Goal: Task Accomplishment & Management: Complete application form

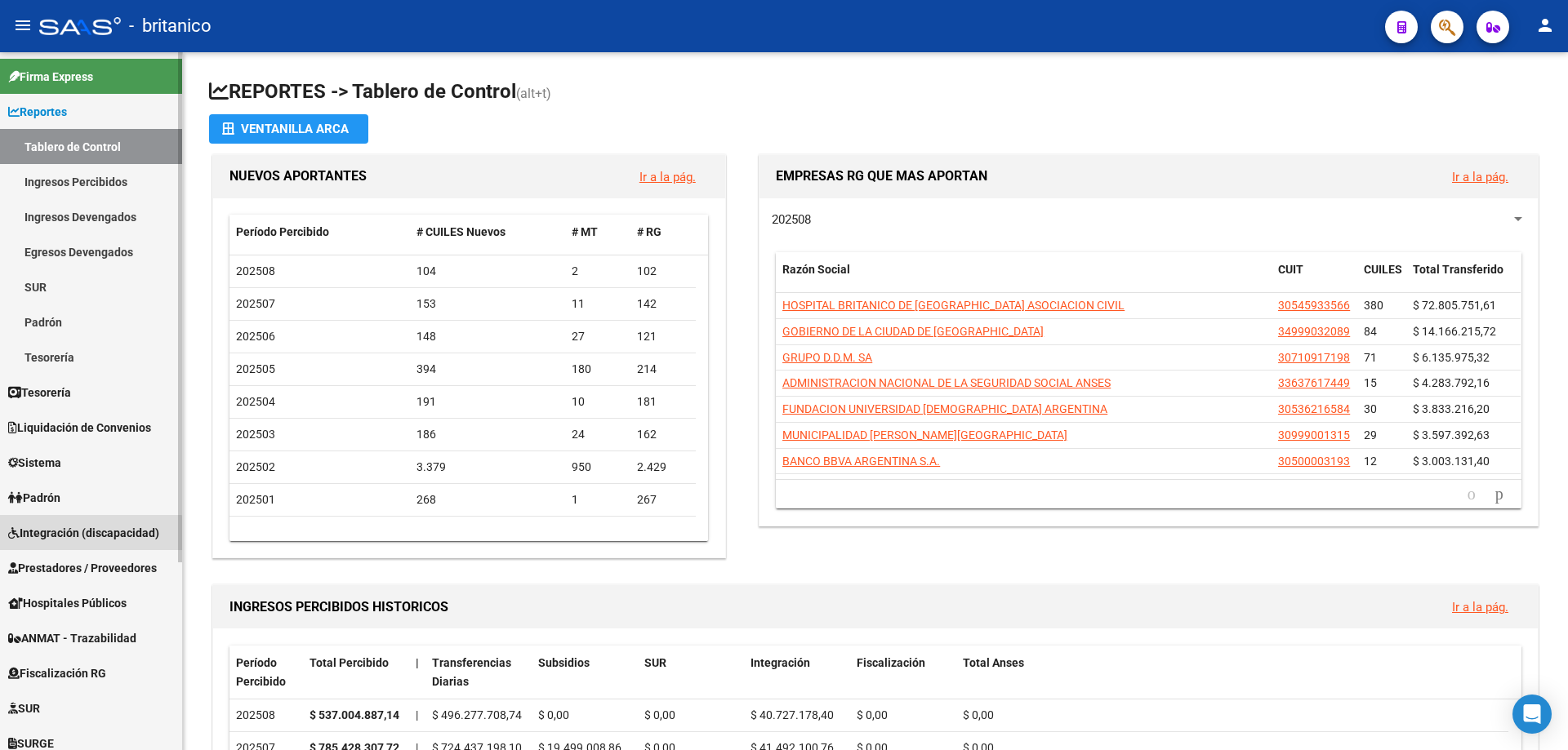
click at [81, 539] on span "Integración (discapacidad)" at bounding box center [83, 533] width 151 height 17
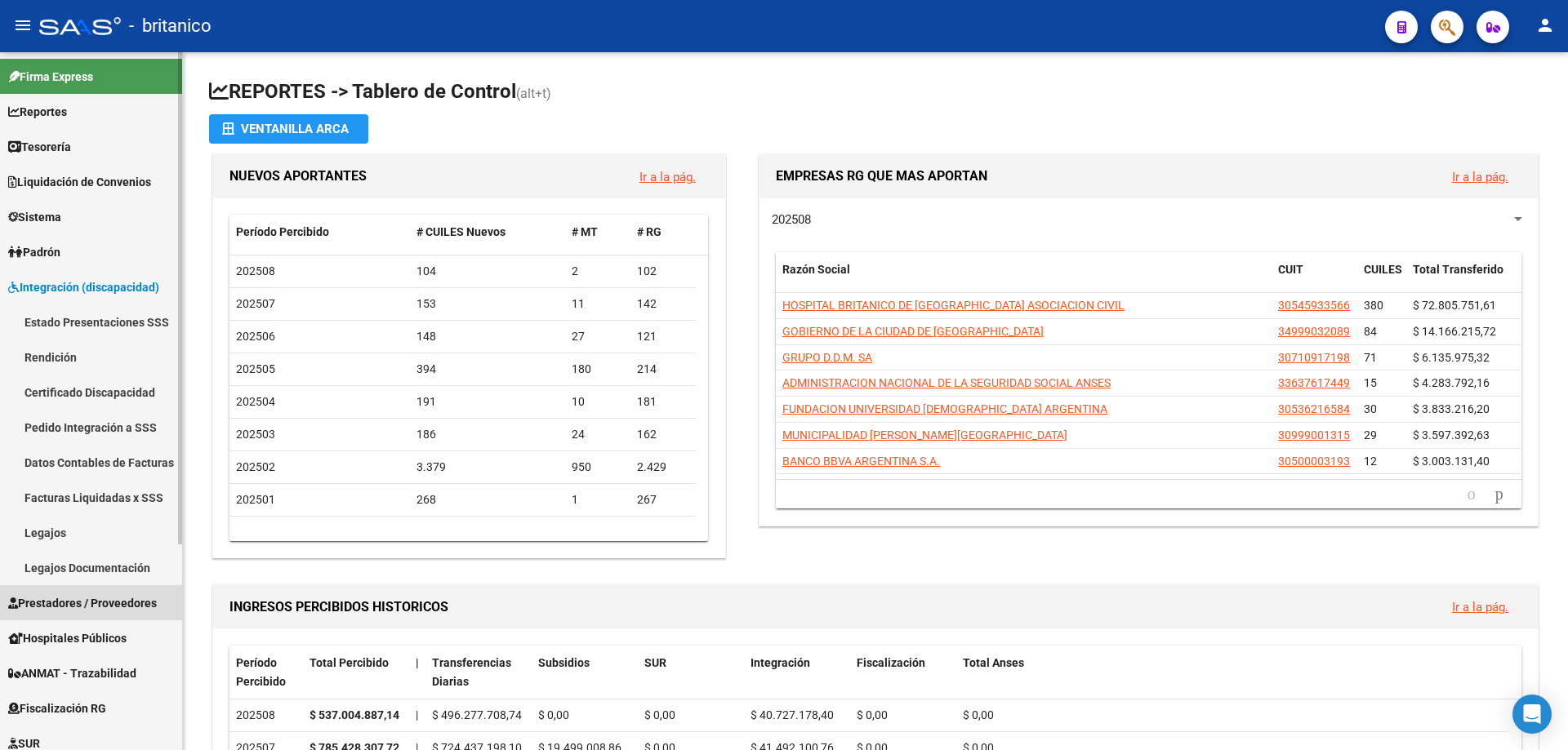
click at [93, 609] on span "Prestadores / Proveedores" at bounding box center [82, 603] width 149 height 17
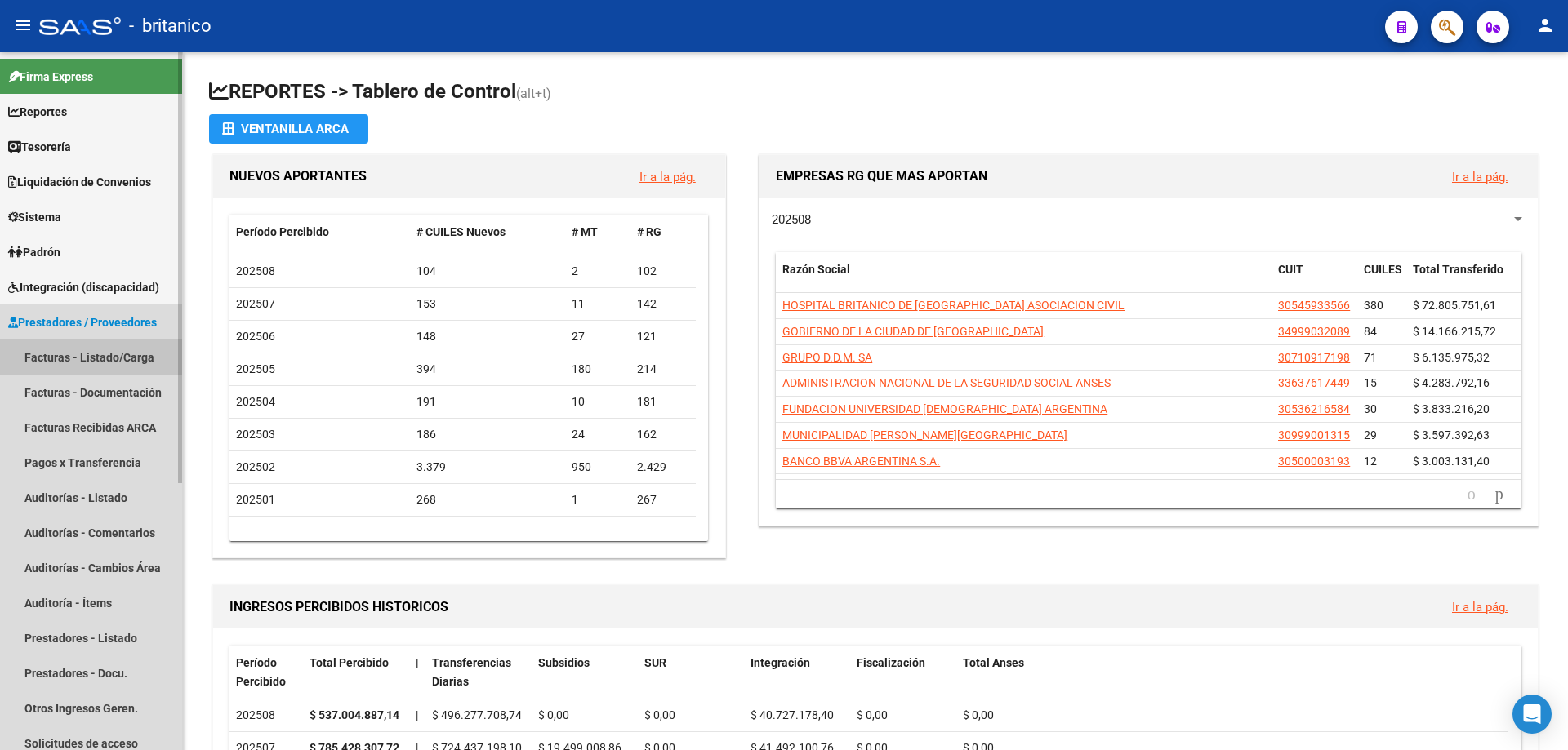
click at [123, 351] on link "Facturas - Listado/Carga" at bounding box center [90, 358] width 182 height 35
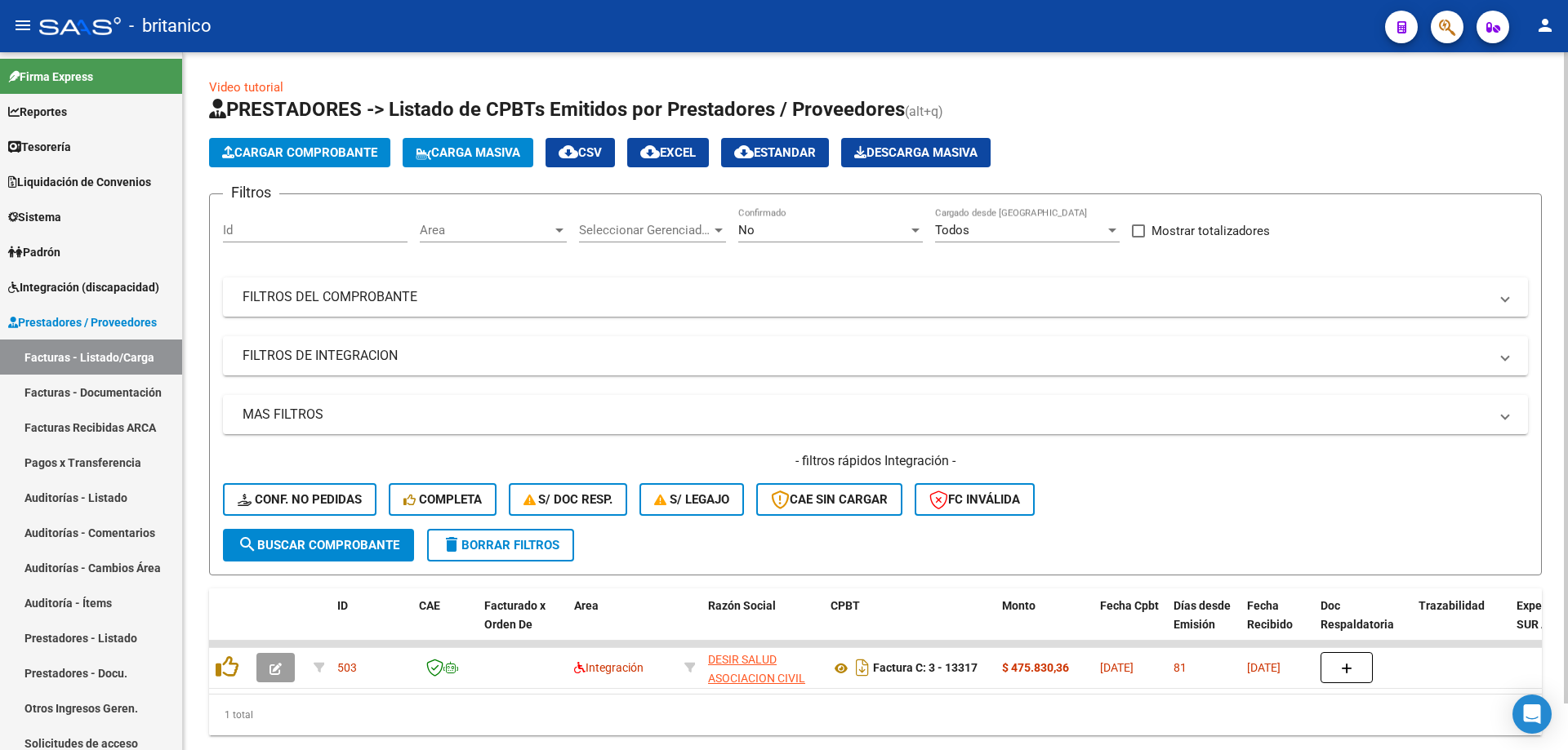
click at [314, 481] on div "- filtros rápidos Integración - Conf. no pedidas Completa S/ Doc Resp. S/ legaj…" at bounding box center [874, 491] width 1305 height 77
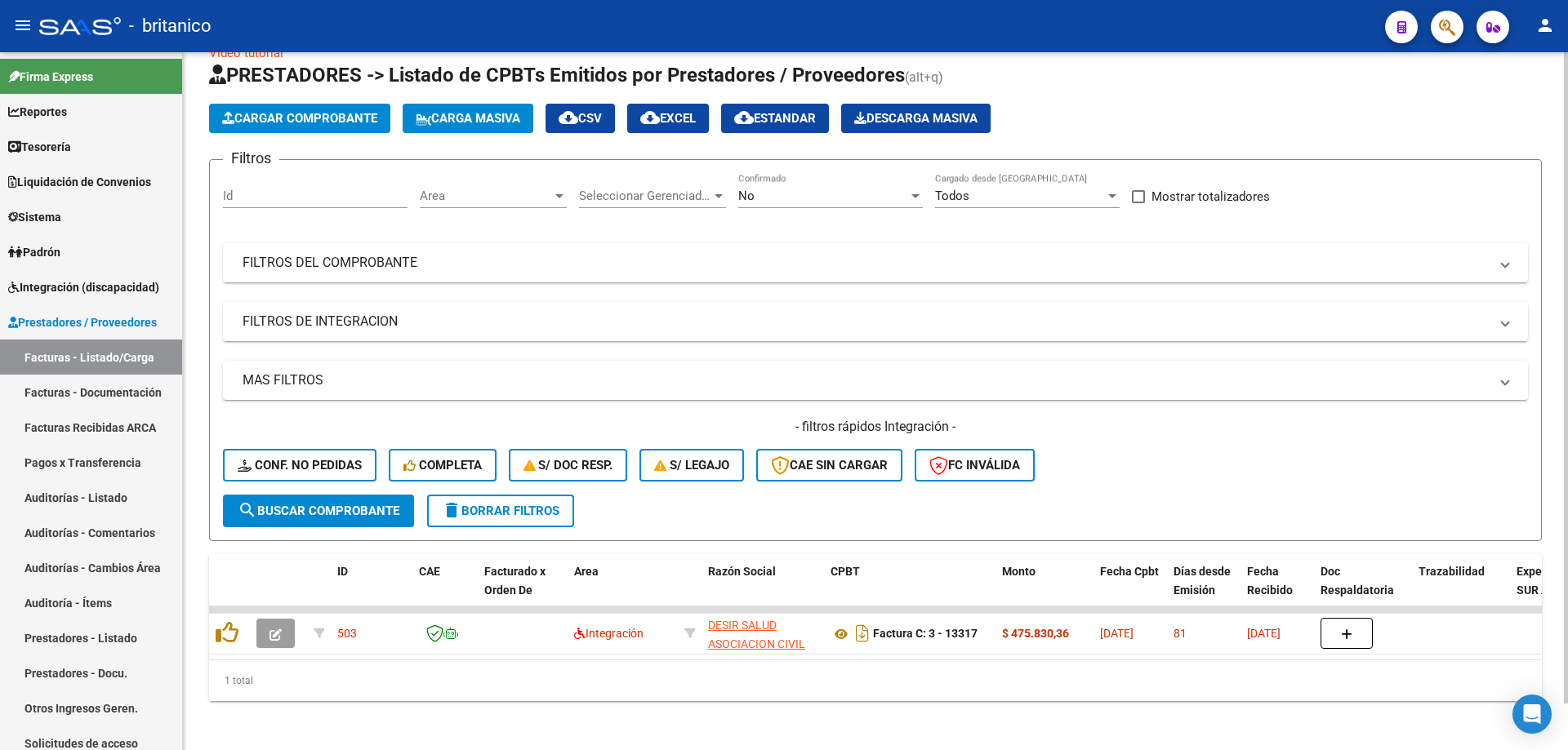
scroll to position [50, 0]
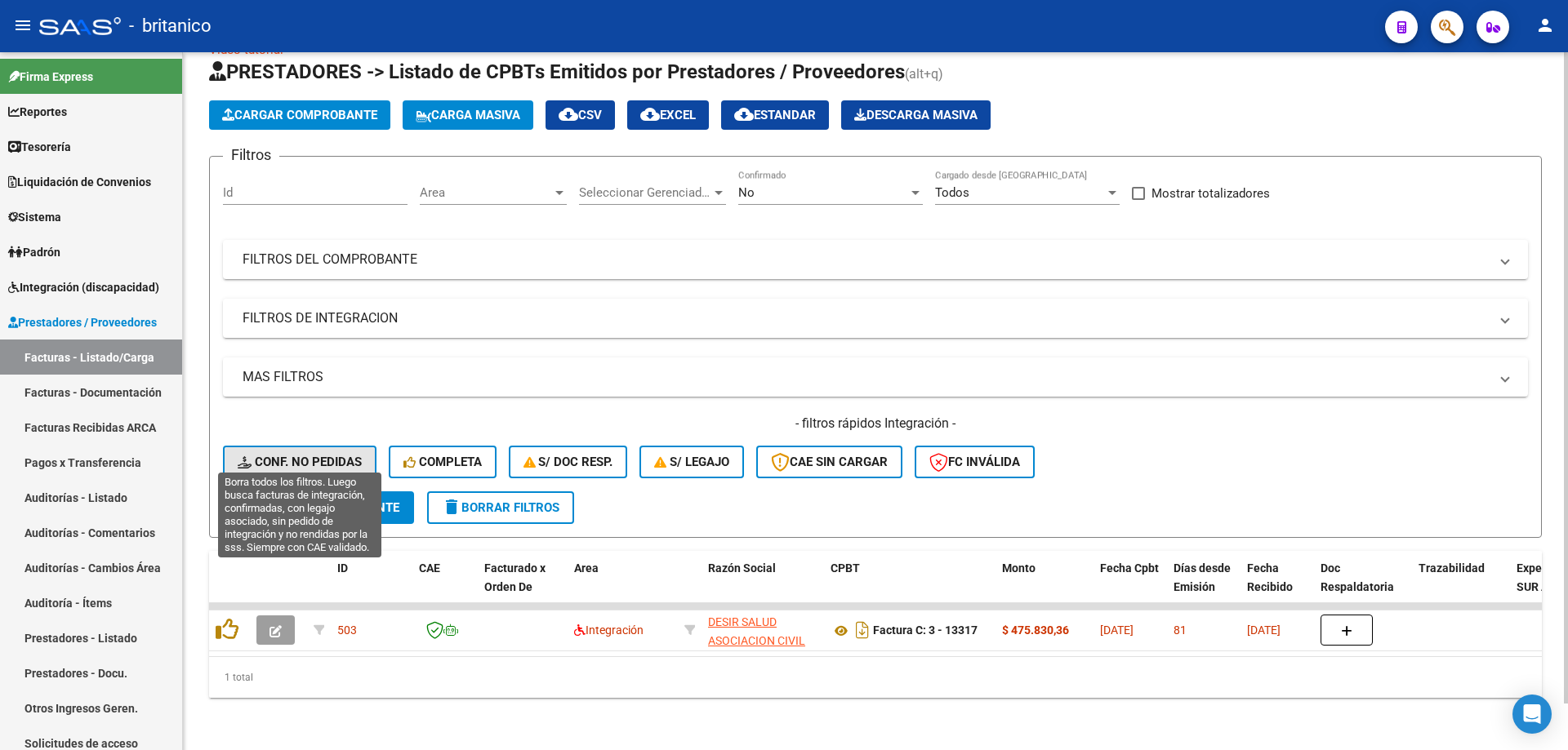
click at [327, 455] on span "Conf. no pedidas" at bounding box center [300, 461] width 124 height 15
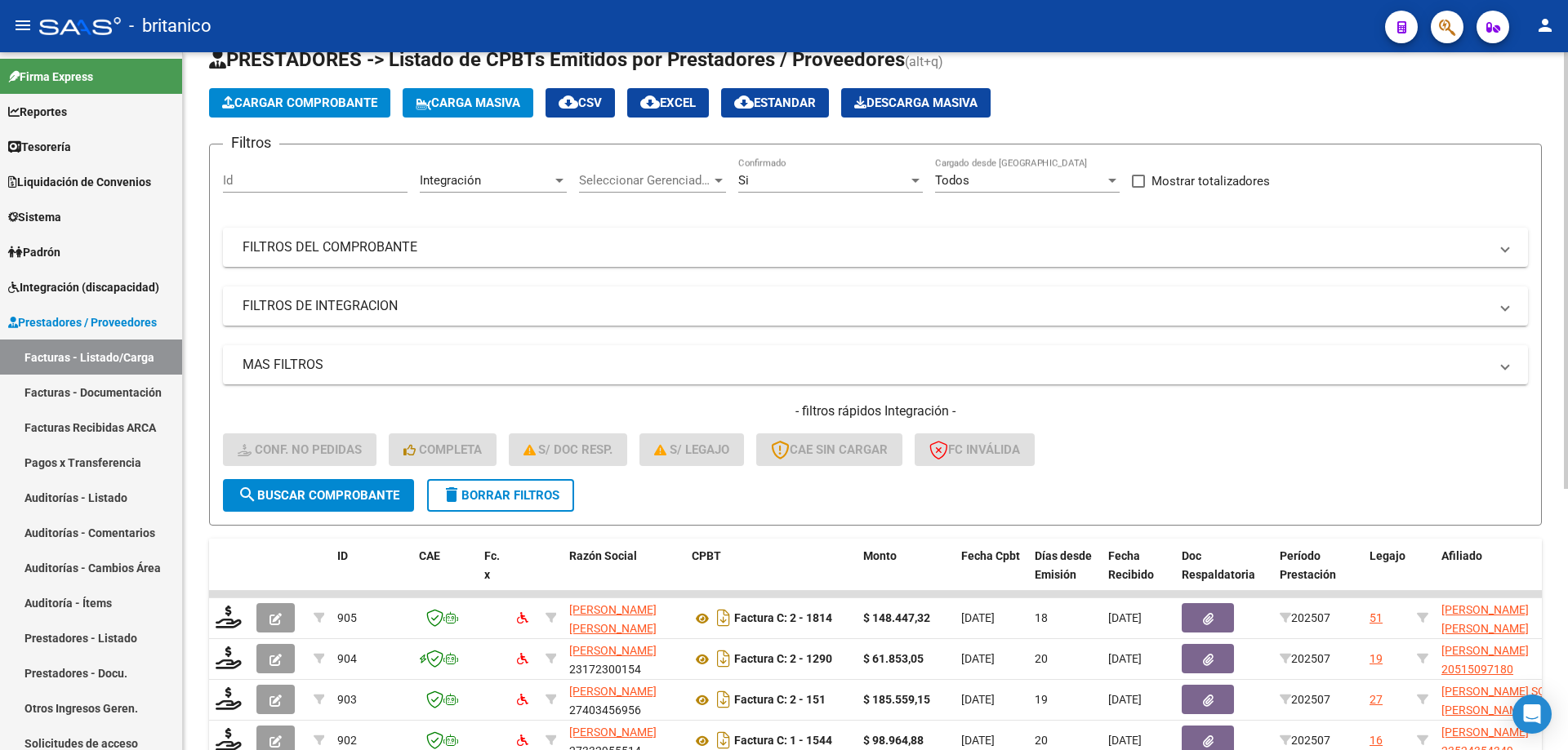
scroll to position [294, 0]
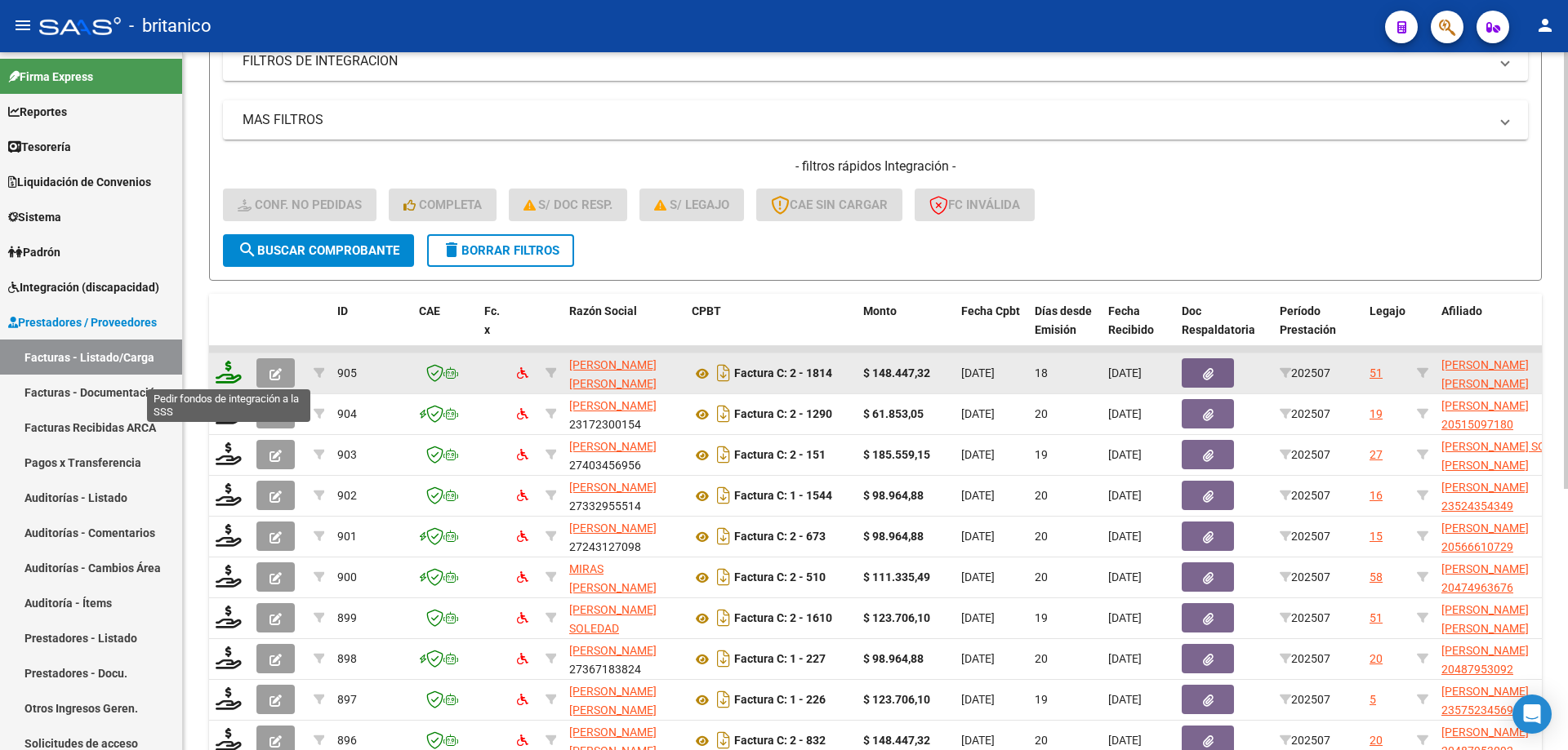
click at [225, 368] on icon at bounding box center [228, 372] width 26 height 23
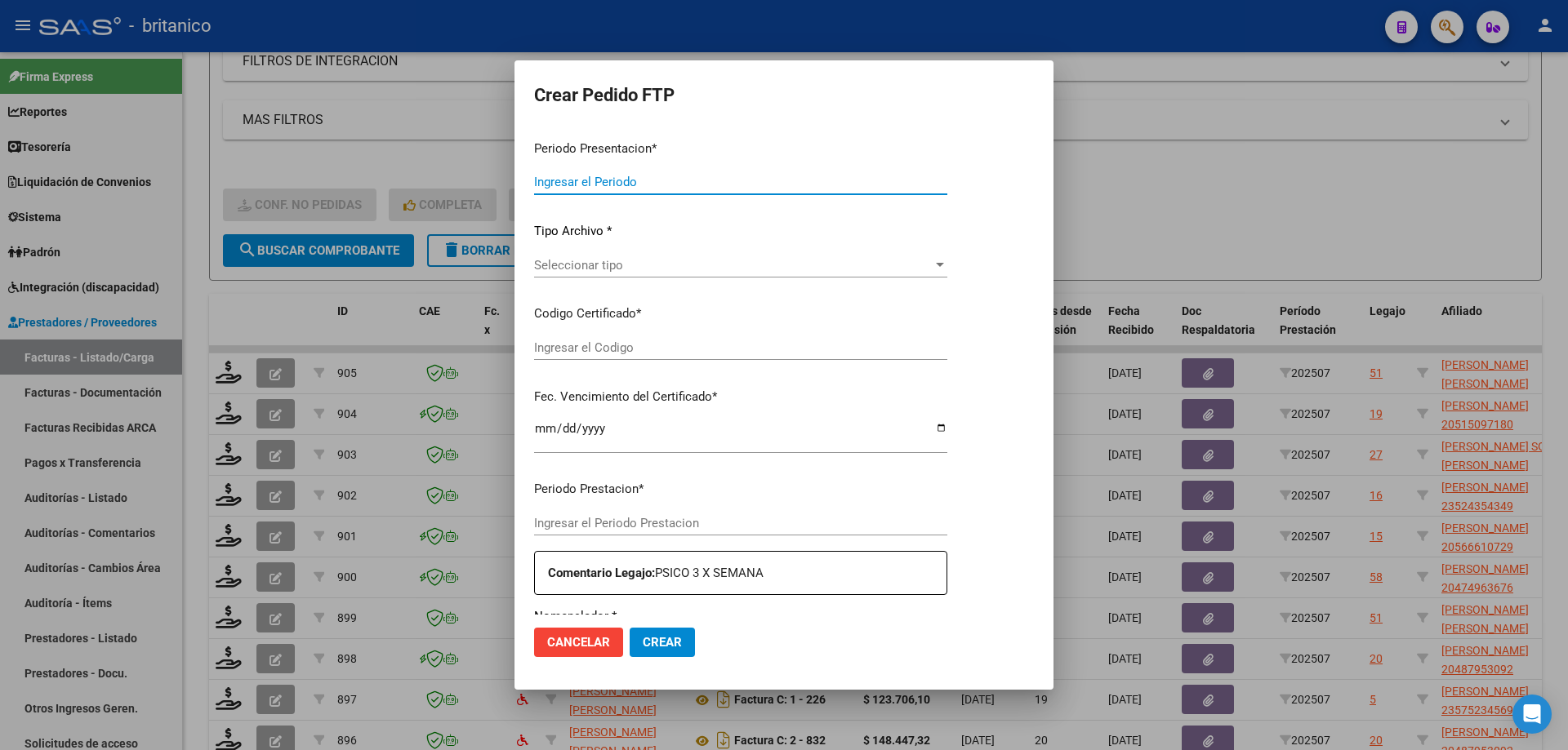
type input "202507"
type input "$ 148.447,32"
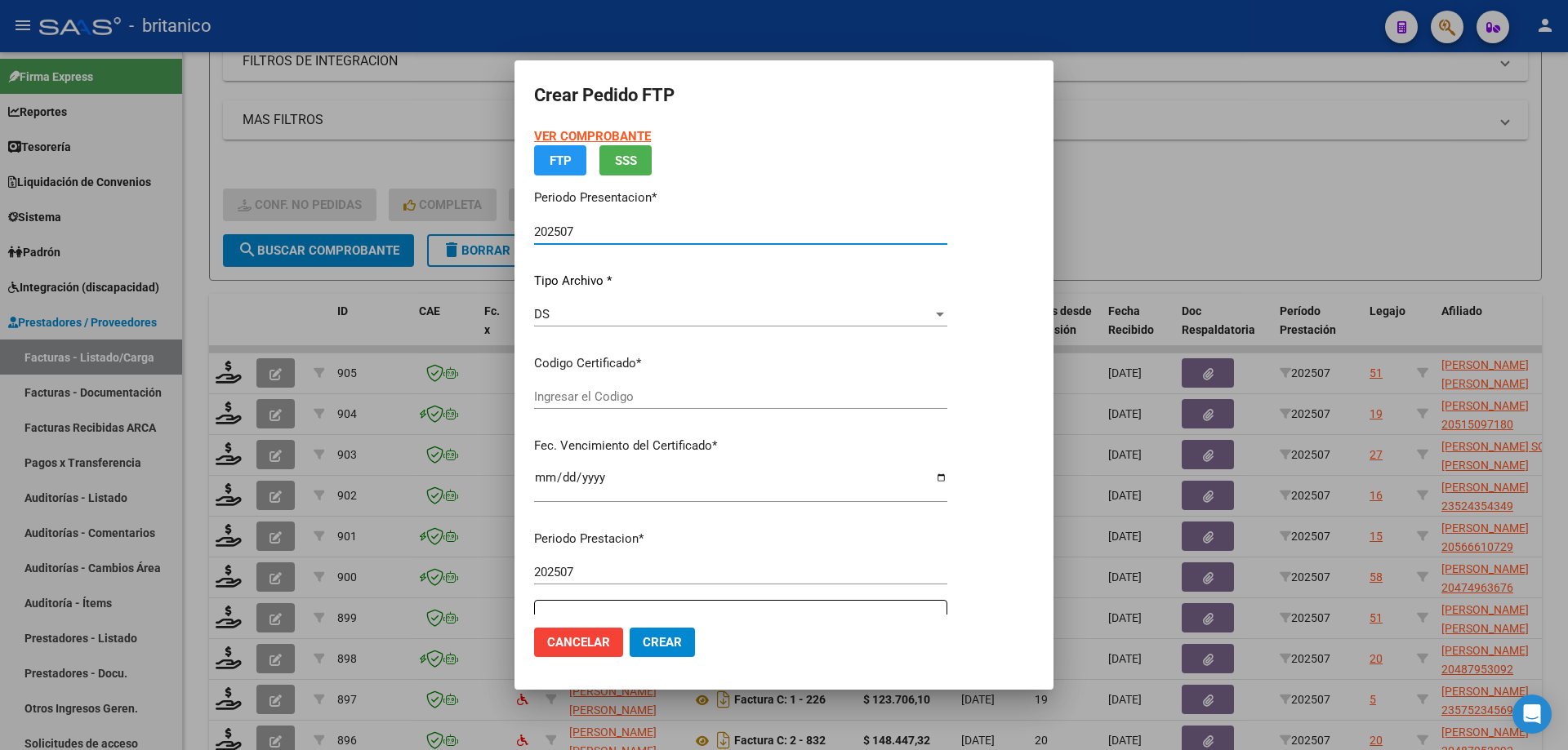
type input "ARG01000571027342020081320250813-BS315"
type input "[DATE]"
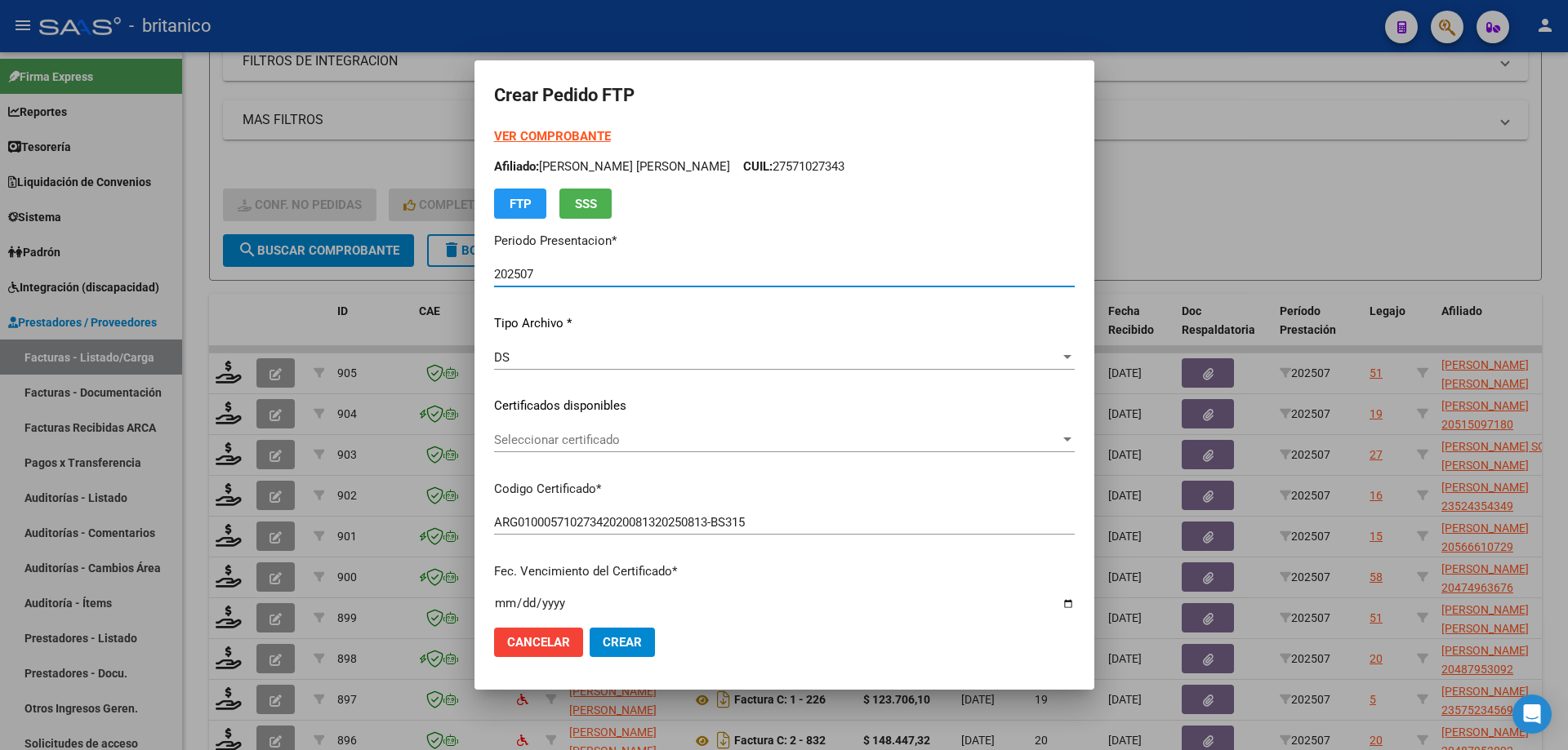
click at [662, 436] on span "Seleccionar certificado" at bounding box center [776, 439] width 565 height 15
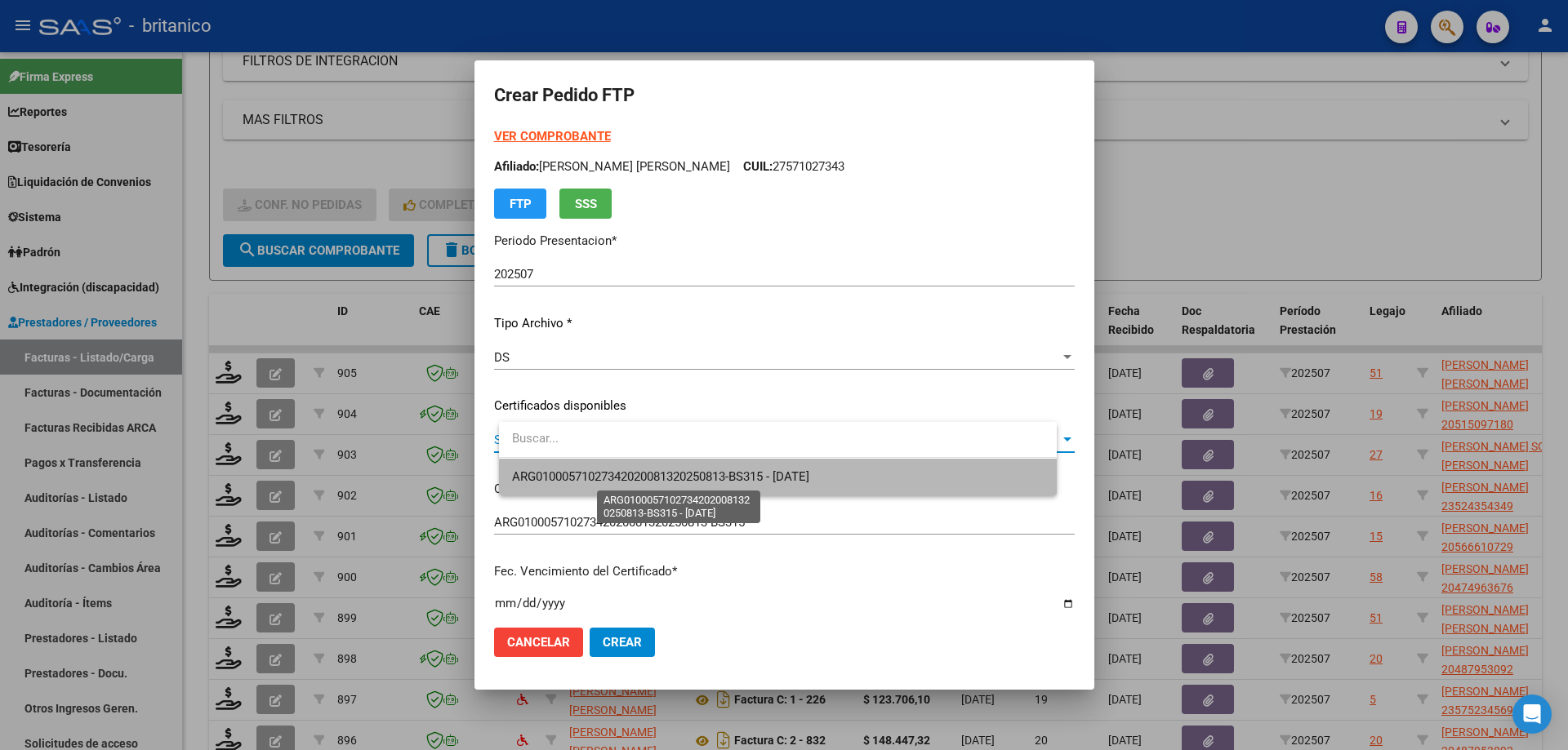
click at [699, 482] on span "ARG01000571027342020081320250813-BS315 - [DATE]" at bounding box center [661, 476] width 297 height 15
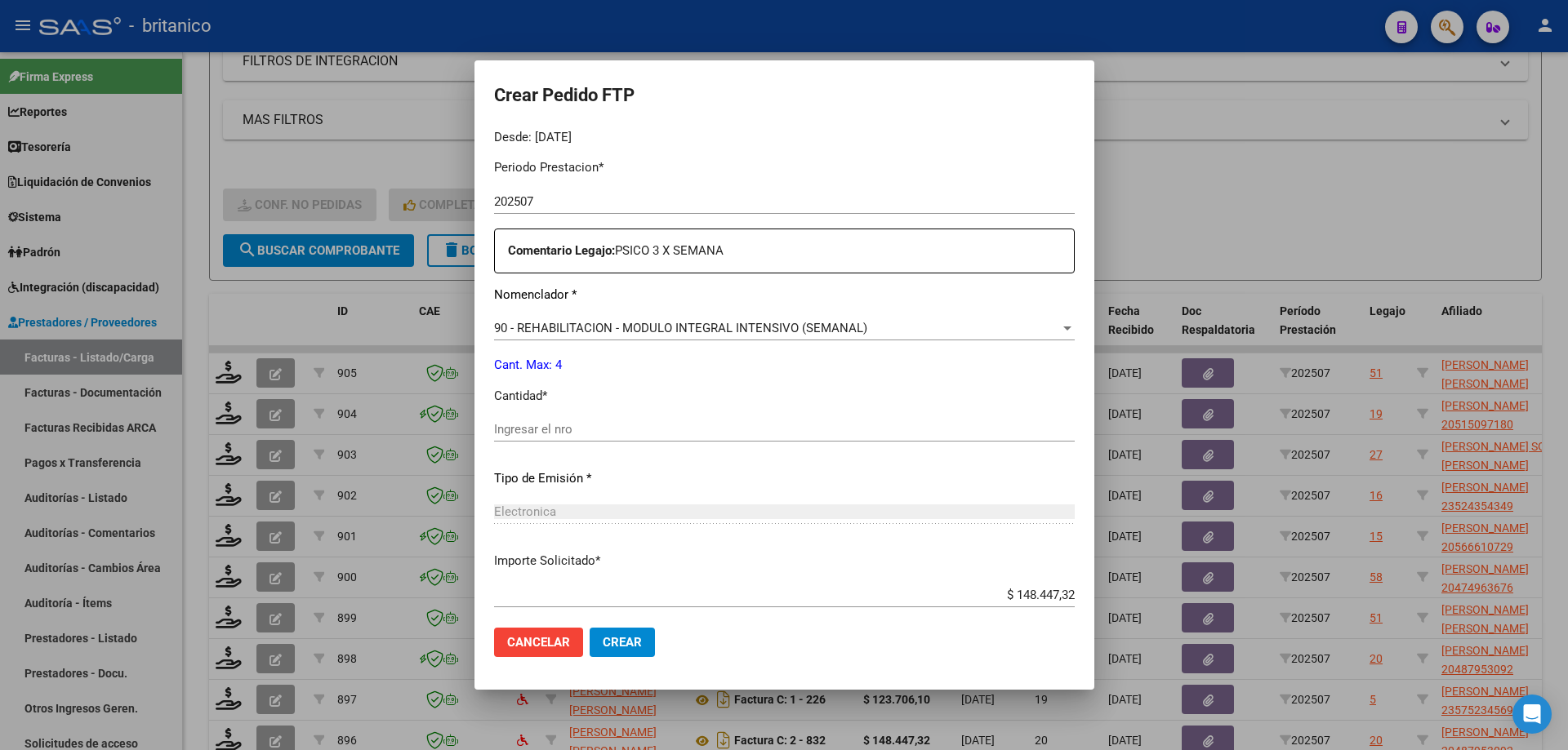
scroll to position [571, 0]
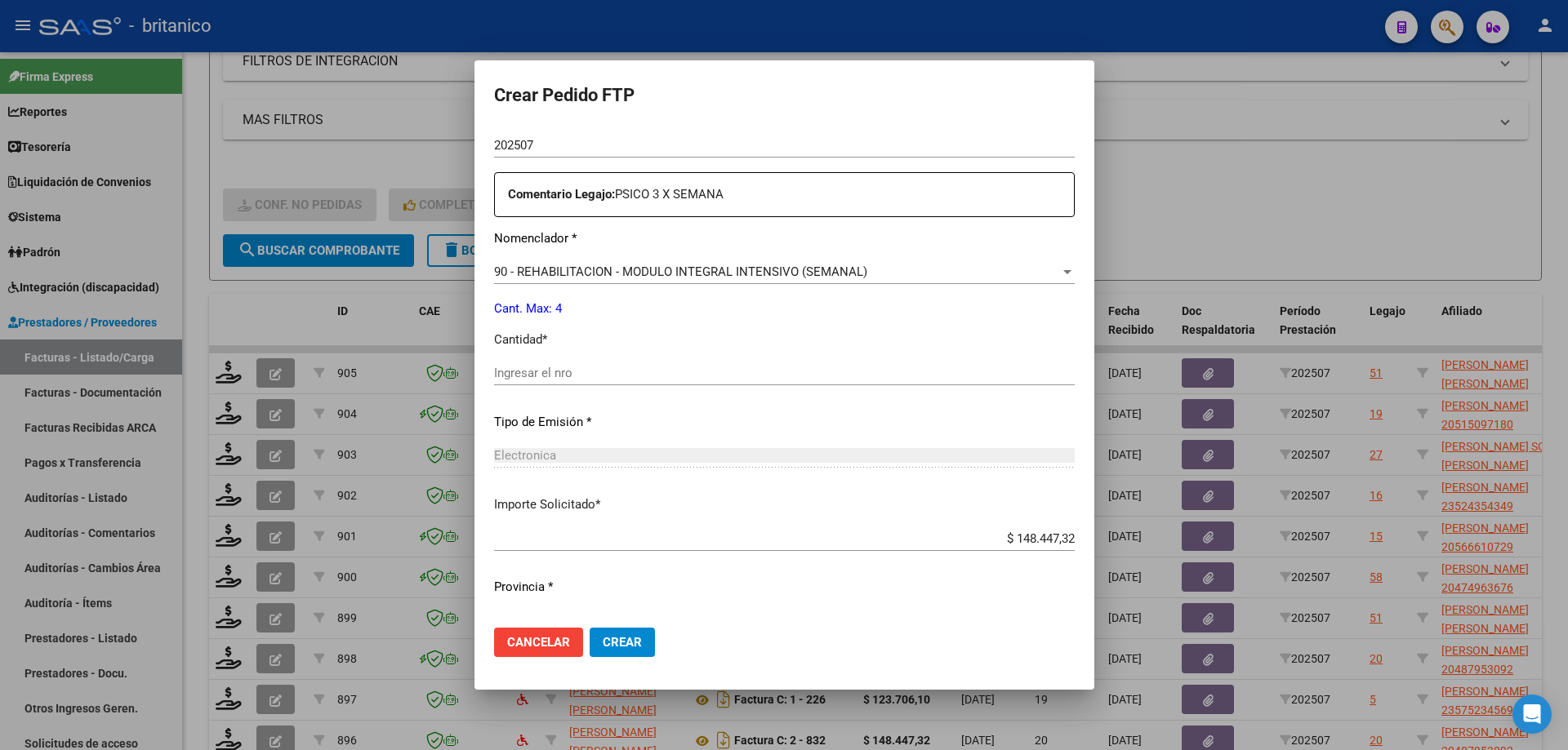
click at [647, 367] on input "Ingresar el nro" at bounding box center [784, 373] width 581 height 15
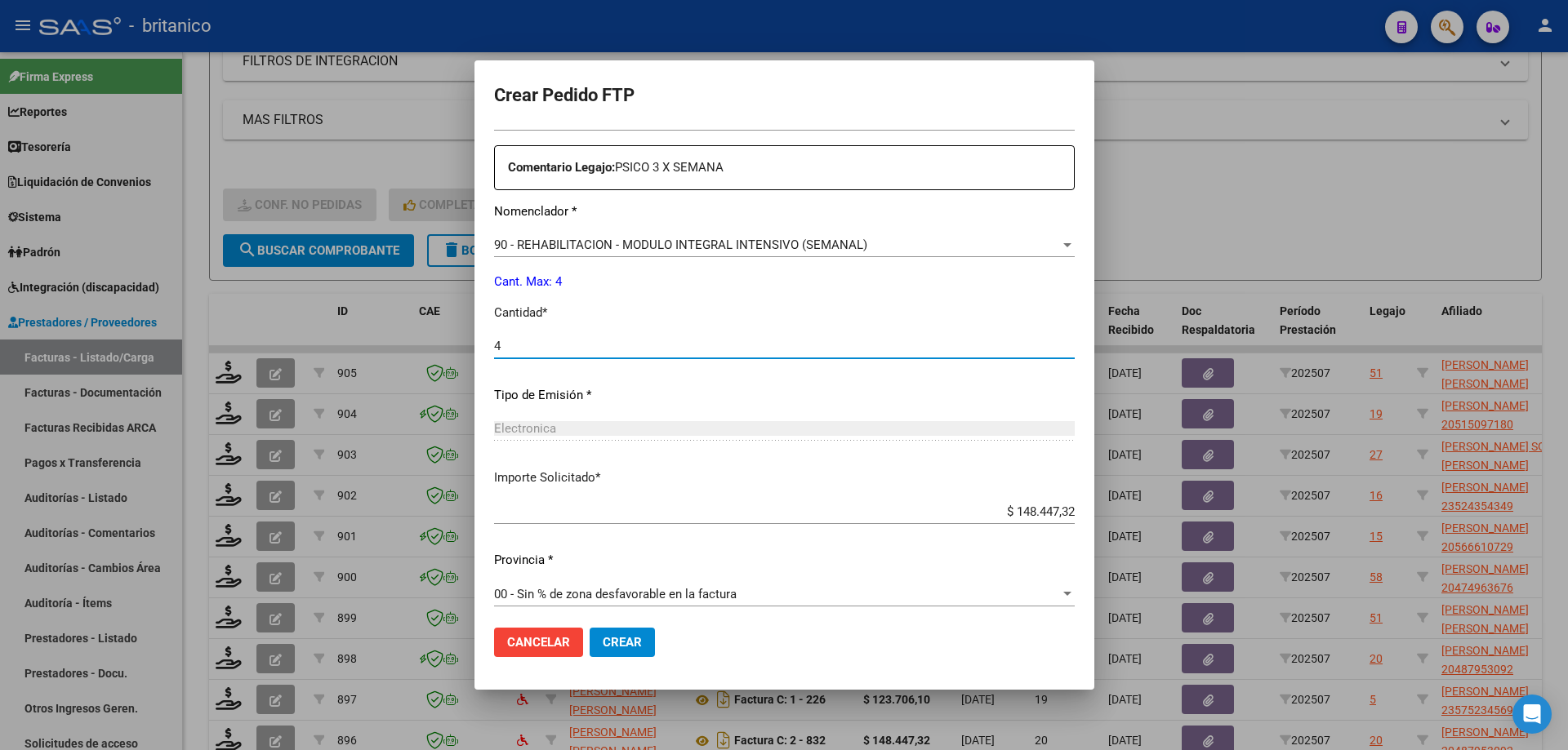
scroll to position [606, 0]
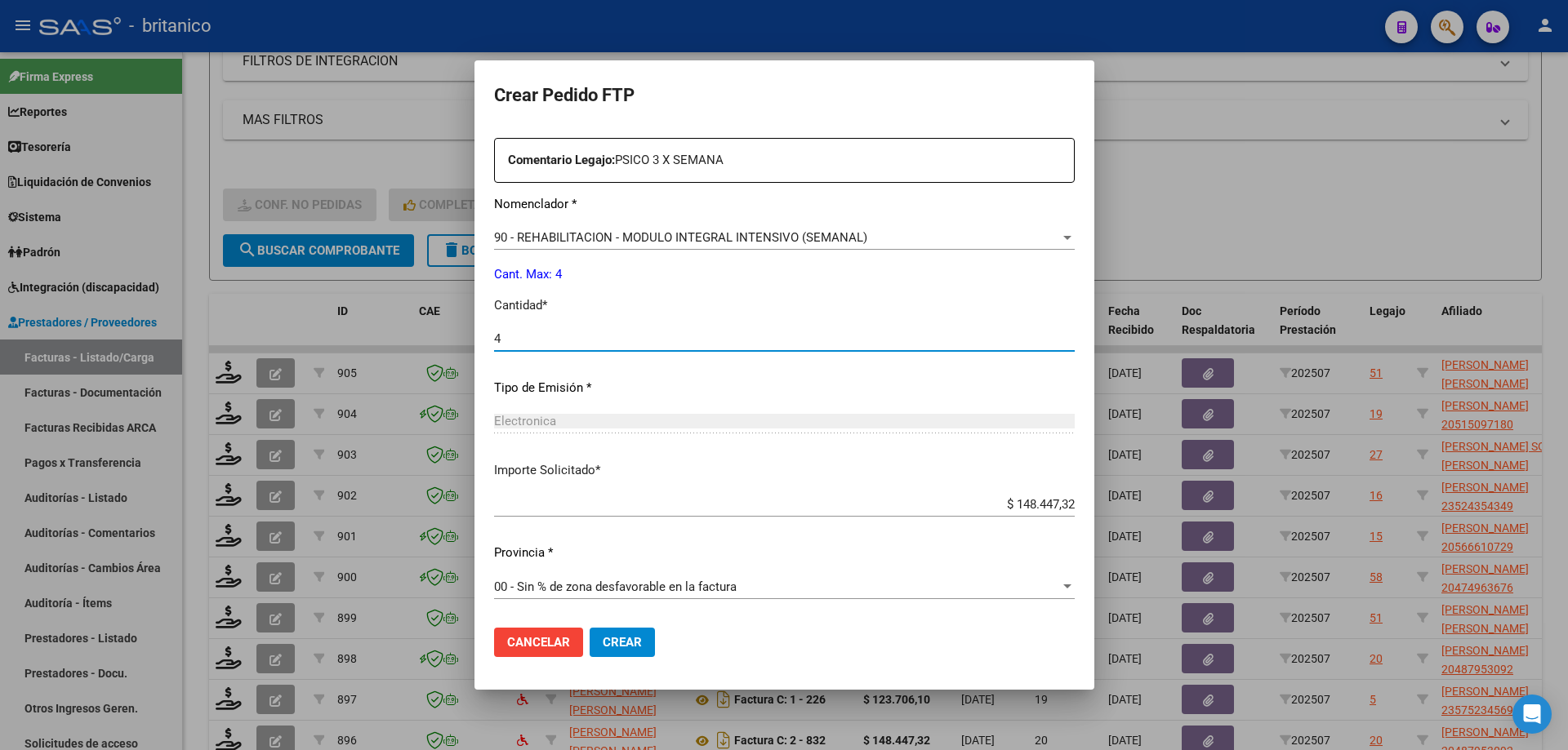
type input "4"
click at [642, 642] on span "Crear" at bounding box center [622, 642] width 39 height 15
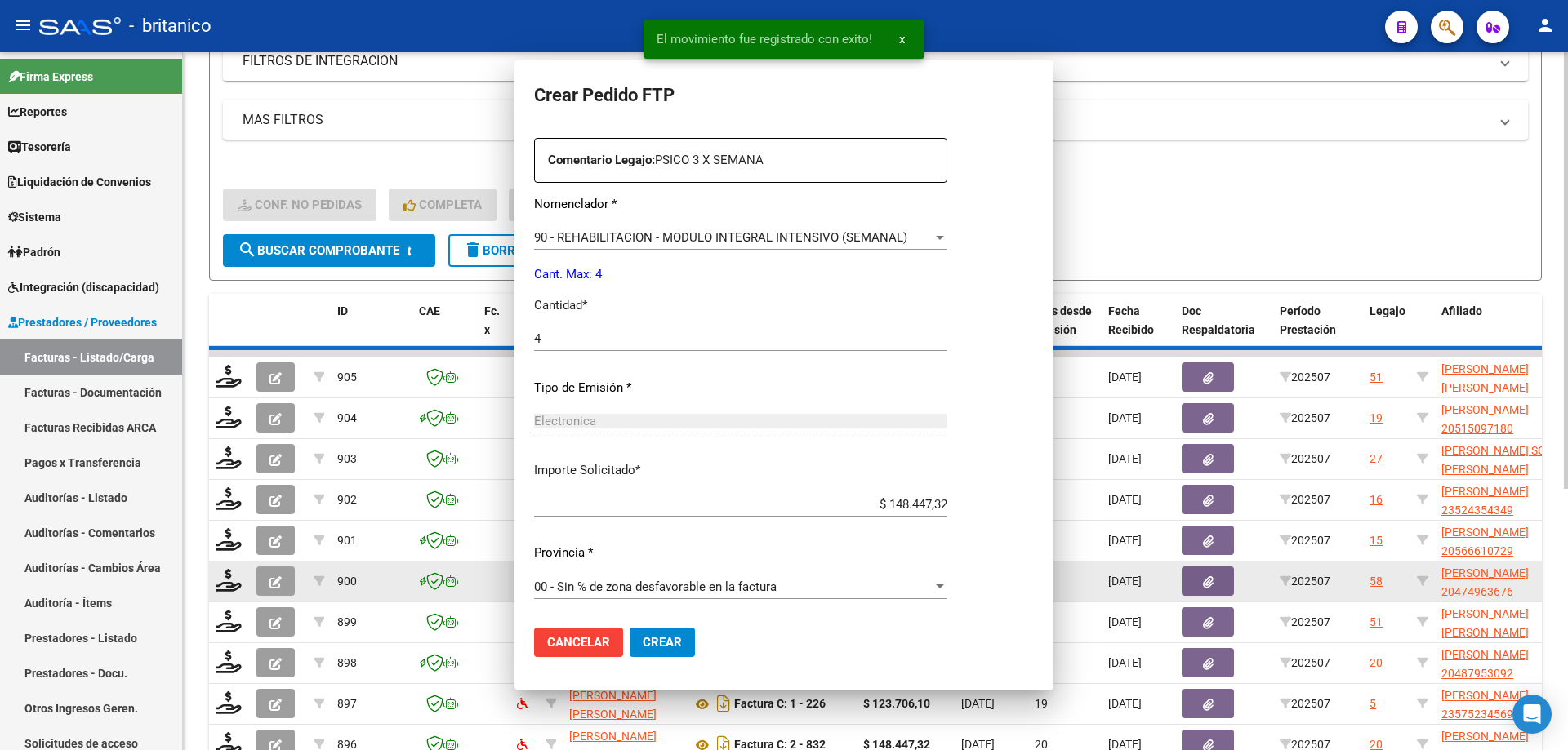
scroll to position [514, 0]
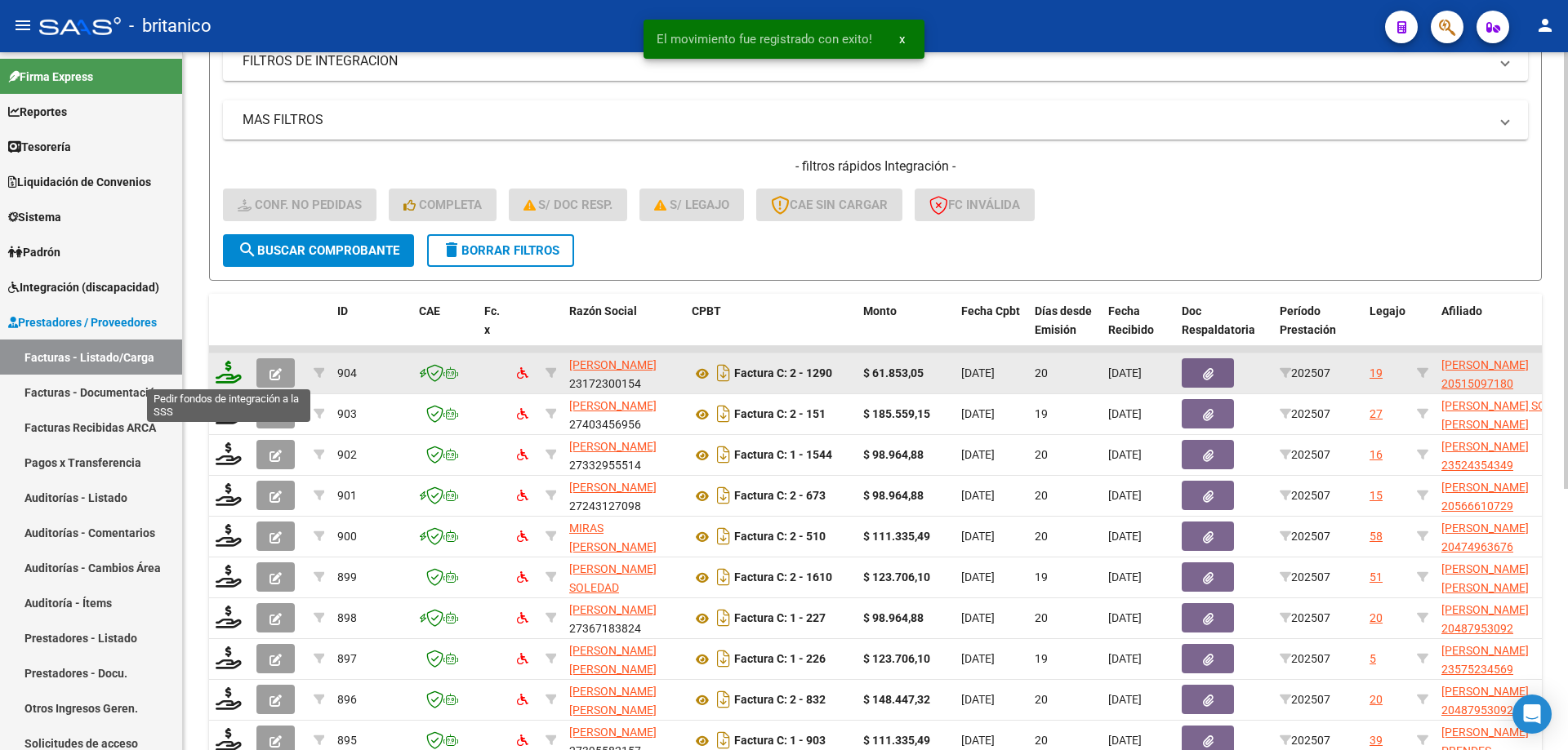
click at [226, 373] on icon at bounding box center [228, 372] width 26 height 23
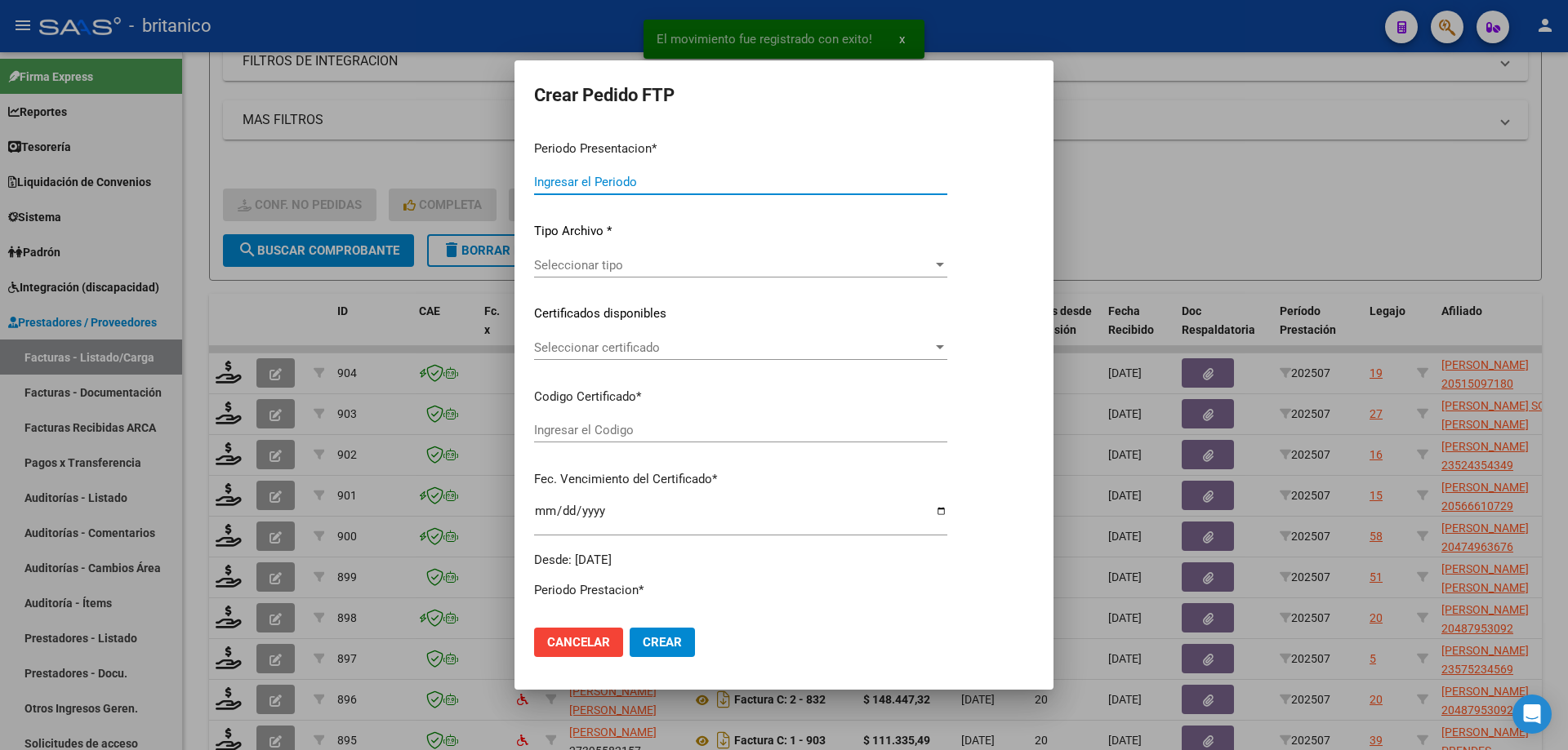
type input "202507"
type input "$ 61.853,05"
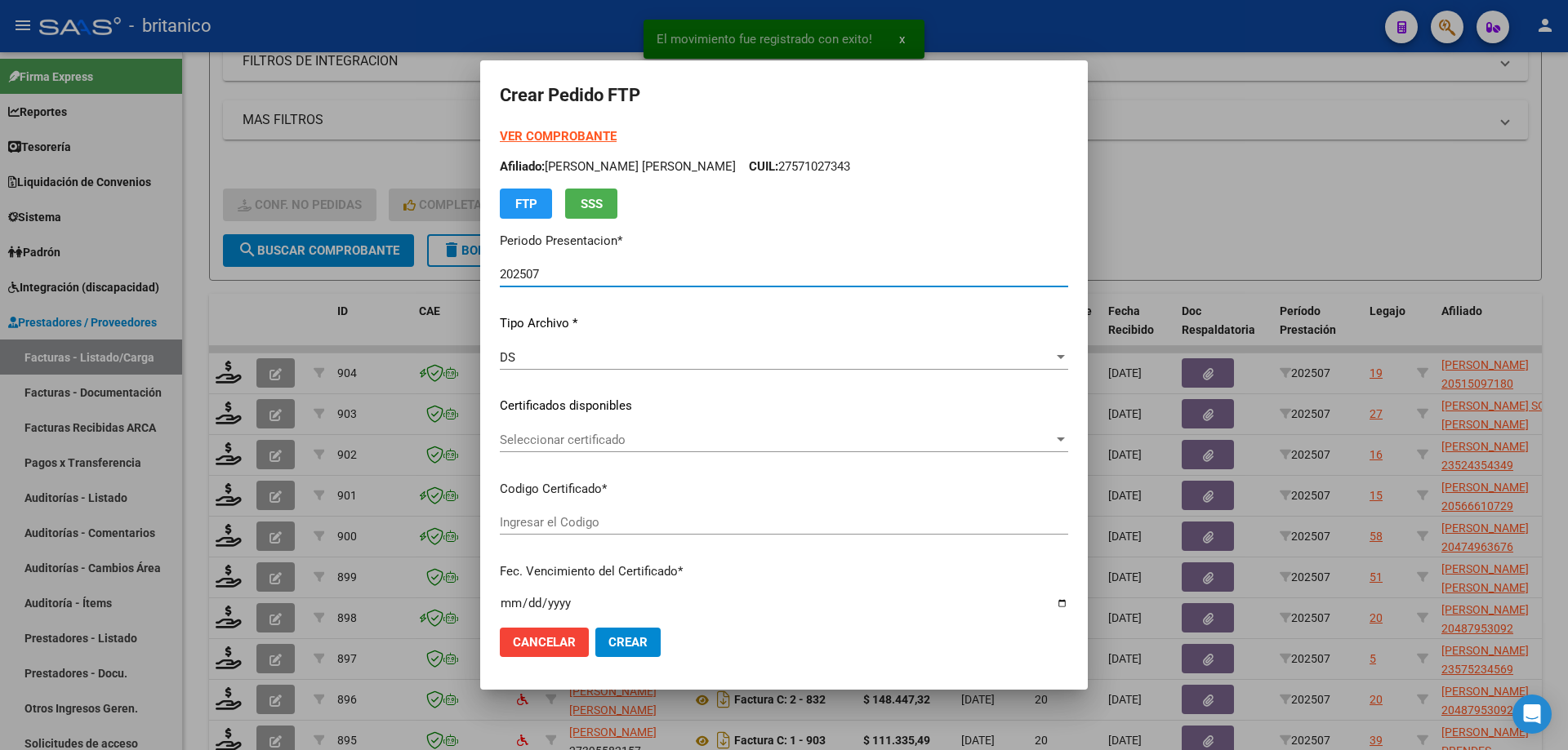
type input "ARG02000515097182019041120240411BS413"
type input "[DATE]"
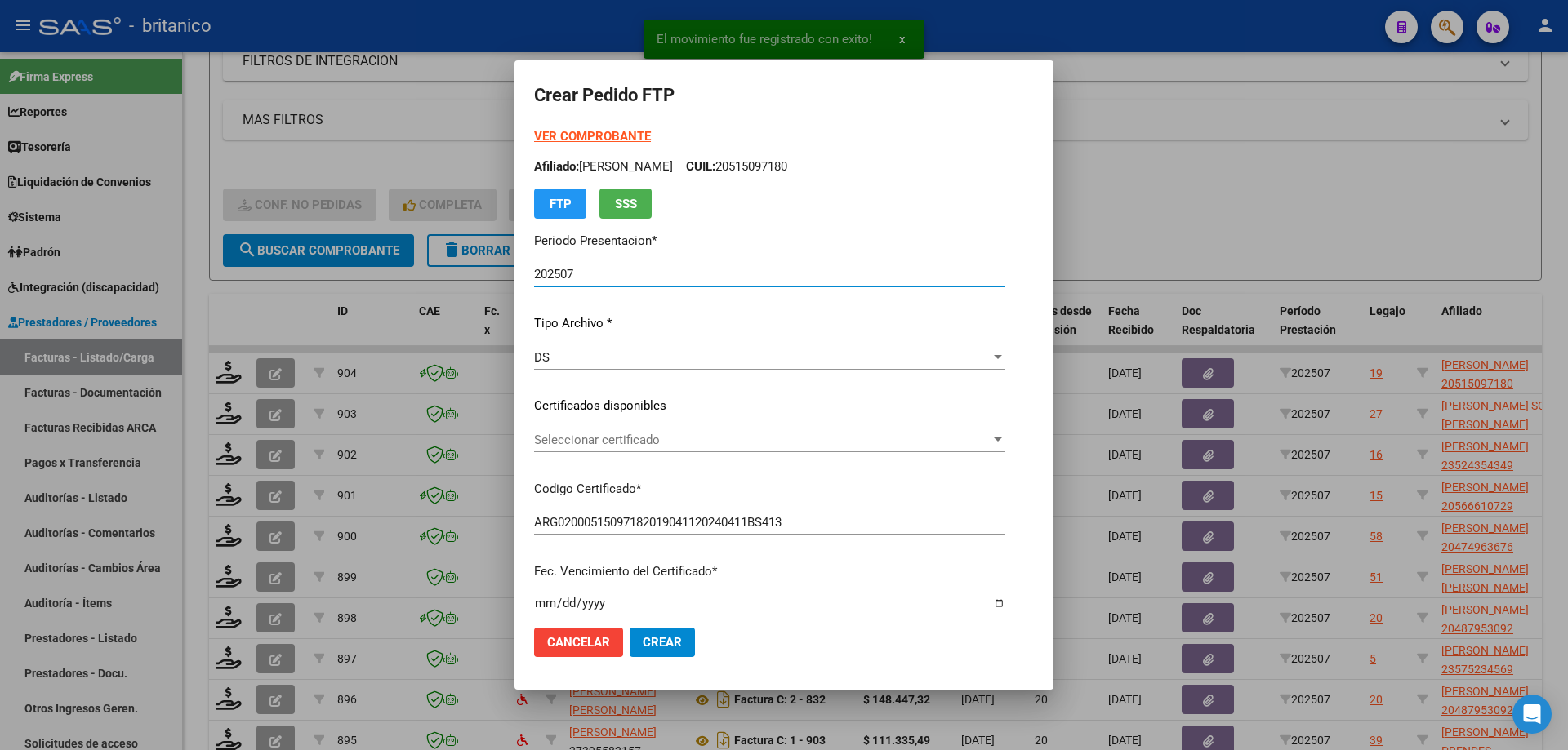
click at [583, 435] on span "Seleccionar certificado" at bounding box center [763, 439] width 457 height 15
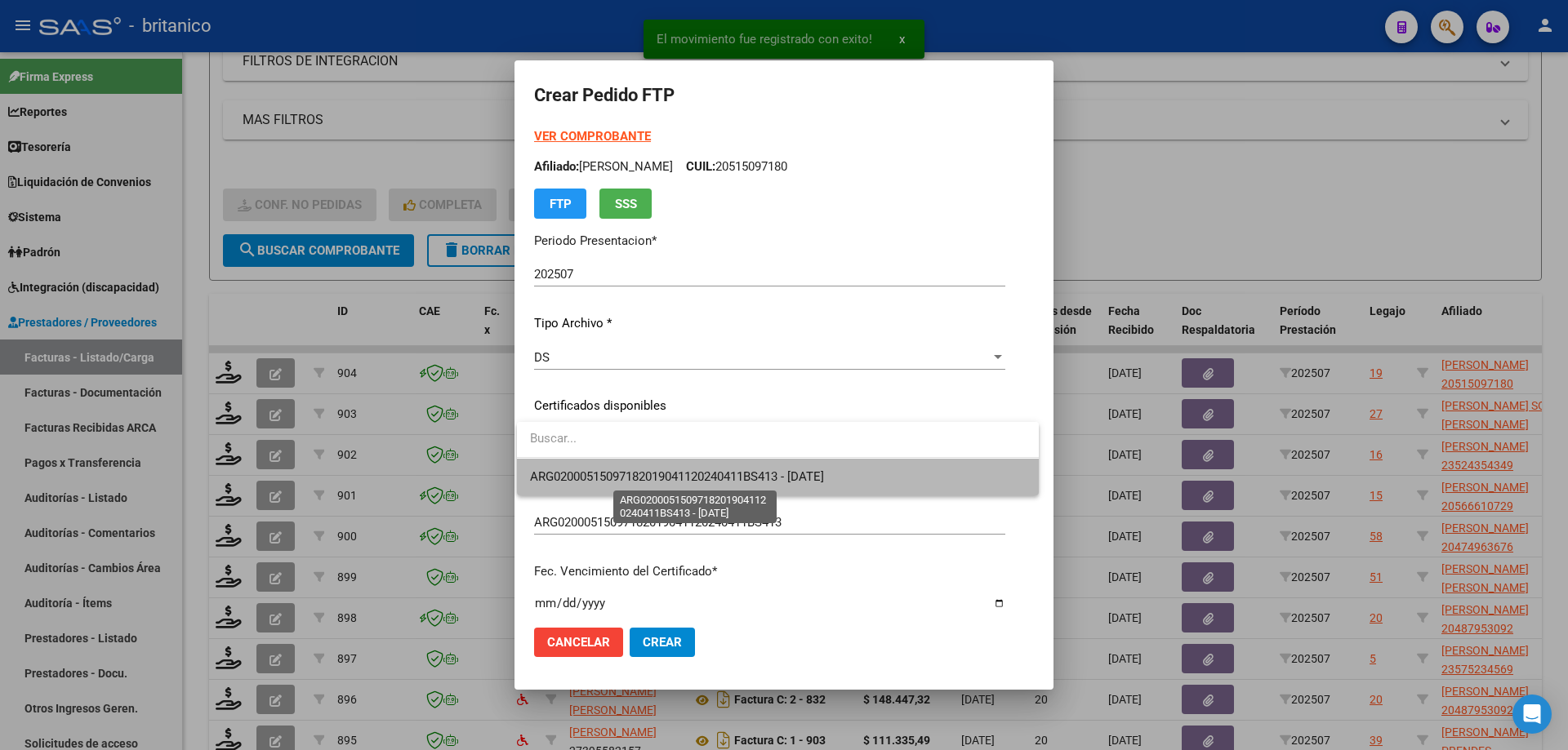
click at [699, 472] on span "ARG02000515097182019041120240411BS413 - [DATE]" at bounding box center [676, 476] width 294 height 15
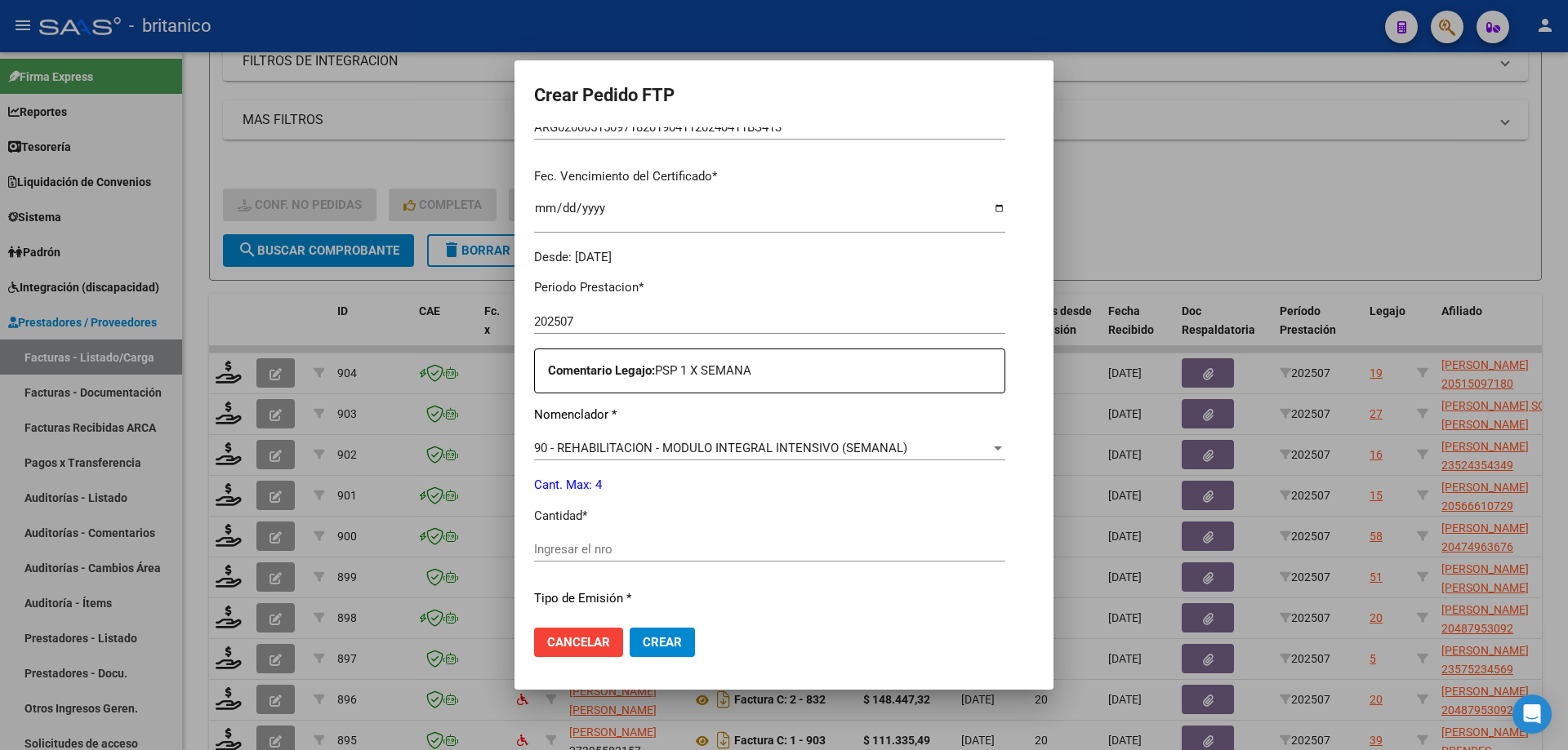
scroll to position [571, 0]
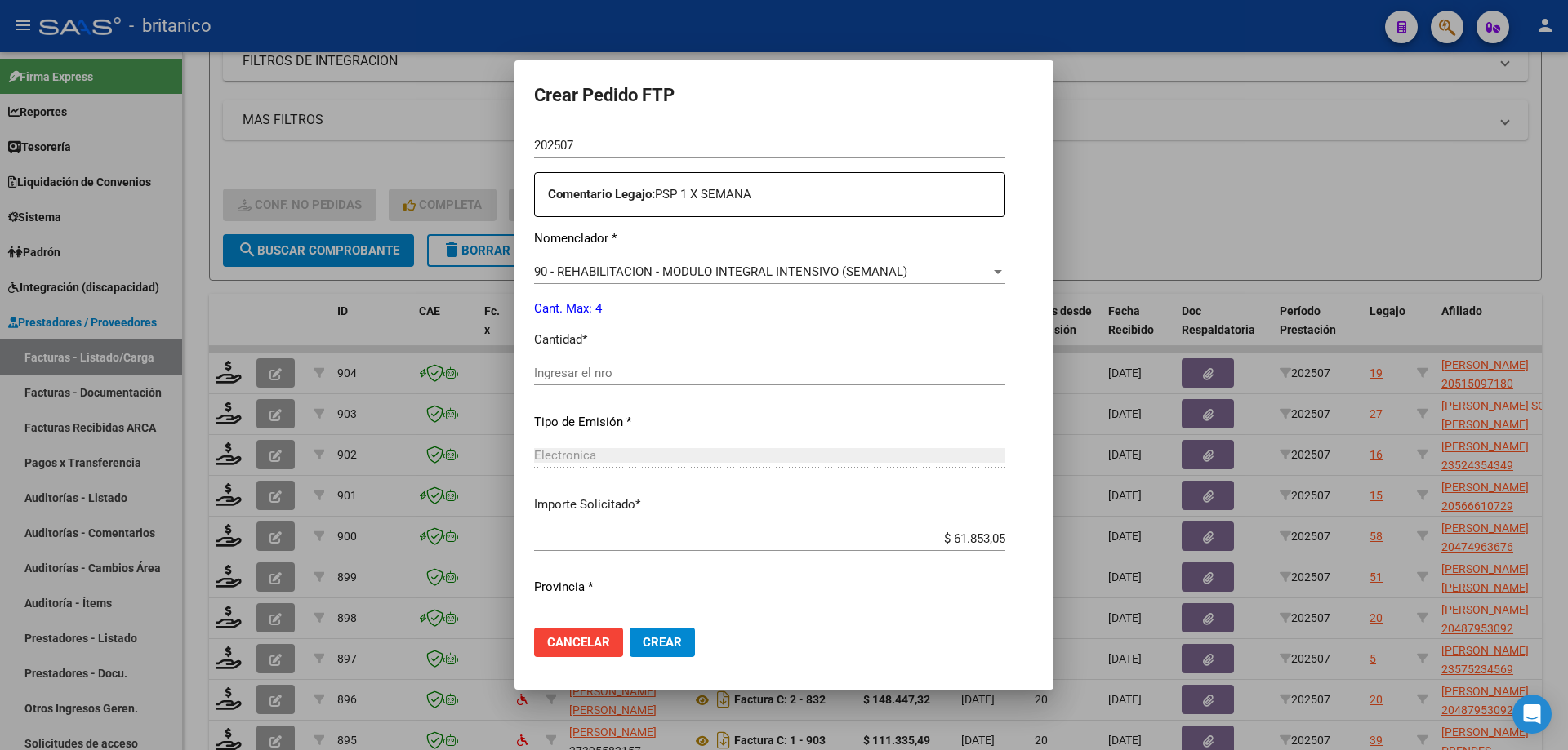
click at [587, 370] on input "Ingresar el nro" at bounding box center [769, 373] width 471 height 15
type input "4"
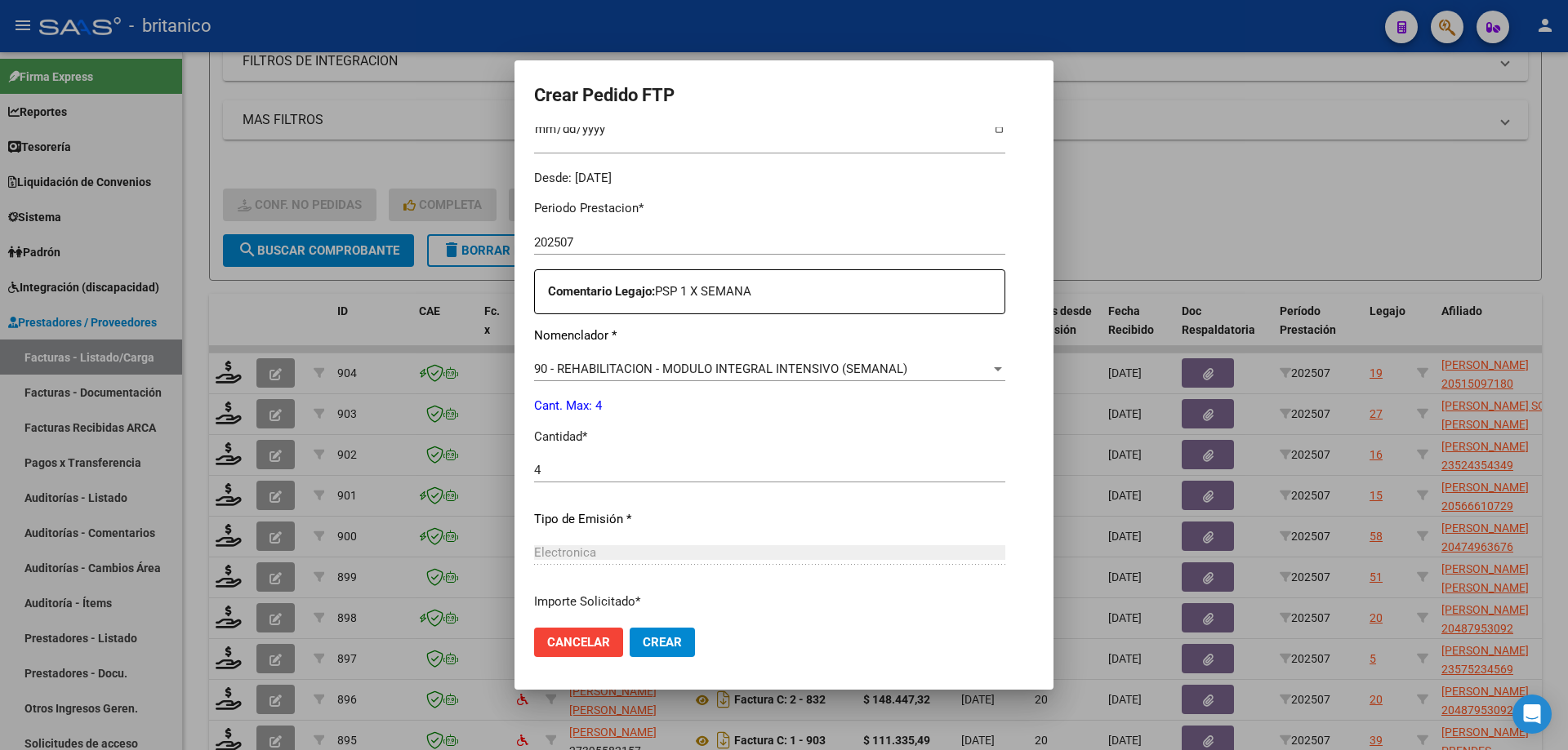
scroll to position [606, 0]
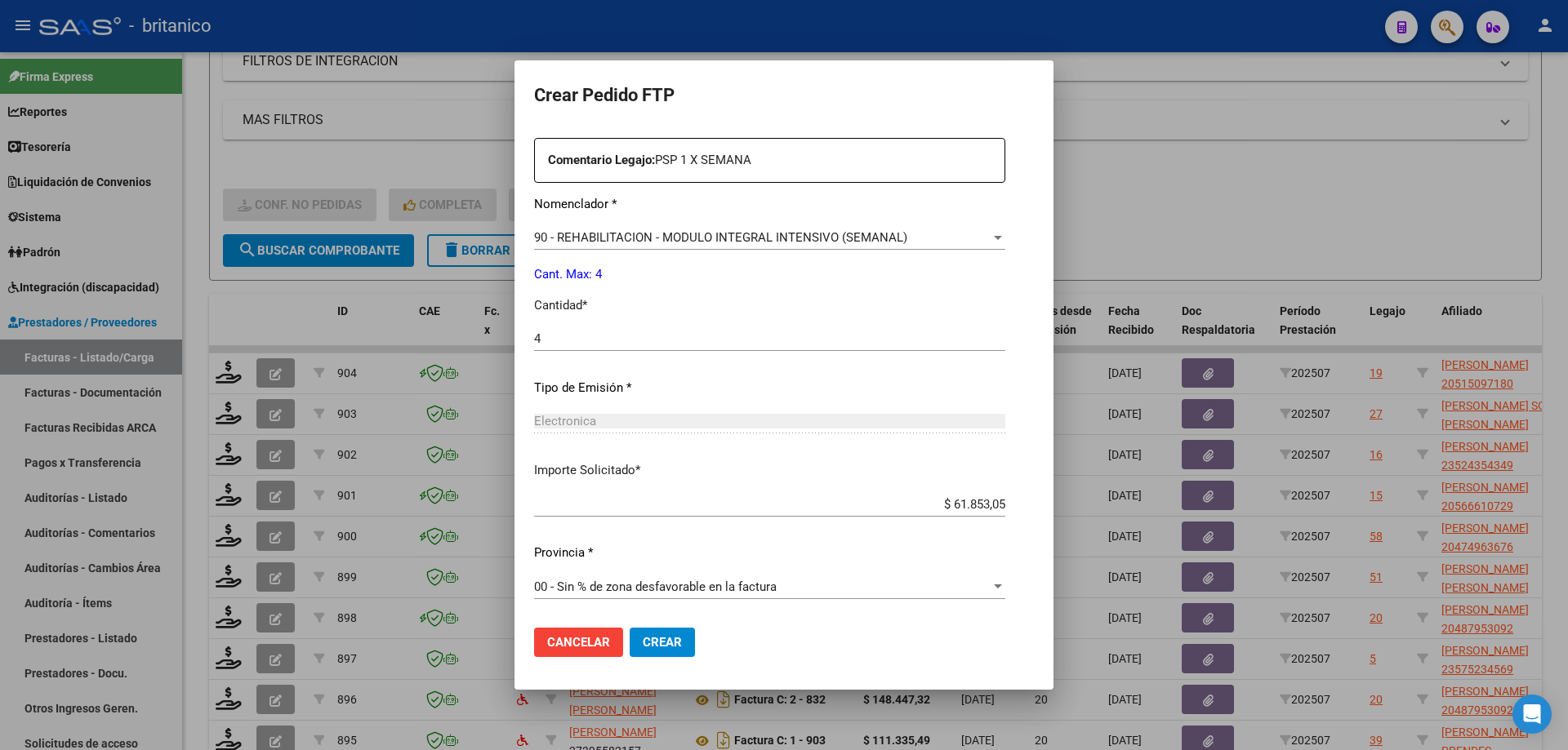
click at [665, 642] on span "Crear" at bounding box center [662, 642] width 39 height 15
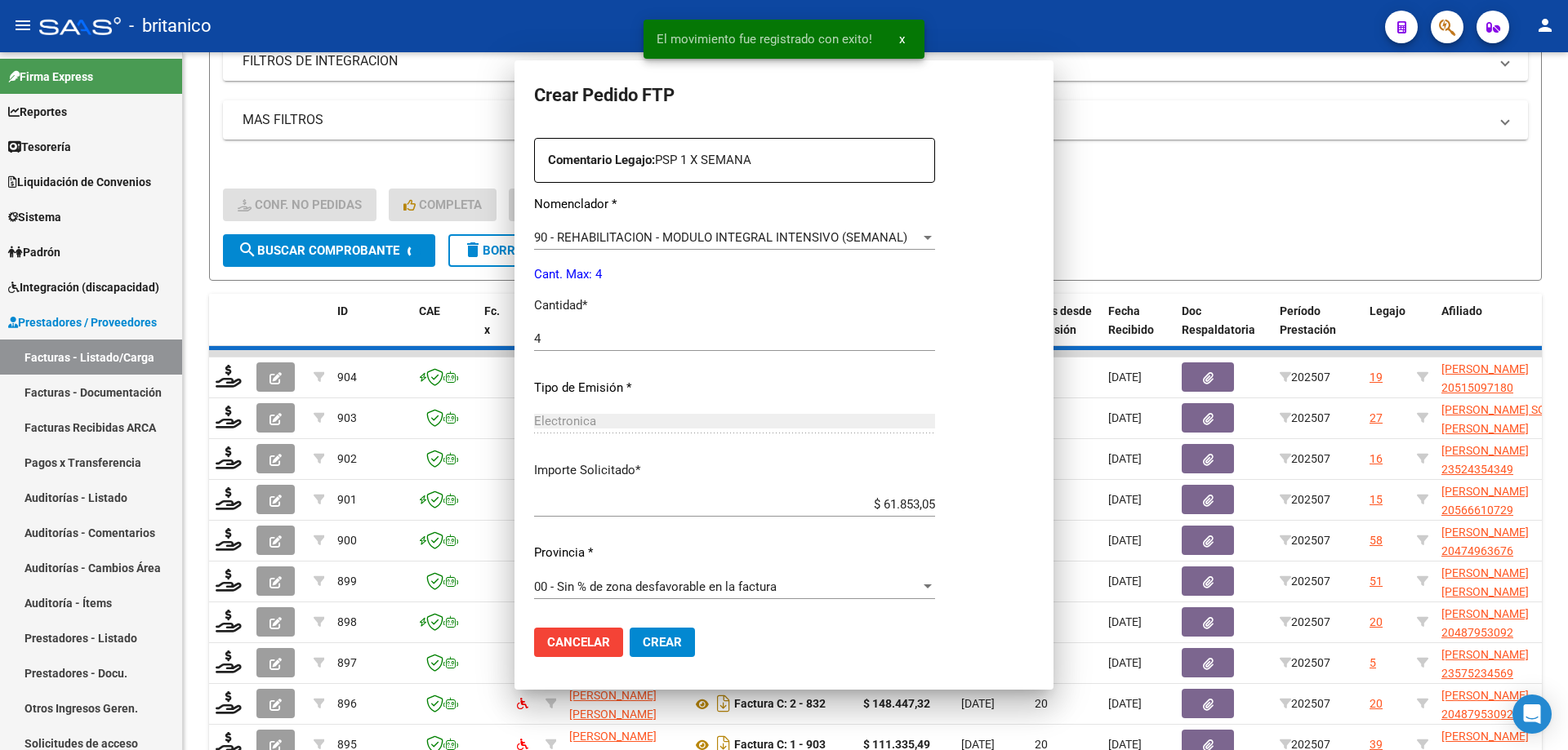
scroll to position [0, 0]
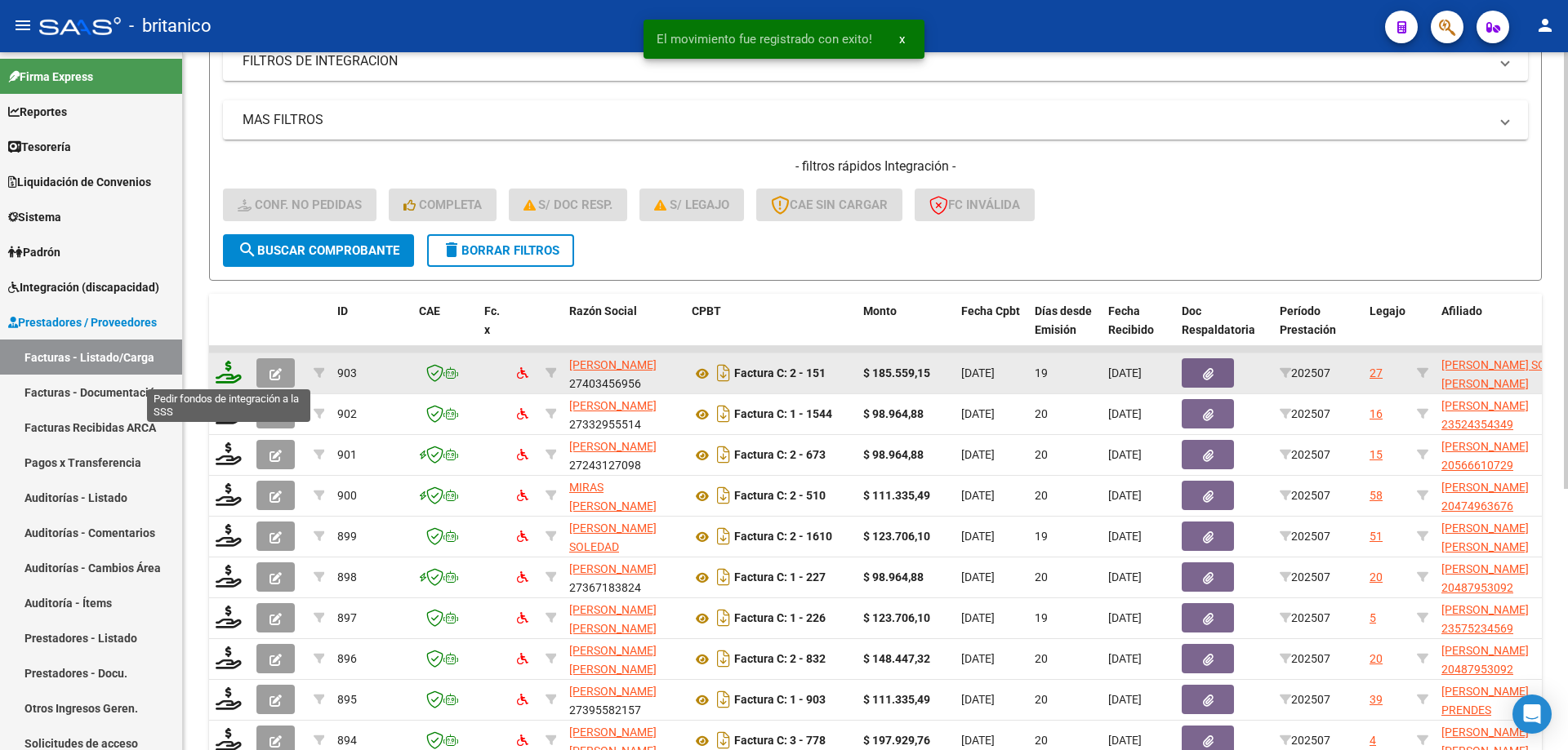
click at [226, 373] on icon at bounding box center [228, 372] width 26 height 23
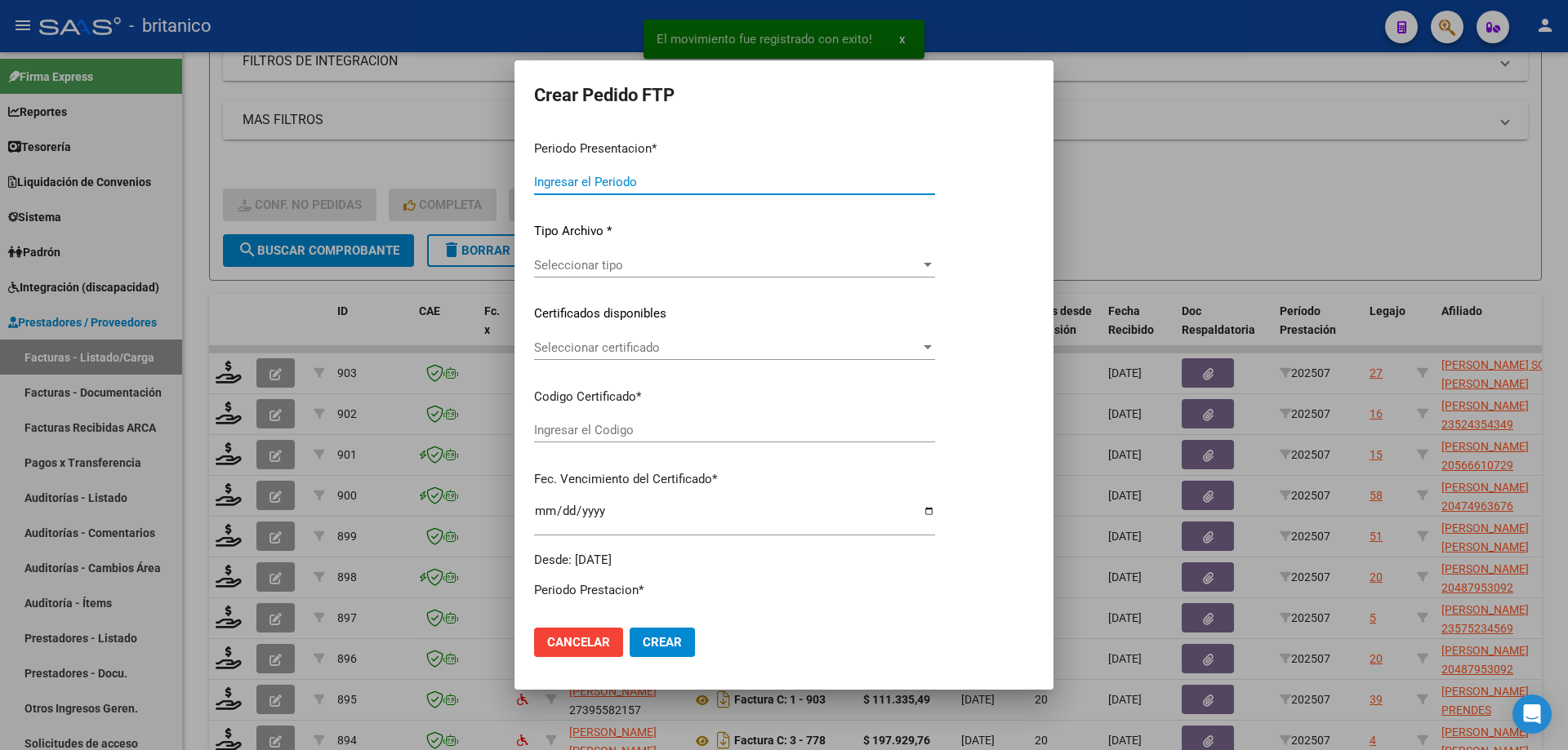
type input "202507"
type input "$ 185.559,15"
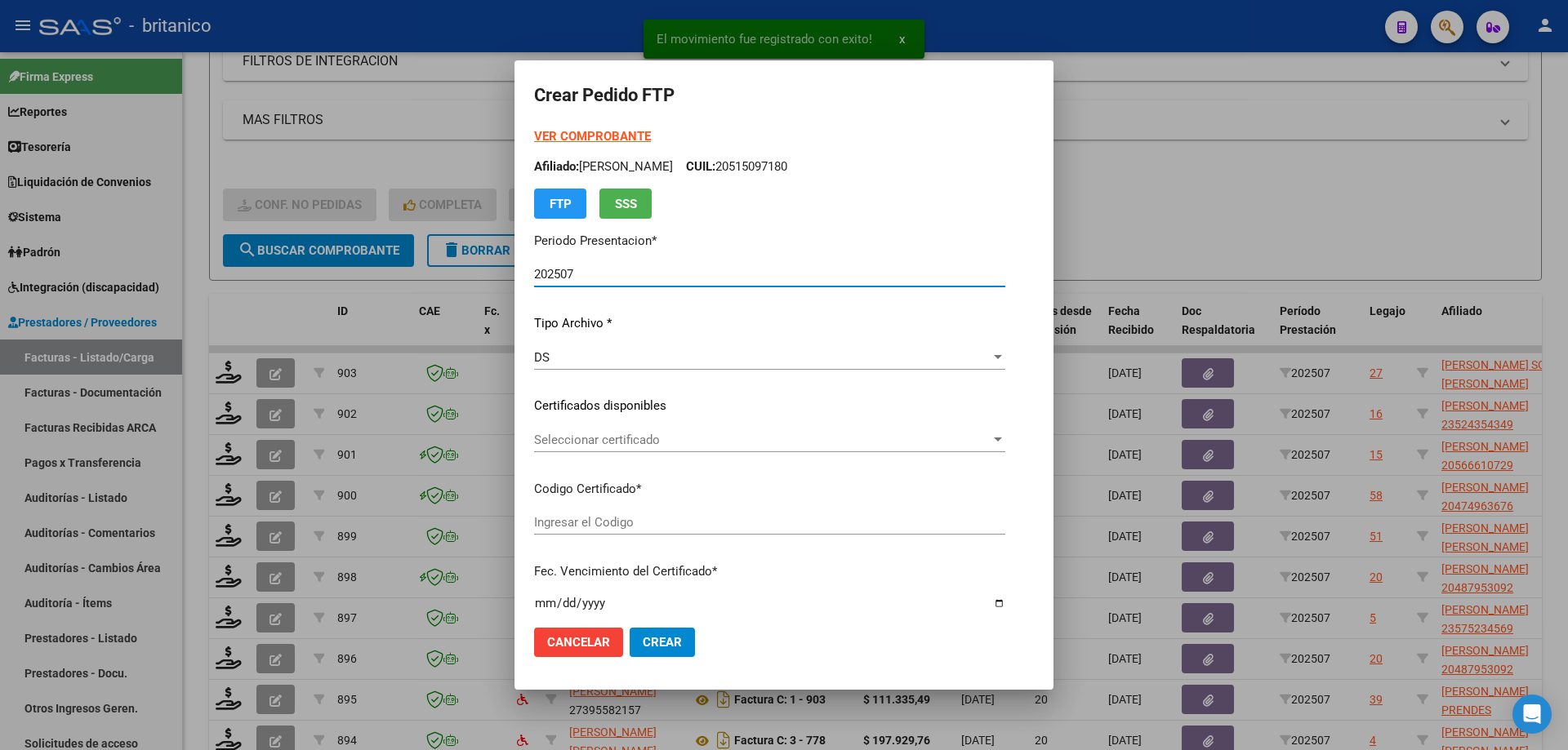
type input "ARG010055480592-20231020-20281020BUE430"
type input "[DATE]"
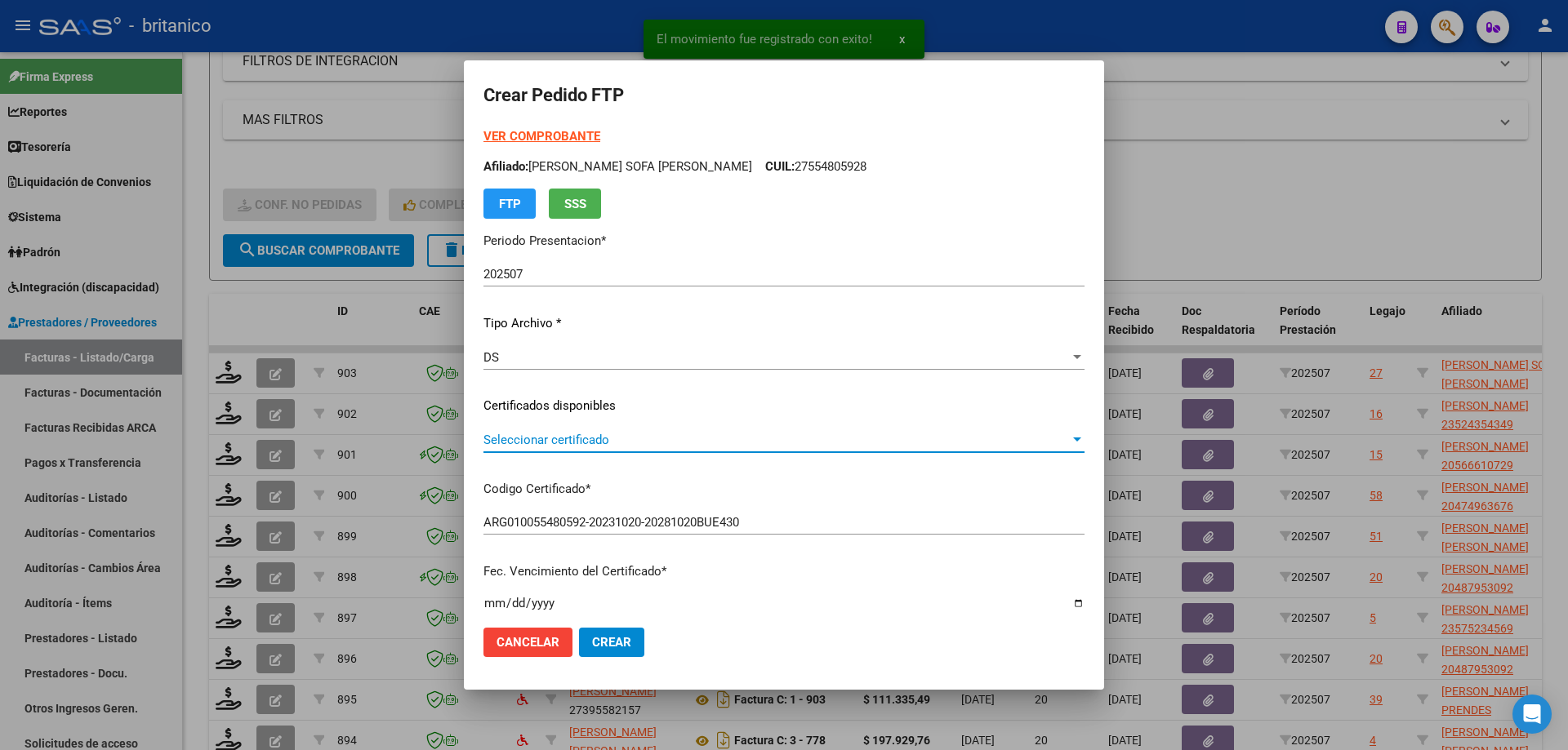
click at [648, 436] on span "Seleccionar certificado" at bounding box center [776, 439] width 586 height 15
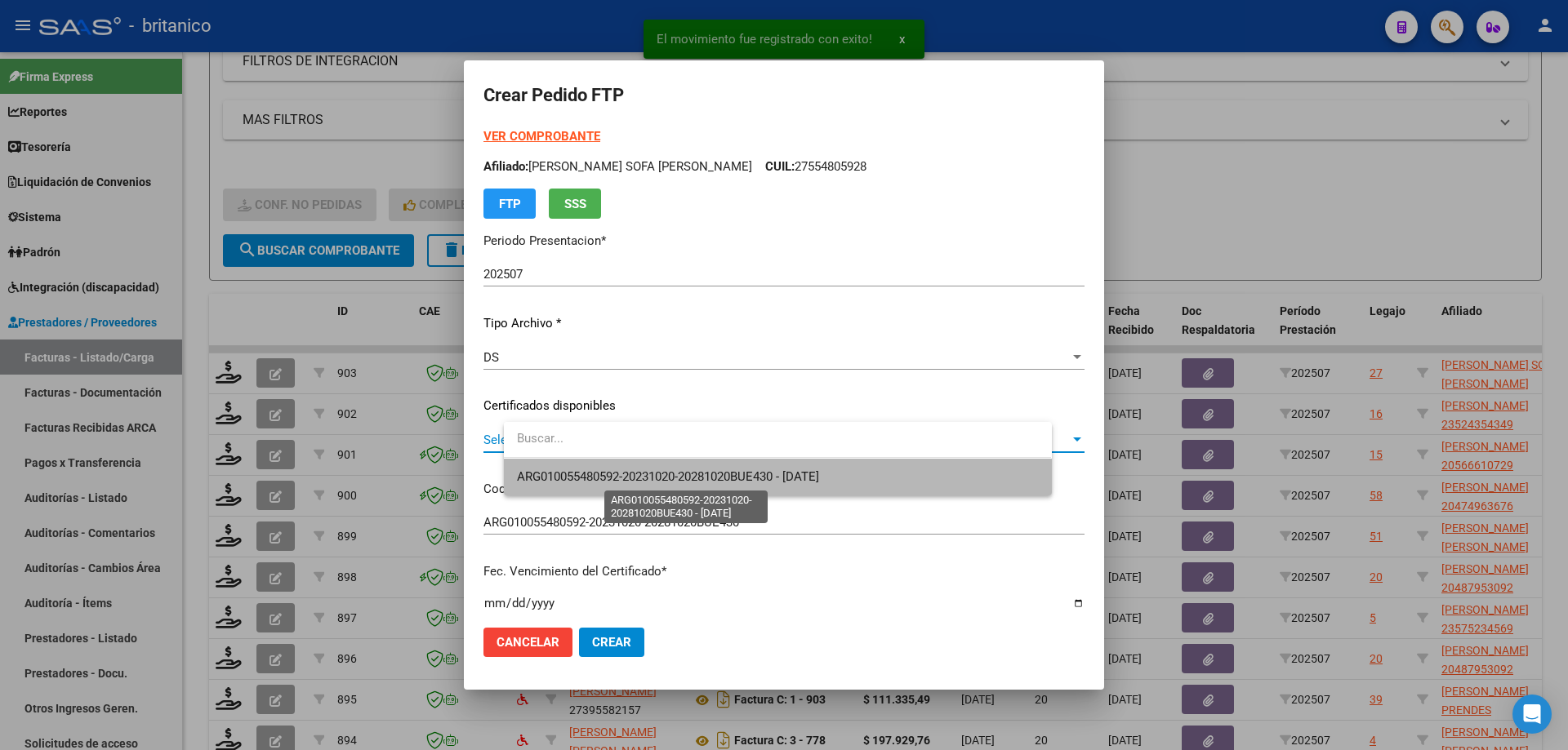
click at [708, 481] on span "ARG010055480592-20231020-20281020BUE430 - [DATE]" at bounding box center [667, 476] width 302 height 15
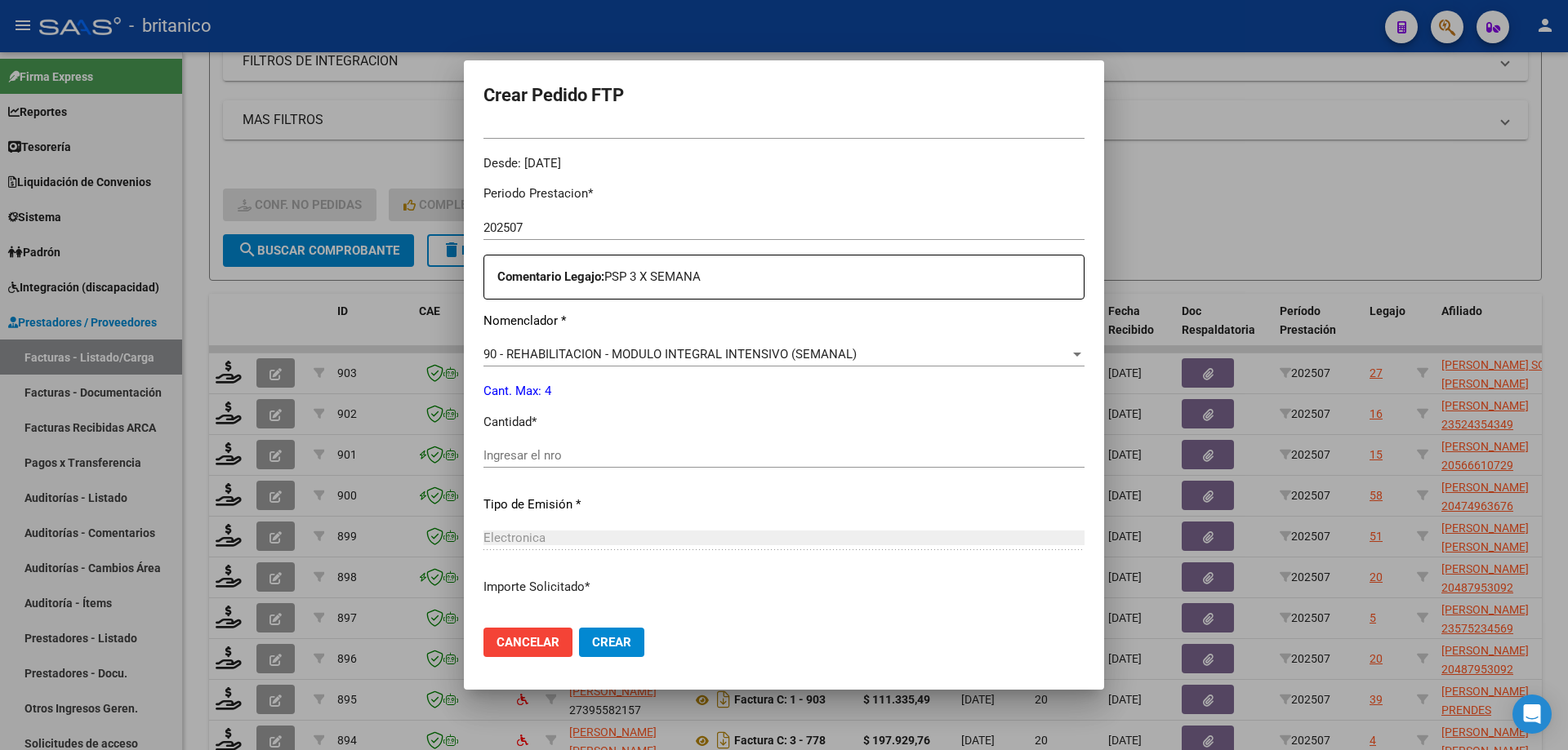
scroll to position [606, 0]
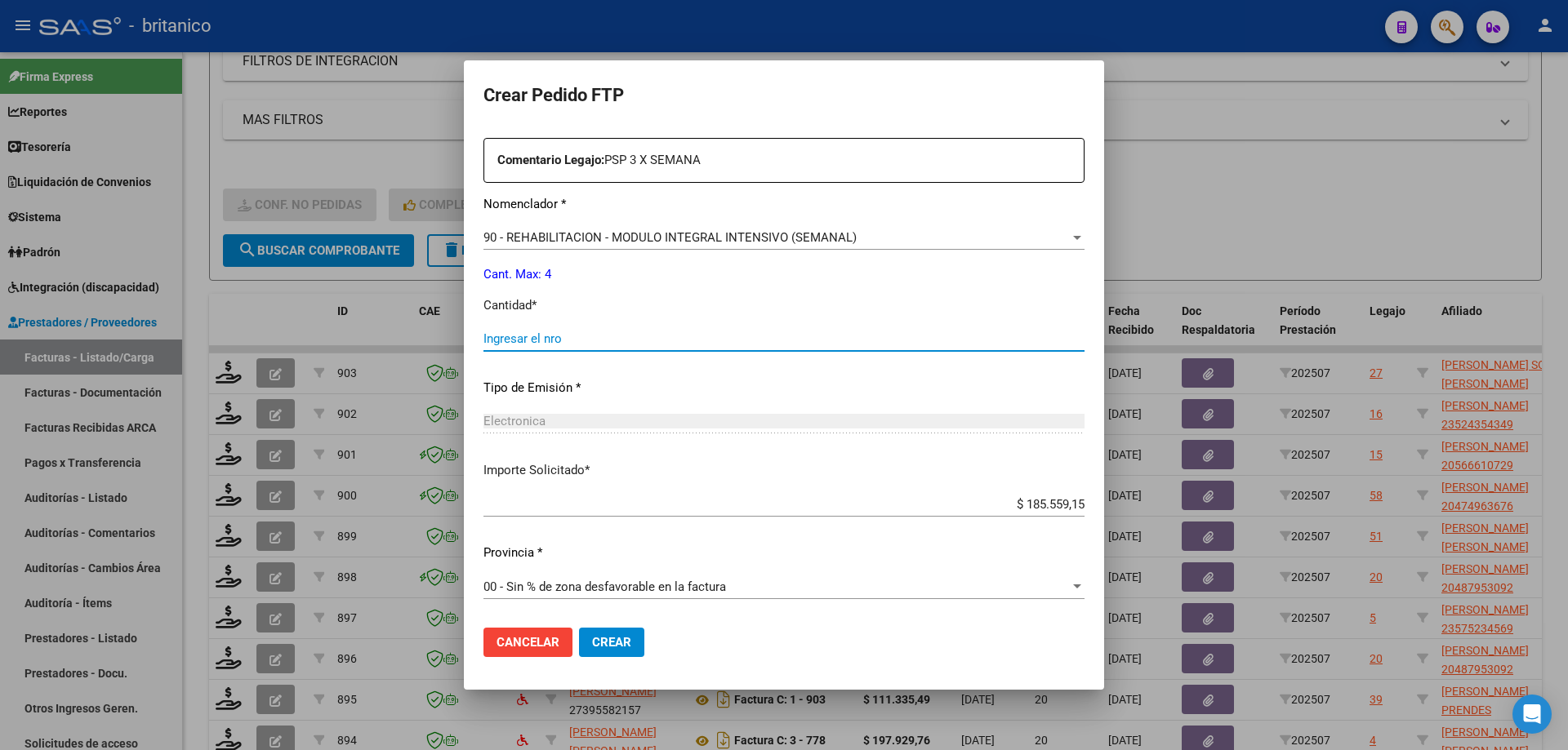
click at [605, 343] on input "Ingresar el nro" at bounding box center [784, 338] width 601 height 15
type input "4"
click at [631, 641] on span "Crear" at bounding box center [611, 642] width 39 height 15
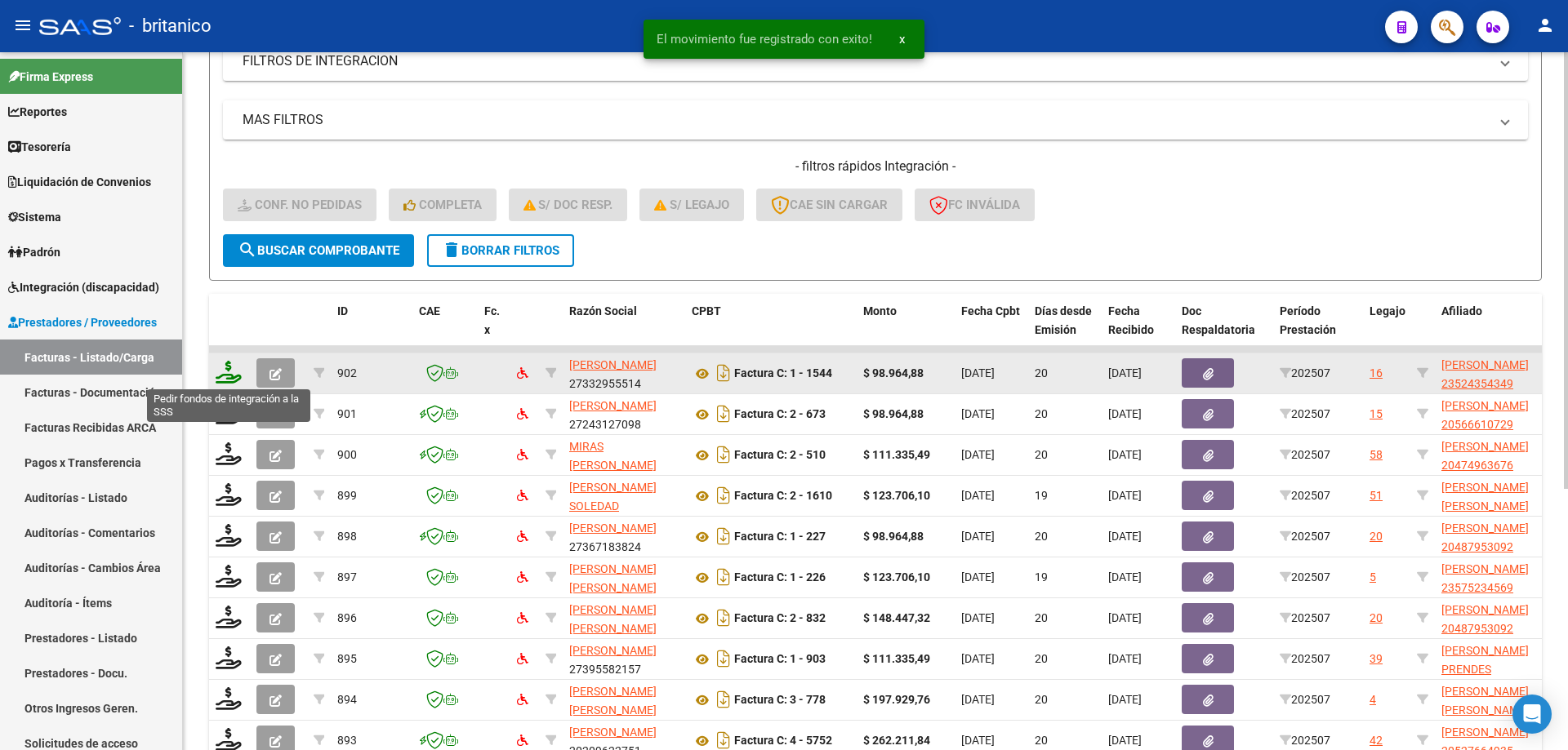
click at [225, 376] on icon at bounding box center [228, 372] width 26 height 23
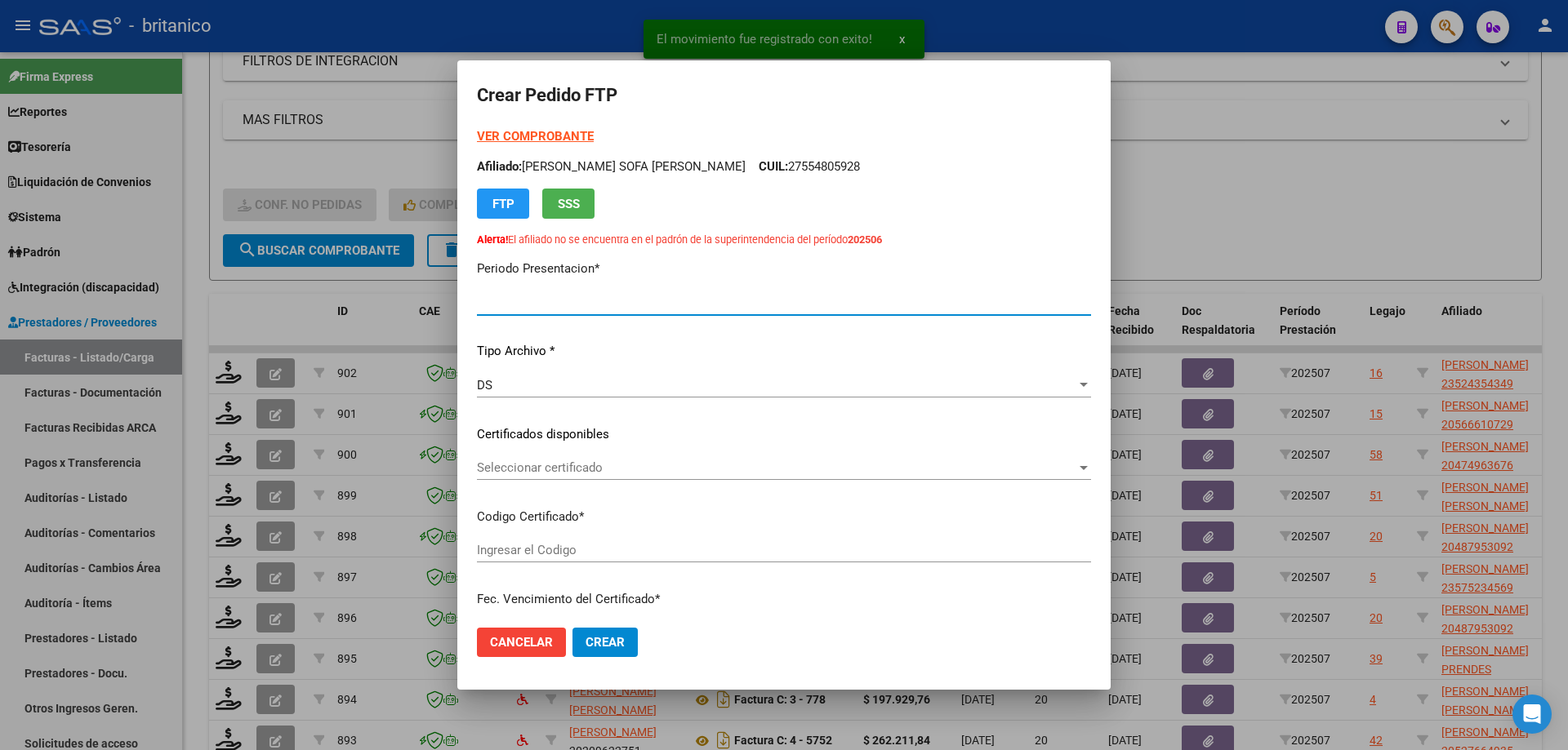
type input "202507"
type input "$ 98.964,88"
type input "ARG02000524354342022102020271020BS413"
type input "[DATE]"
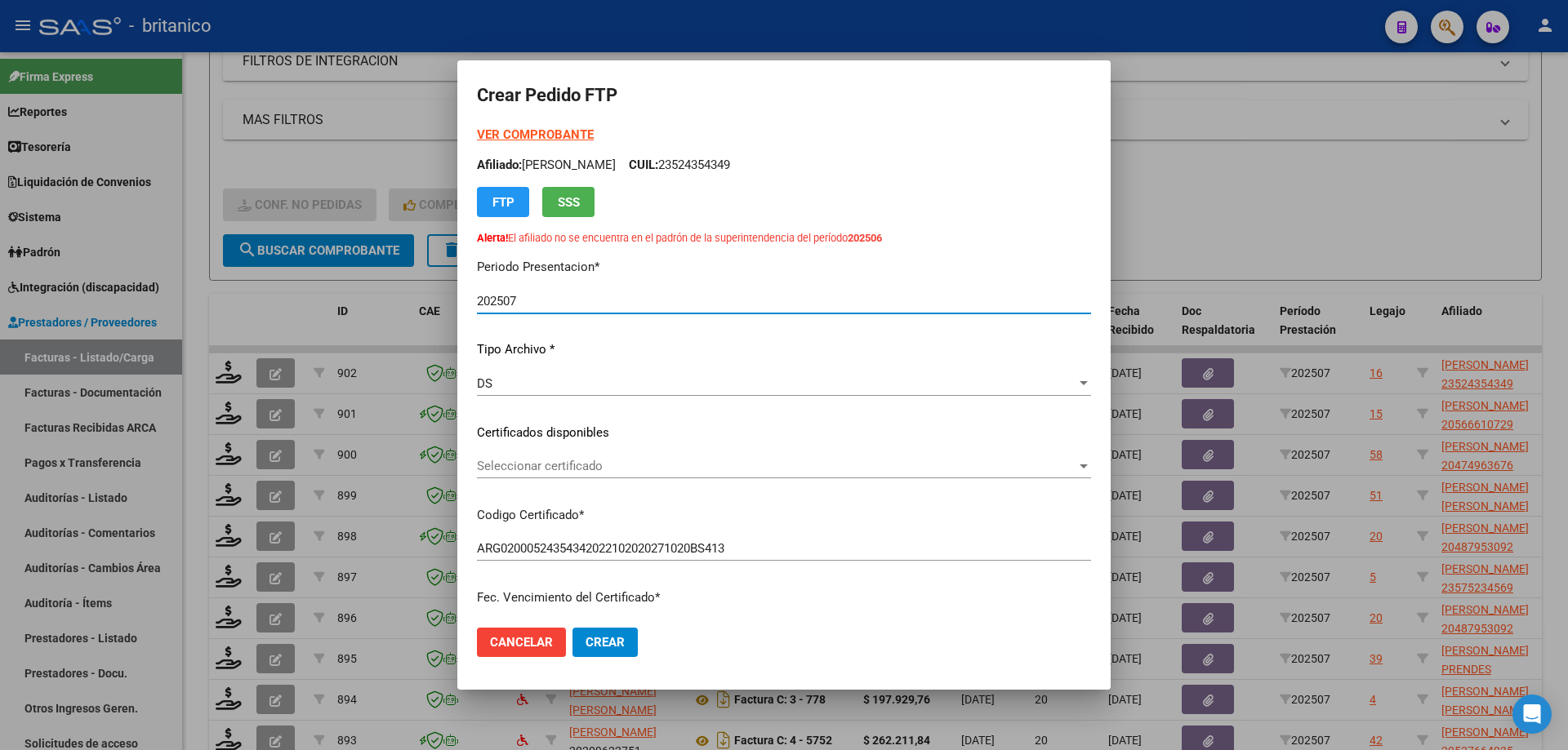
scroll to position [0, 0]
click at [1265, 192] on div at bounding box center [784, 375] width 1568 height 750
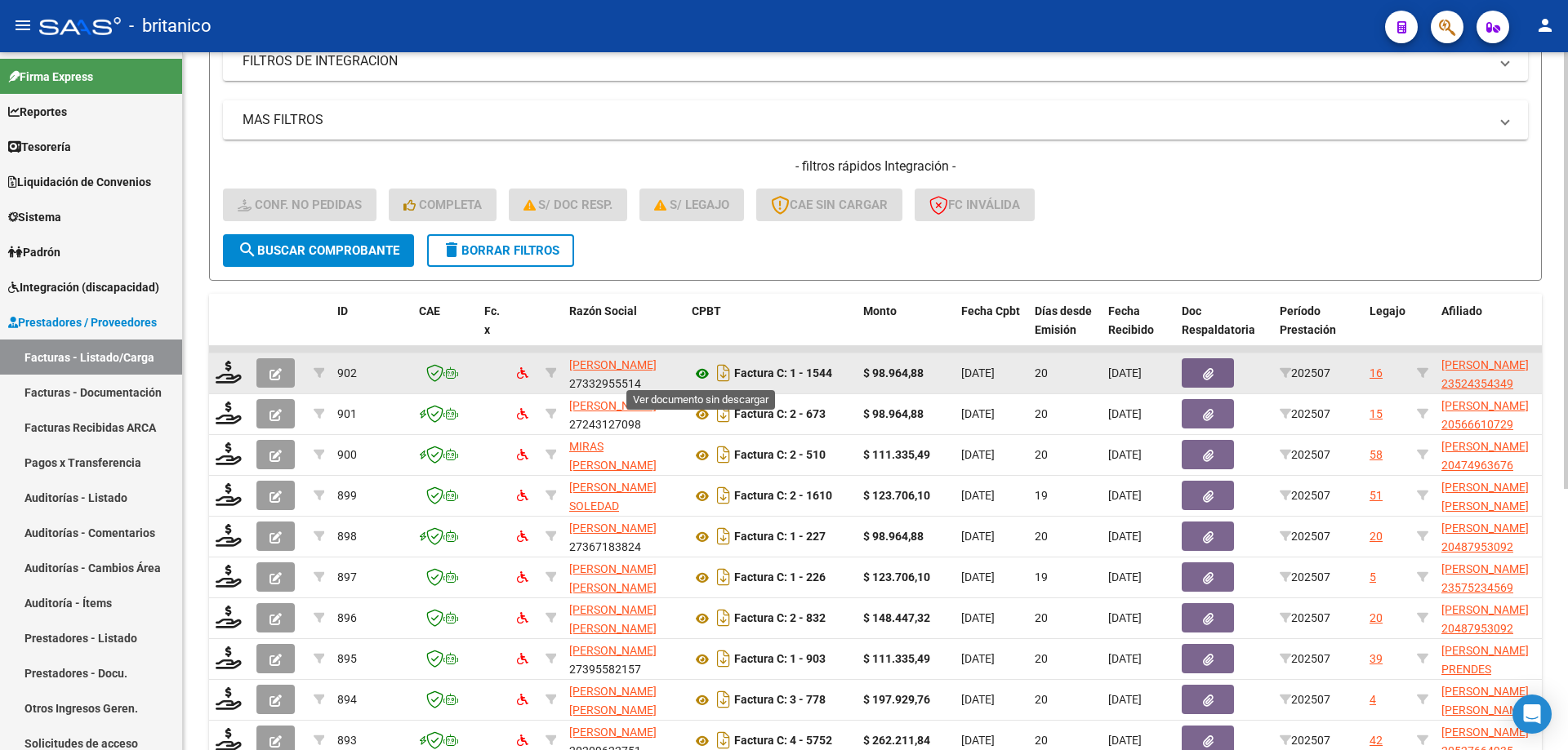
click at [697, 370] on icon at bounding box center [702, 374] width 21 height 19
click at [279, 371] on icon "button" at bounding box center [275, 374] width 13 height 13
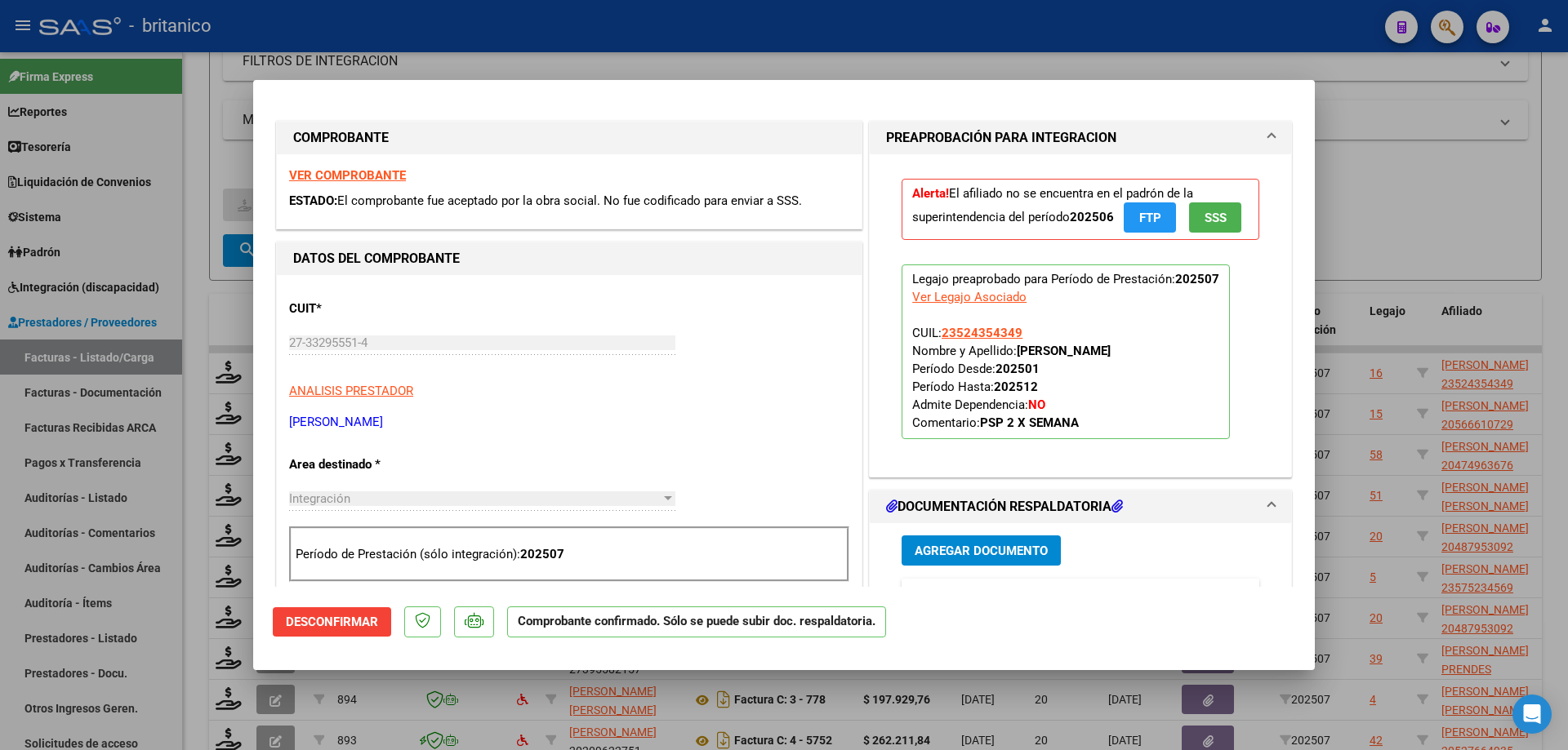
click at [339, 620] on span "Desconfirmar" at bounding box center [331, 622] width 92 height 15
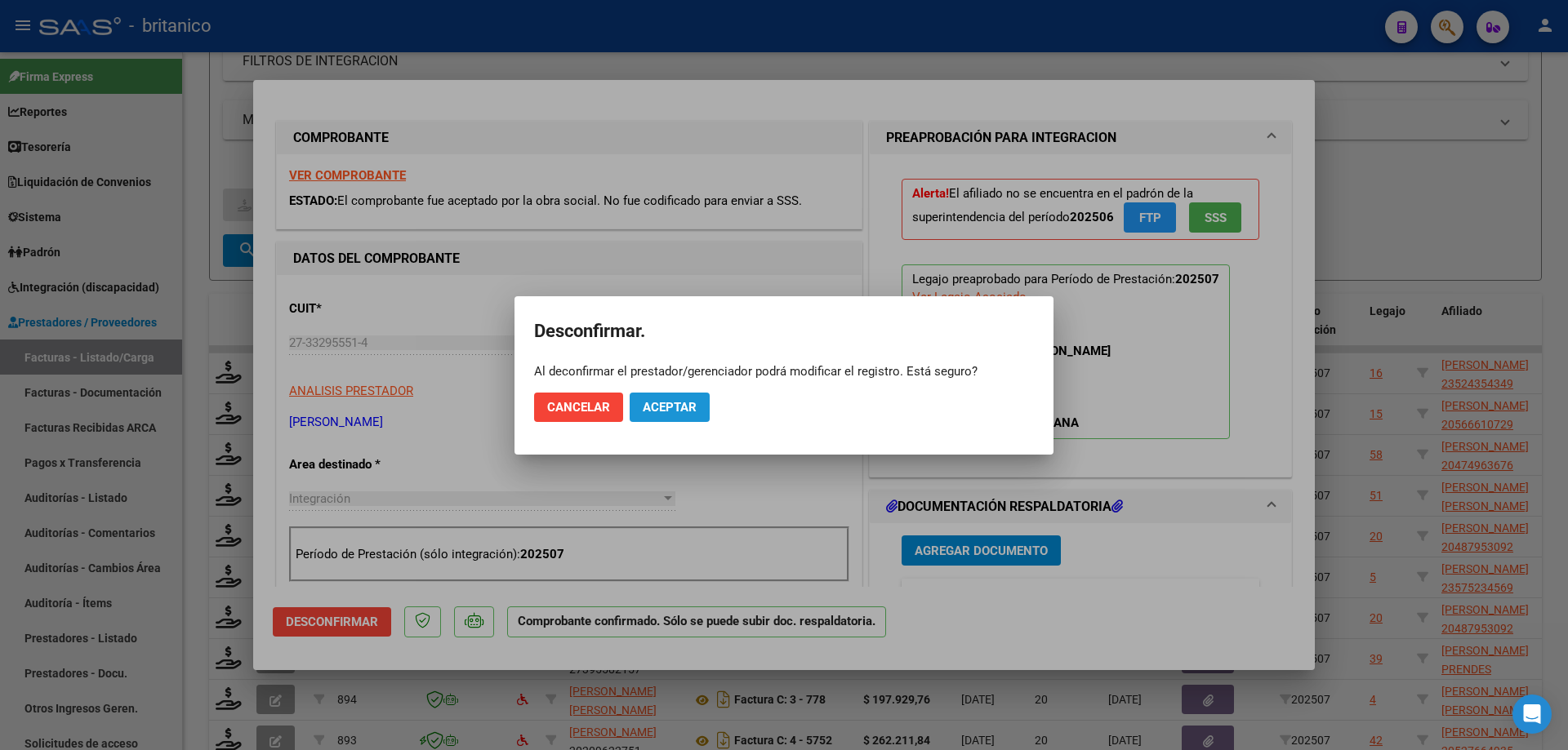
click at [701, 402] on button "Aceptar" at bounding box center [669, 407] width 80 height 29
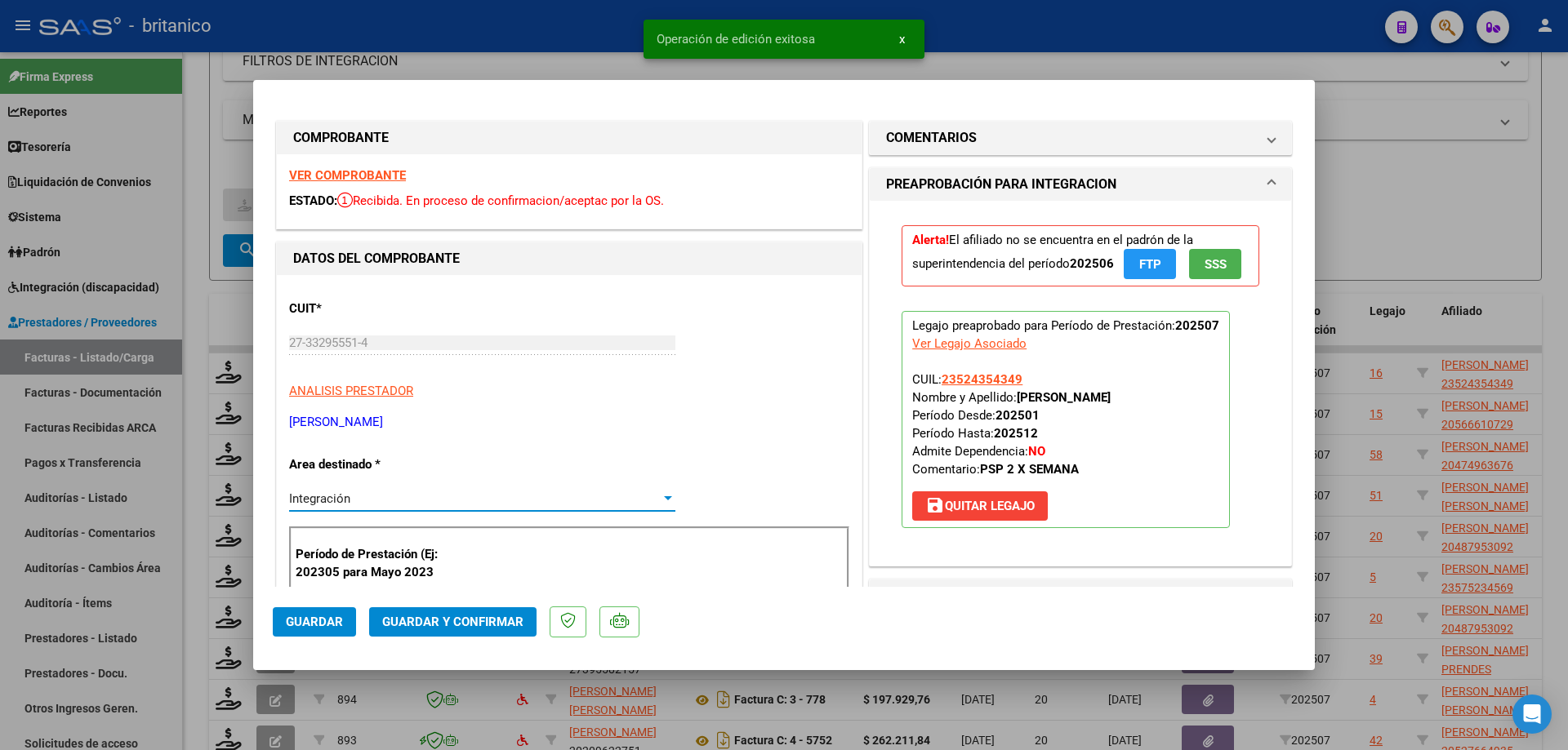
click at [509, 499] on div "Integración" at bounding box center [475, 498] width 371 height 15
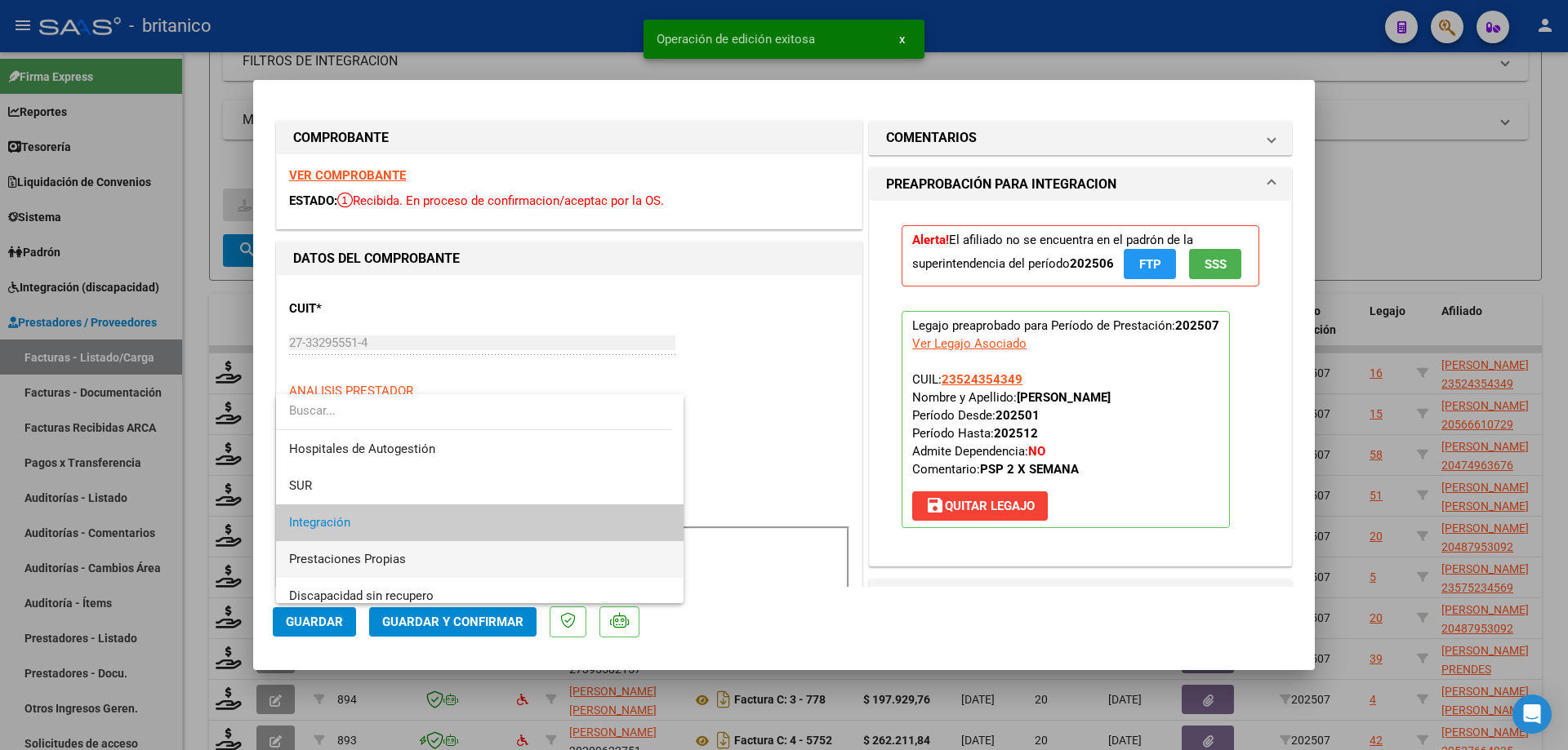
scroll to position [24, 0]
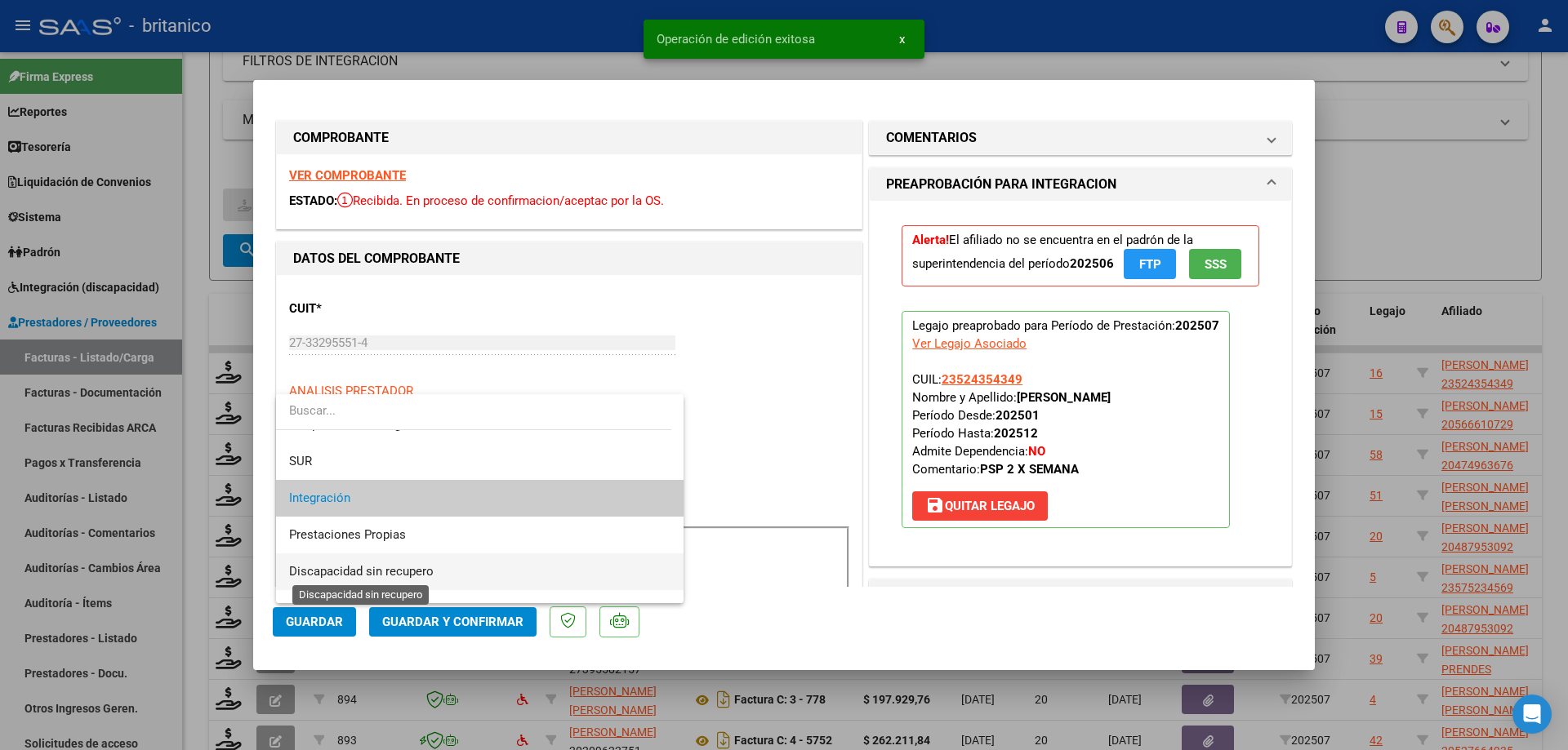
click at [428, 565] on span "Discapacidad sin recupero" at bounding box center [361, 571] width 145 height 15
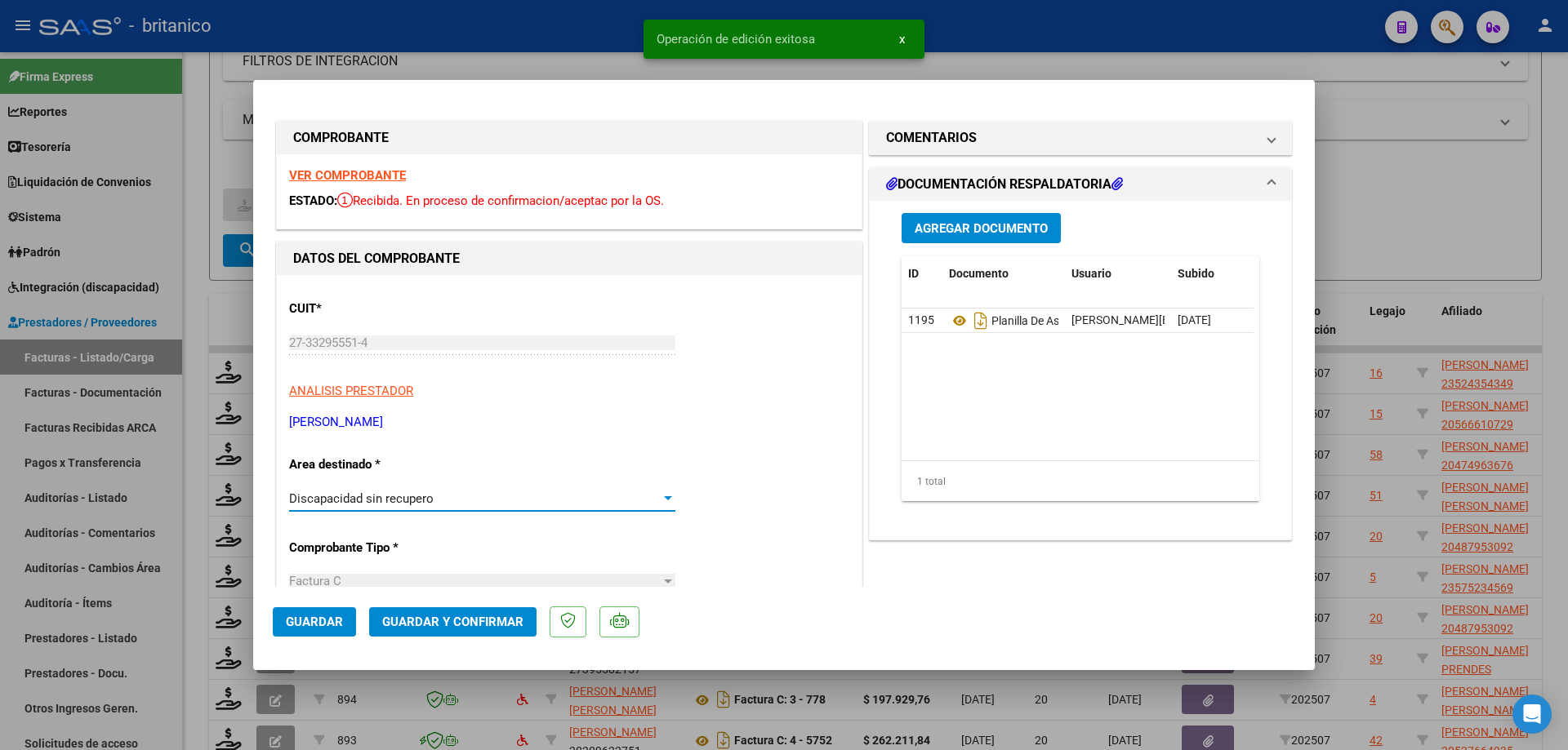
click at [315, 619] on span "Guardar" at bounding box center [314, 622] width 57 height 15
click at [1163, 69] on div at bounding box center [784, 375] width 1568 height 750
type input "$ 0,00"
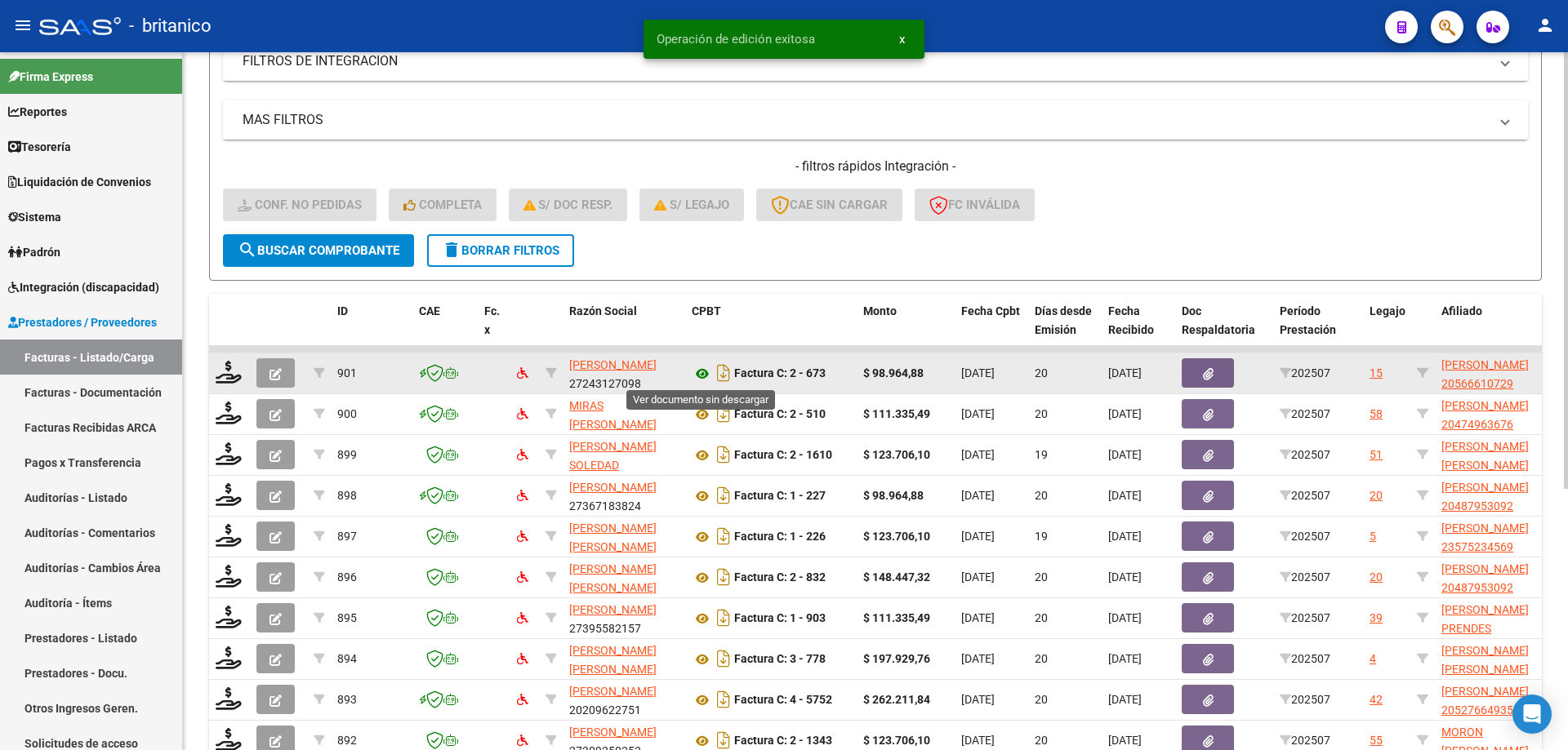
click at [698, 375] on icon at bounding box center [702, 374] width 21 height 19
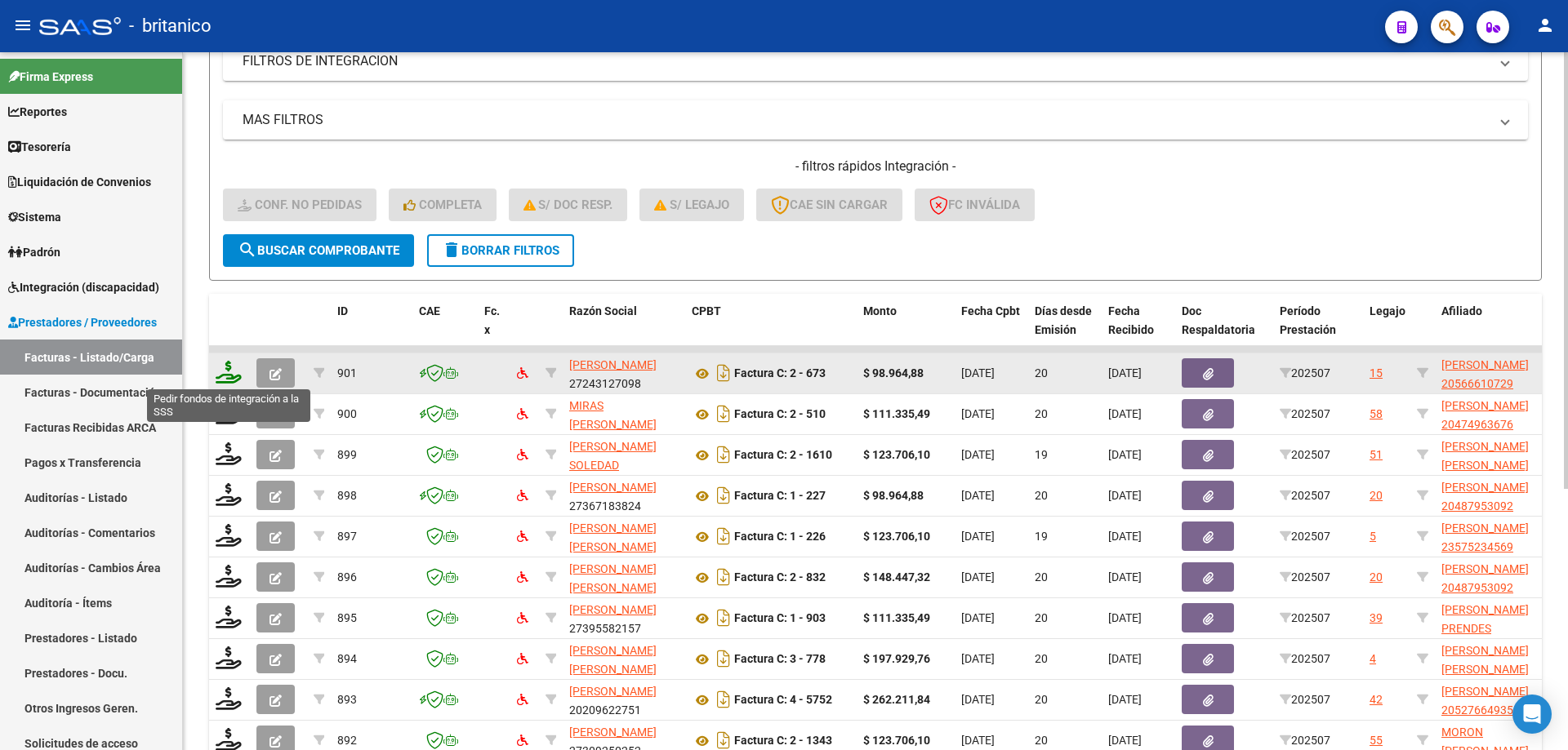
click at [222, 377] on icon at bounding box center [228, 372] width 26 height 23
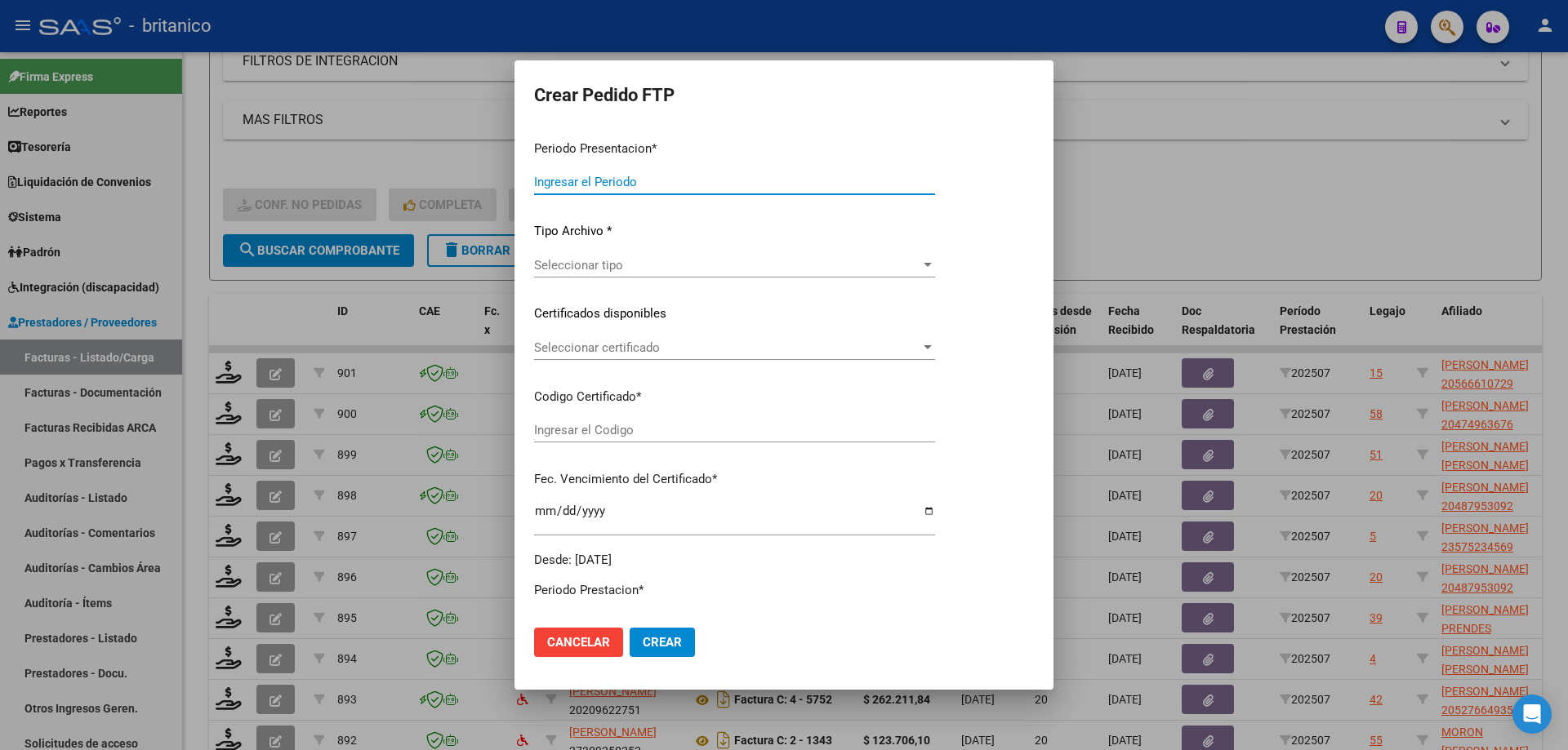
type input "202507"
type input "$ 98.964,88"
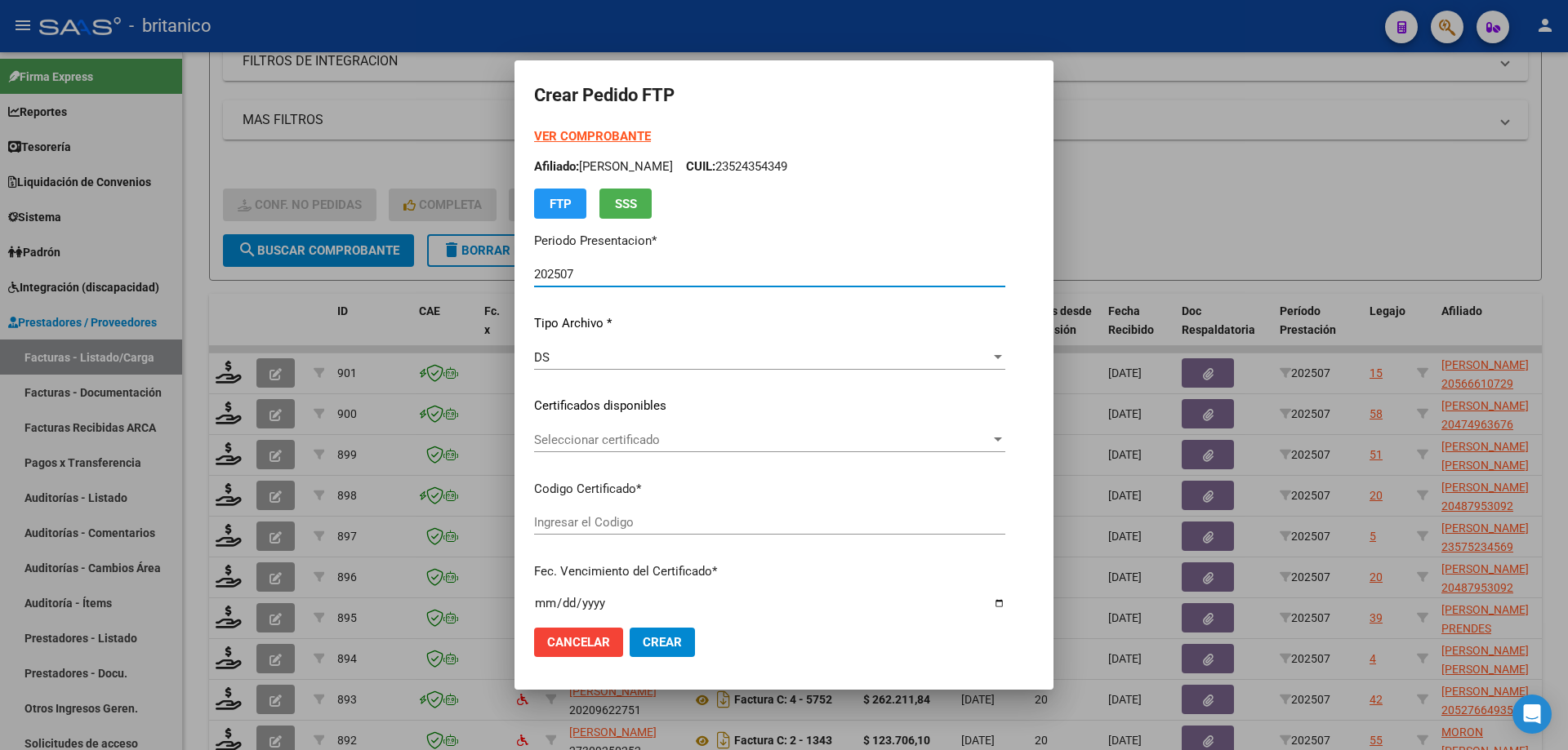
type input "ARG02000566610722021050720260507BS315"
type input "[DATE]"
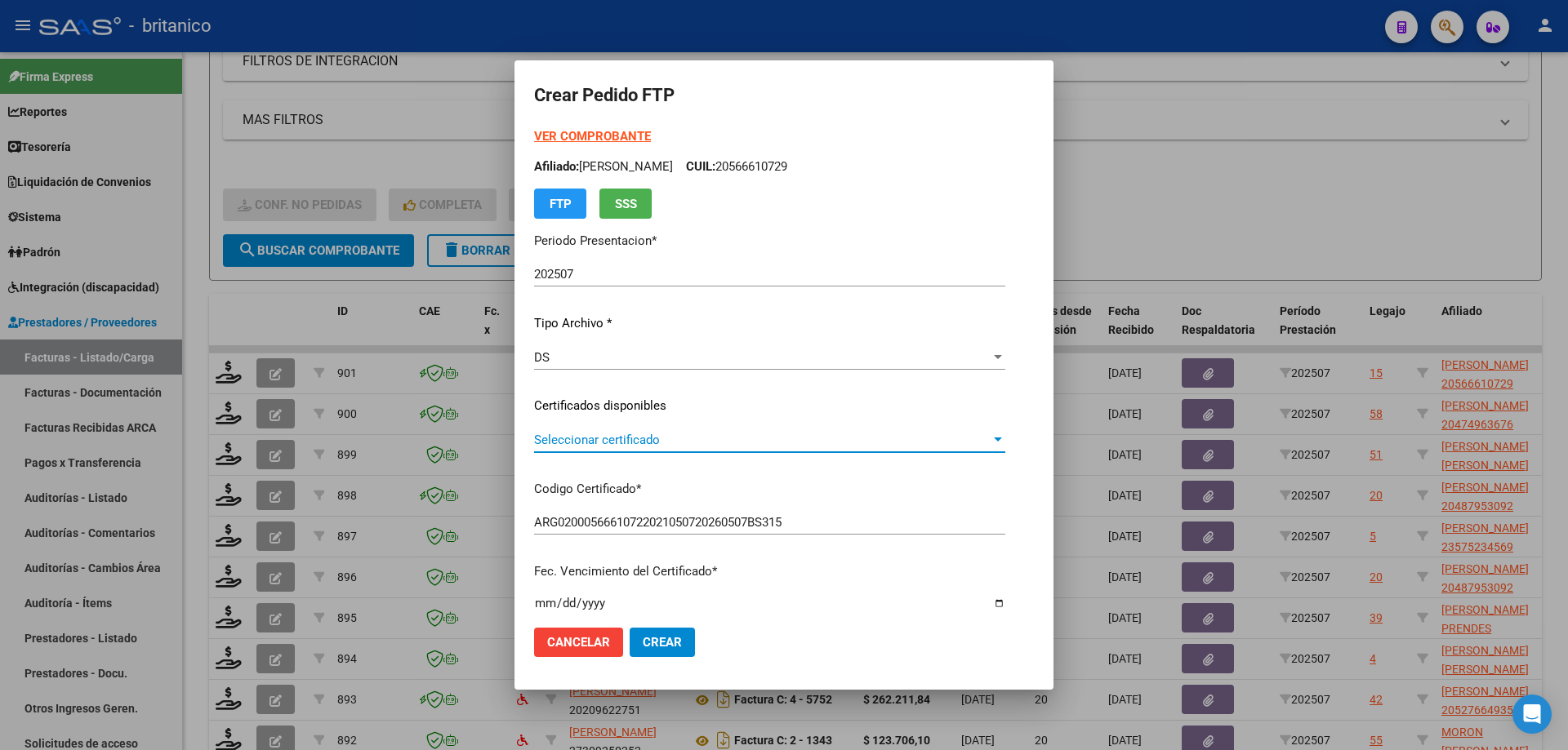
click at [688, 432] on span "Seleccionar certificado" at bounding box center [763, 439] width 457 height 15
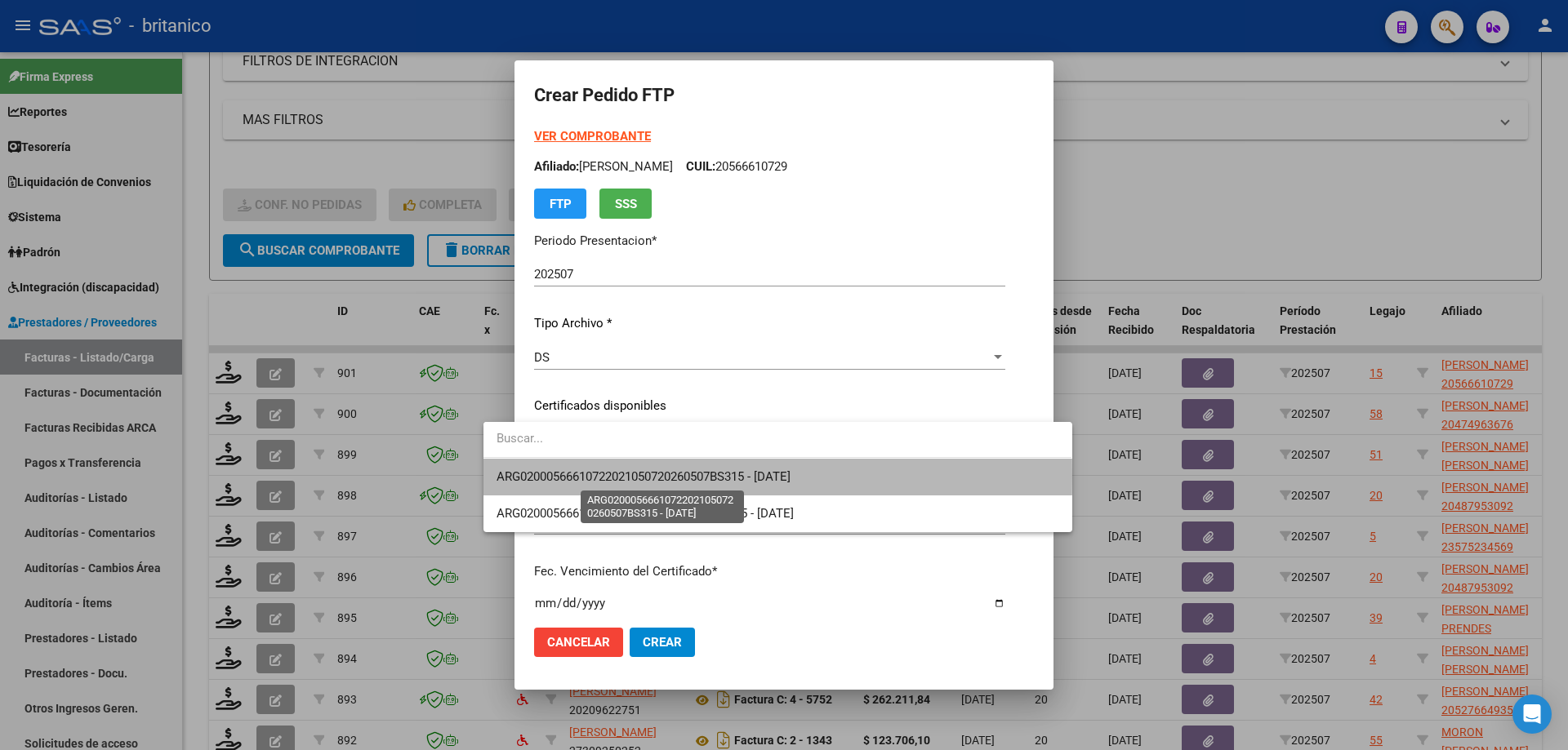
drag, startPoint x: 695, startPoint y: 476, endPoint x: 710, endPoint y: 469, distance: 16.6
click at [696, 476] on span "ARG02000566610722021050720260507BS315 - [DATE]" at bounding box center [643, 476] width 294 height 15
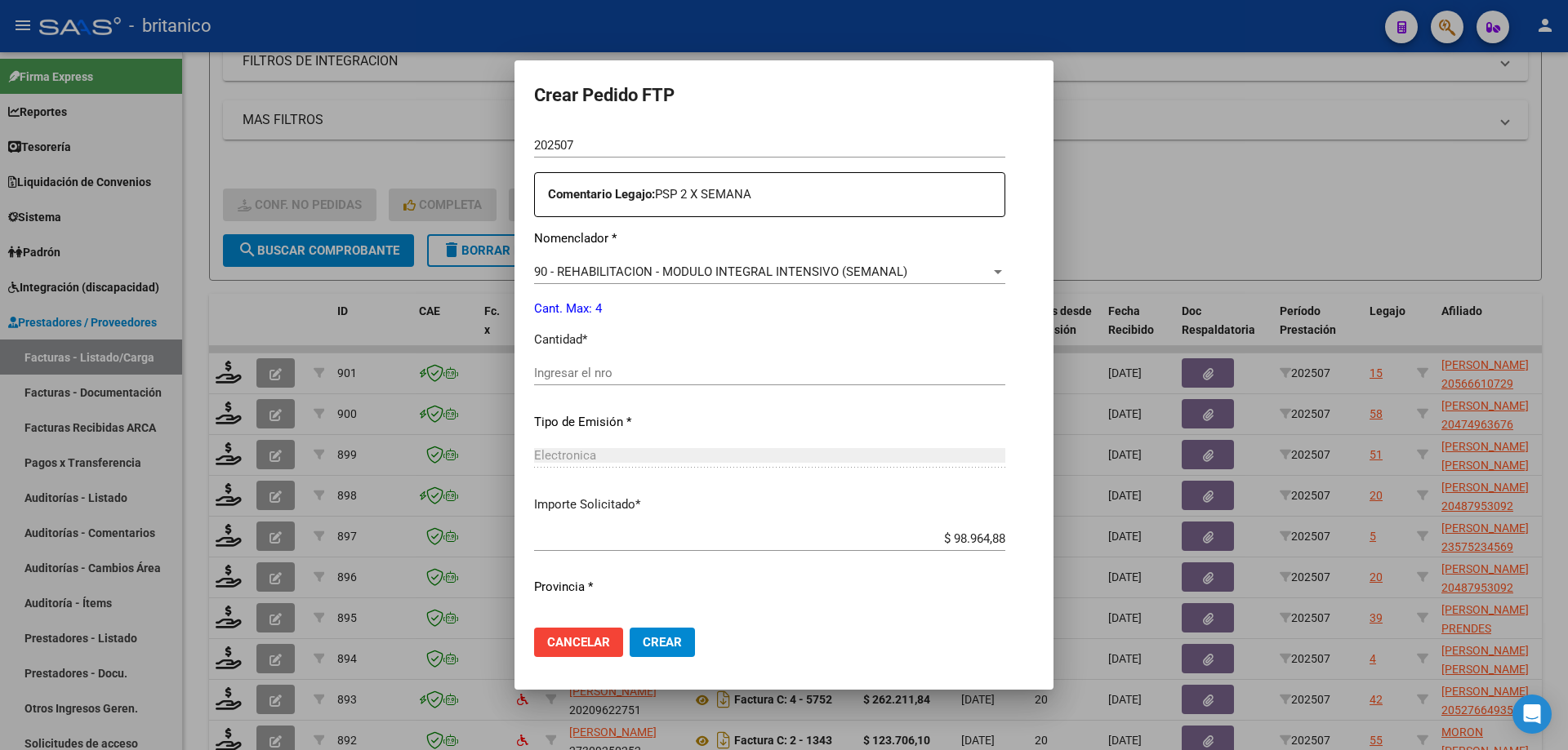
scroll to position [606, 0]
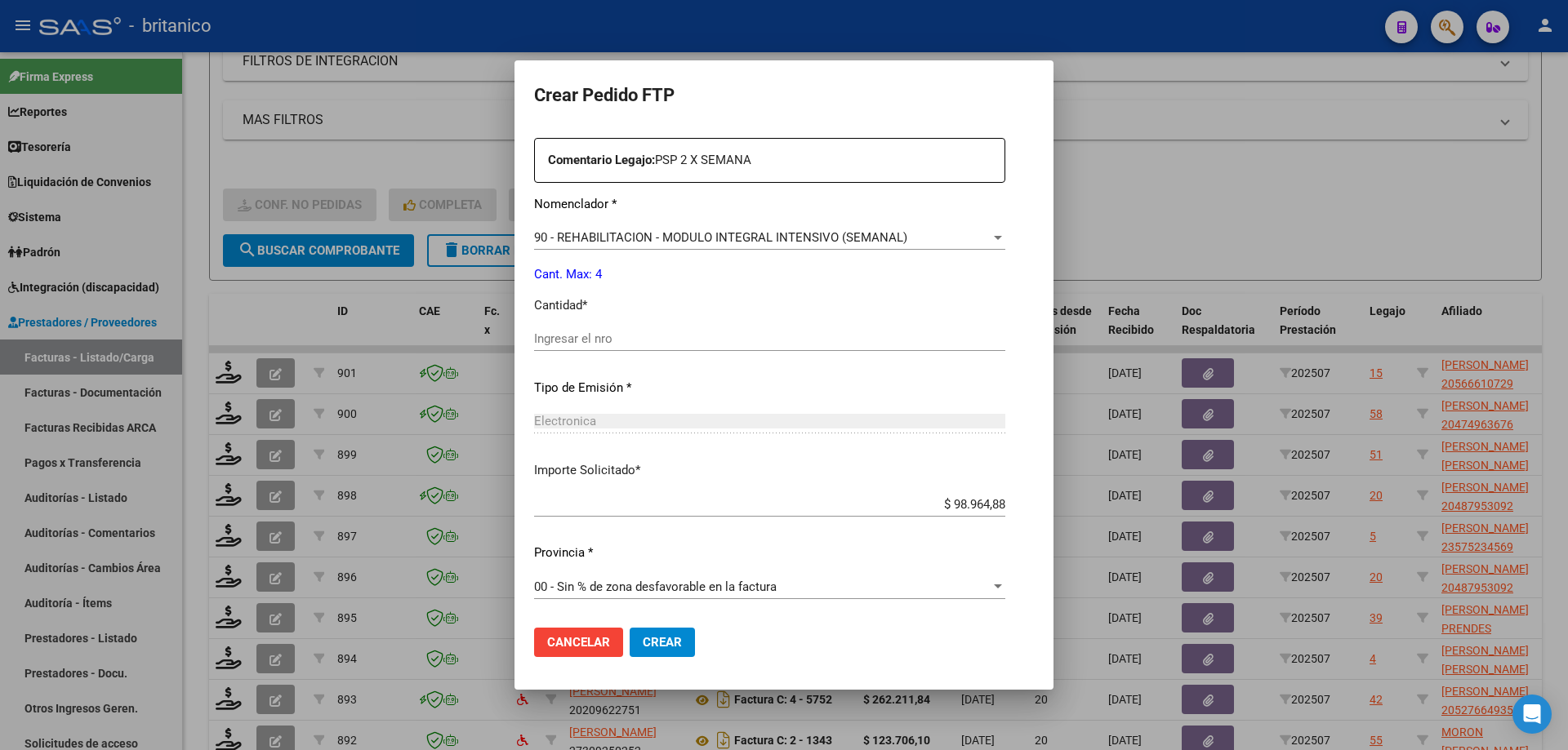
click at [691, 324] on div "Periodo Prestacion * 202507 Ingresar el Periodo Prestacion Comentario Legajo: P…" at bounding box center [769, 335] width 471 height 560
click at [603, 335] on input "Ingresar el nro" at bounding box center [769, 338] width 471 height 15
type input "4"
click at [642, 642] on span "Crear" at bounding box center [662, 642] width 39 height 15
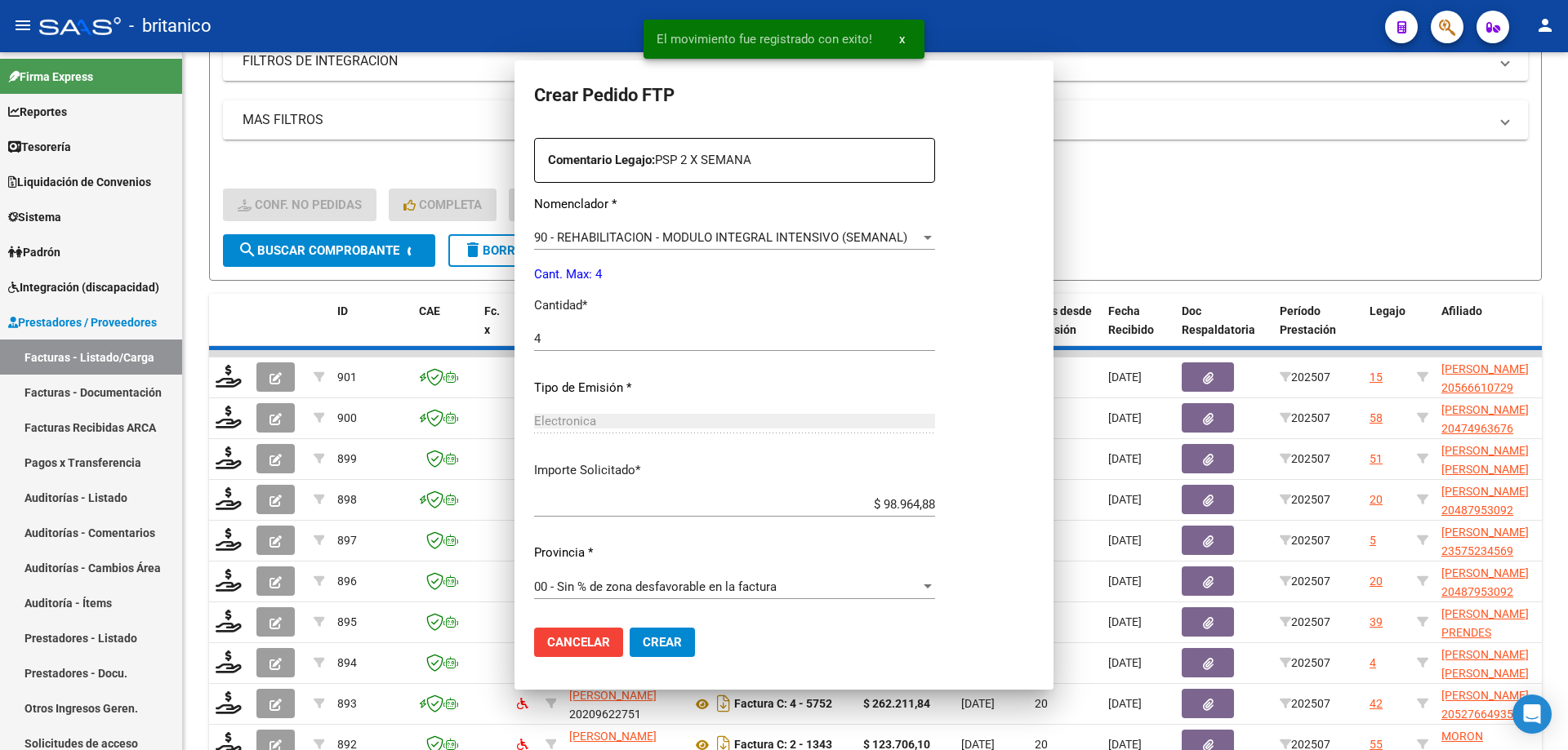
scroll to position [0, 0]
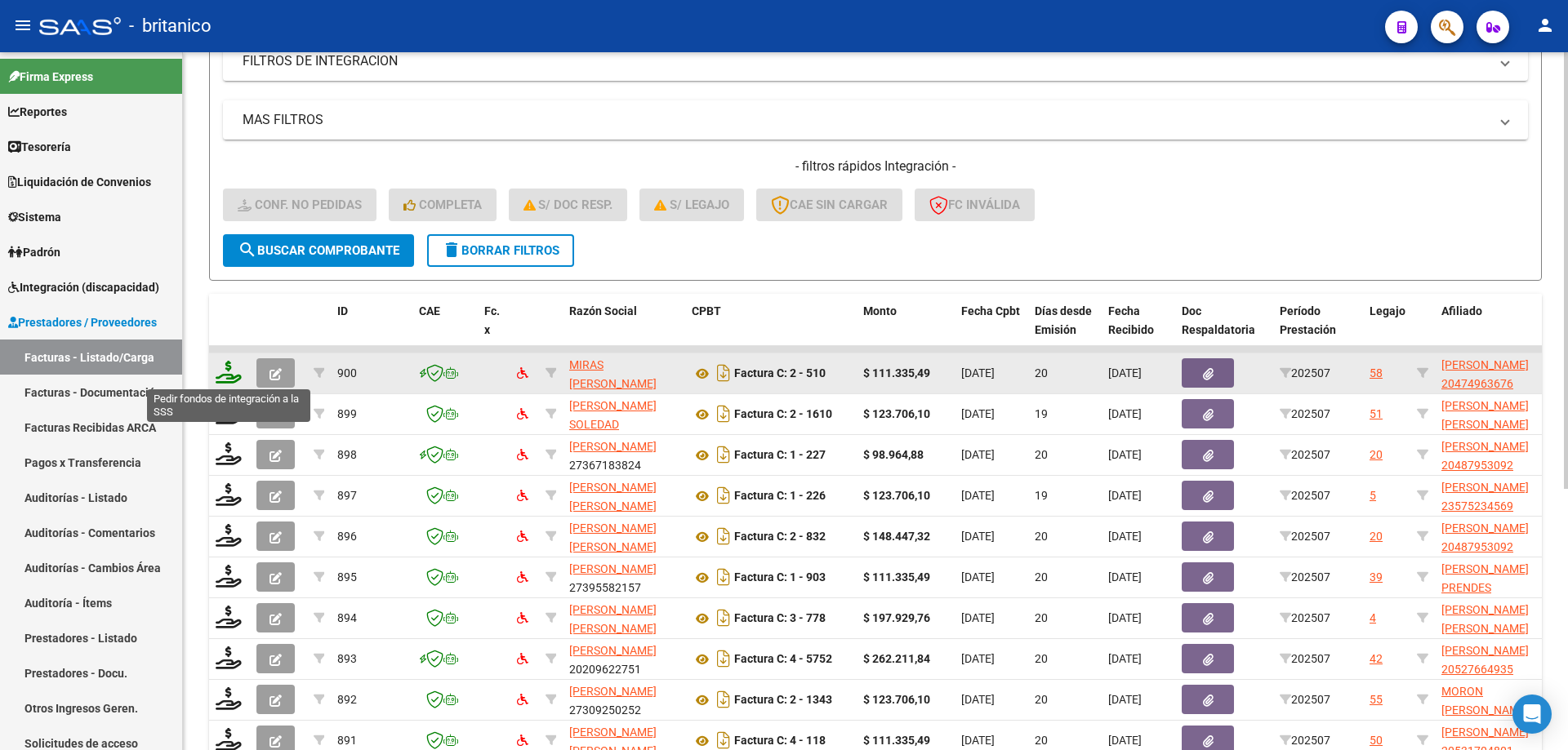
click at [230, 376] on icon at bounding box center [228, 372] width 26 height 23
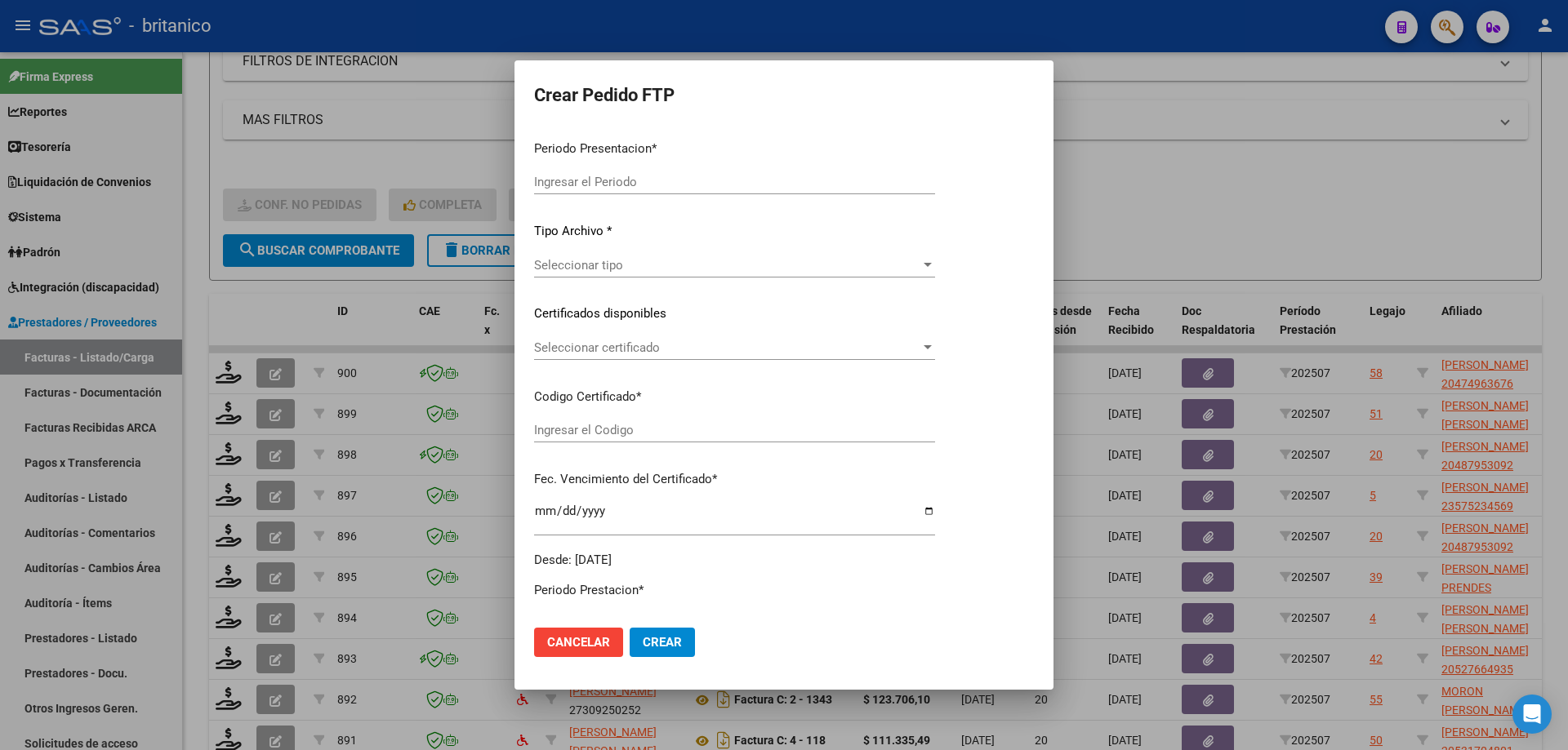
type input "202507"
type input "$ 111.335,49"
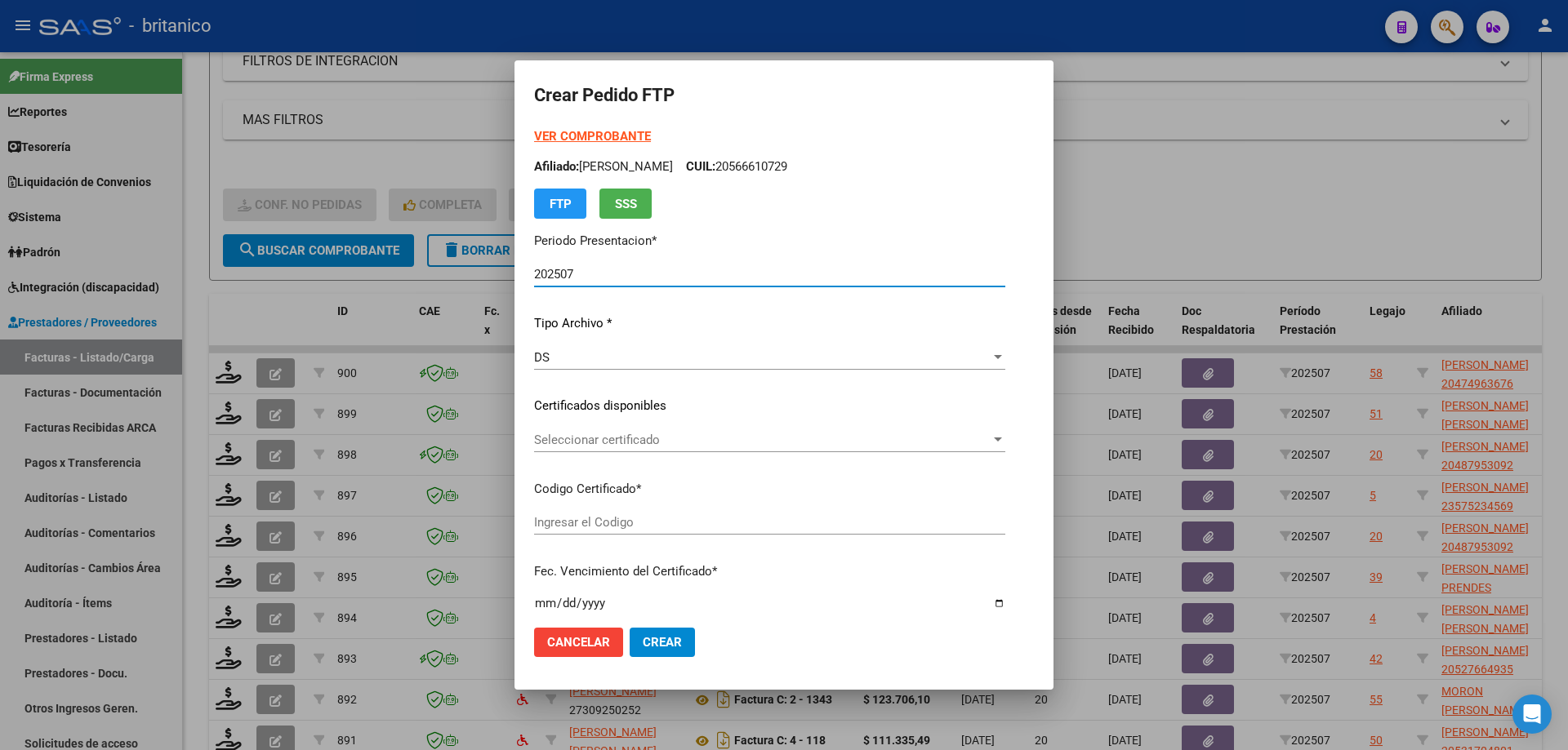
type input "ARG02000474963672022110220271102CBA536"
type input "[DATE]"
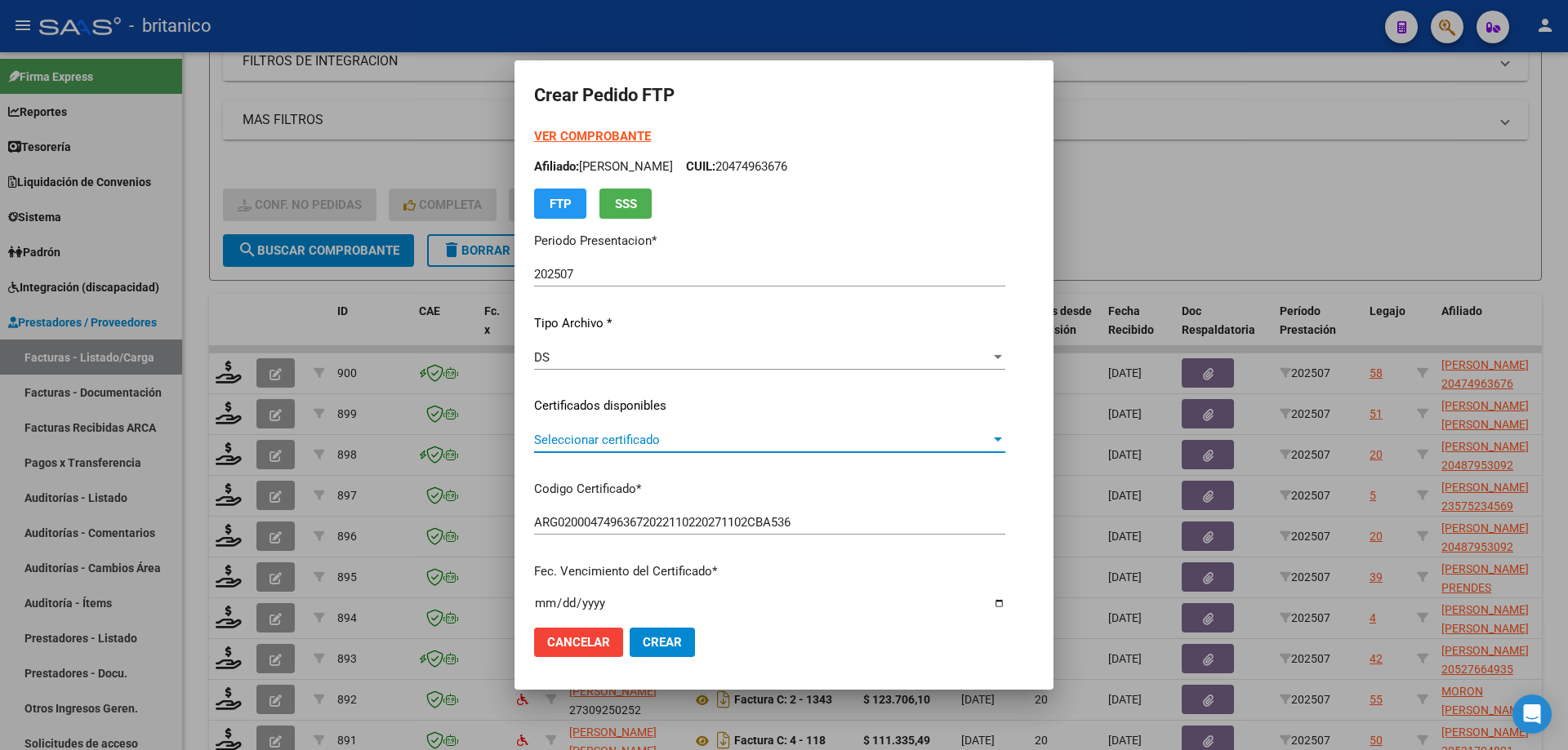
click at [606, 433] on span "Seleccionar certificado" at bounding box center [763, 439] width 457 height 15
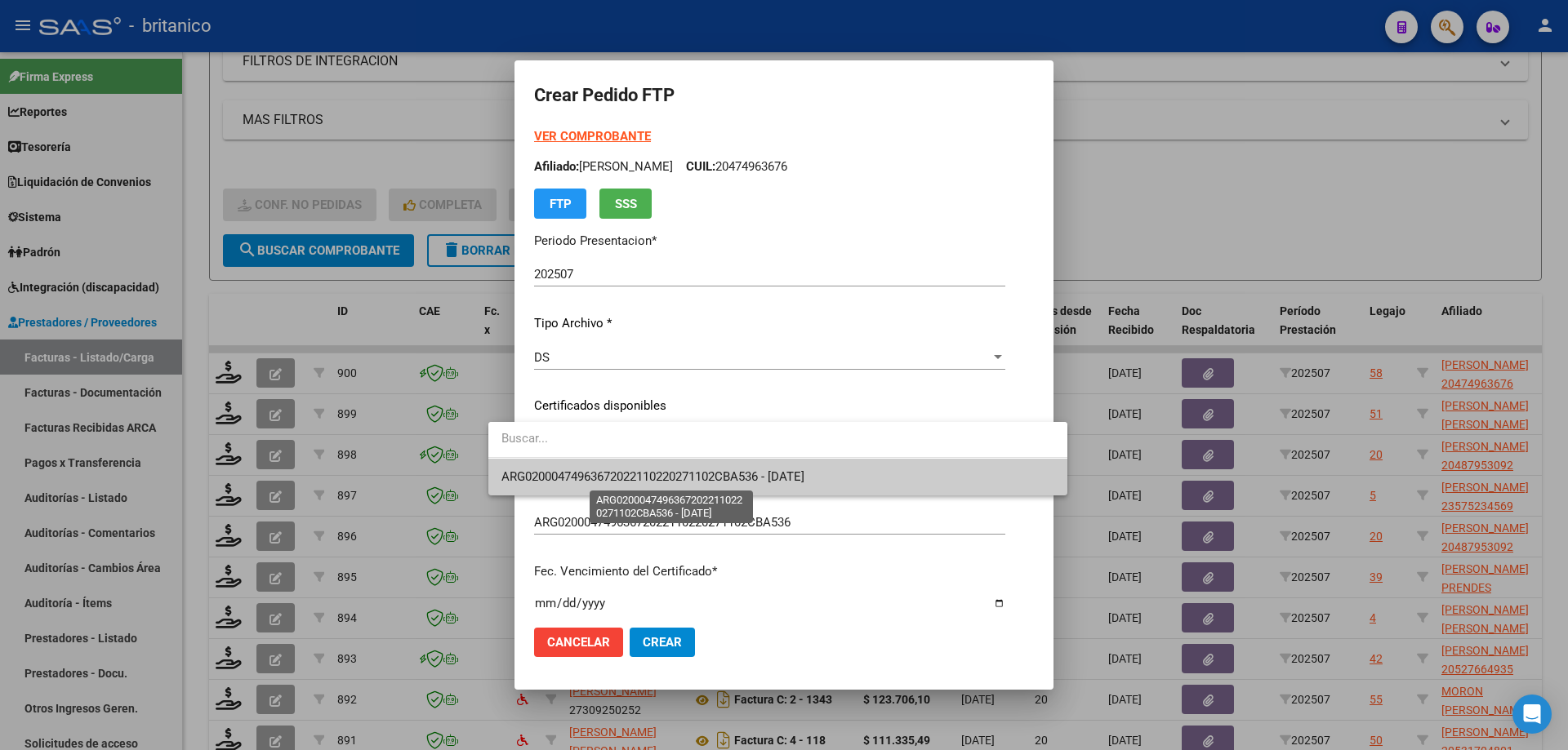
click at [647, 471] on span "ARG02000474963672022110220271102CBA536 - [DATE]" at bounding box center [653, 476] width 303 height 15
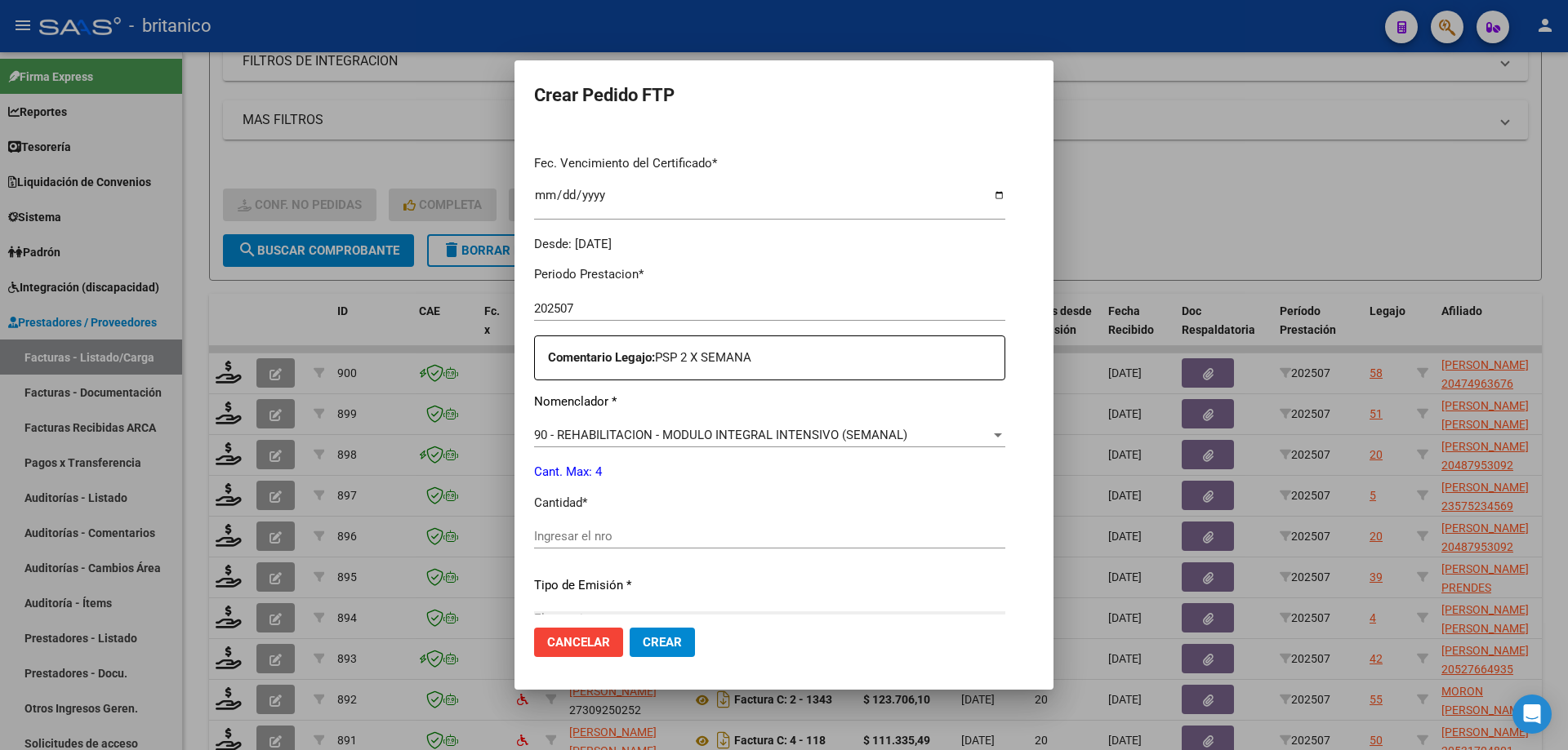
scroll to position [606, 0]
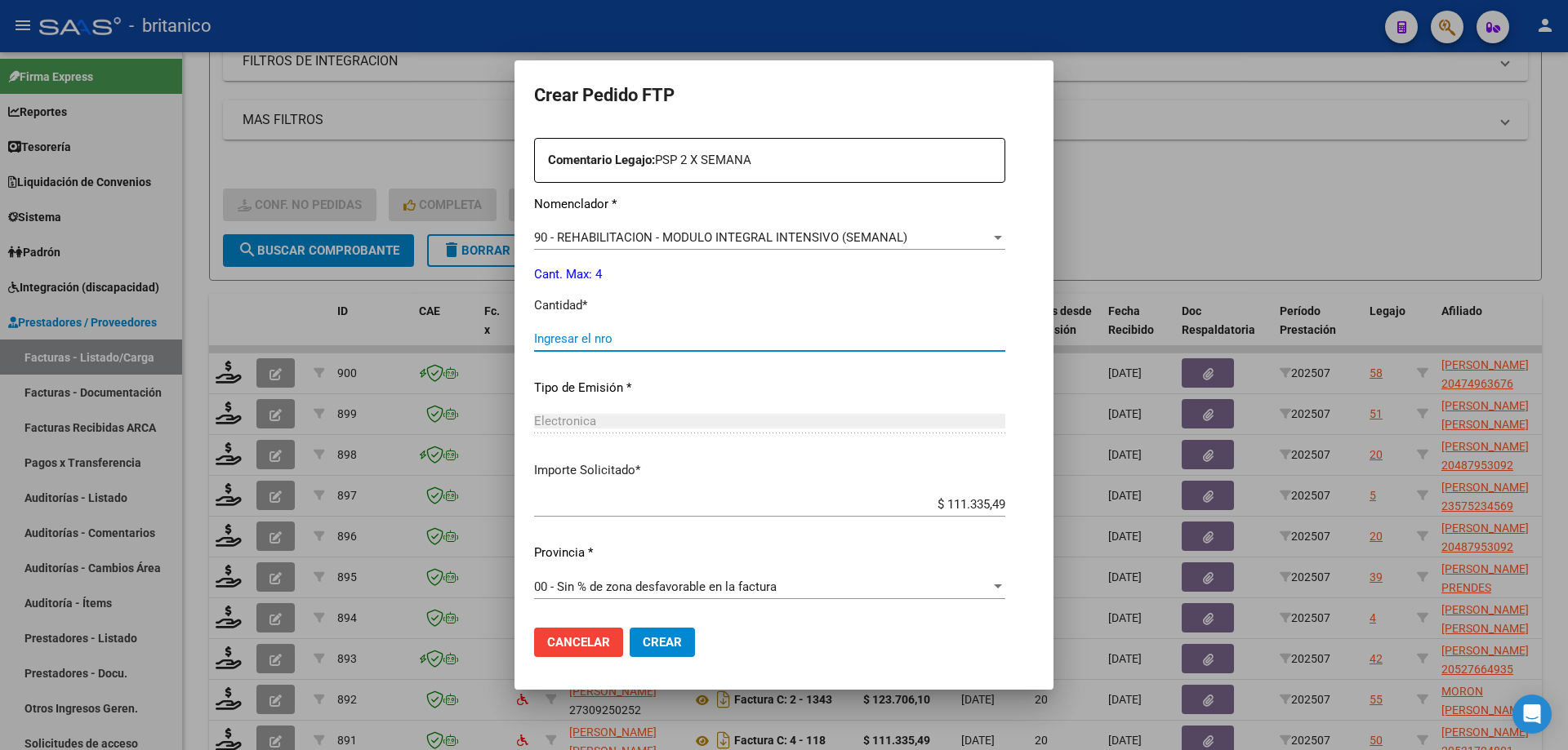
click at [603, 339] on input "Ingresar el nro" at bounding box center [769, 338] width 471 height 15
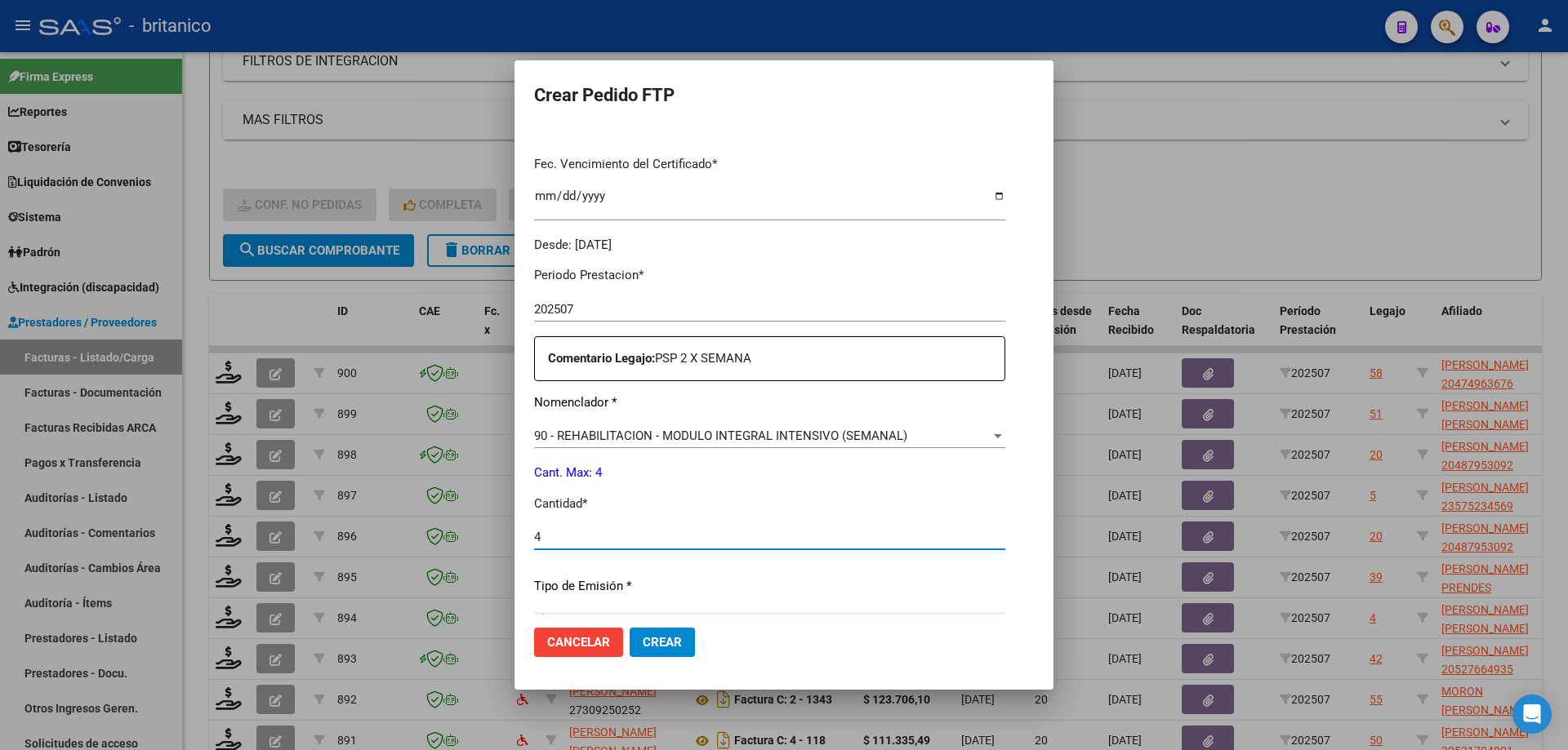
scroll to position [408, 0]
type input "4"
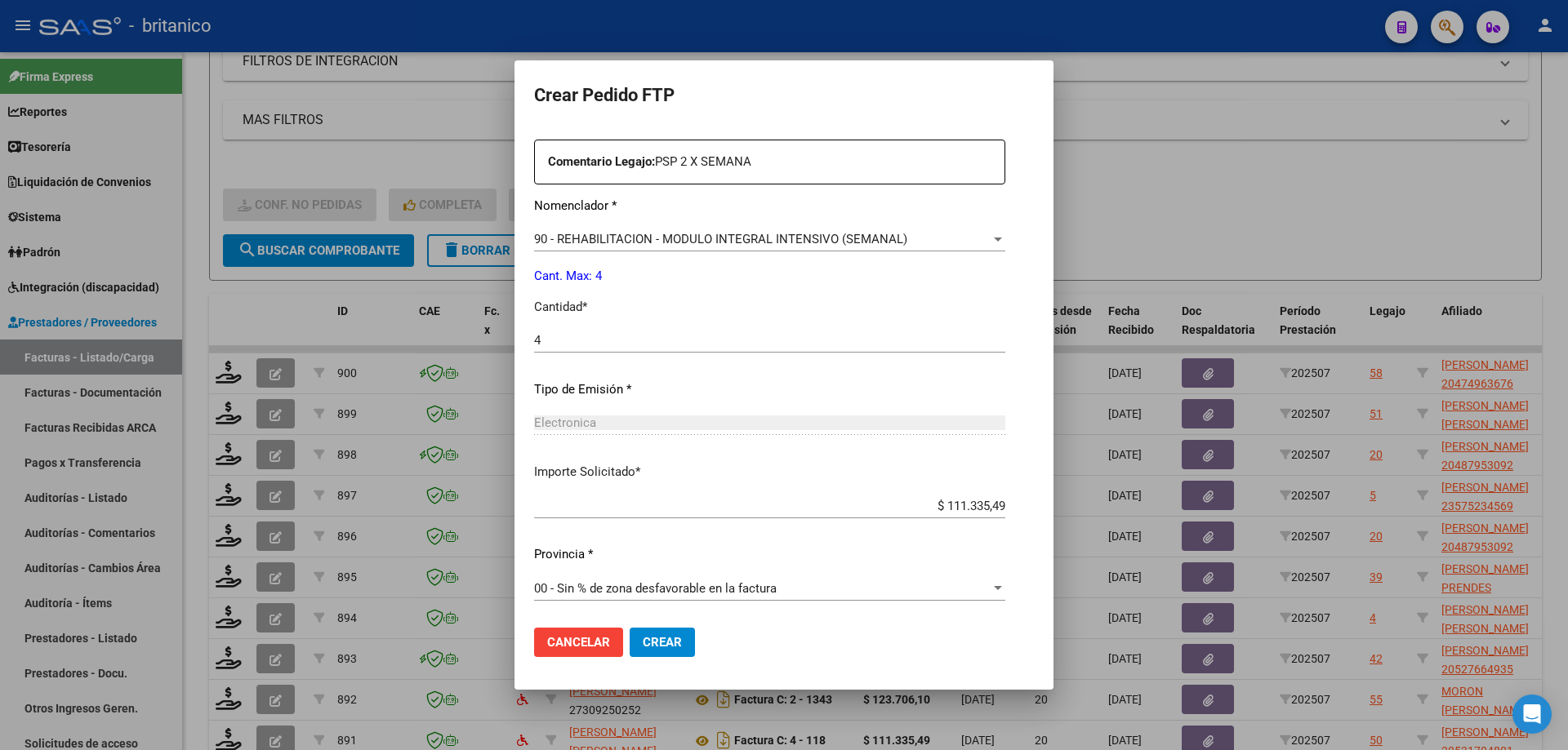
scroll to position [606, 0]
click at [630, 634] on button "Crear" at bounding box center [662, 642] width 65 height 29
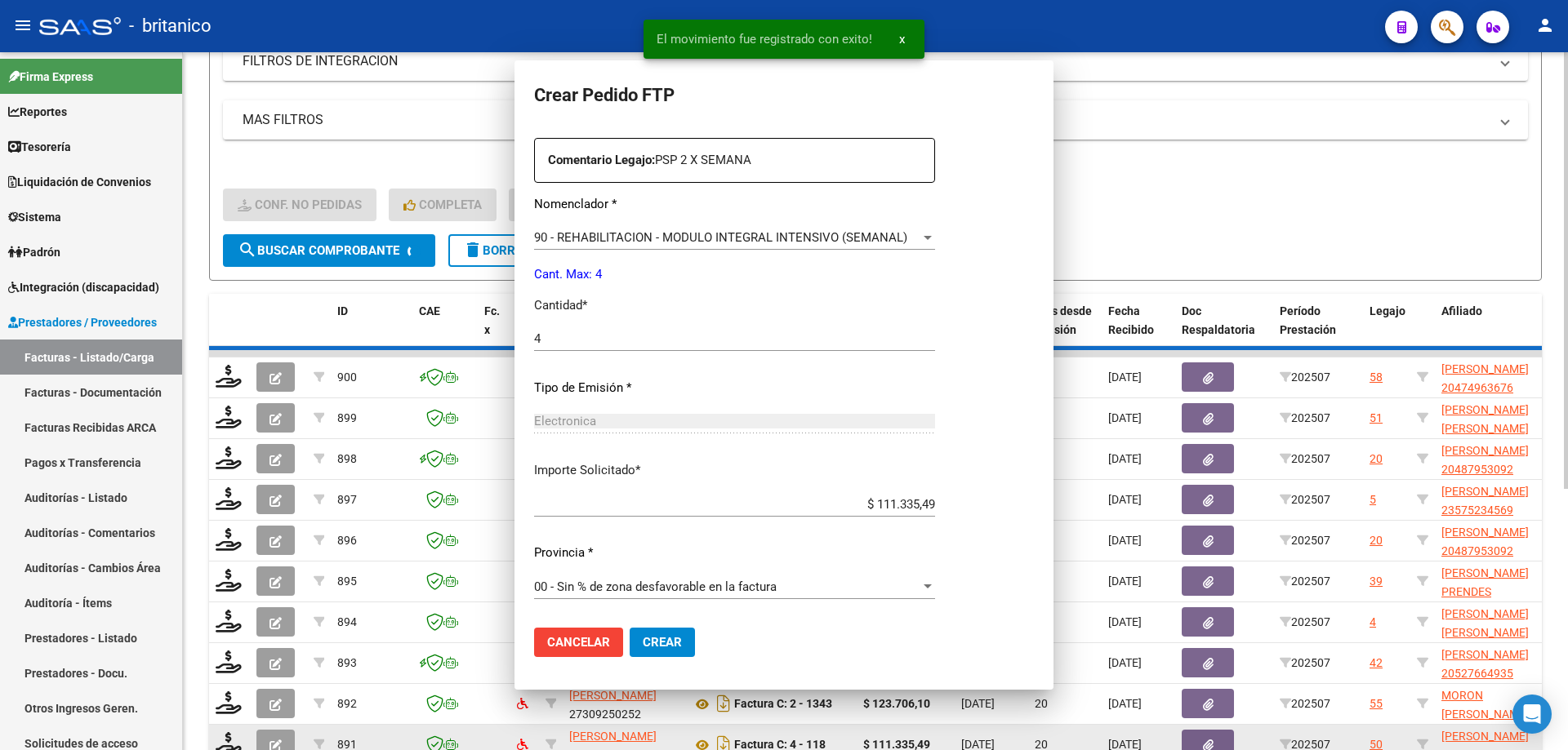
scroll to position [0, 0]
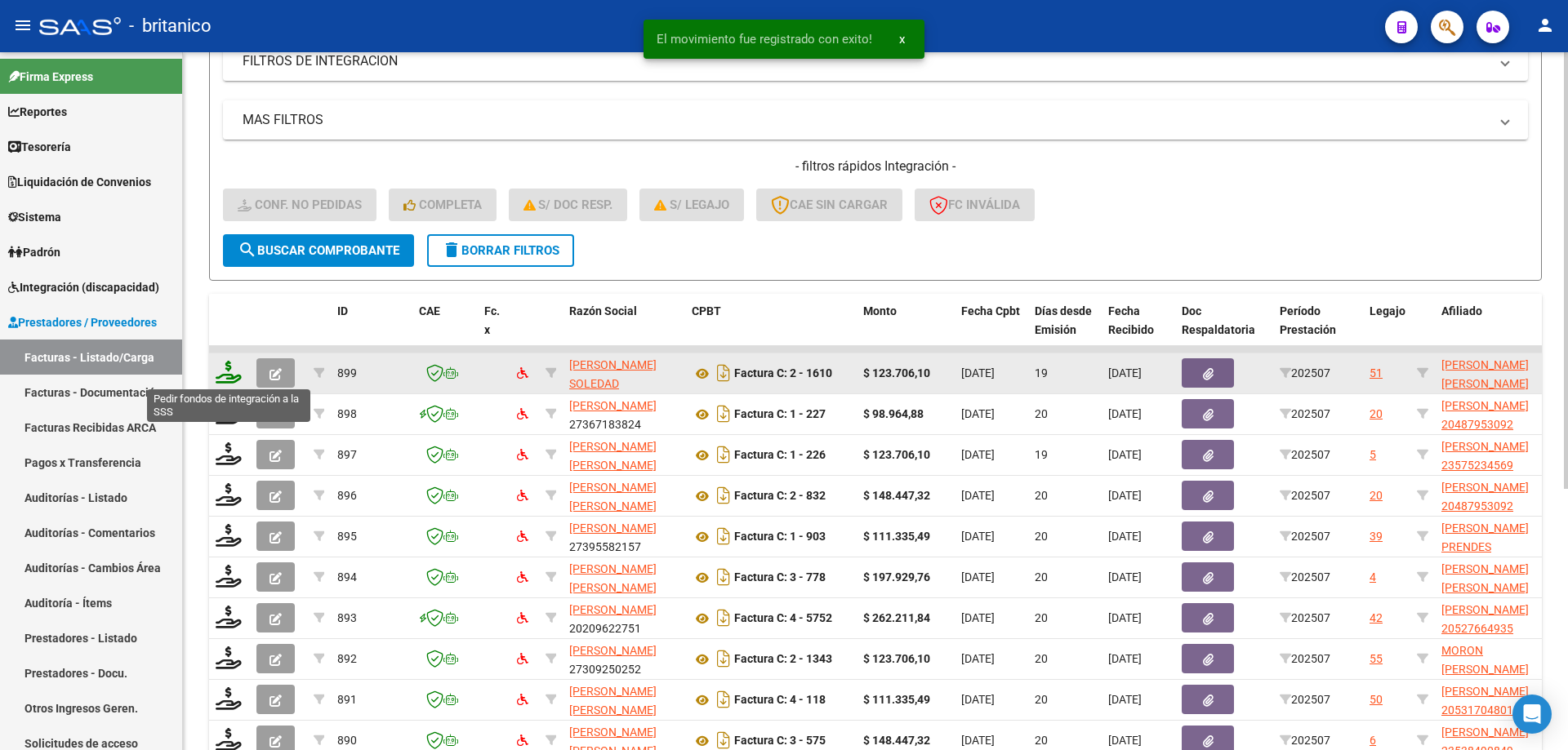
click at [234, 372] on icon at bounding box center [228, 372] width 26 height 23
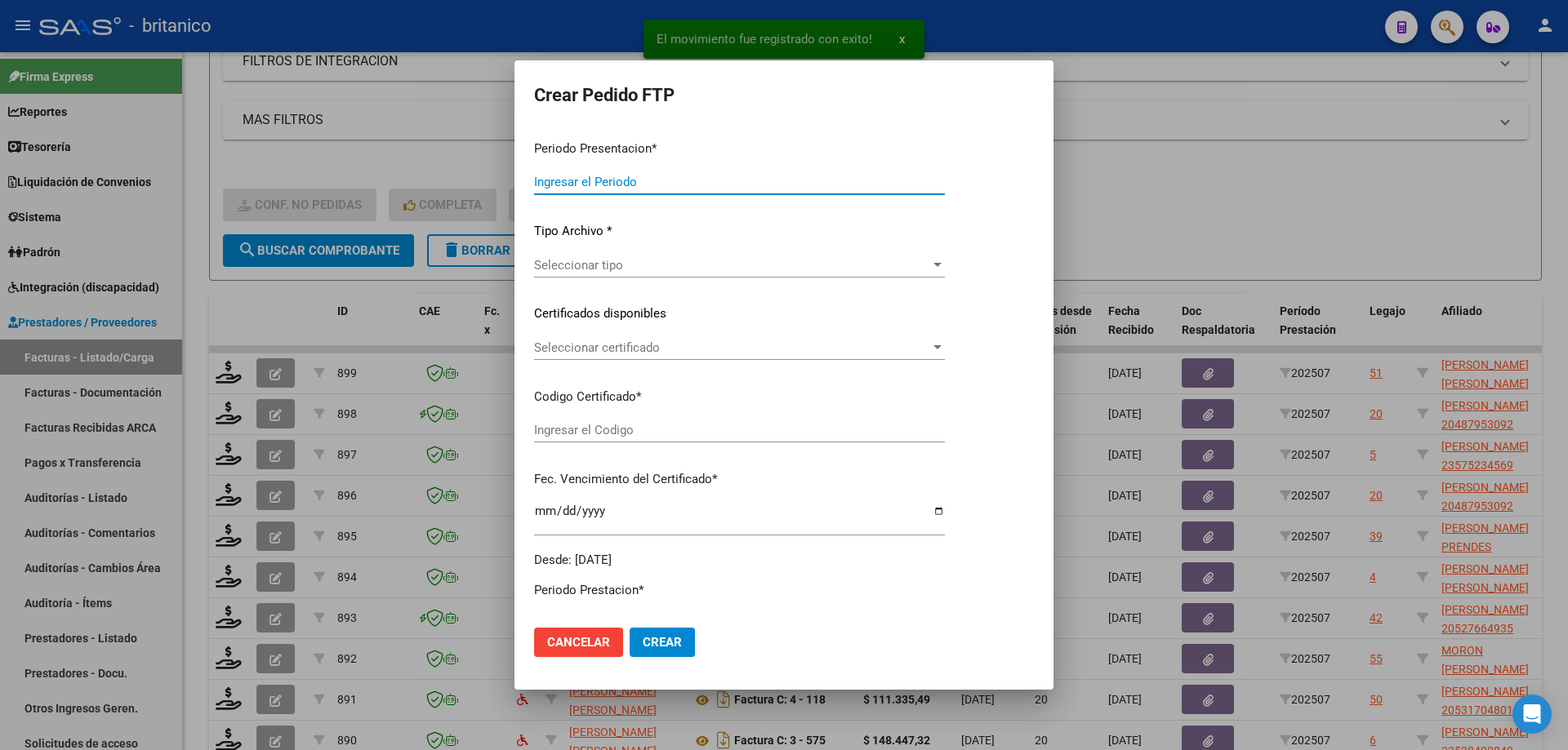
type input "202507"
type input "$ 123.706,10"
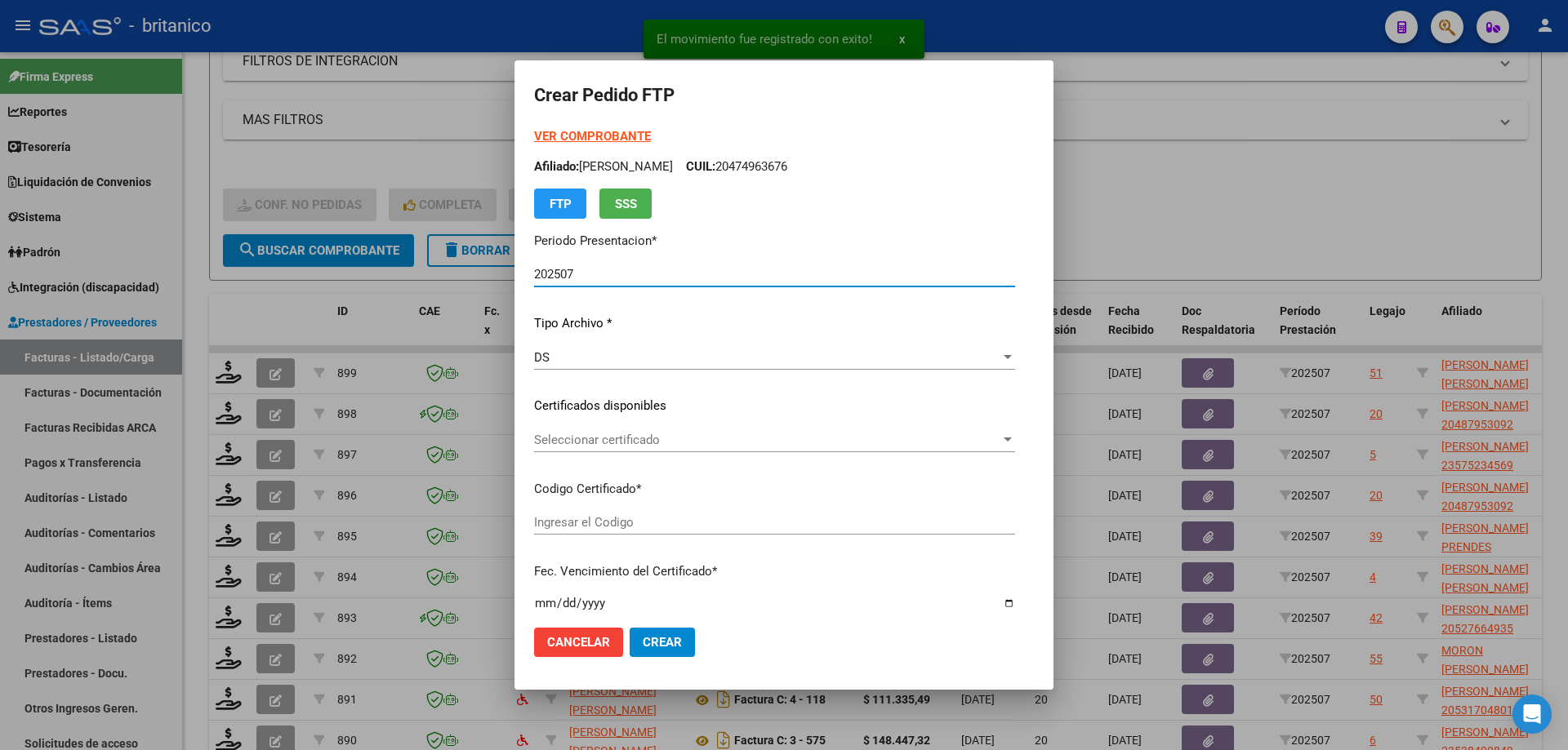
type input "ARG01000571027342020081320250813-BS315"
type input "[DATE]"
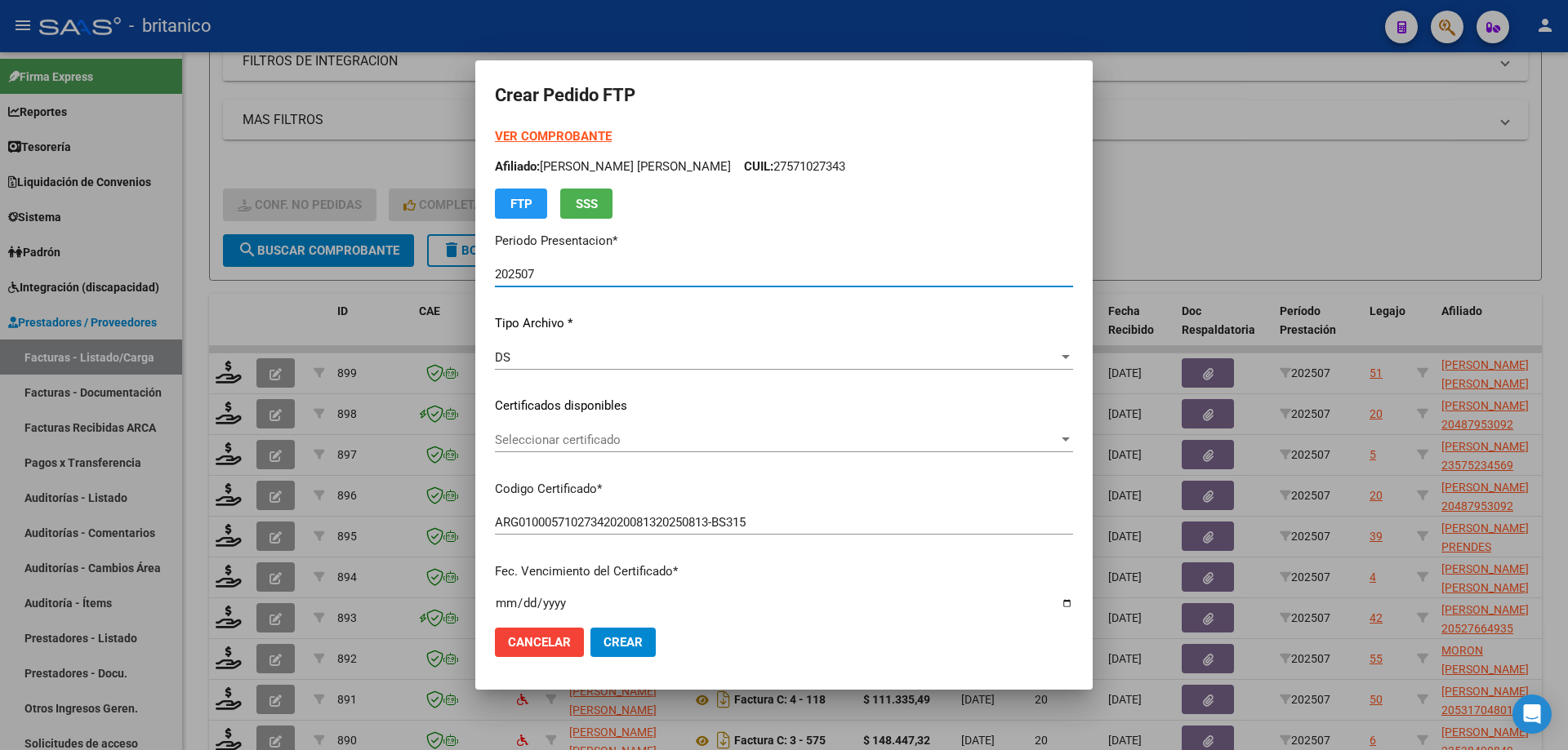
click at [652, 432] on span "Seleccionar certificado" at bounding box center [776, 439] width 563 height 15
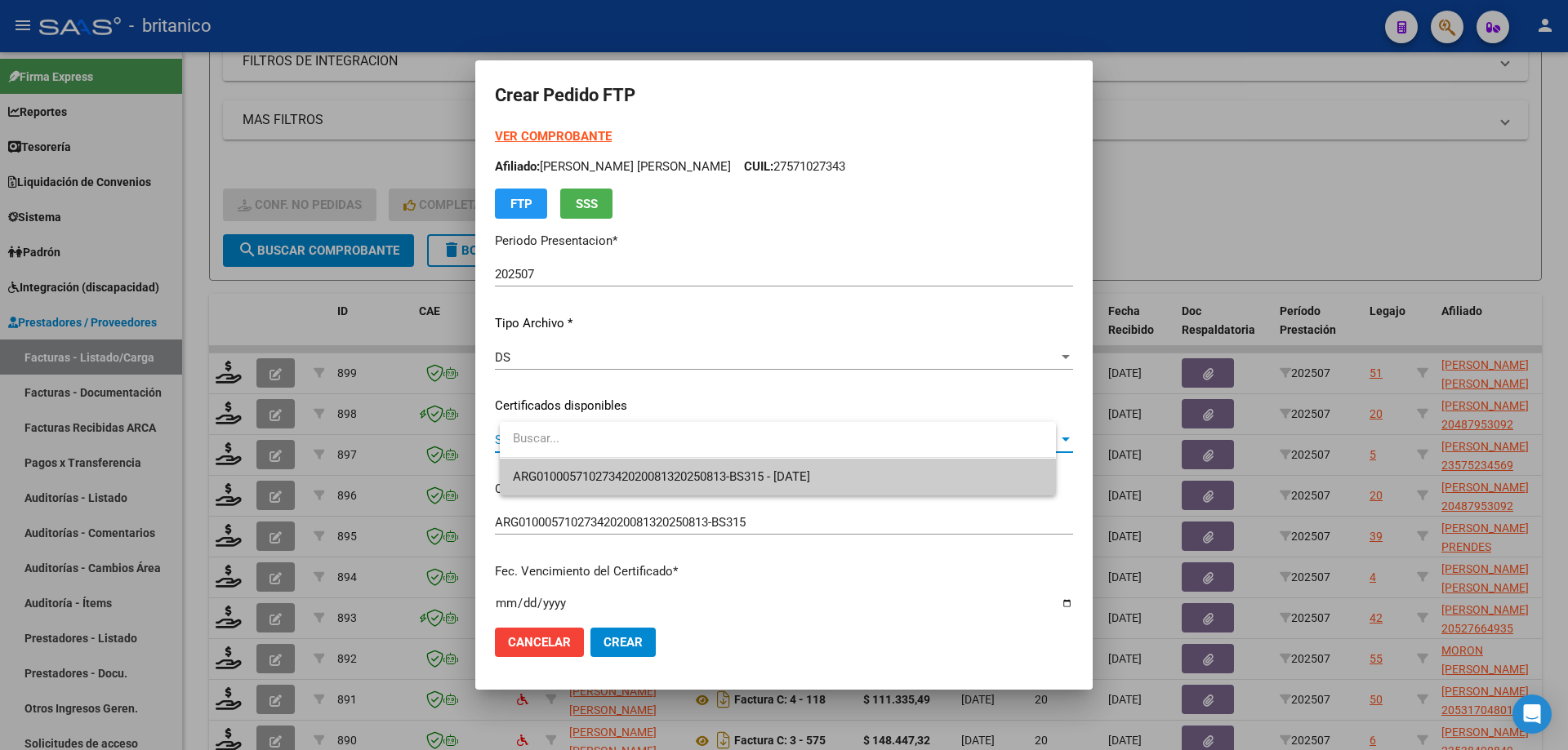
click at [702, 486] on span "ARG01000571027342020081320250813-BS315 - [DATE]" at bounding box center [777, 477] width 529 height 37
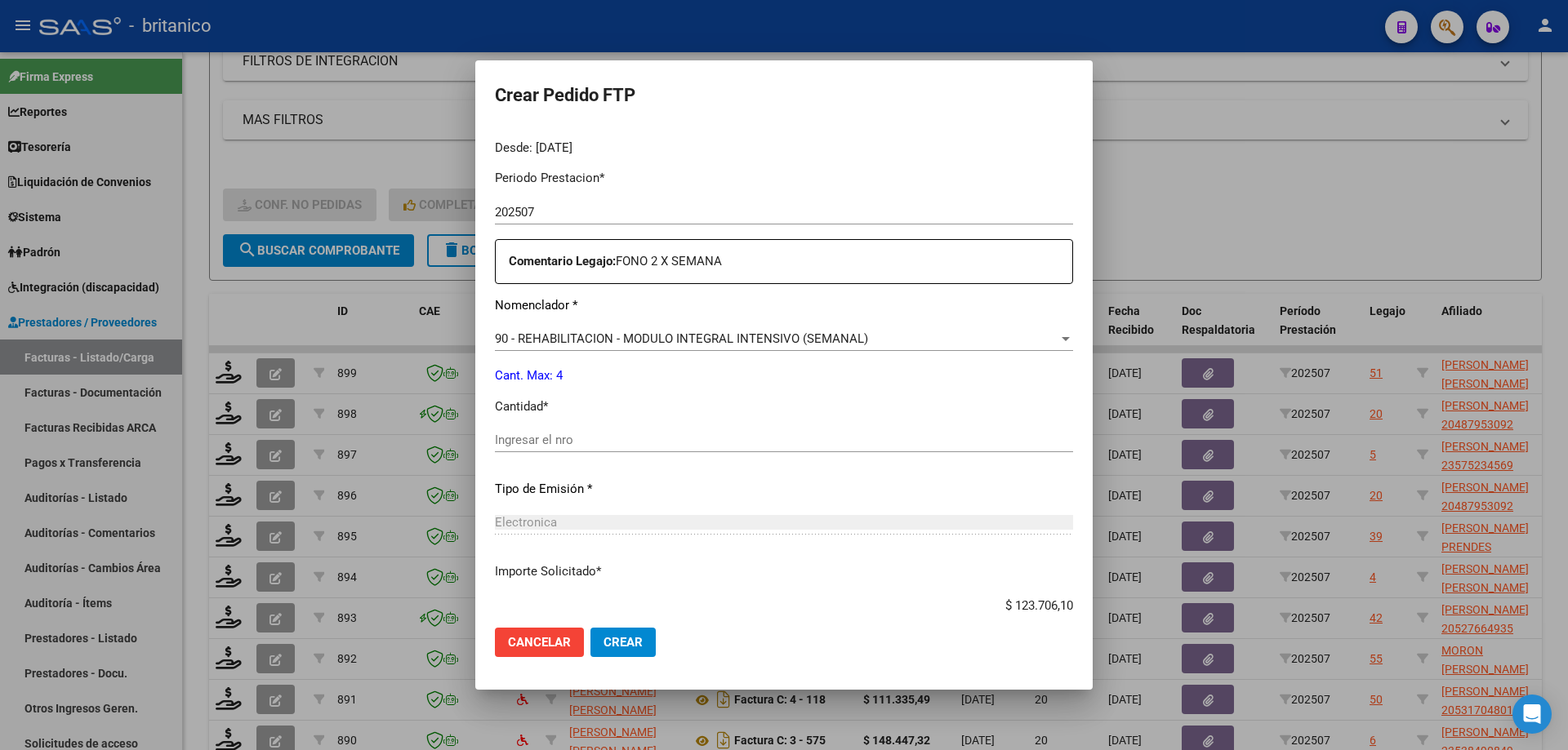
scroll to position [606, 0]
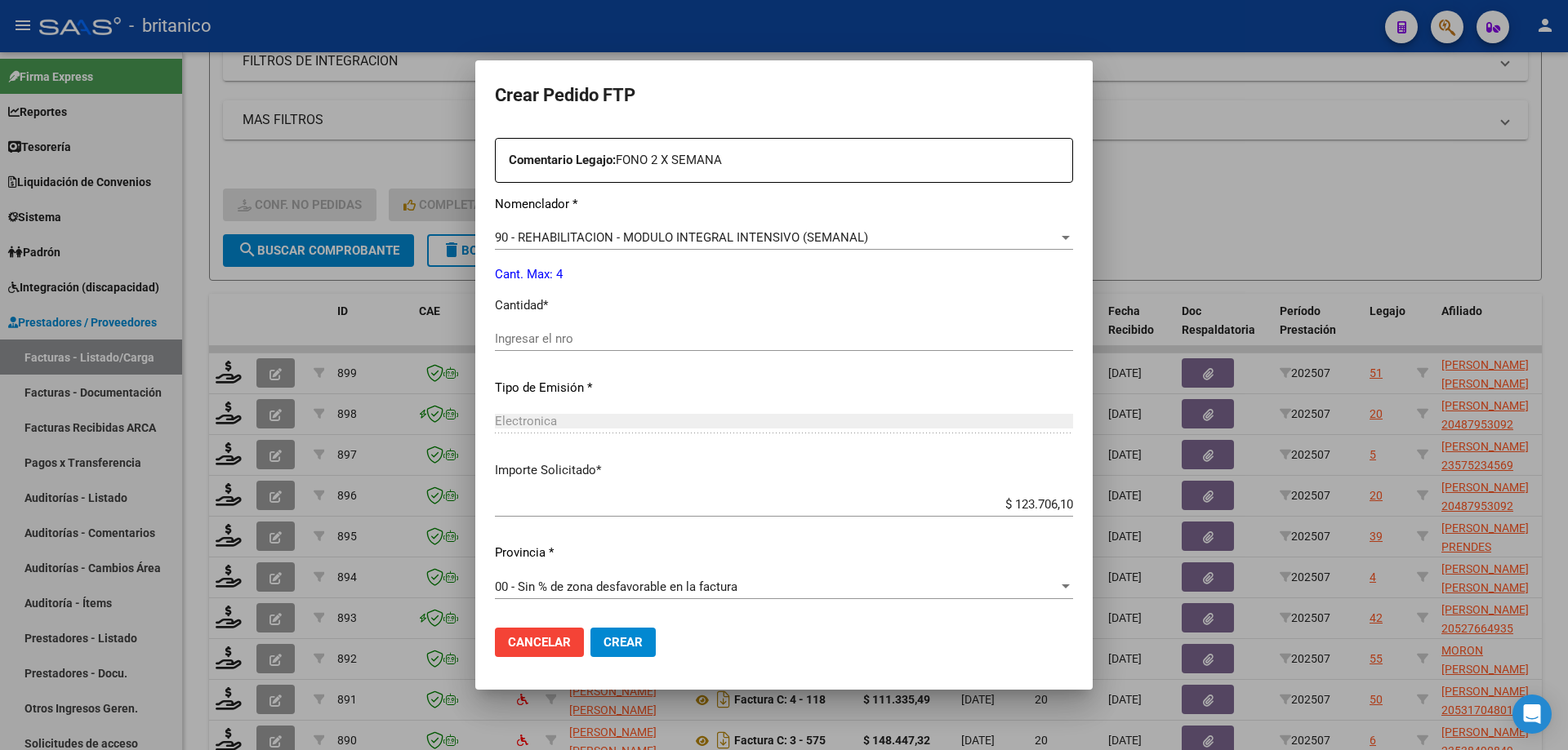
click at [604, 344] on input "Ingresar el nro" at bounding box center [783, 338] width 578 height 15
type input "4"
click at [642, 650] on span "Crear" at bounding box center [623, 642] width 39 height 15
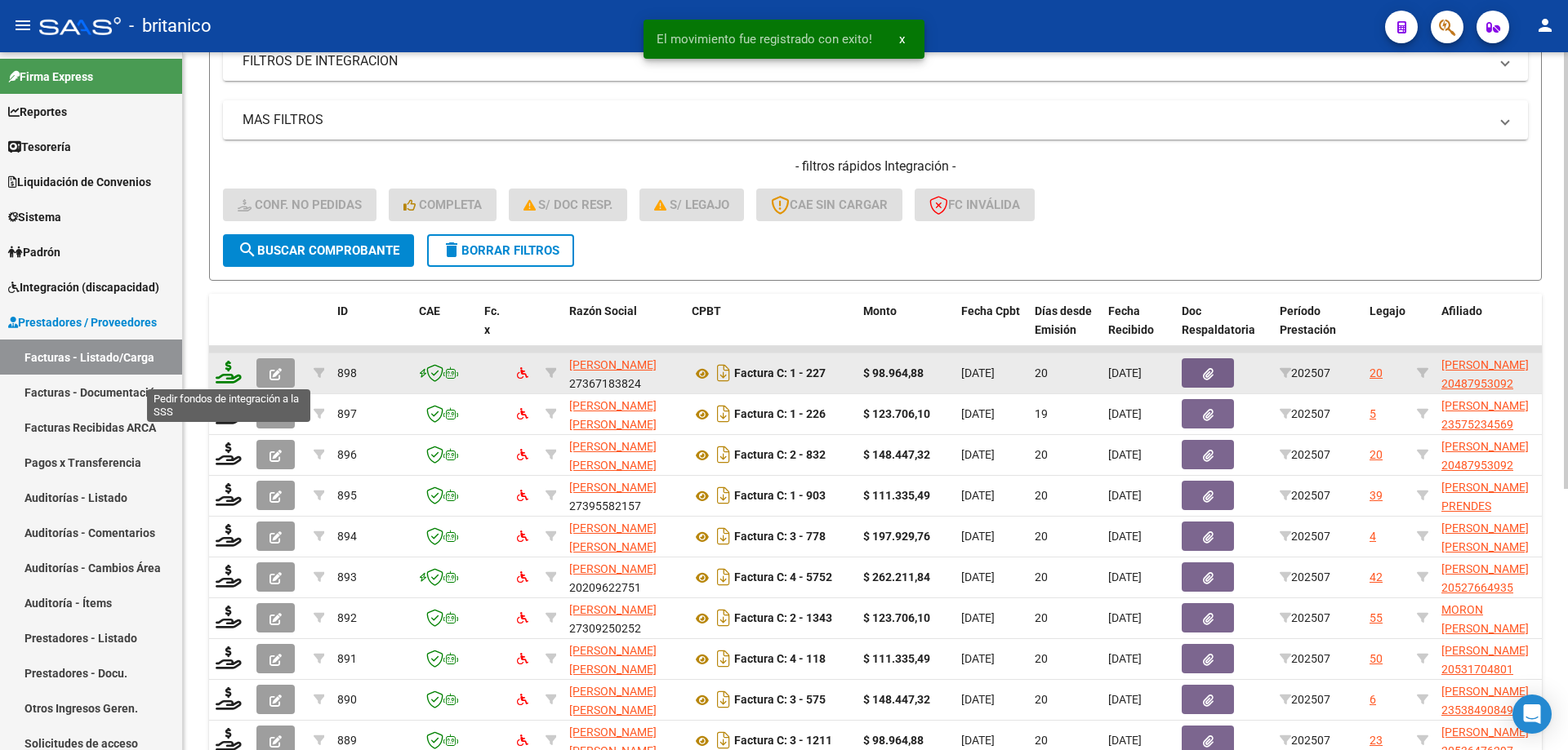
click at [233, 367] on icon at bounding box center [228, 372] width 26 height 23
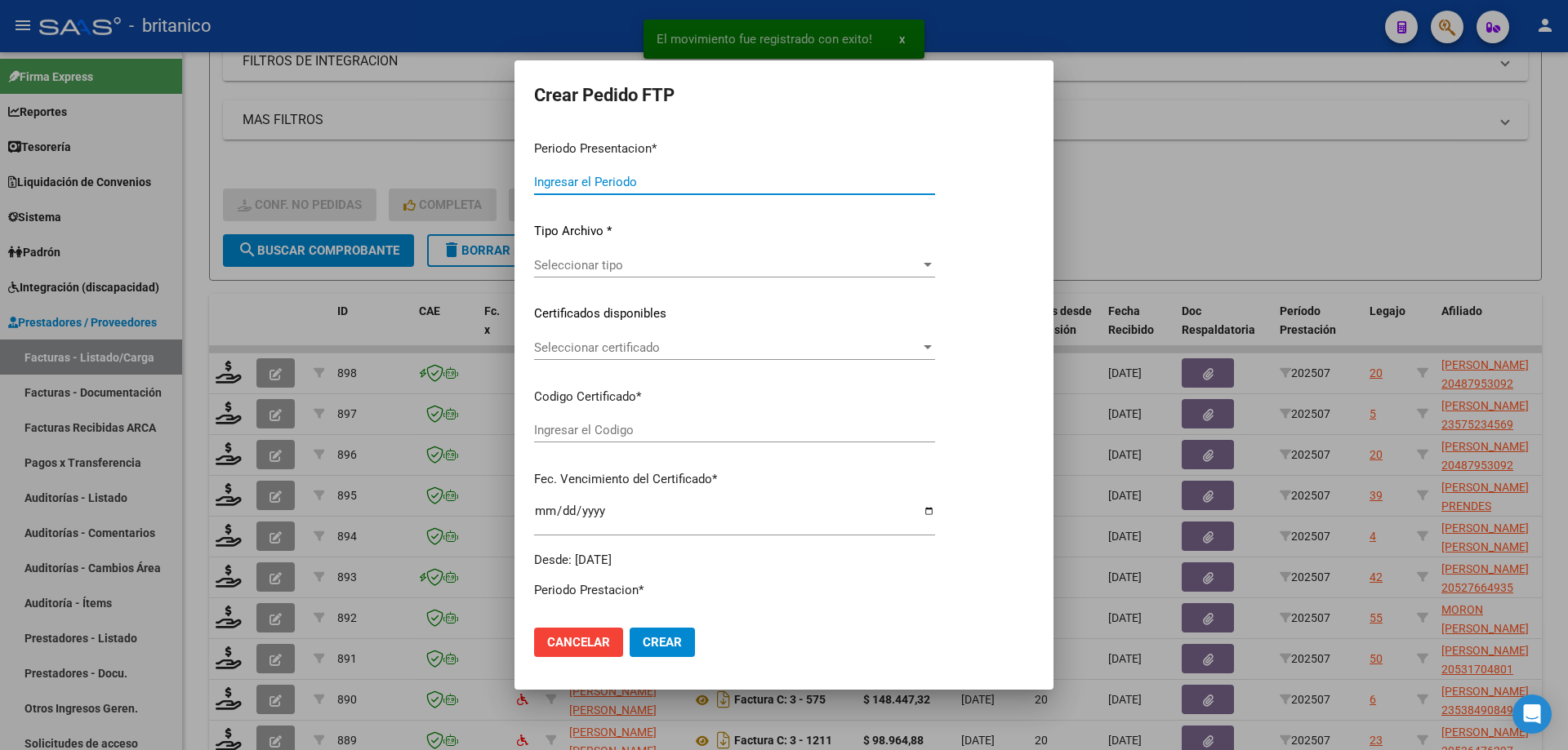
type input "202507"
type input "$ 98.964,88"
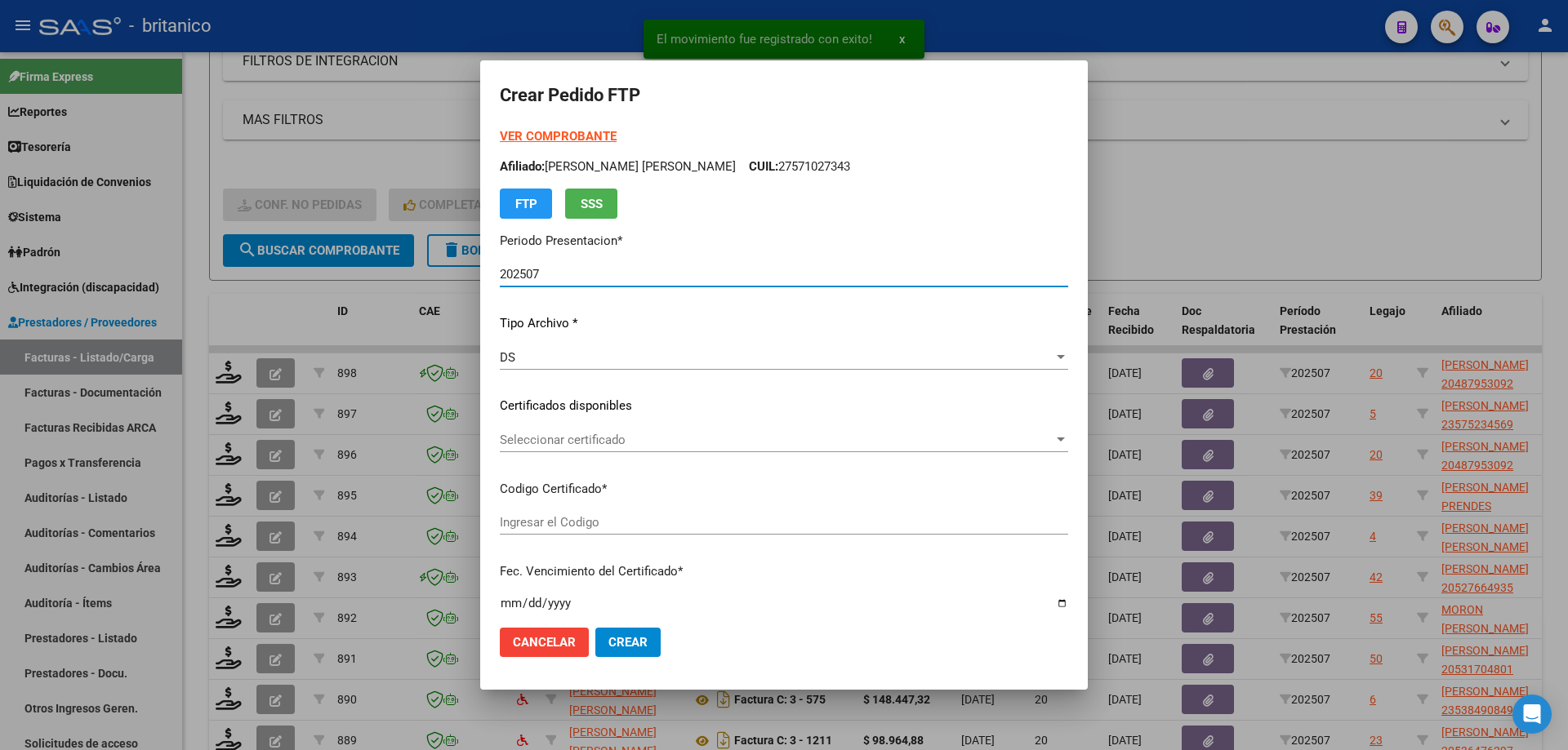
type input "ARG02000487953092025013020300130CIU13650"
type input "[DATE]"
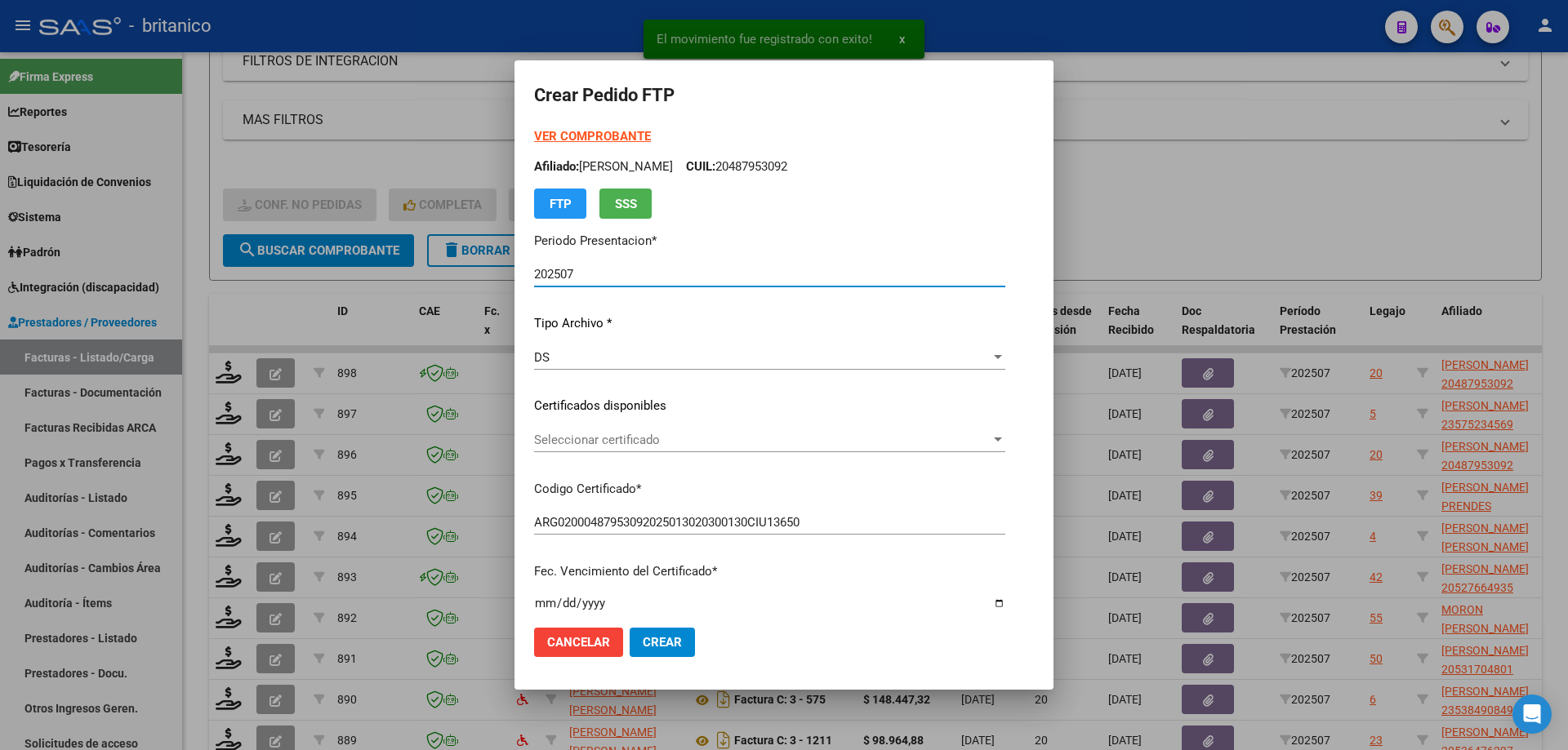
click at [671, 441] on span "Seleccionar certificado" at bounding box center [763, 439] width 457 height 15
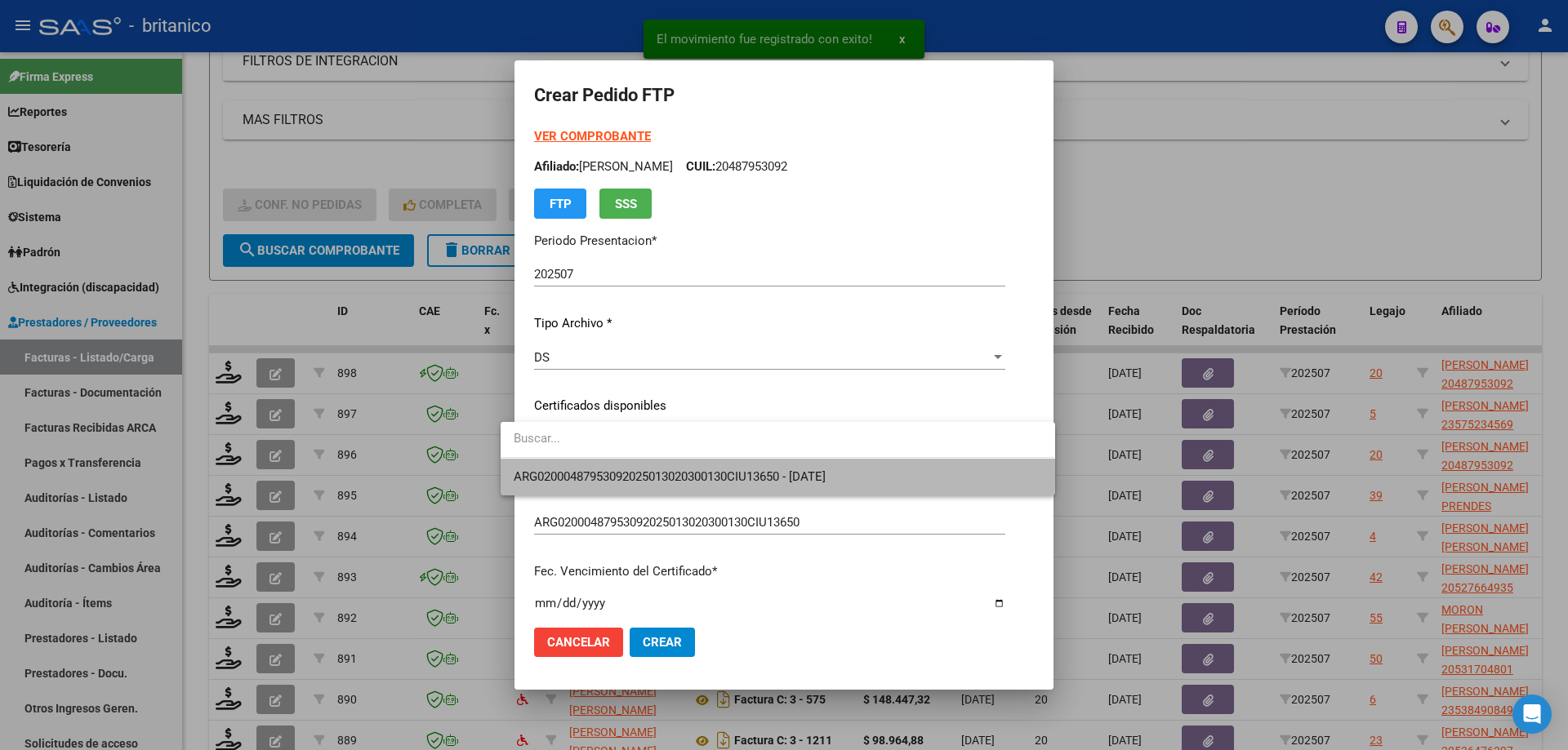
click at [682, 467] on span "ARG02000487953092025013020300130CIU13650 - [DATE]" at bounding box center [777, 477] width 528 height 37
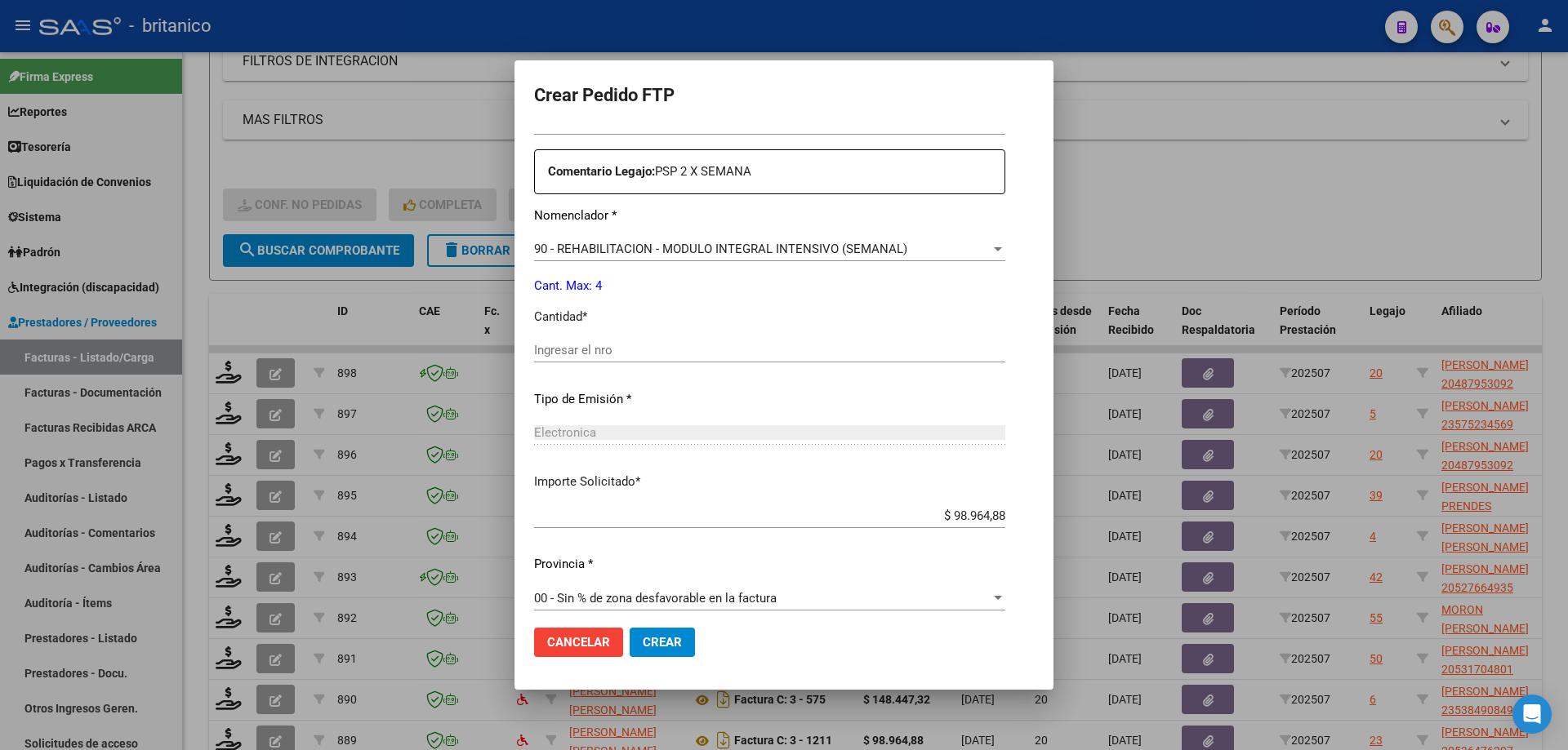
scroll to position [606, 0]
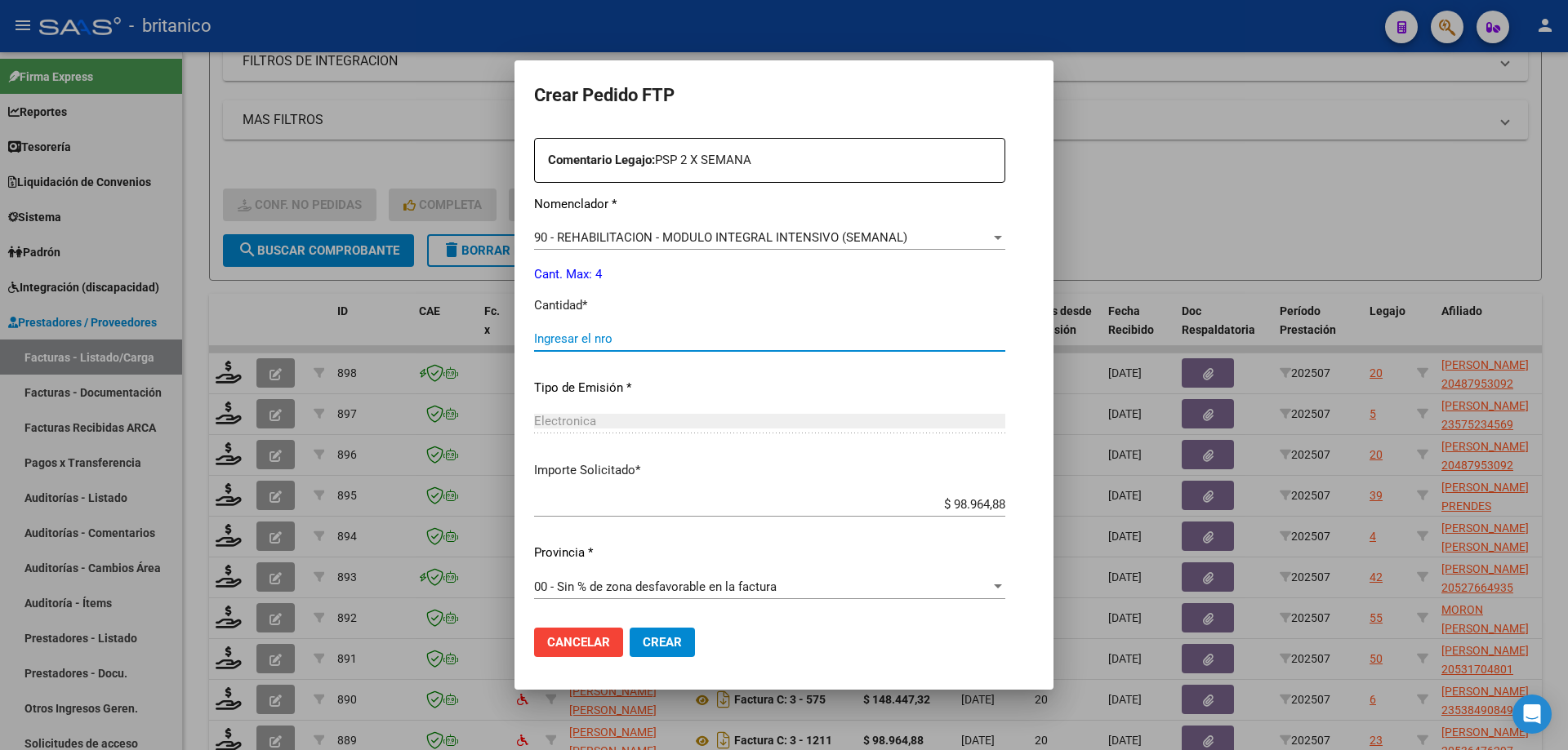
click at [594, 334] on input "Ingresar el nro" at bounding box center [769, 338] width 471 height 15
type input "4"
click at [655, 636] on span "Crear" at bounding box center [662, 642] width 39 height 15
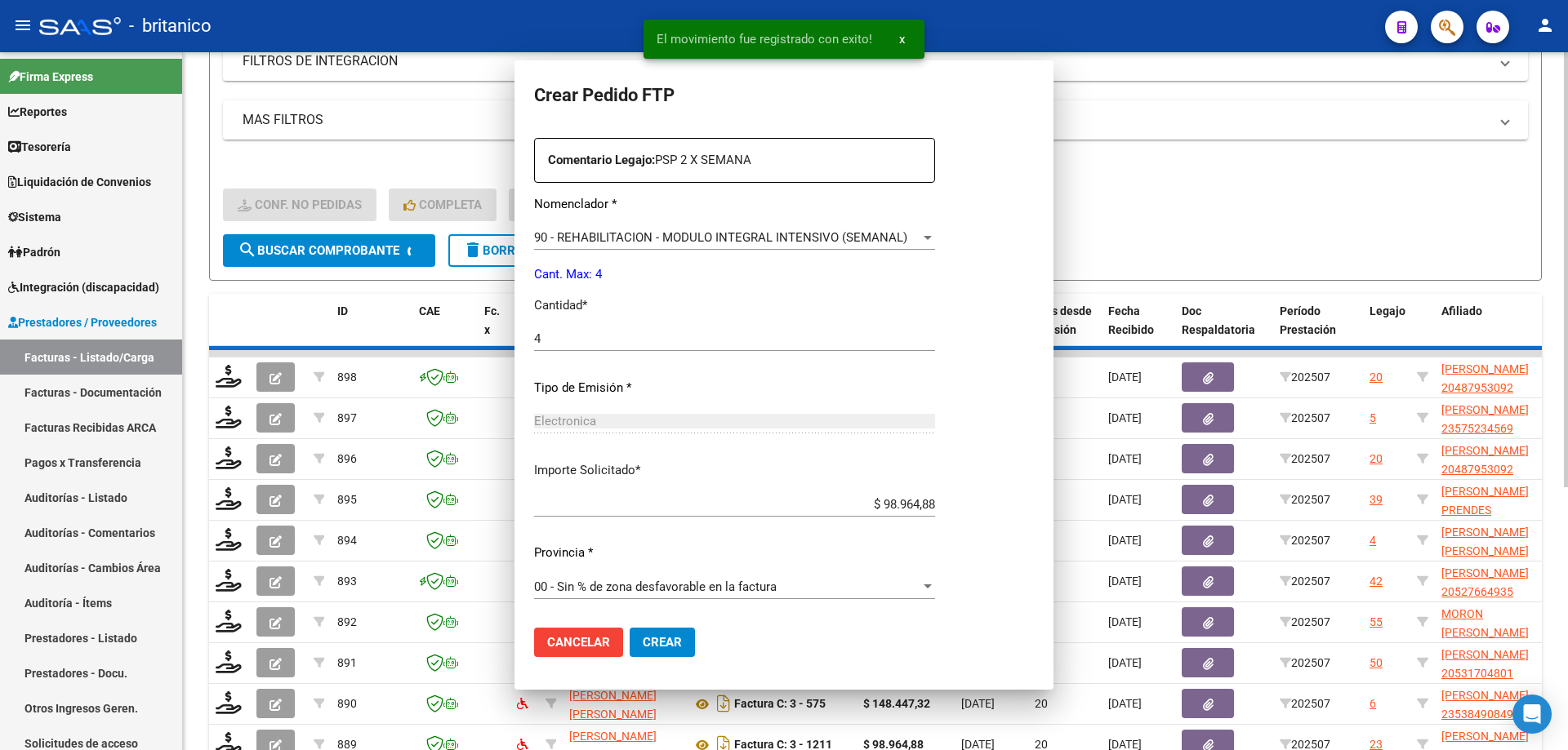
scroll to position [0, 0]
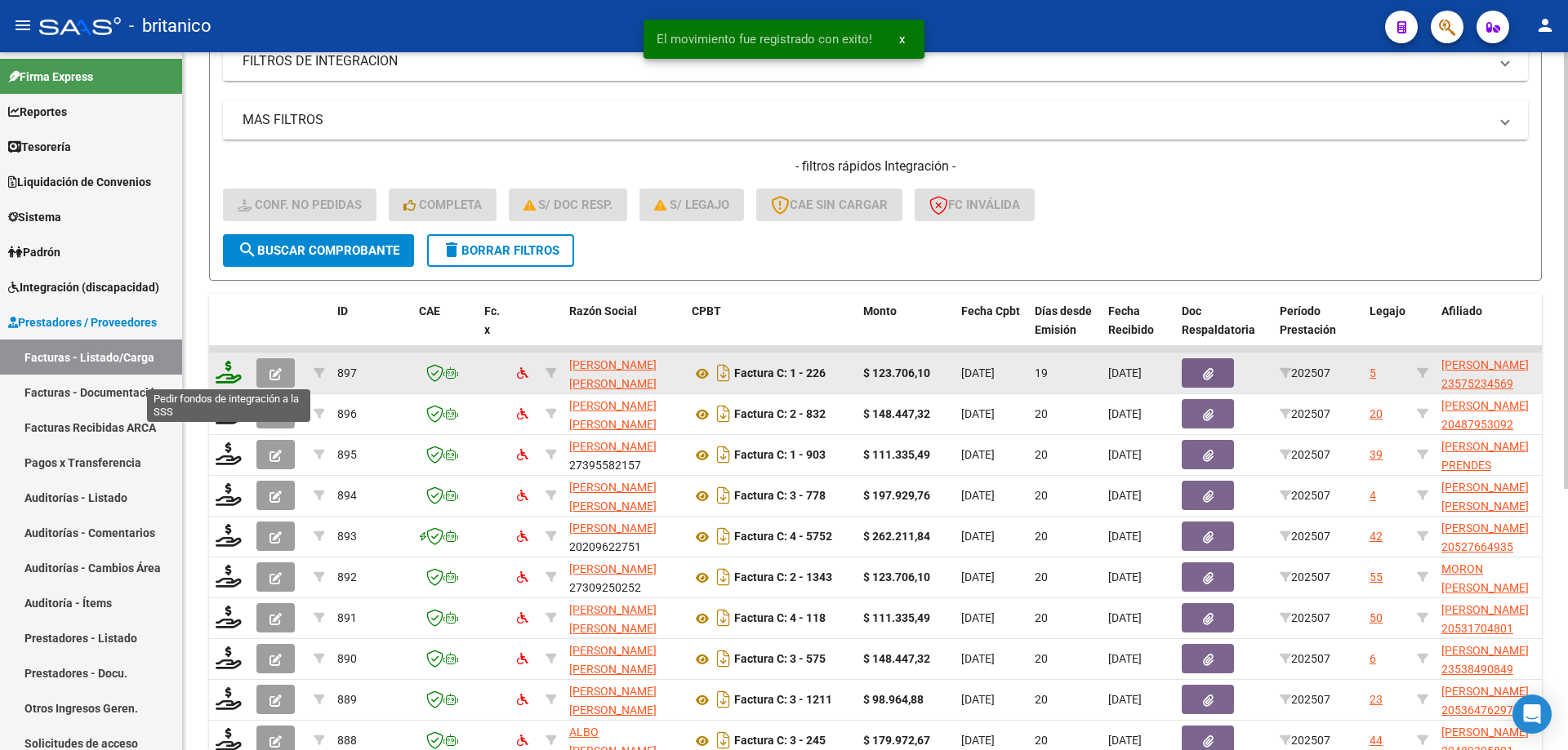
click at [233, 371] on icon at bounding box center [228, 372] width 26 height 23
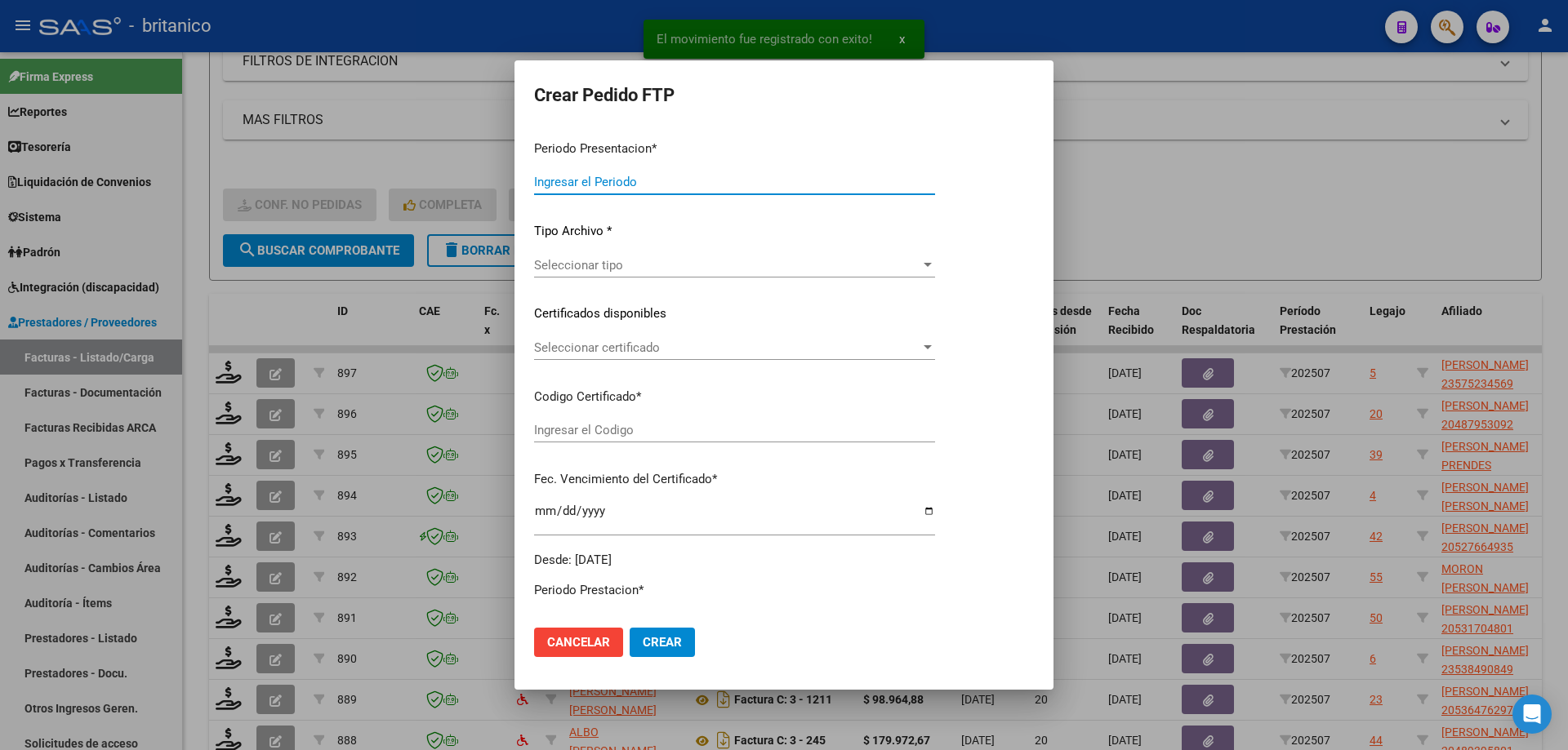
type input "202507"
type input "$ 123.706,10"
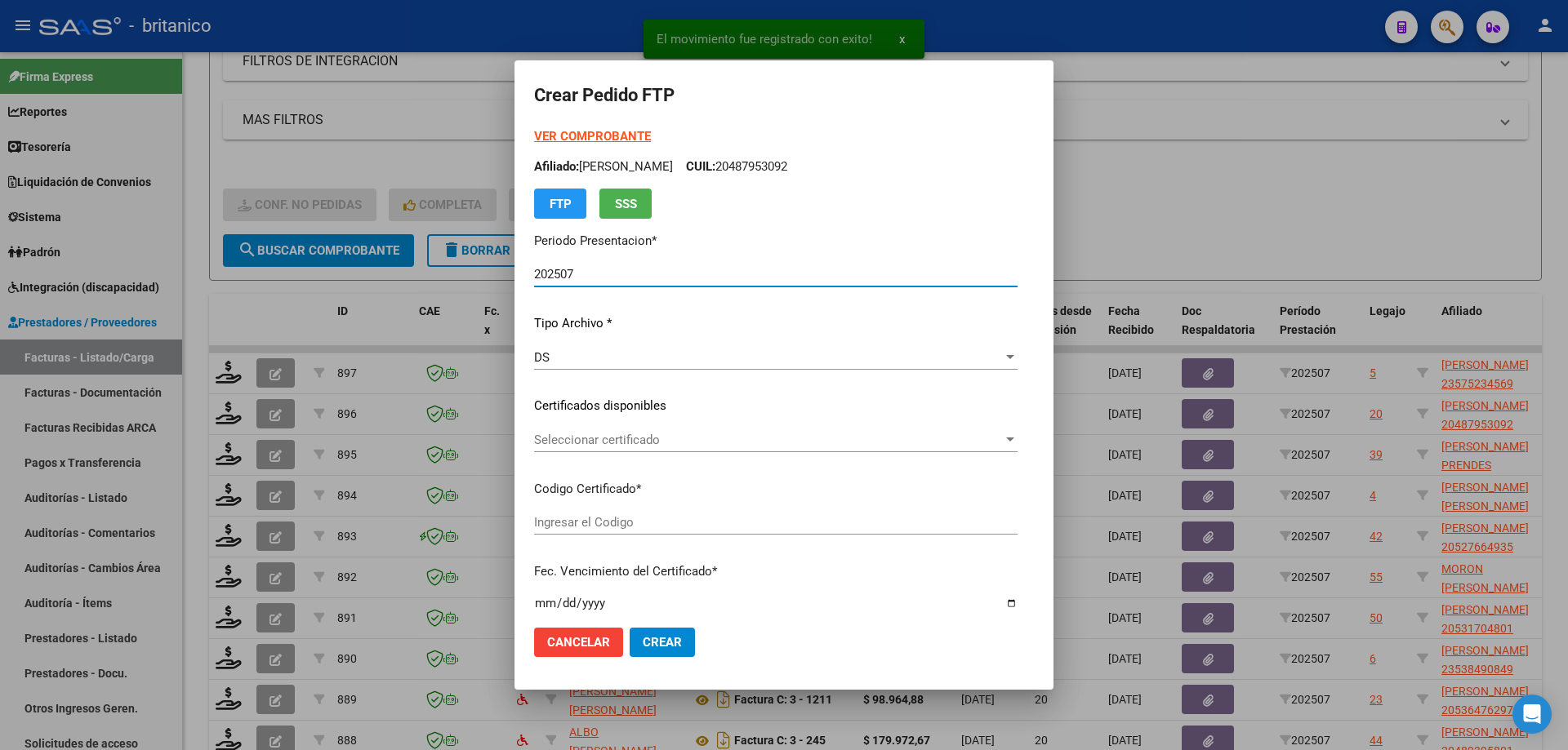
type input "ARG020005752345620230719-20260719CBA536"
type input "[DATE]"
click at [575, 446] on span "Seleccionar certificado" at bounding box center [768, 439] width 468 height 15
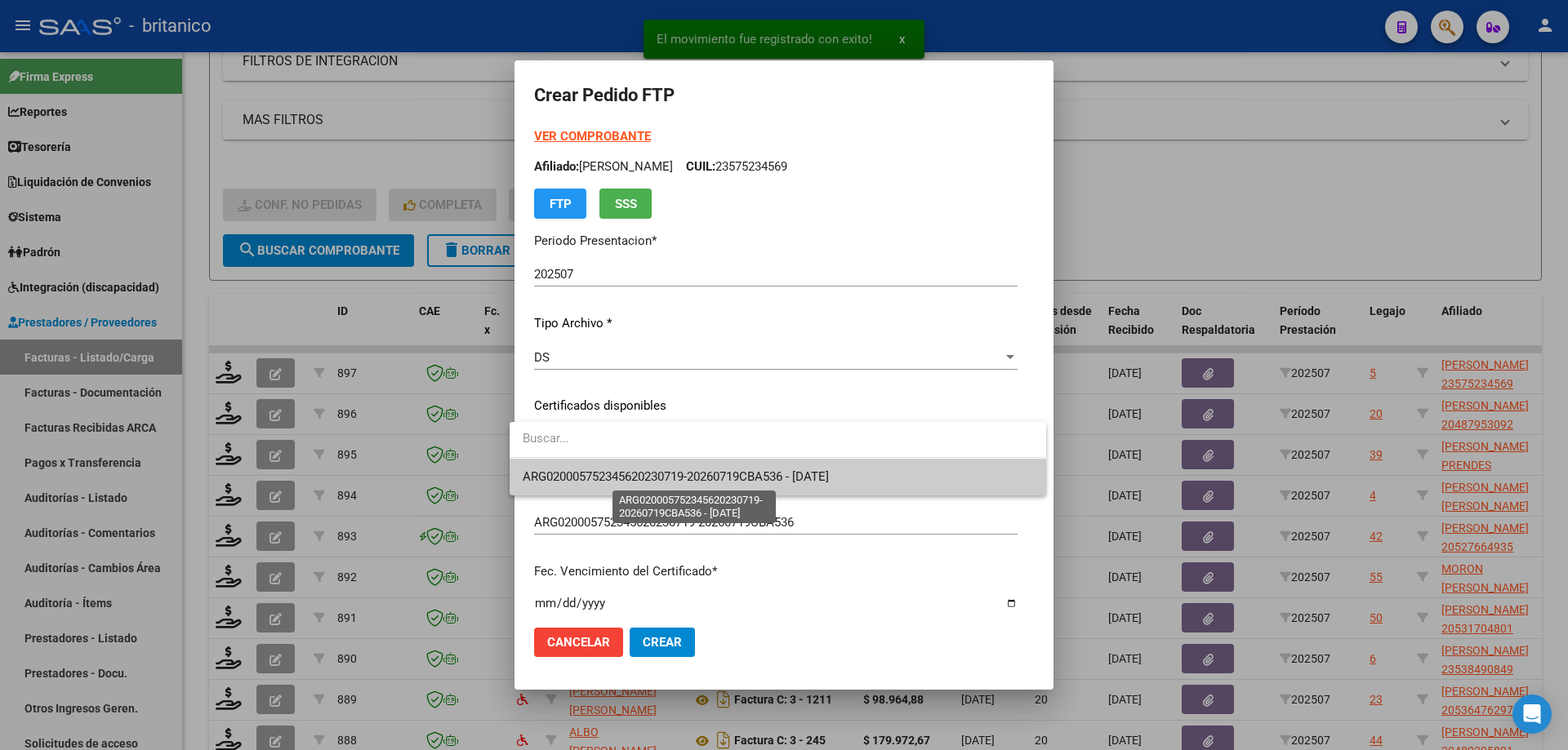
click at [673, 475] on span "ARG020005752345620230719-20260719CBA536 - [DATE]" at bounding box center [675, 476] width 306 height 15
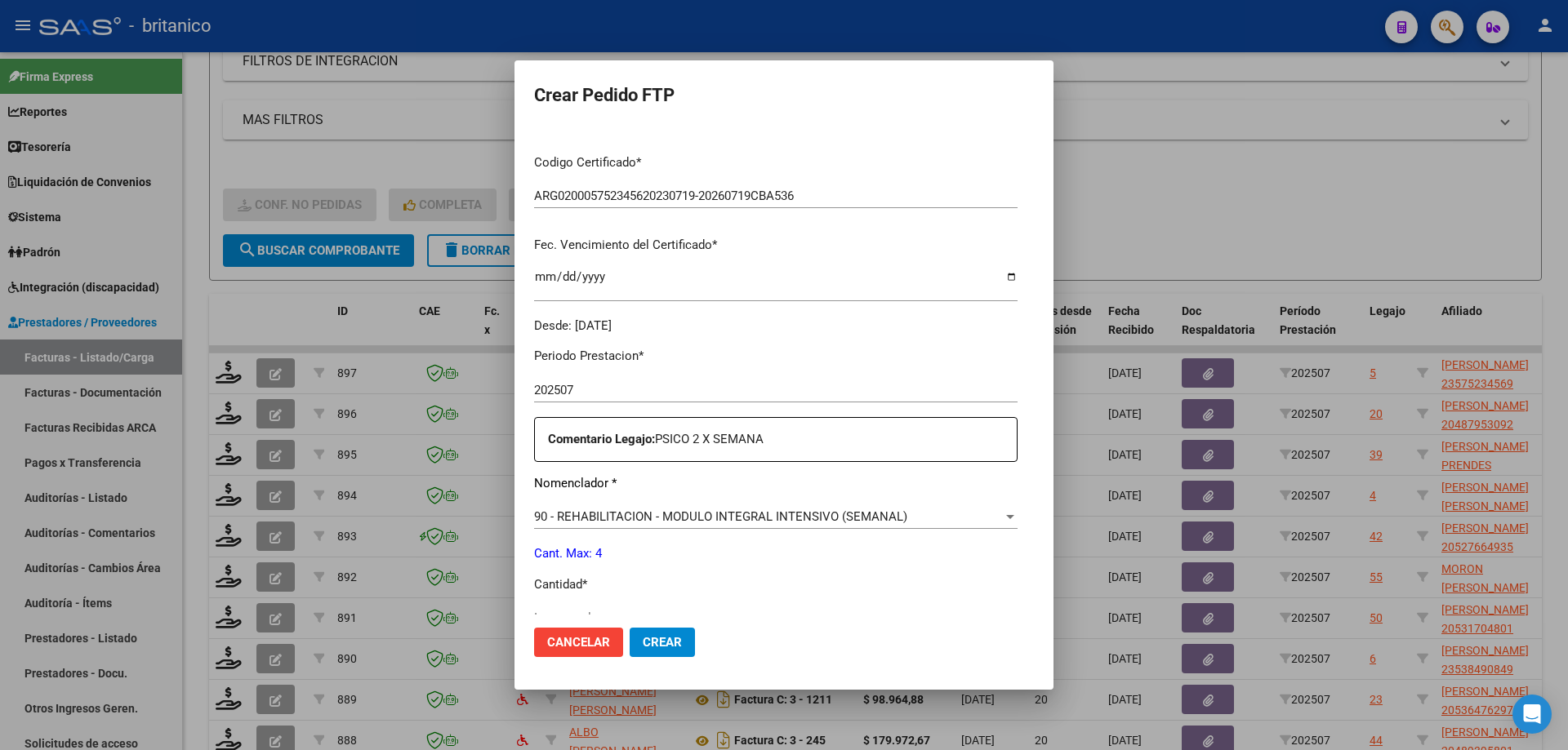
scroll to position [571, 0]
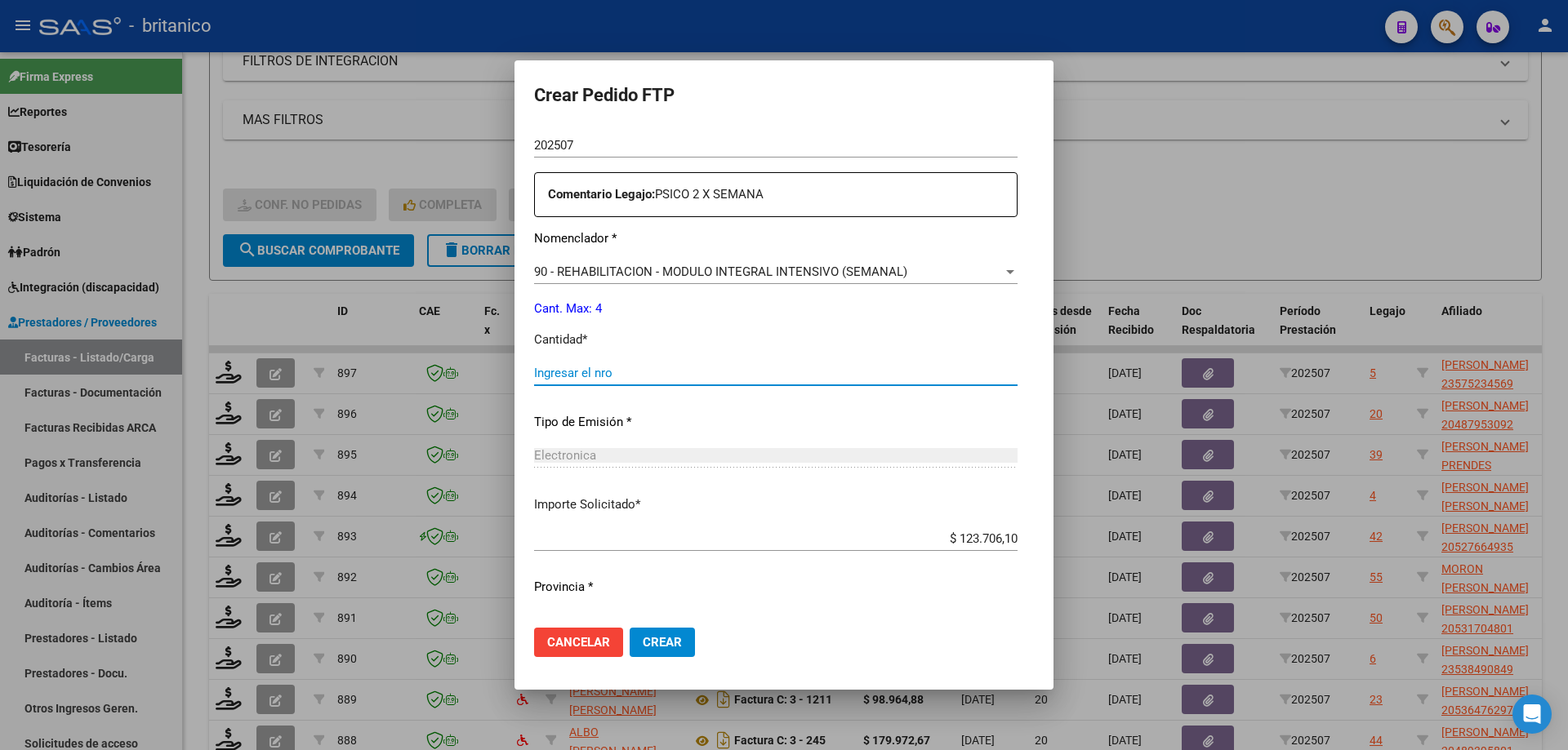
drag, startPoint x: 588, startPoint y: 380, endPoint x: 591, endPoint y: 400, distance: 20.2
click at [589, 380] on input "Ingresar el nro" at bounding box center [776, 373] width 484 height 15
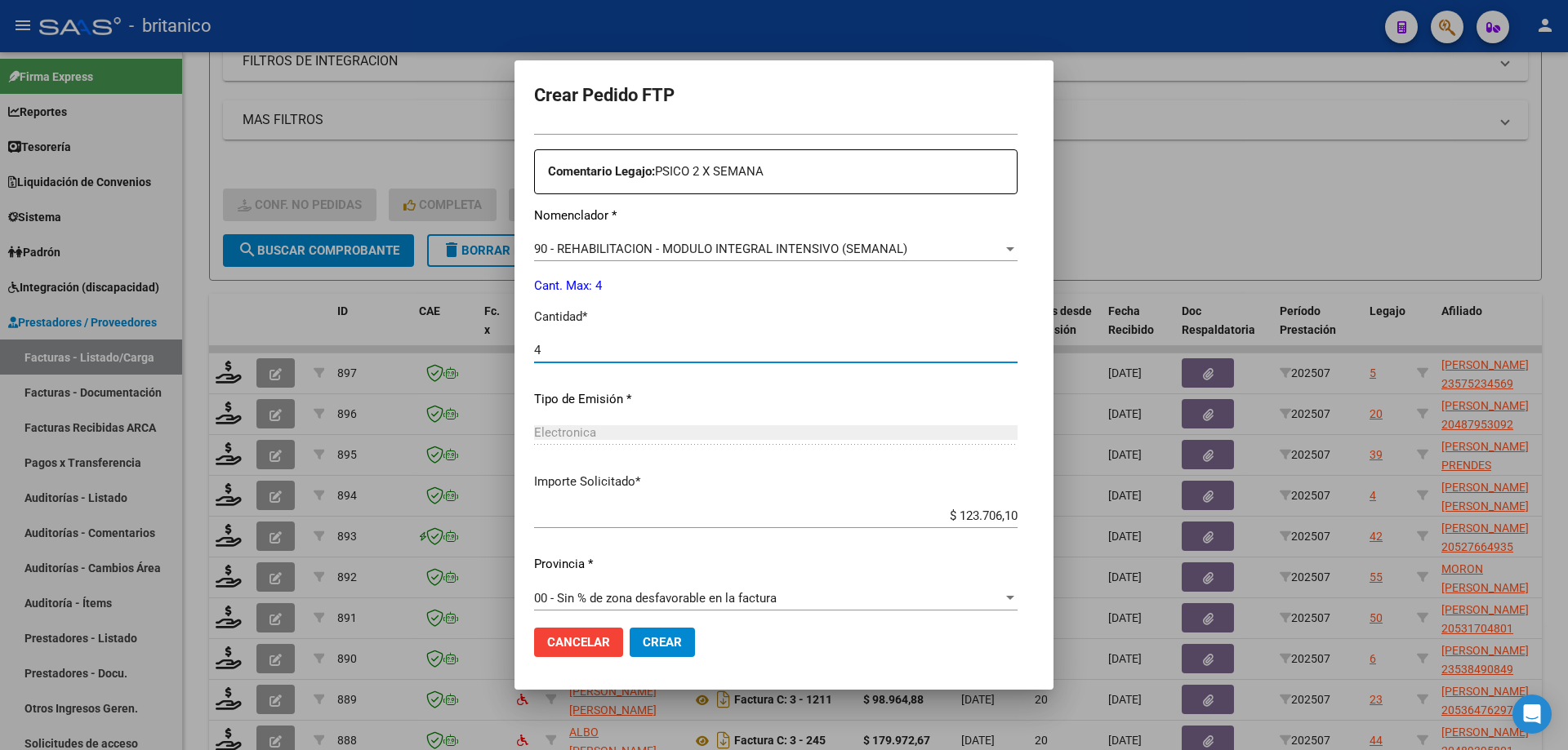
scroll to position [606, 0]
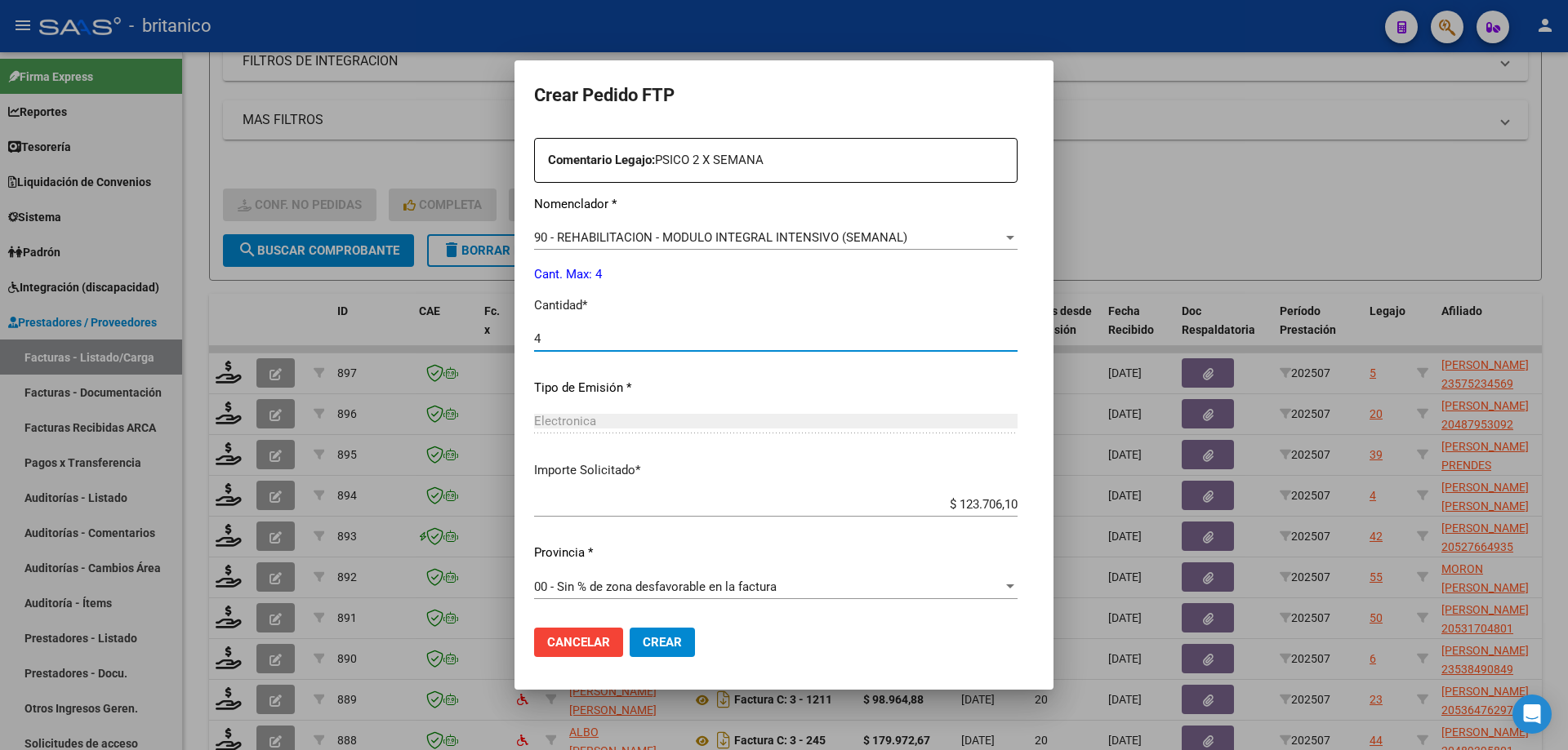
type input "4"
click at [655, 640] on span "Crear" at bounding box center [662, 642] width 39 height 15
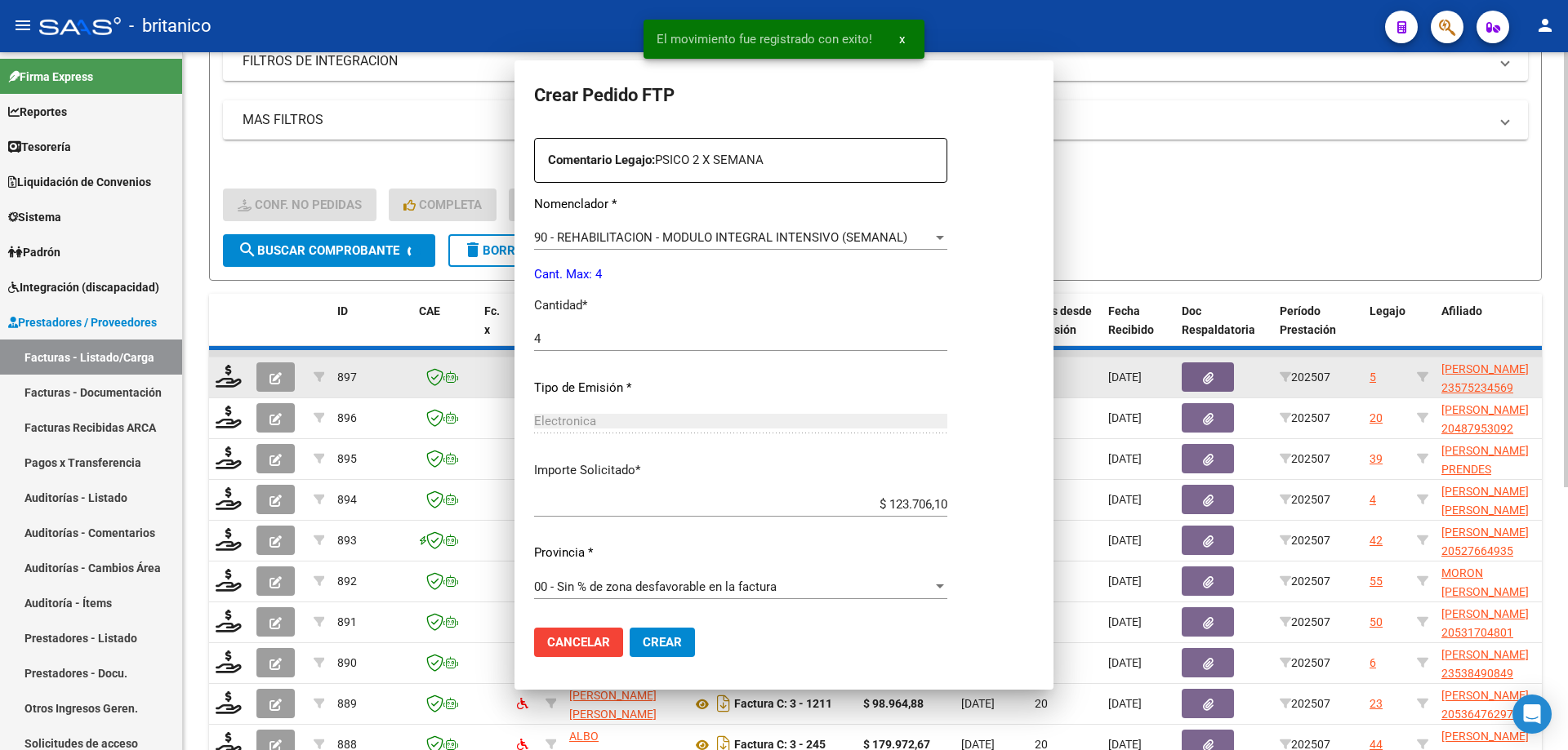
scroll to position [0, 0]
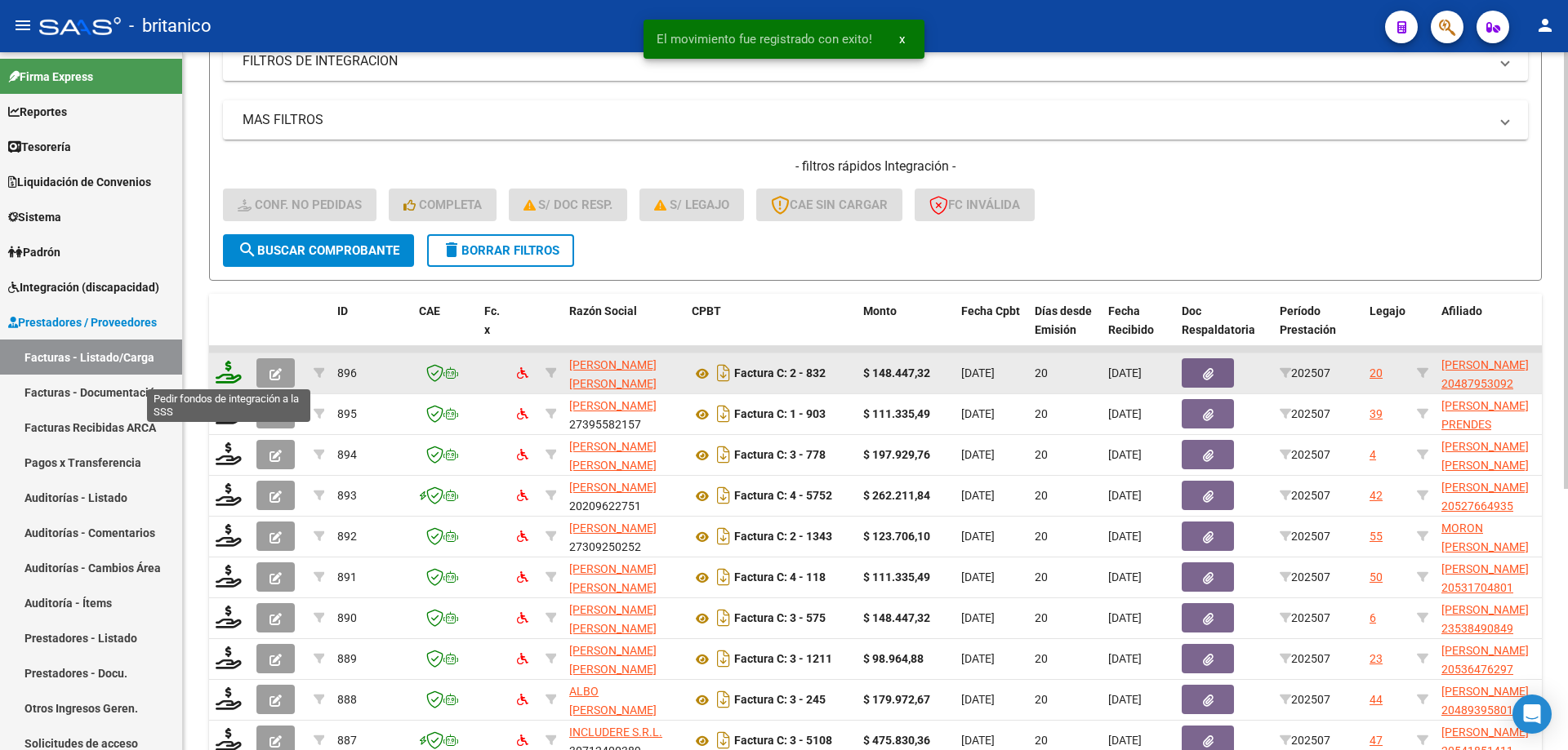
click at [232, 360] on icon at bounding box center [228, 372] width 26 height 23
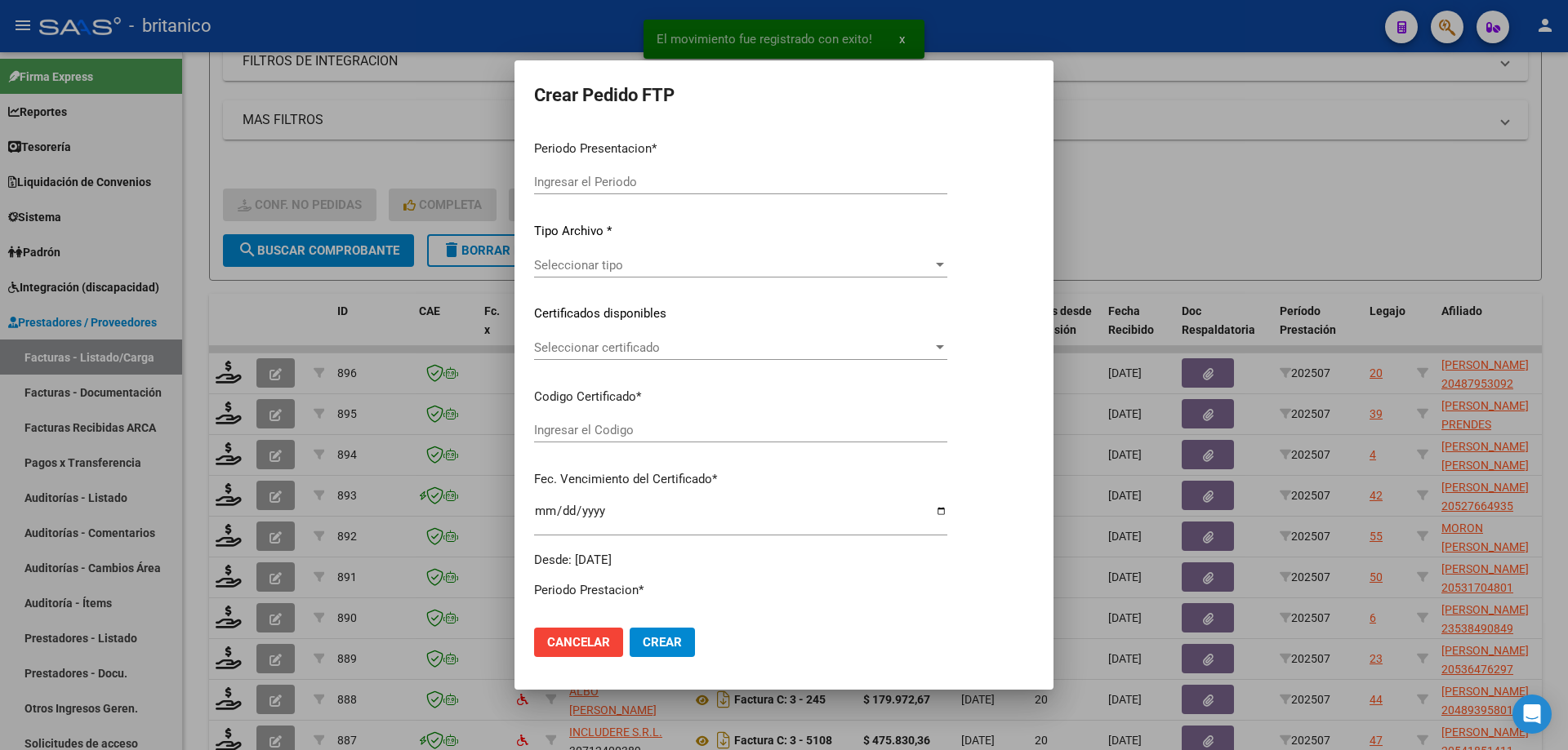
type input "202507"
type input "$ 148.447,32"
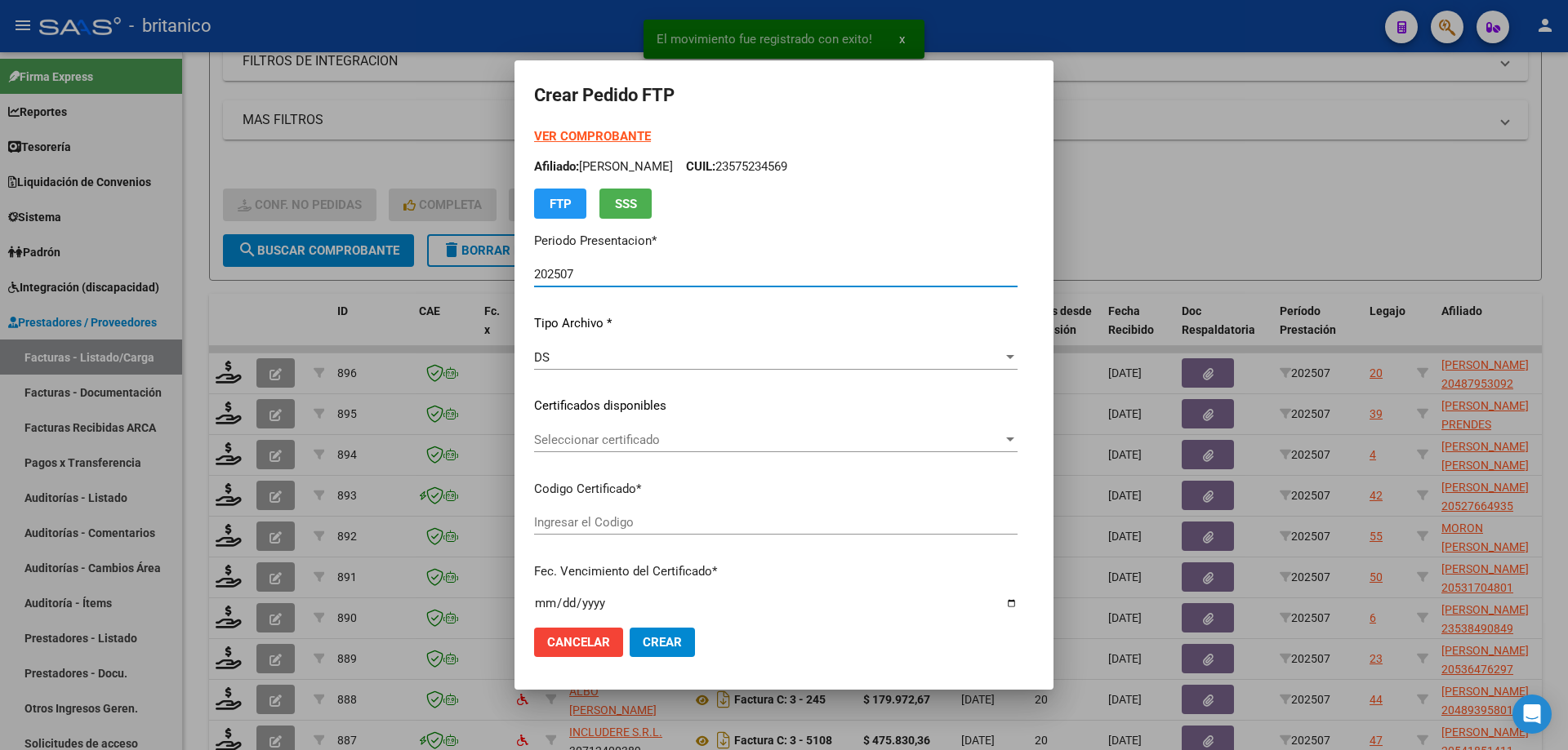
type input "ARG02000487953092025013020300130CIU13650"
type input "[DATE]"
click at [739, 443] on span "Seleccionar certificado" at bounding box center [768, 439] width 468 height 15
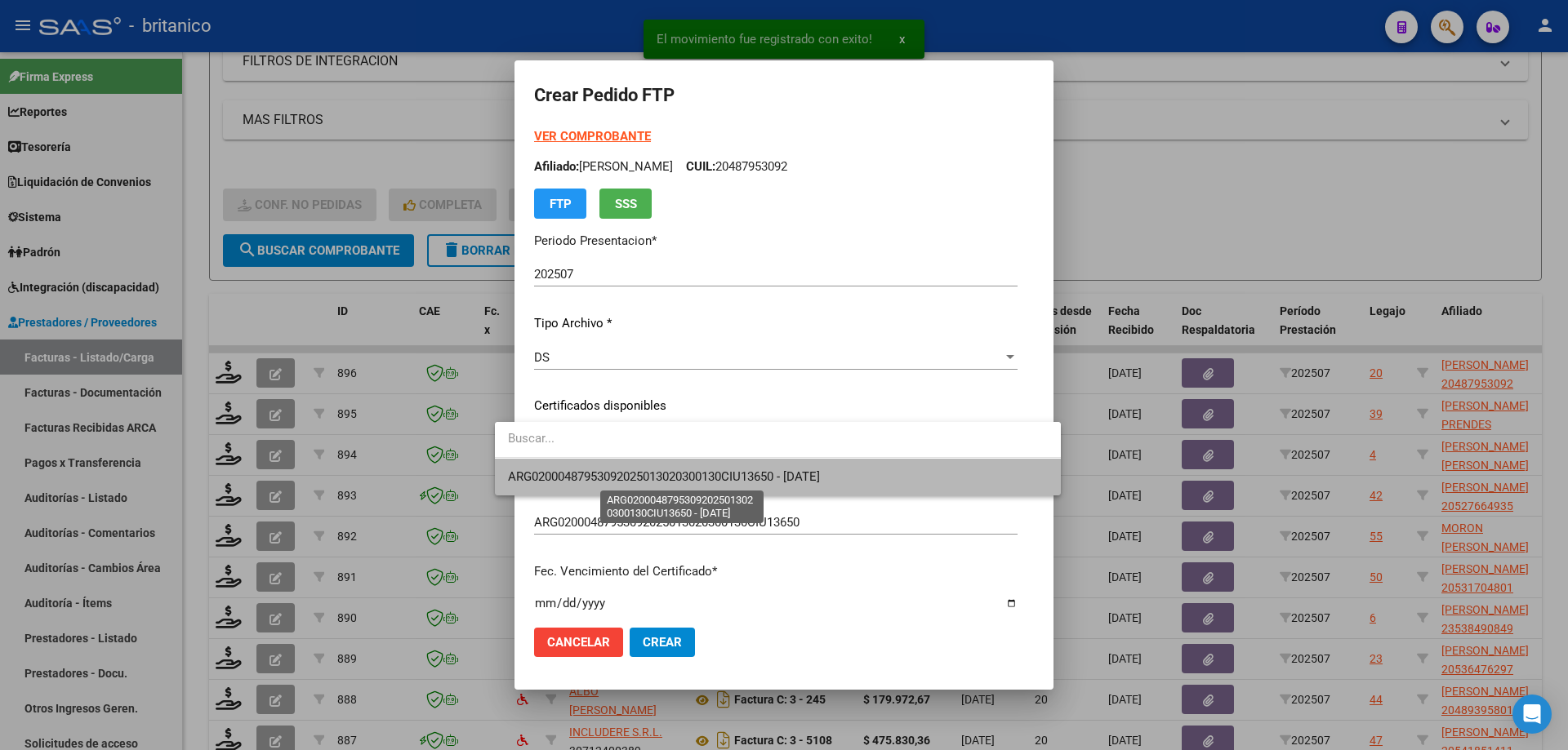
click at [698, 478] on span "ARG02000487953092025013020300130CIU13650 - [DATE]" at bounding box center [664, 476] width 312 height 15
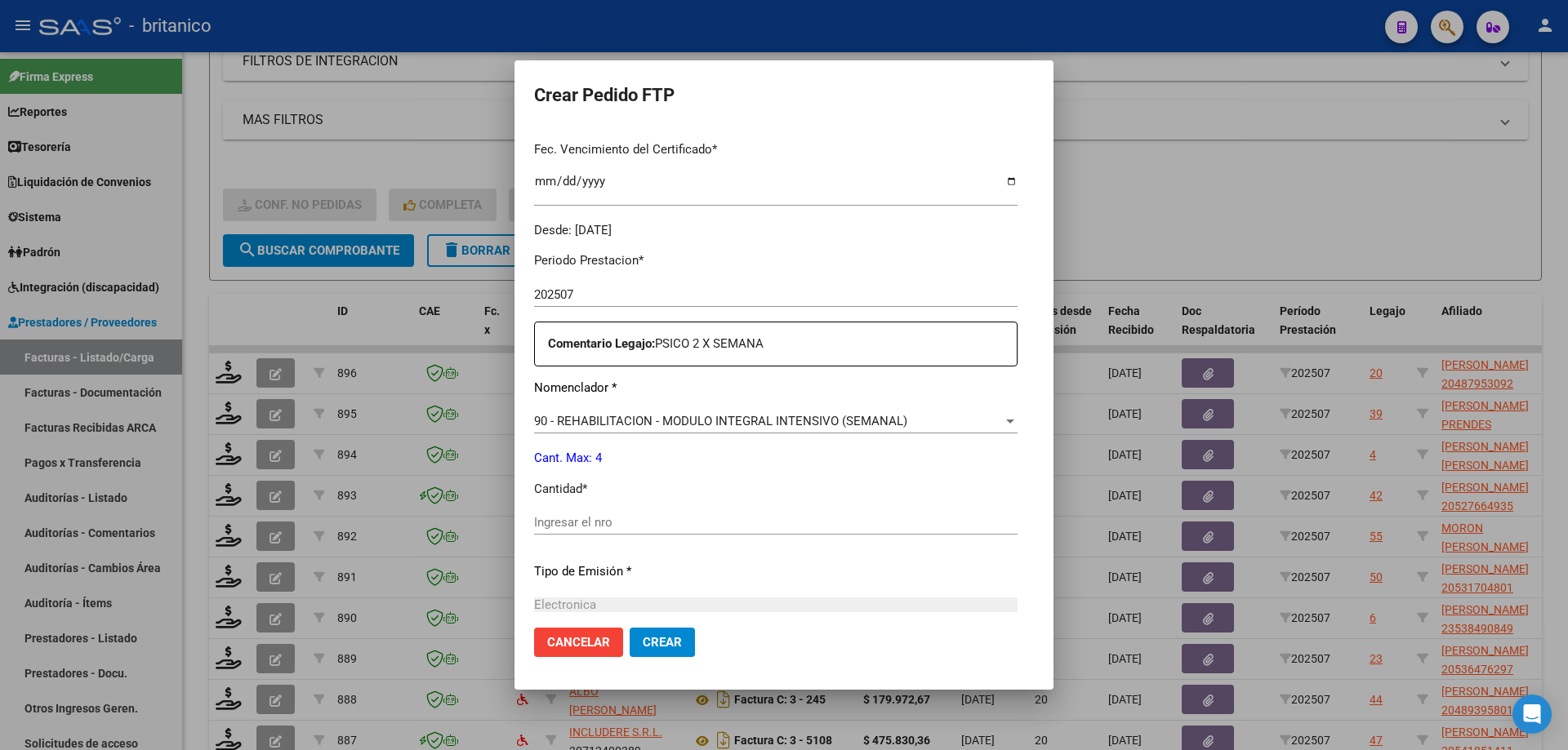
scroll to position [606, 0]
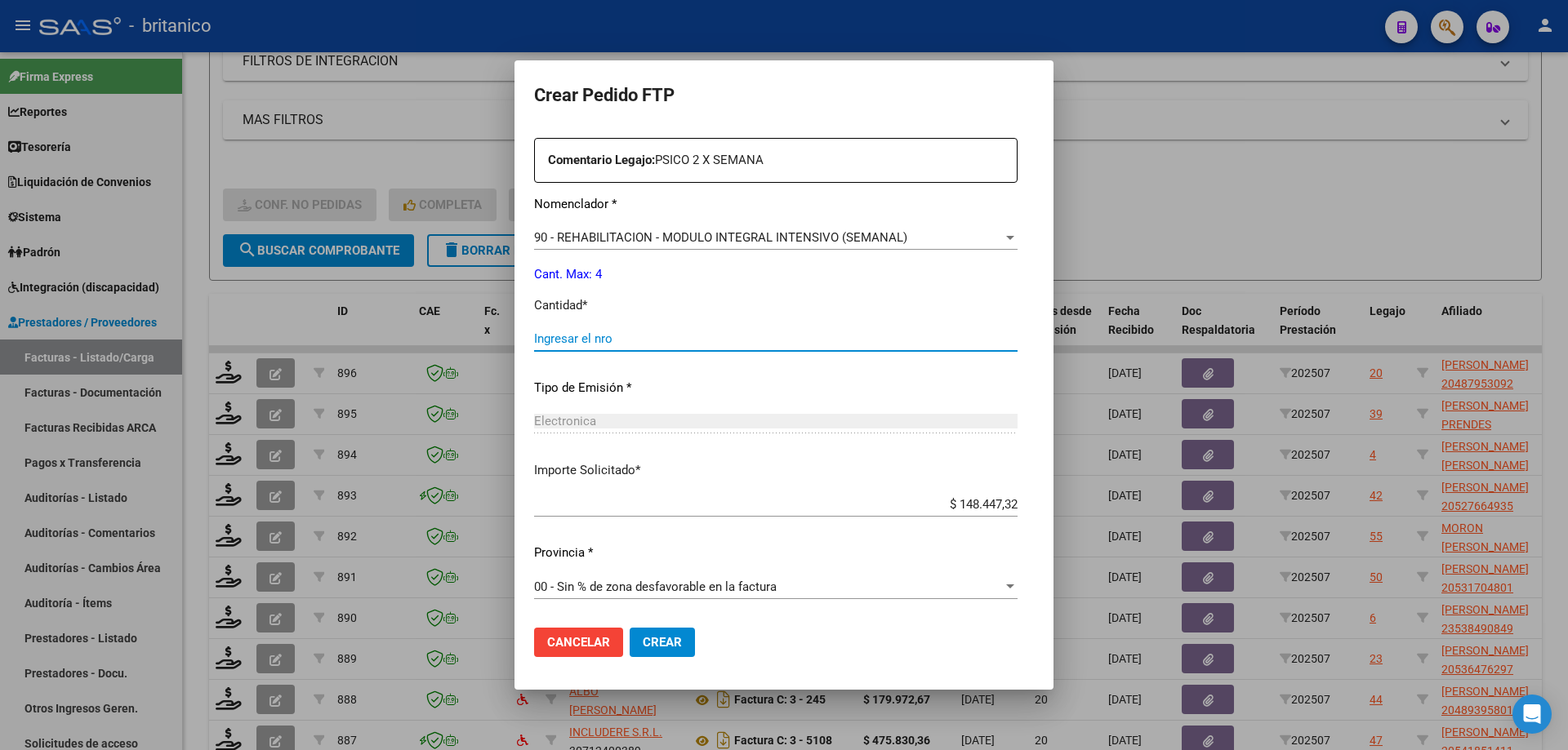
click at [597, 338] on input "Ingresar el nro" at bounding box center [776, 338] width 484 height 15
type input "4"
click at [646, 645] on span "Crear" at bounding box center [662, 642] width 39 height 15
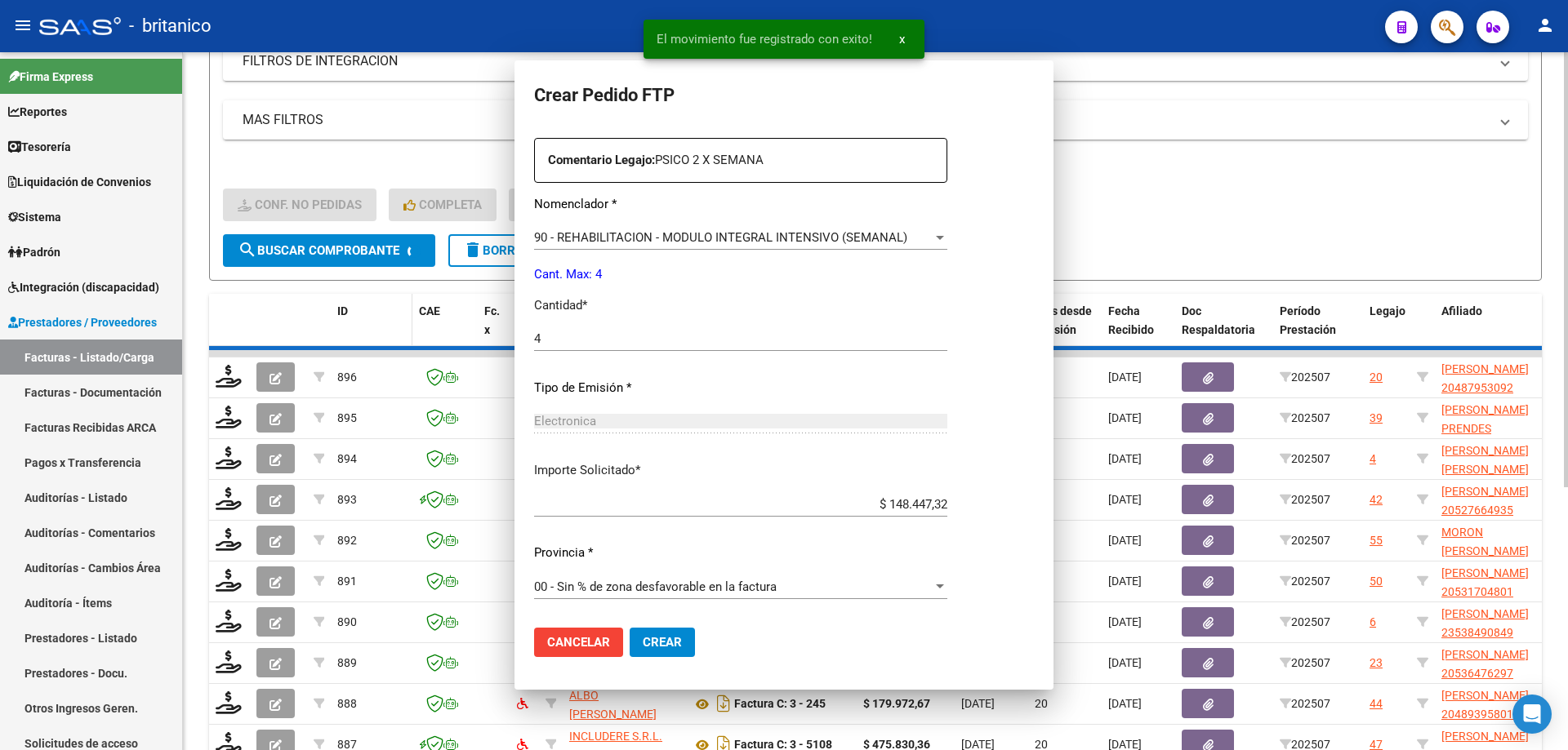
scroll to position [0, 0]
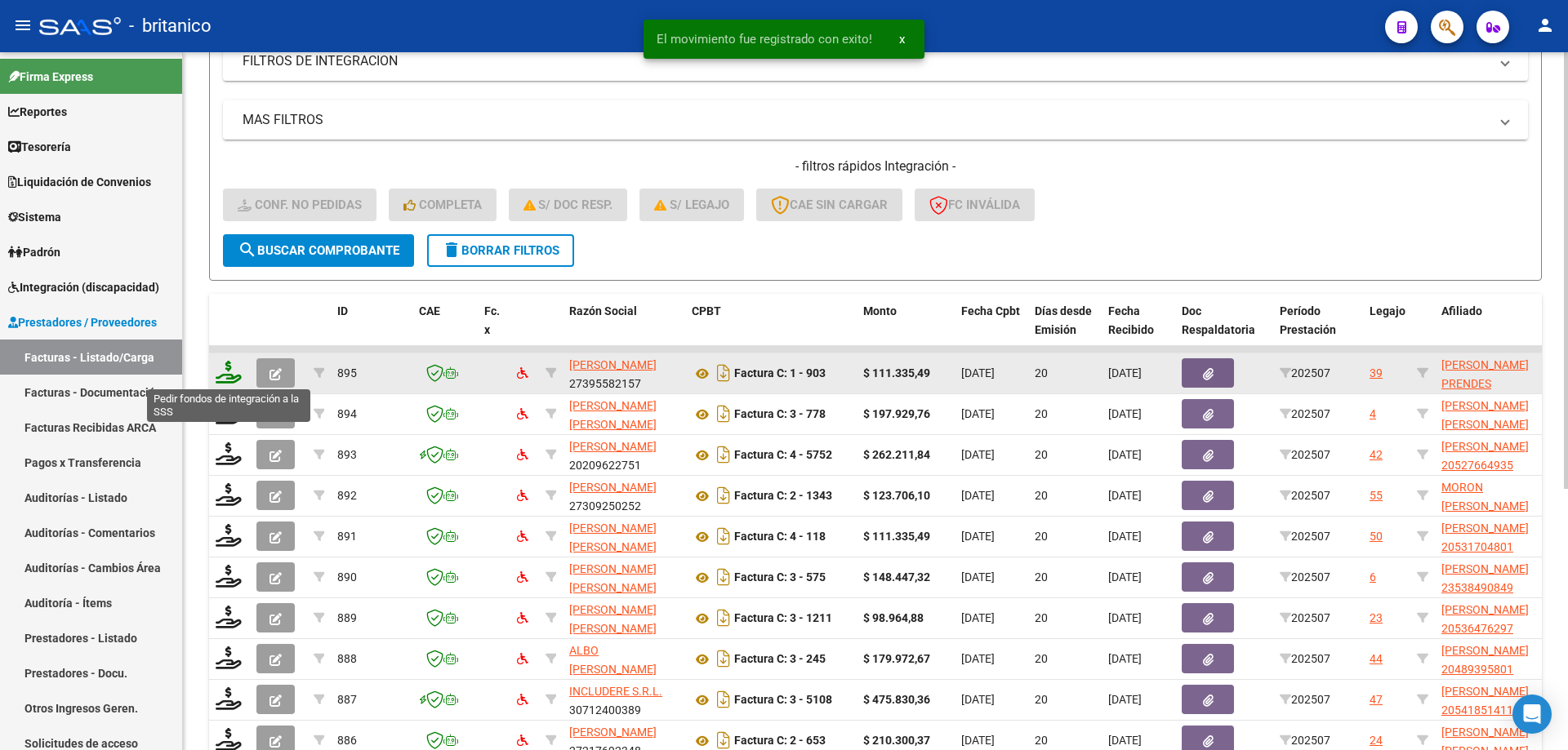
click at [232, 369] on icon at bounding box center [228, 372] width 26 height 23
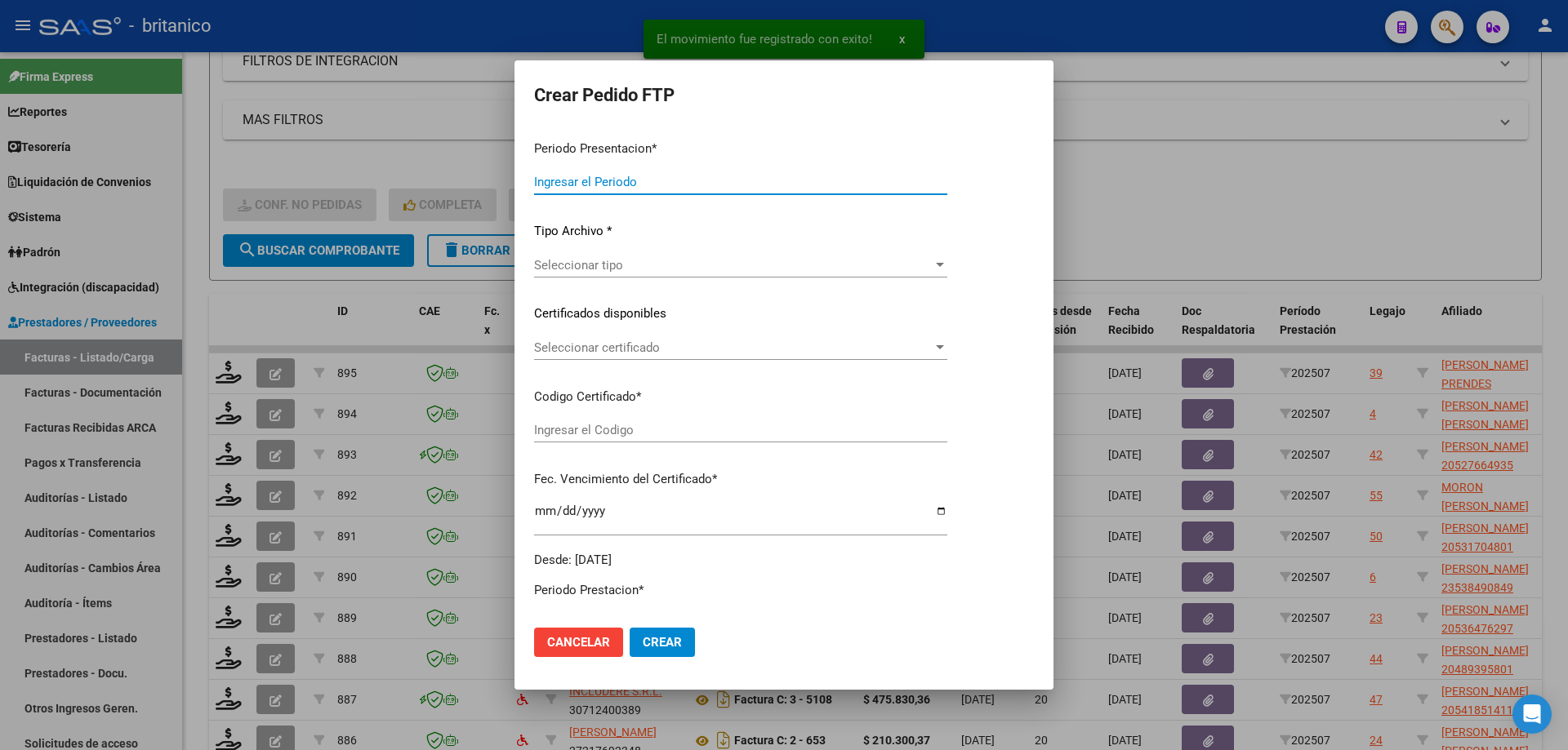
type input "202507"
type input "$ 111.335,49"
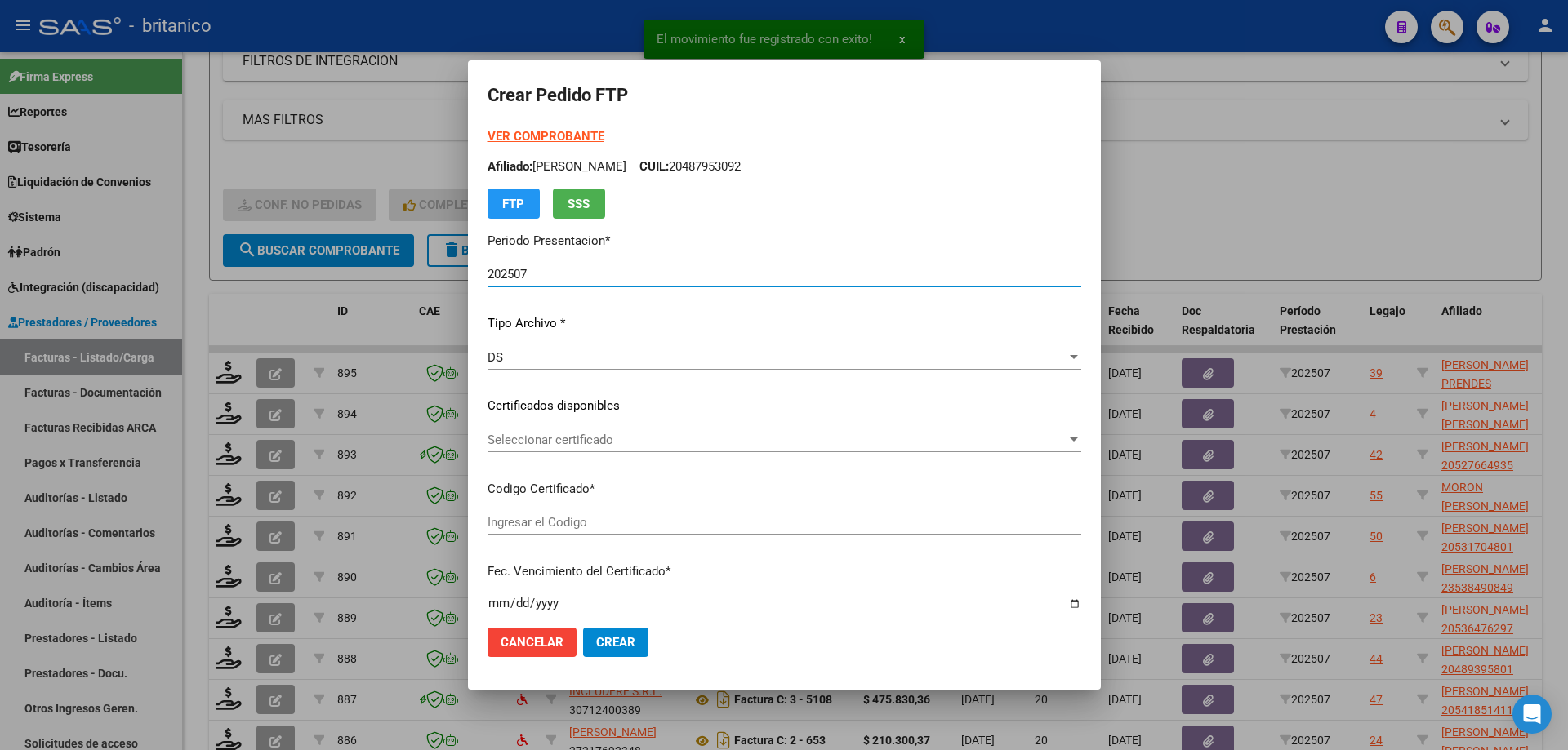
type input "ARG02000578236462022122620271226BUE315"
type input "[DATE]"
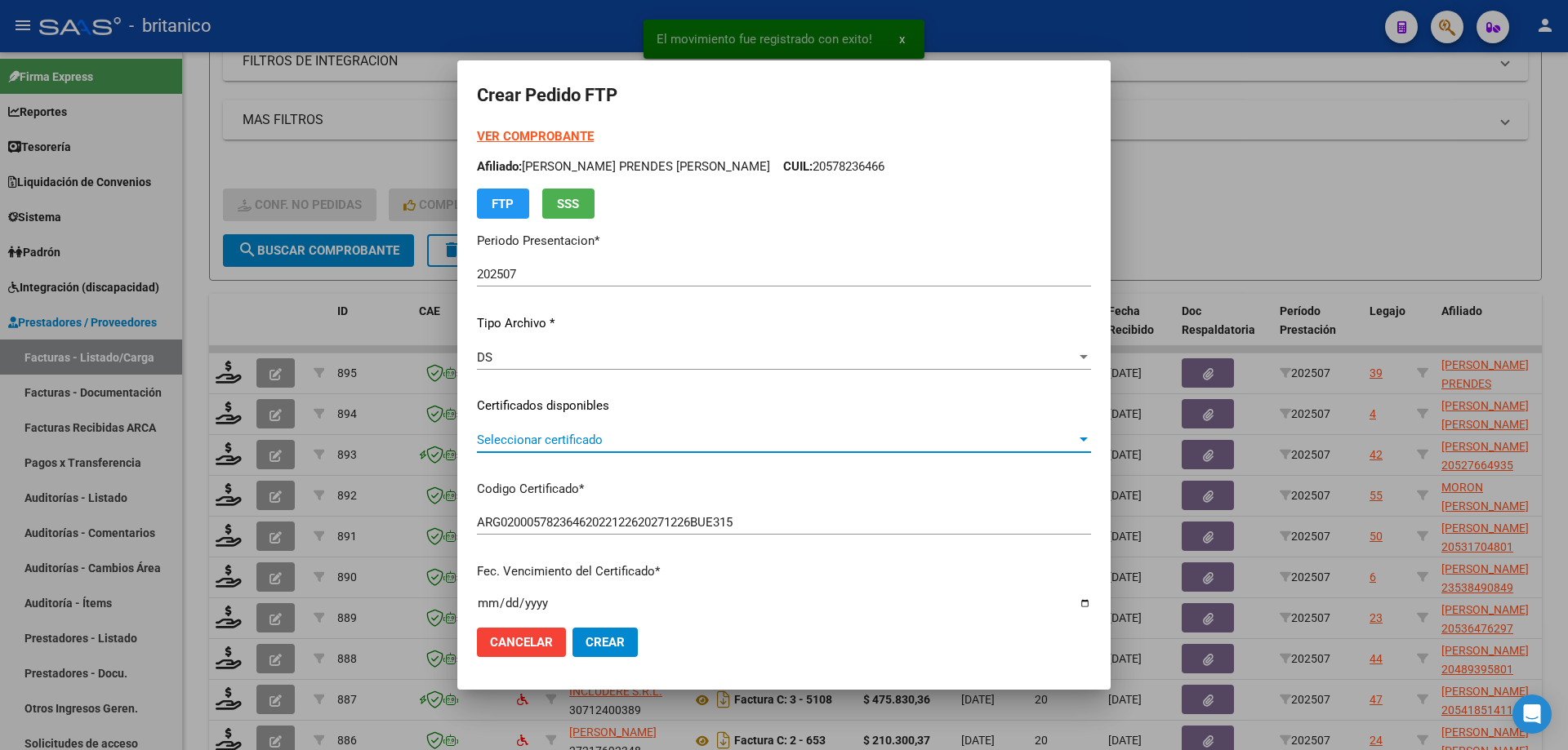
click at [509, 437] on span "Seleccionar certificado" at bounding box center [776, 439] width 599 height 15
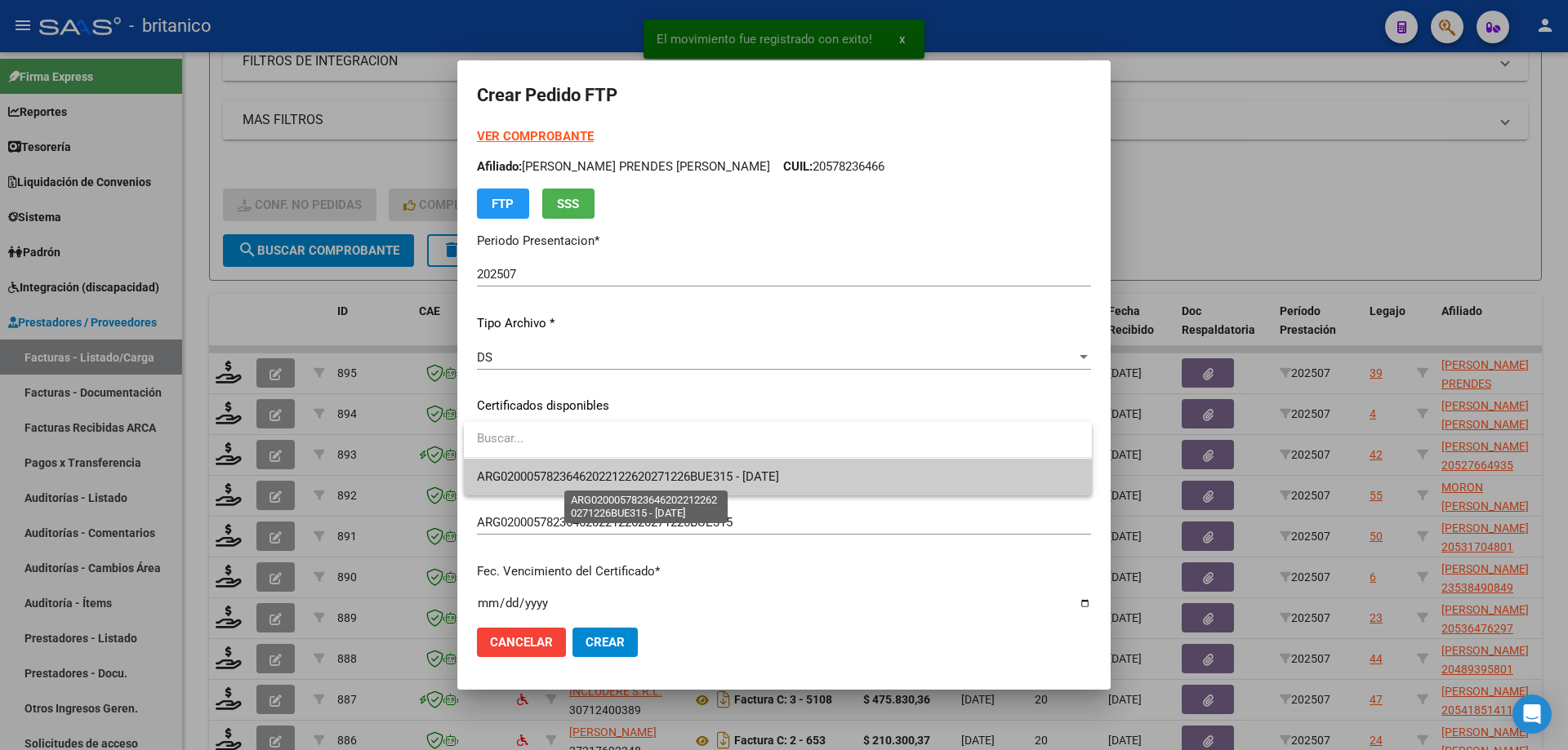
click at [638, 474] on span "ARG02000578236462022122620271226BUE315 - [DATE]" at bounding box center [628, 476] width 302 height 15
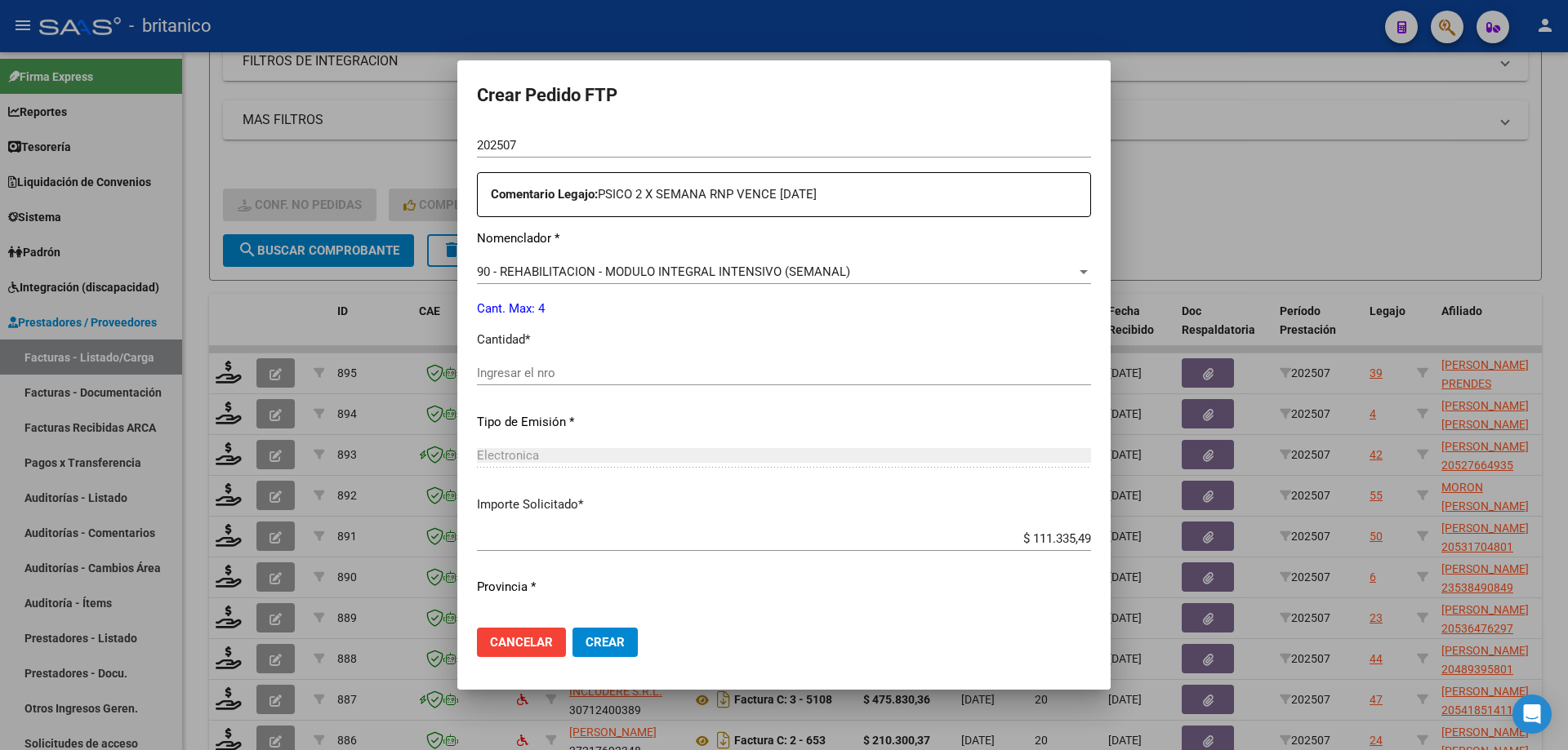
scroll to position [606, 0]
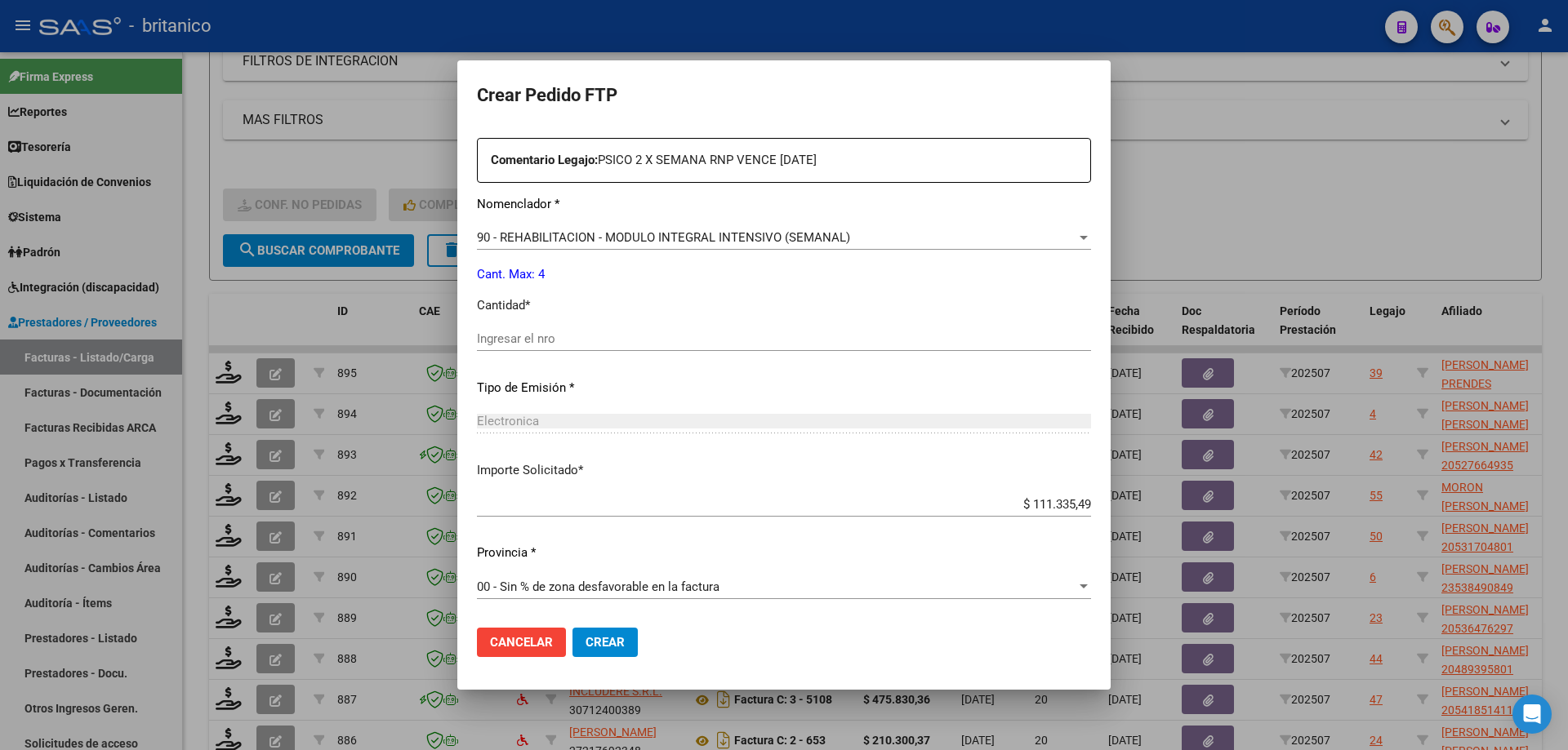
click at [580, 327] on div "Ingresar el nro" at bounding box center [784, 338] width 614 height 24
type input "4"
click at [601, 644] on span "Crear" at bounding box center [605, 642] width 39 height 15
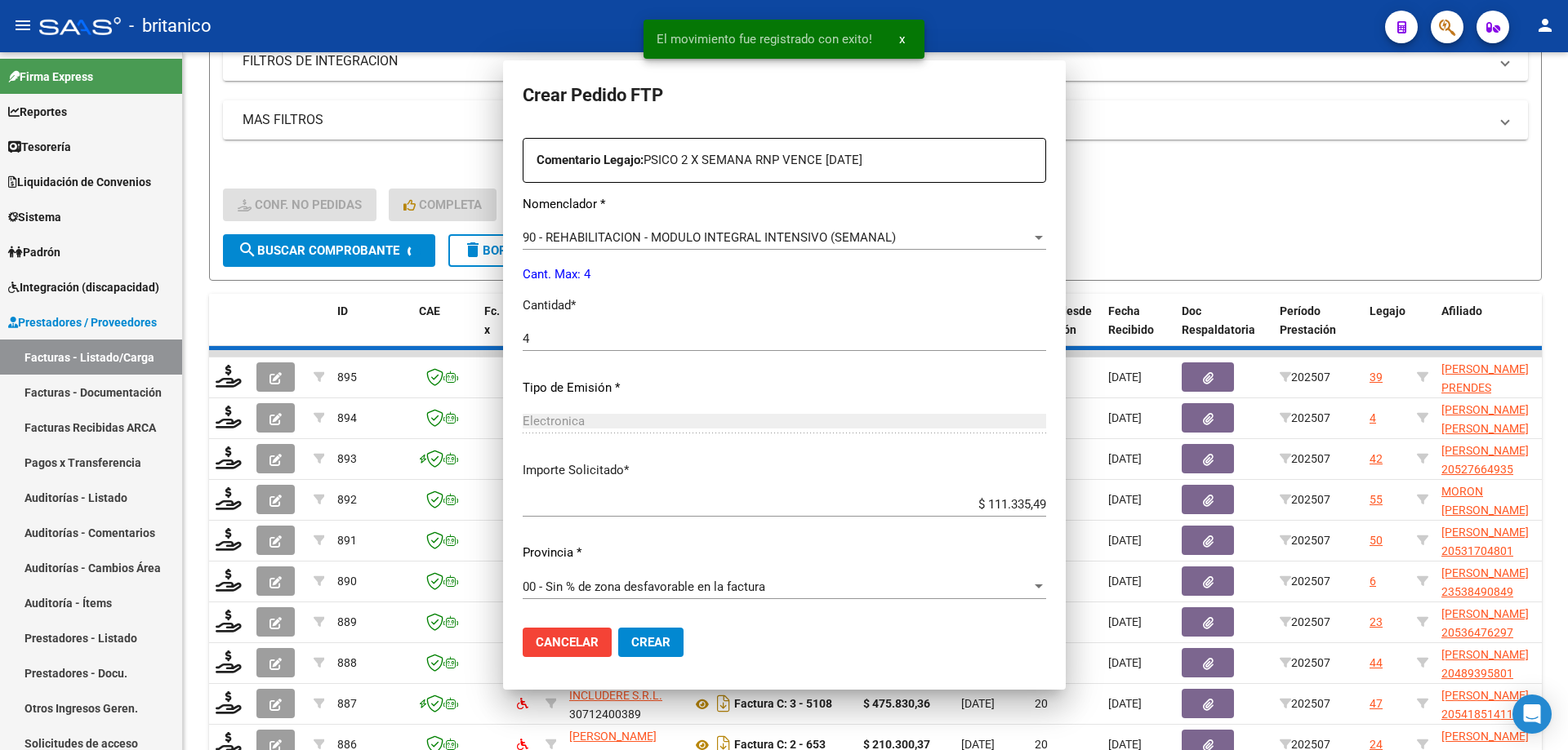
scroll to position [514, 0]
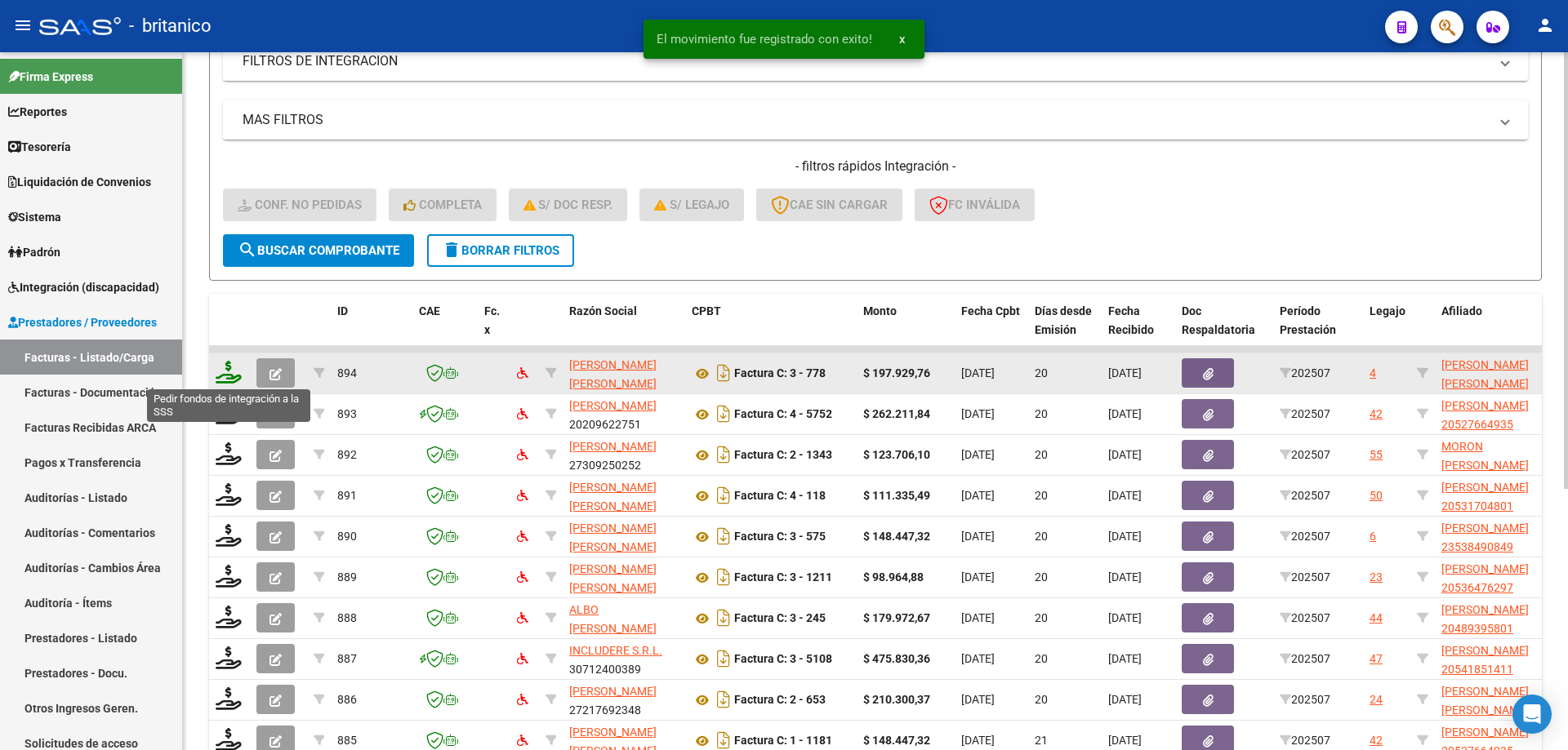
click at [230, 365] on icon at bounding box center [228, 372] width 26 height 23
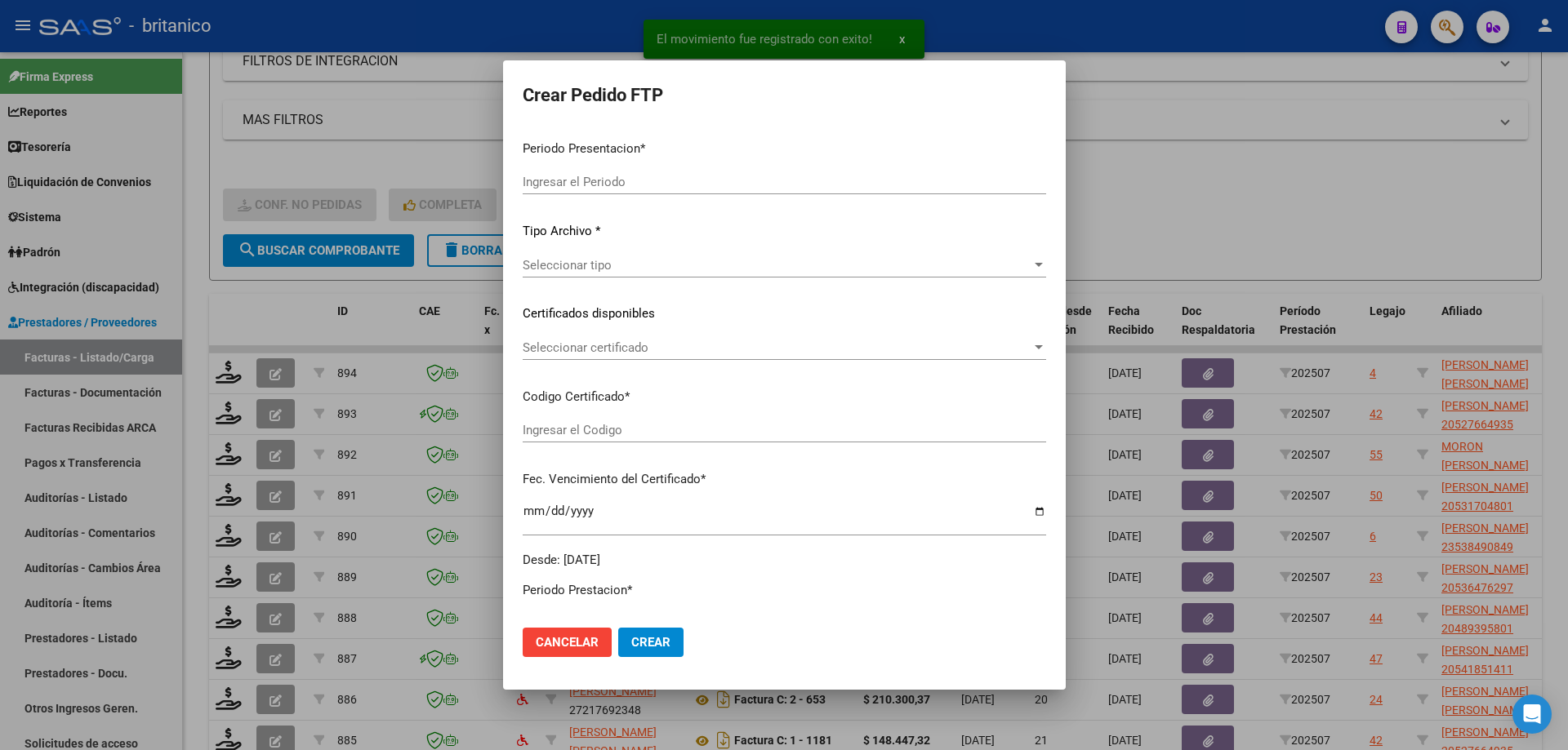
type input "202507"
type input "$ 197.929,76"
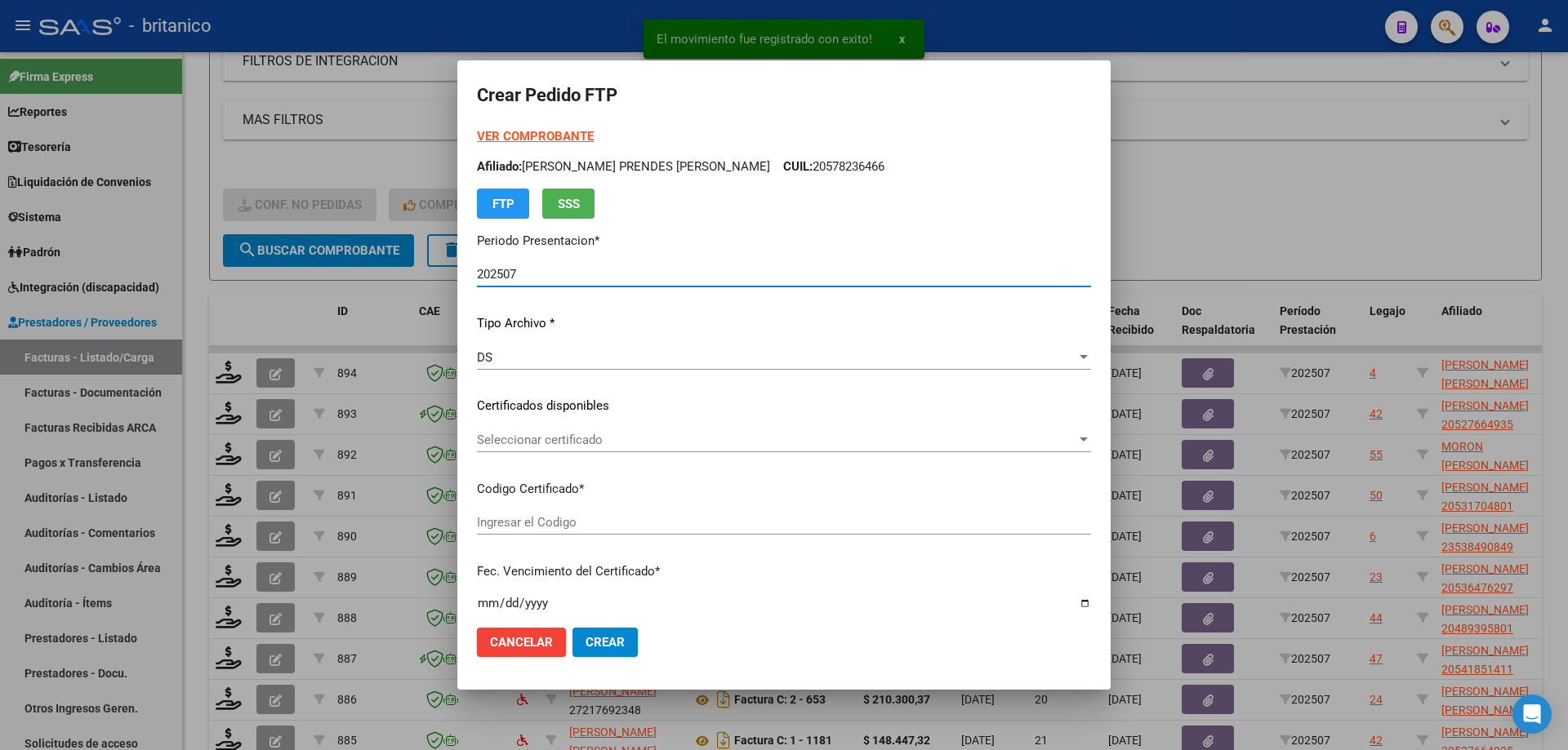
type input "ARG02000504368702025052920300529CIU13650"
type input "[DATE]"
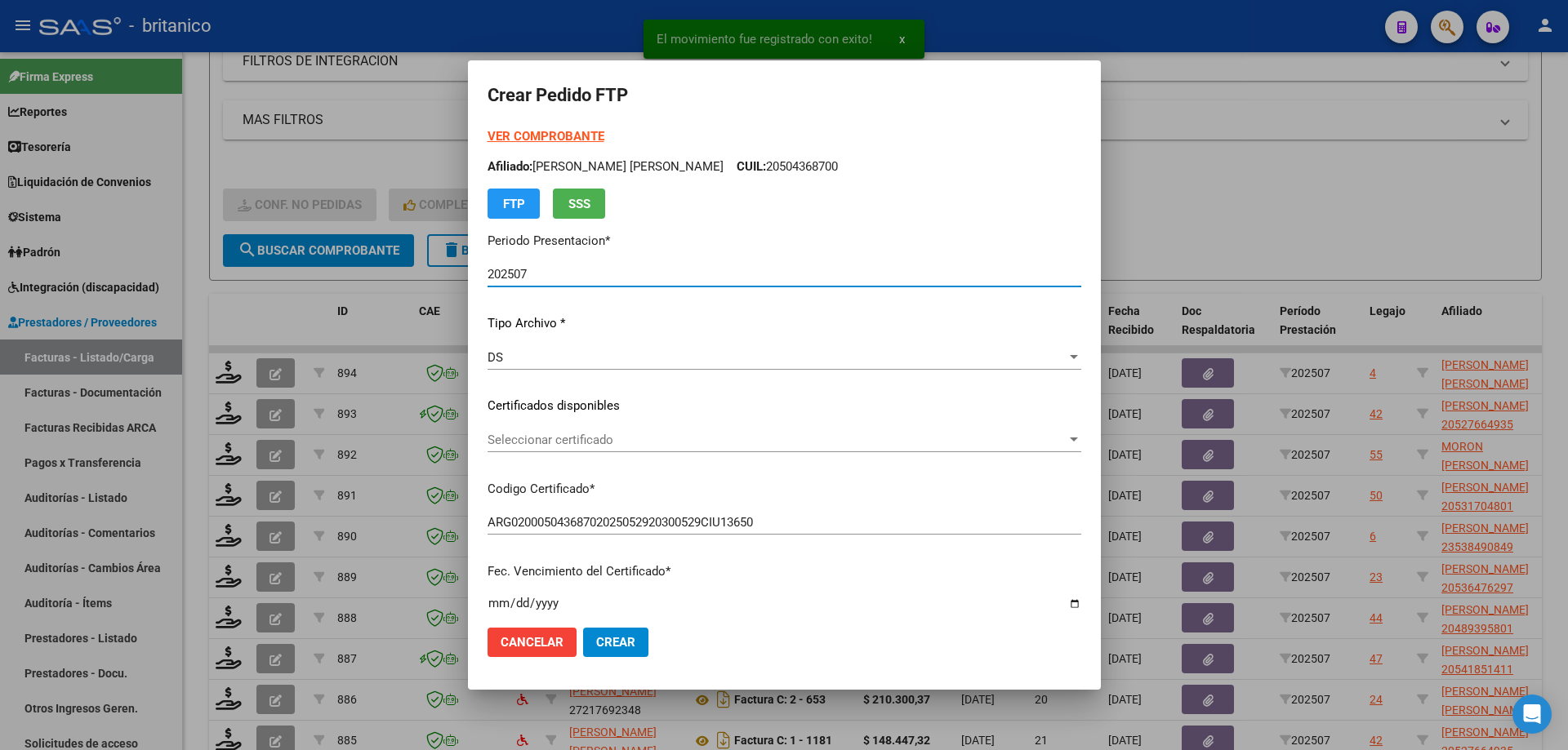
click at [555, 428] on div "Seleccionar certificado Seleccionar certificado" at bounding box center [784, 439] width 594 height 24
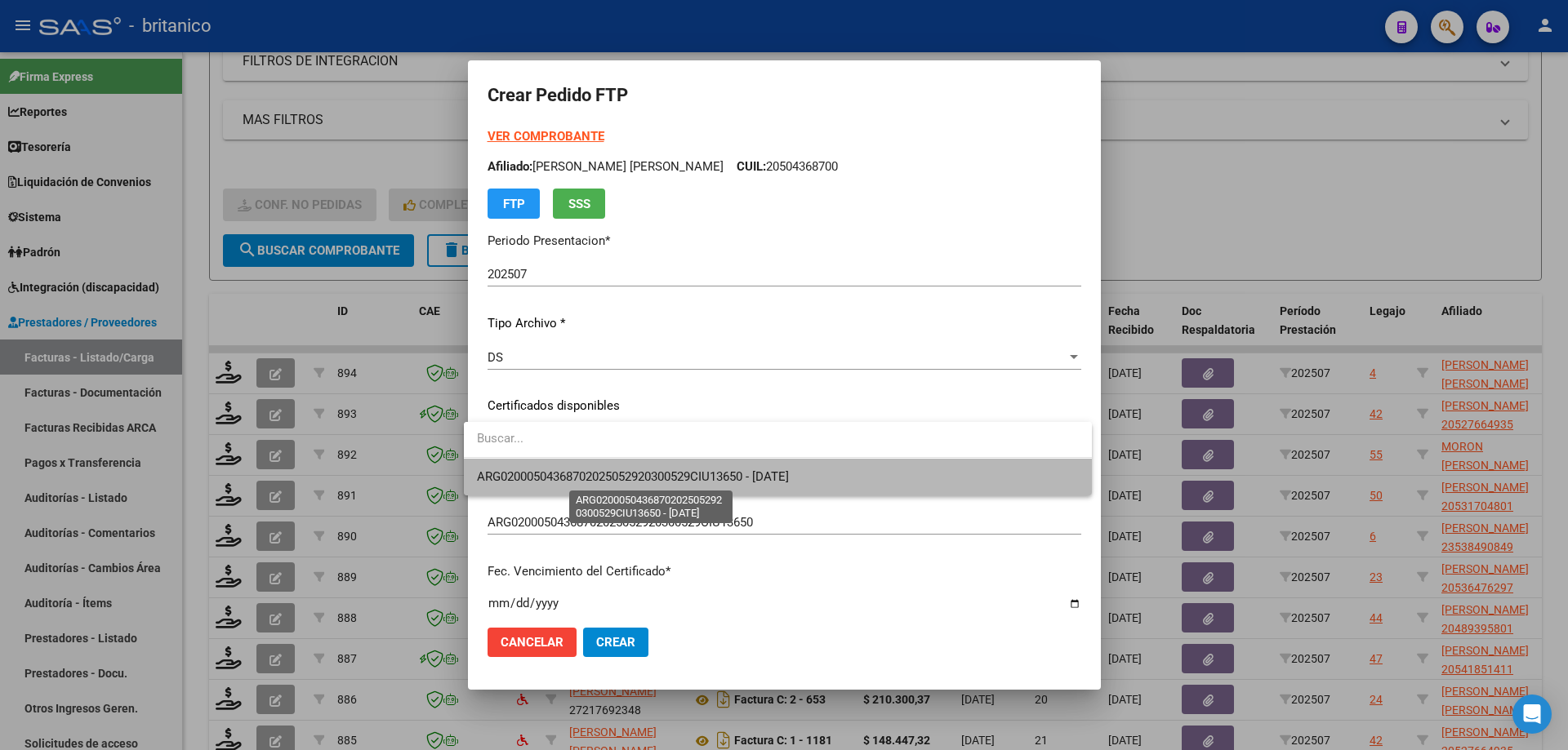
click at [574, 482] on span "ARG02000504368702025052920300529CIU13650 - [DATE]" at bounding box center [632, 476] width 312 height 15
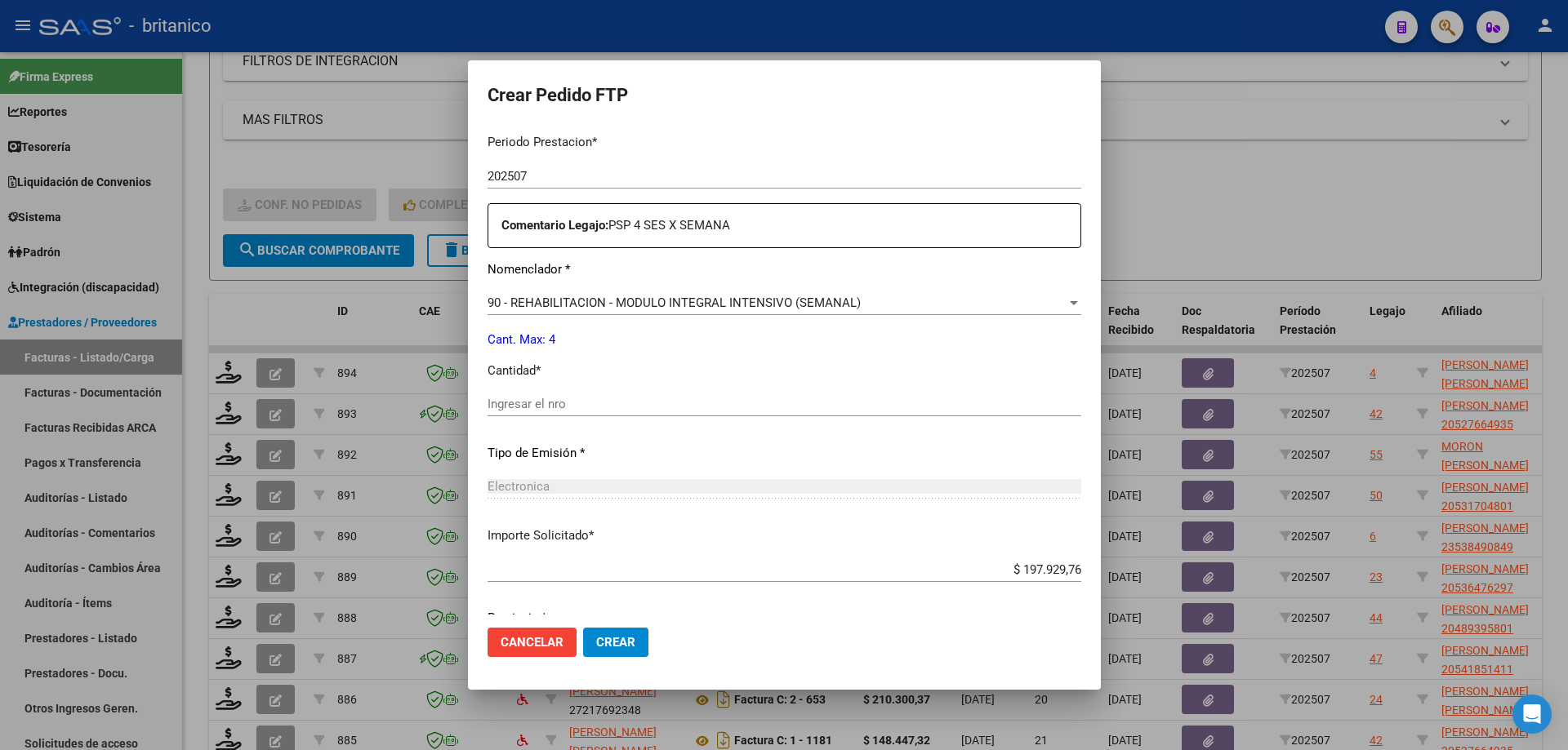
scroll to position [571, 0]
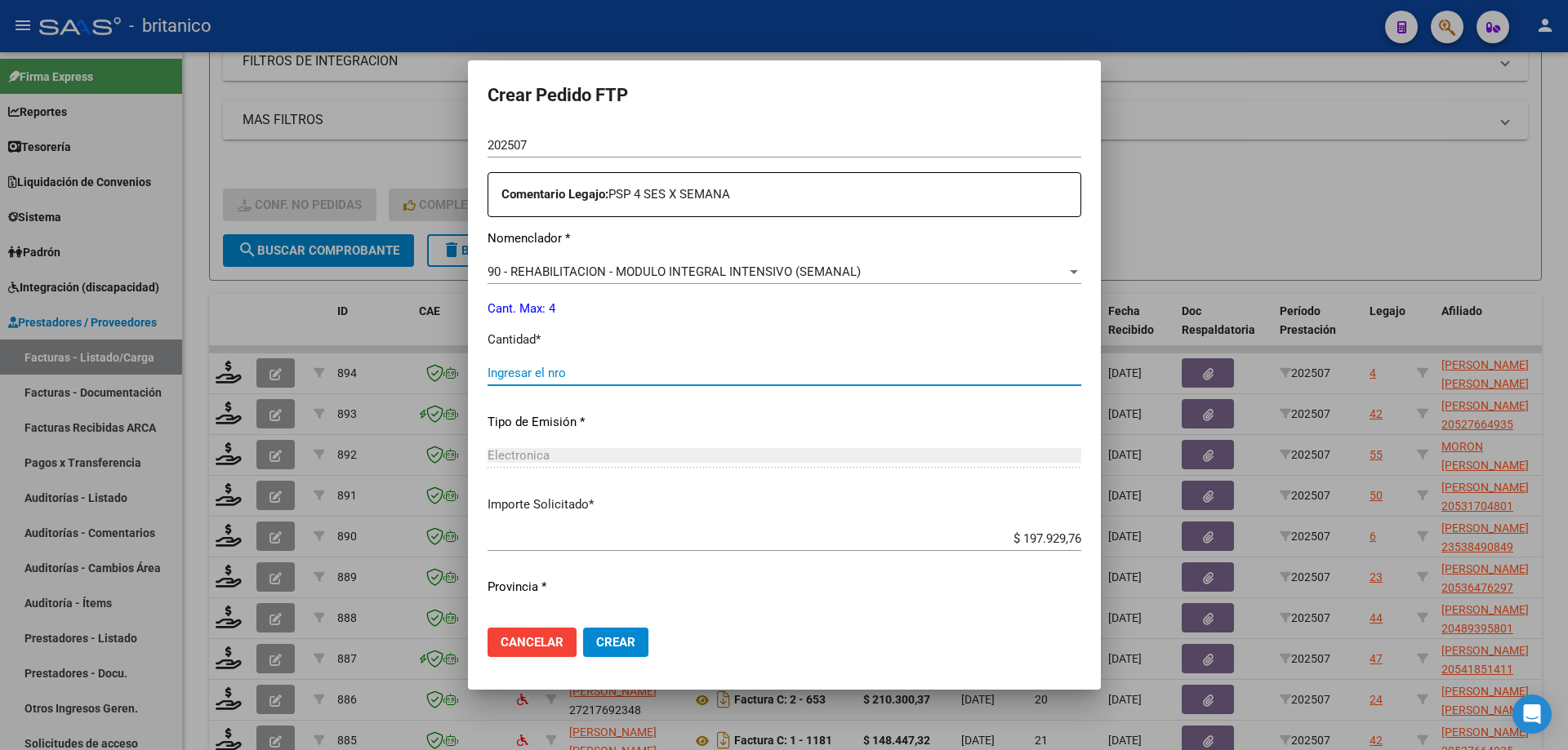
click at [527, 372] on input "Ingresar el nro" at bounding box center [784, 373] width 594 height 15
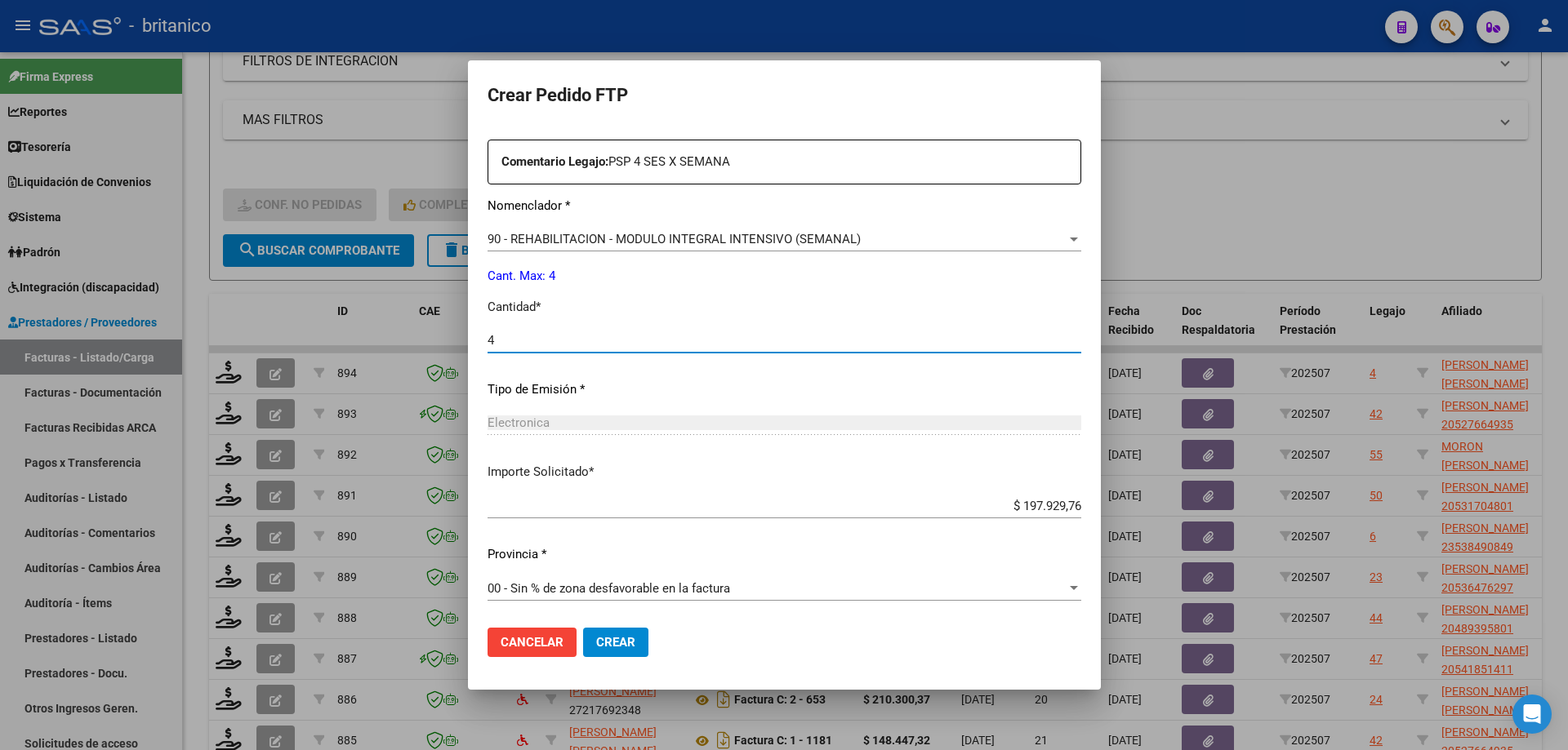
scroll to position [606, 0]
type input "4"
click at [606, 646] on span "Crear" at bounding box center [616, 642] width 39 height 15
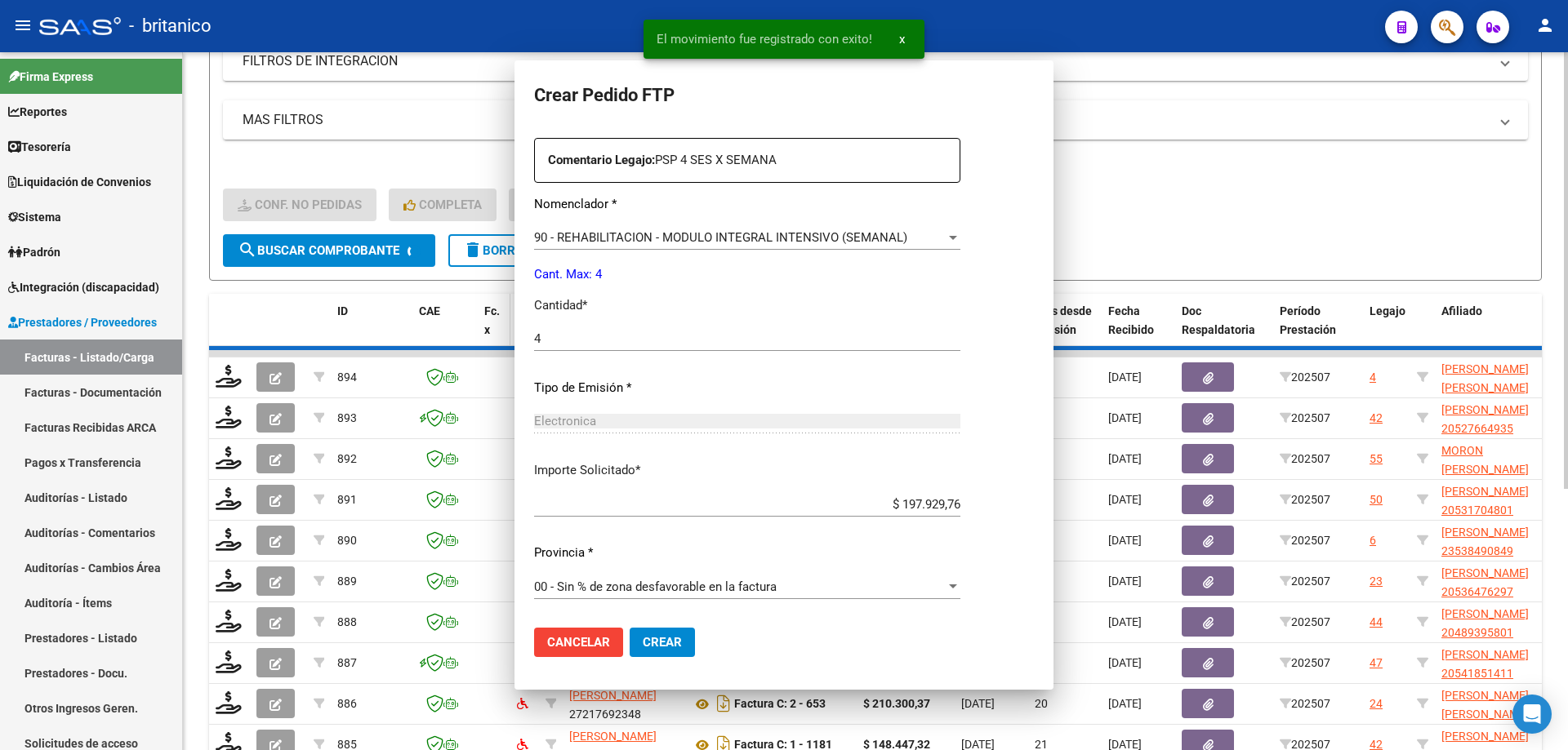
scroll to position [0, 0]
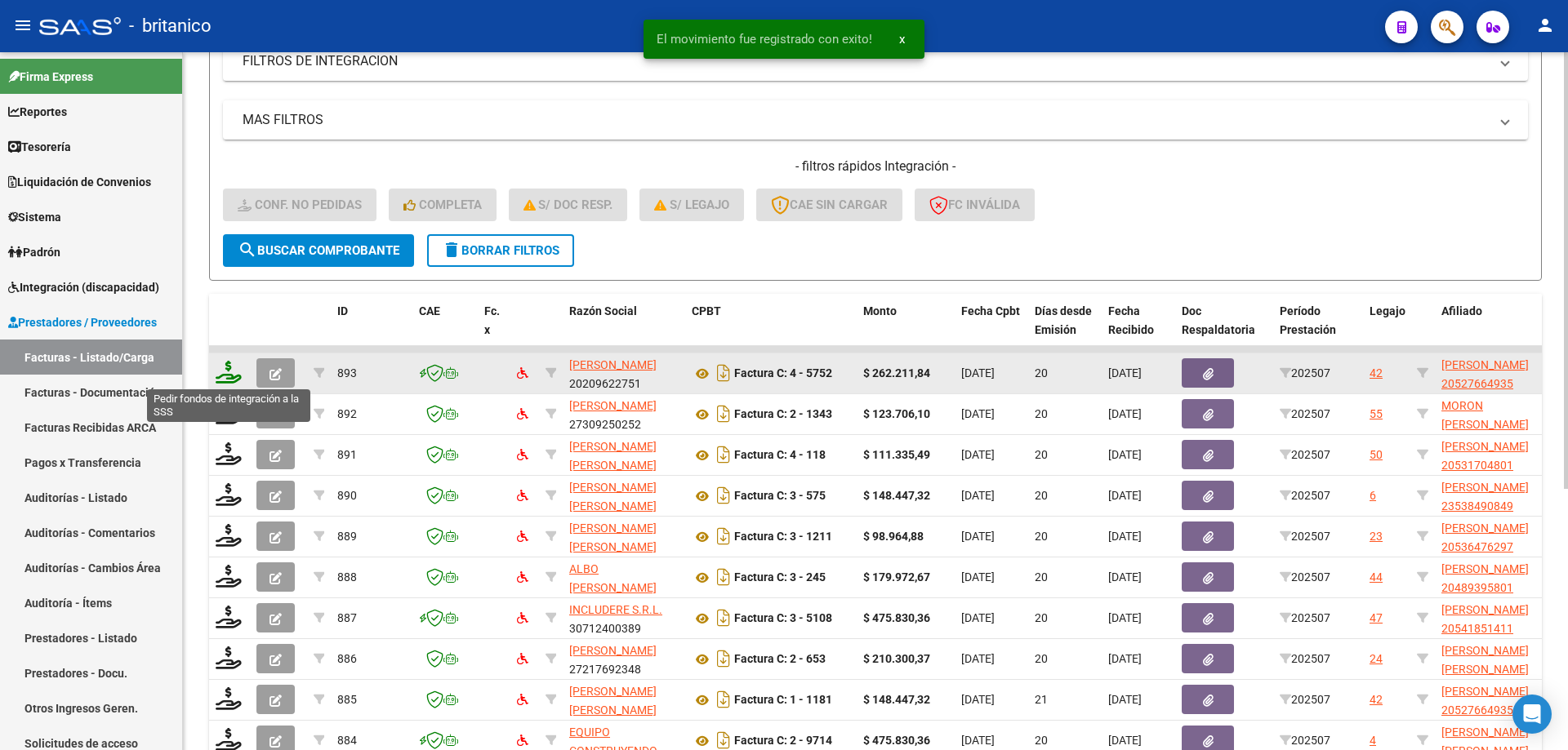
click at [223, 366] on icon at bounding box center [228, 372] width 26 height 23
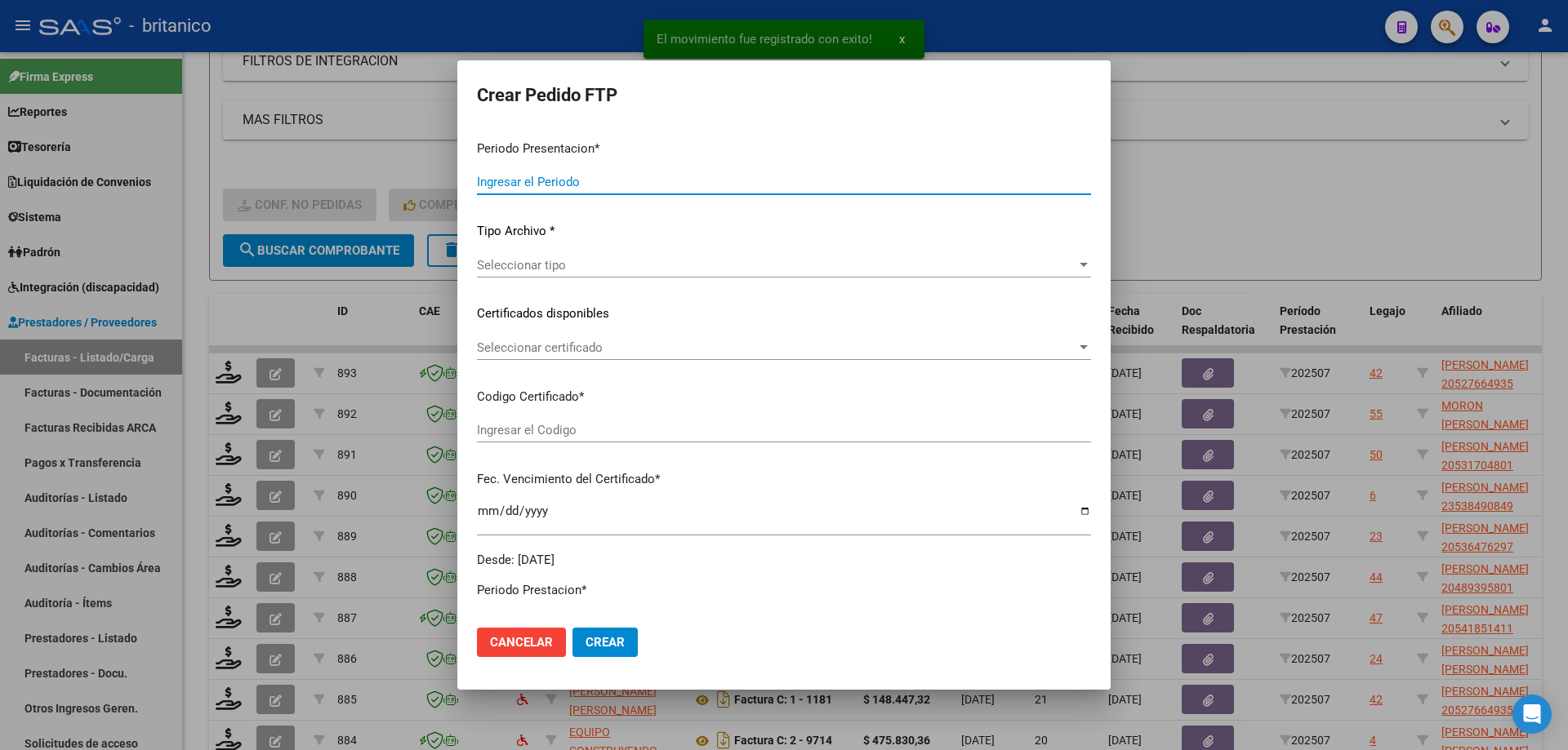
type input "202507"
type input "$ 262.211,84"
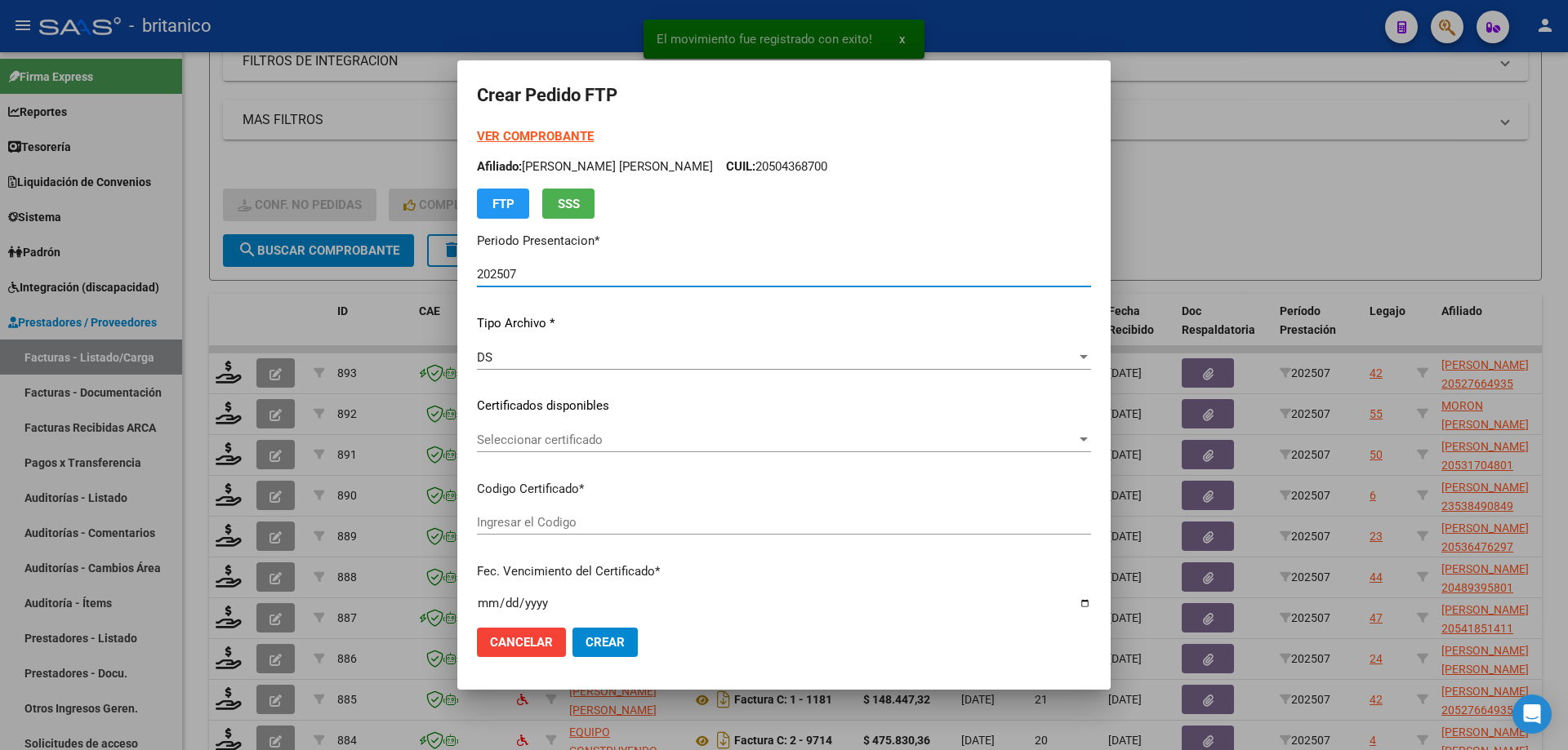
type input "ARG0200052766493-2024070520290705BUE315"
type input "[DATE]"
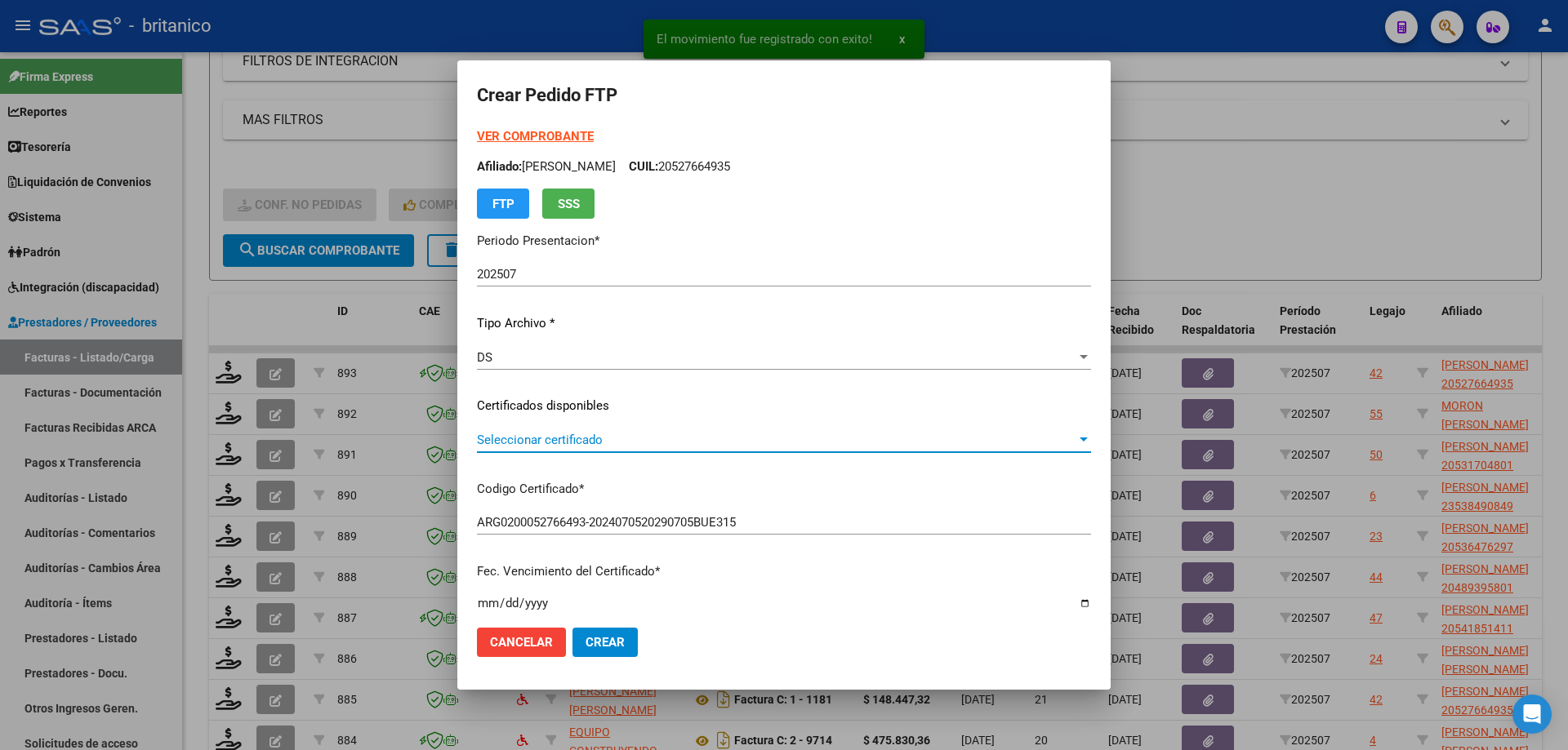
click at [631, 435] on span "Seleccionar certificado" at bounding box center [776, 439] width 599 height 15
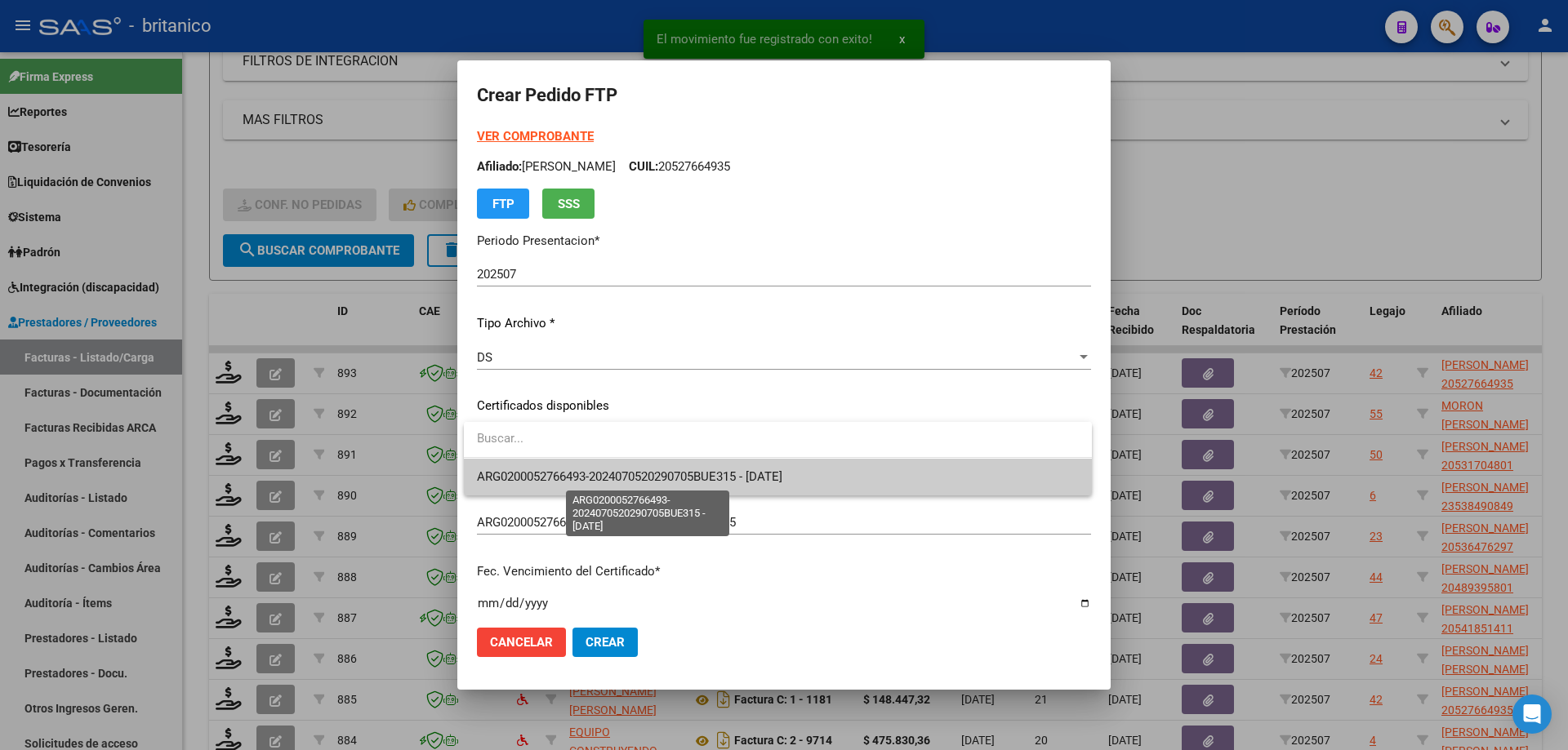
click at [663, 474] on span "ARG0200052766493-2024070520290705BUE315 - [DATE]" at bounding box center [630, 476] width 305 height 15
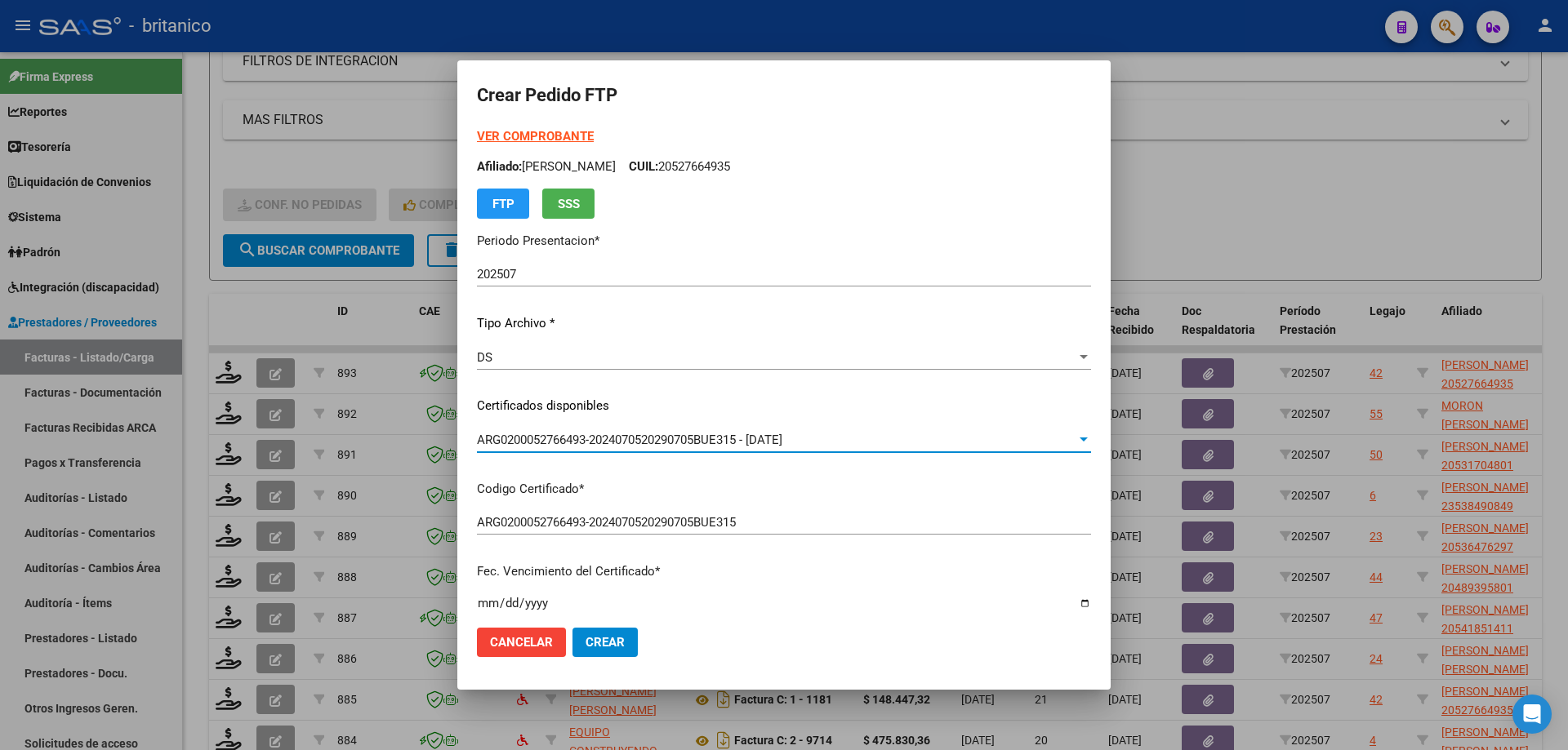
click at [564, 135] on strong "VER COMPROBANTE" at bounding box center [535, 136] width 117 height 15
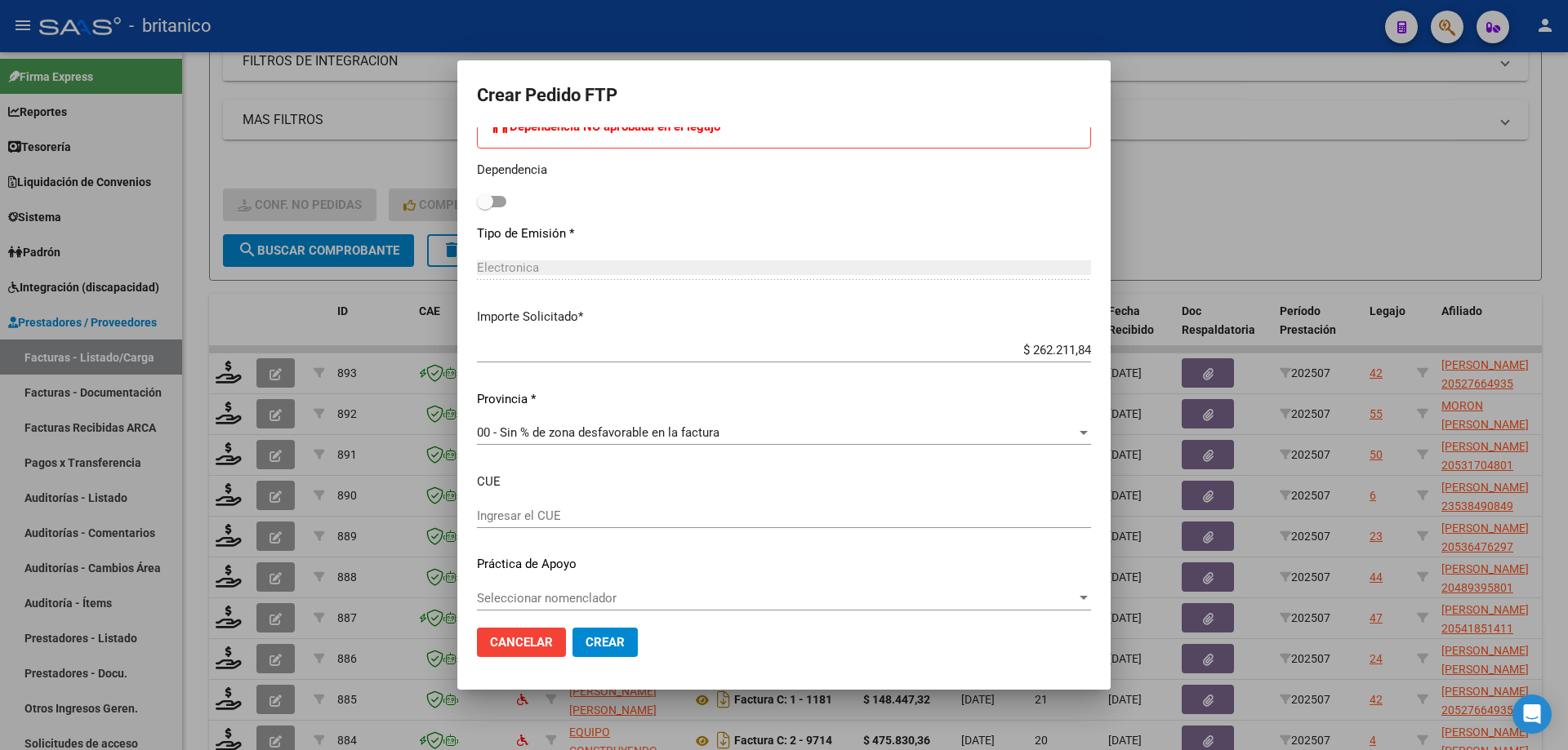
scroll to position [879, 0]
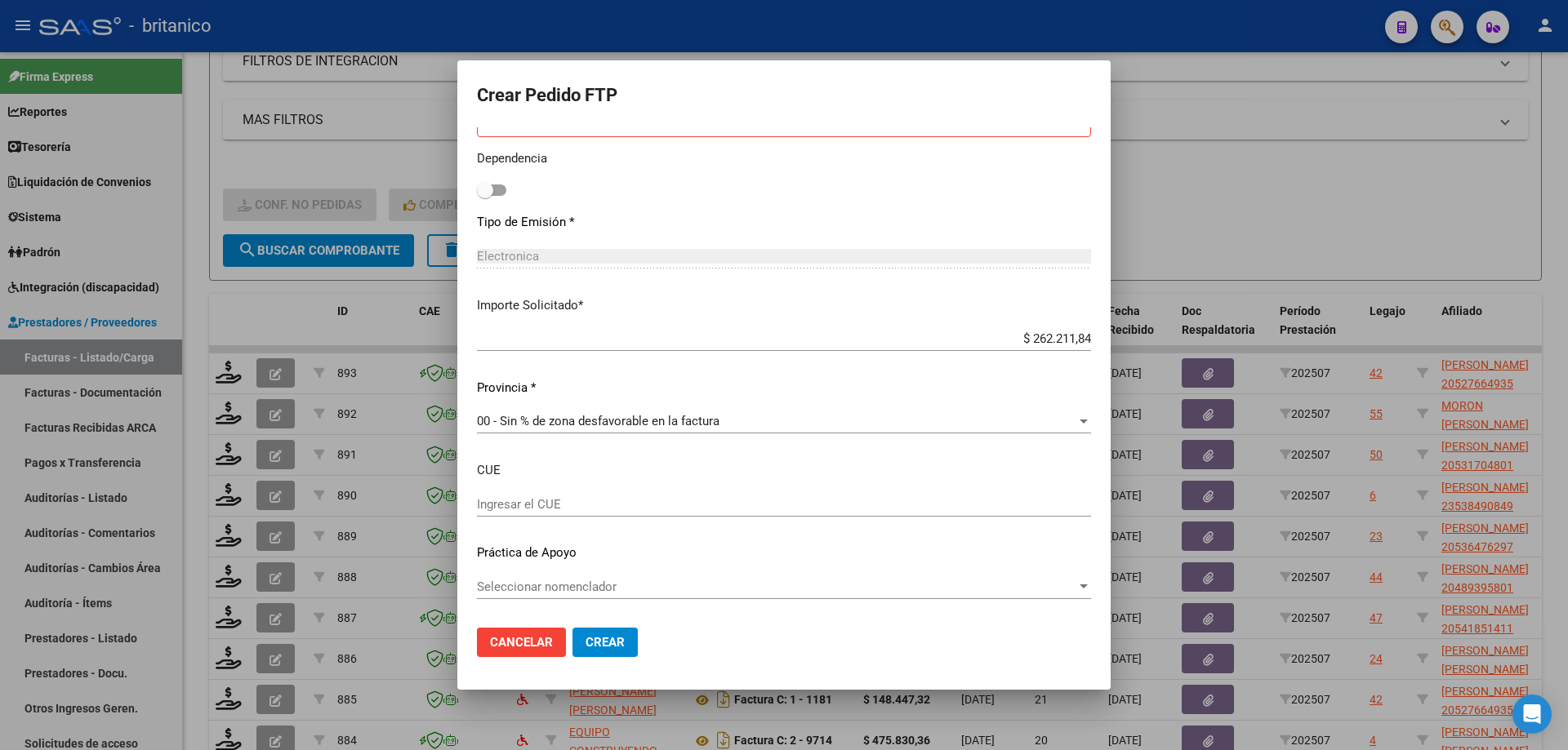
click at [640, 581] on span "Seleccionar nomenclador" at bounding box center [776, 587] width 599 height 15
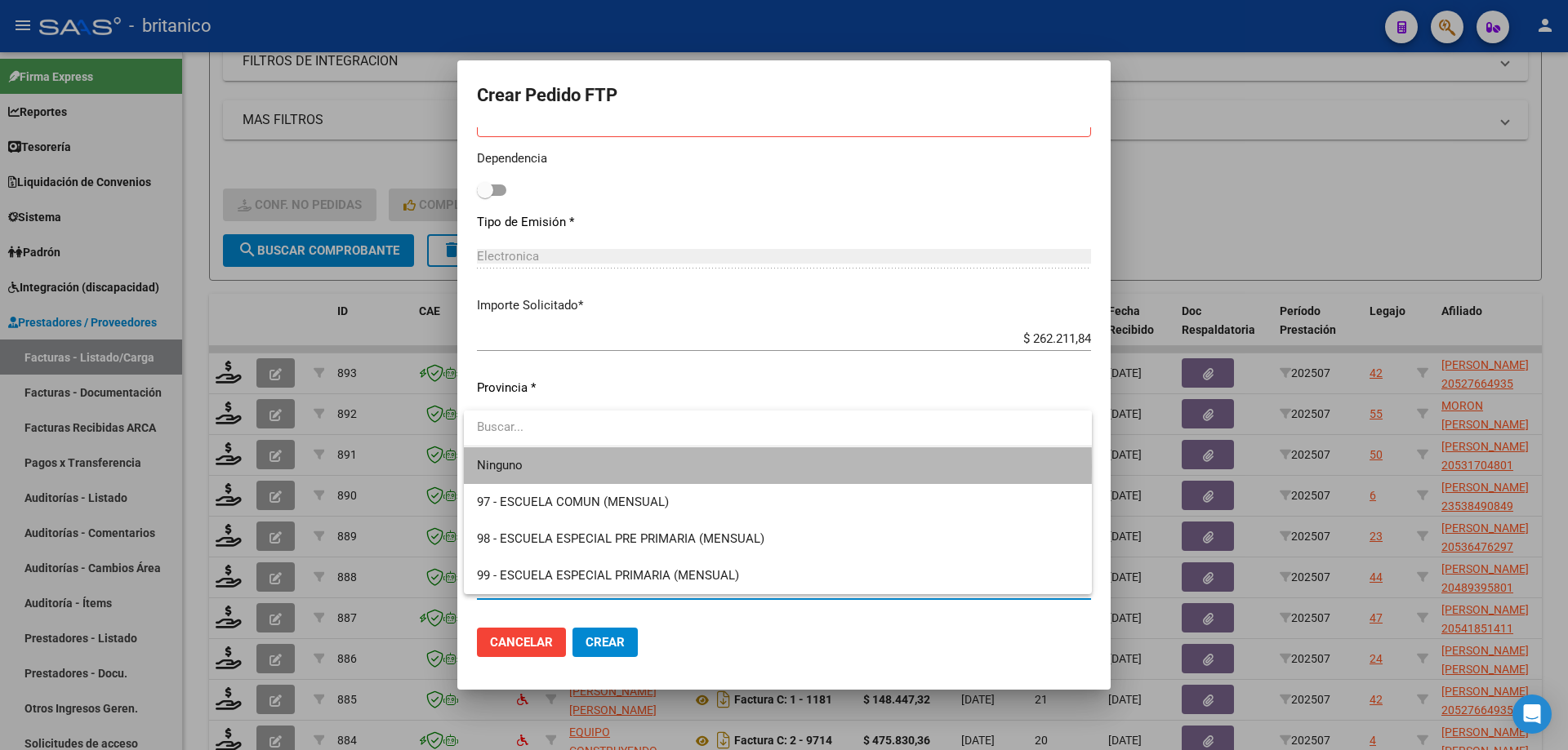
click at [591, 467] on span "Ninguno" at bounding box center [777, 466] width 601 height 37
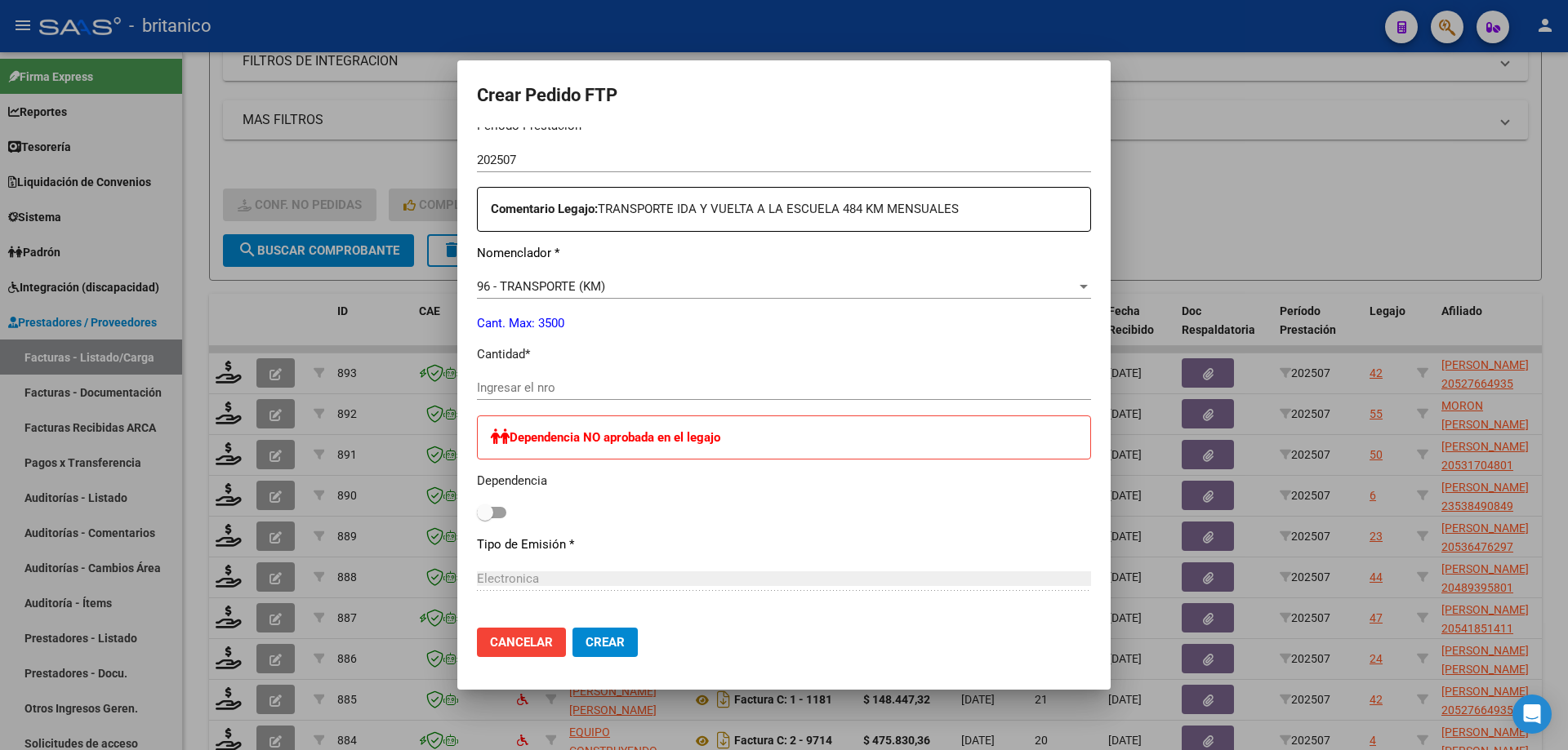
scroll to position [553, 0]
click at [551, 387] on input "Ingresar el nro" at bounding box center [784, 392] width 614 height 15
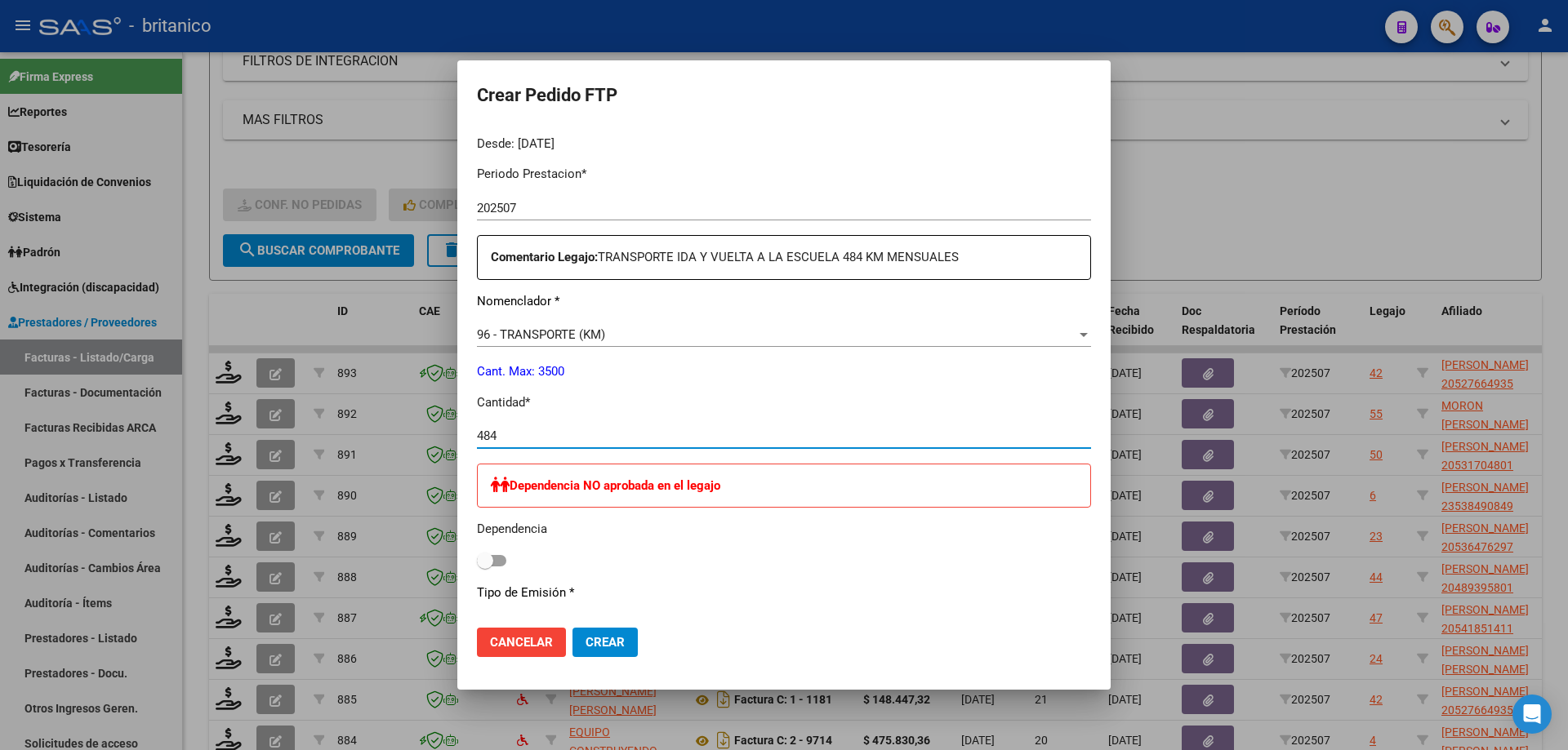
scroll to position [471, 0]
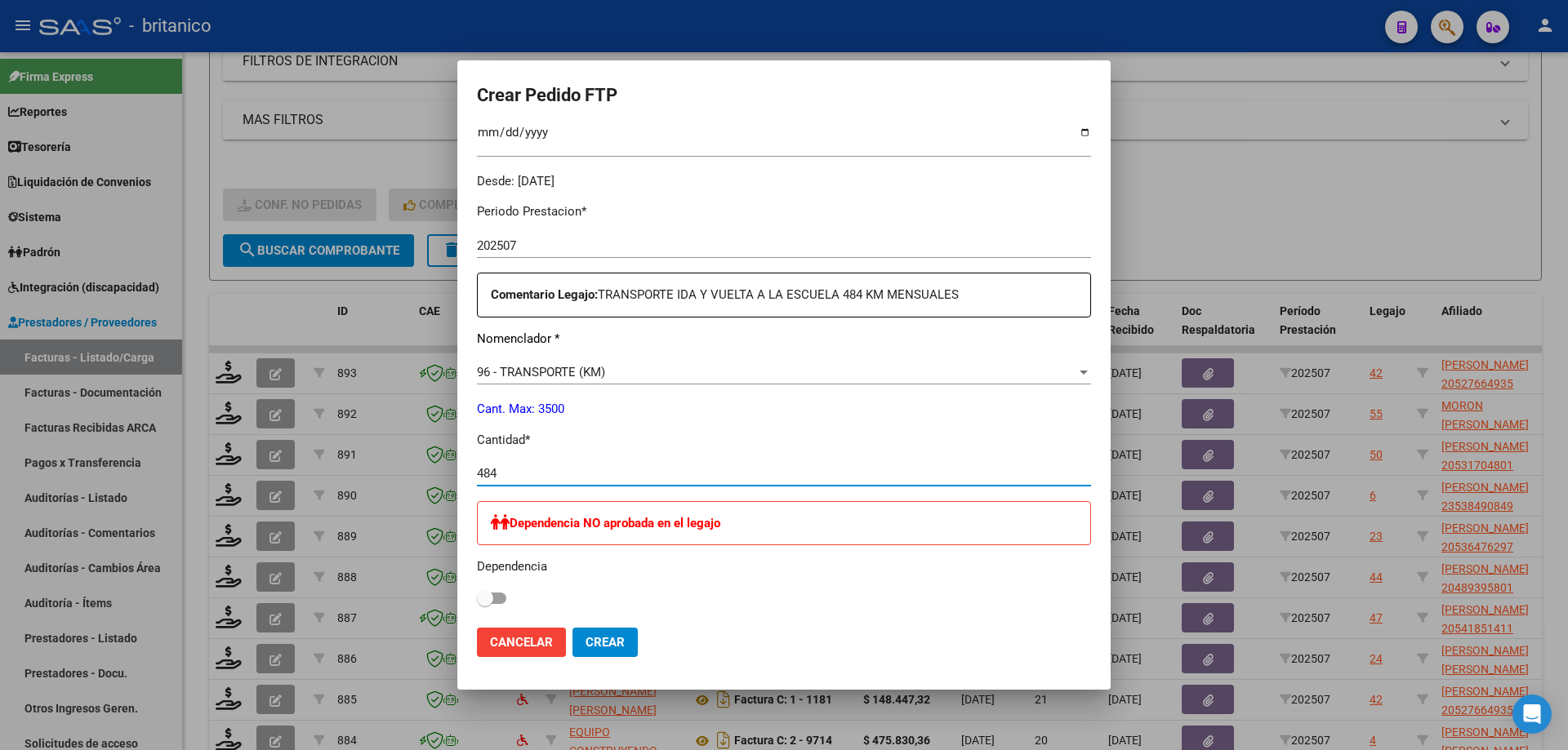
type input "484"
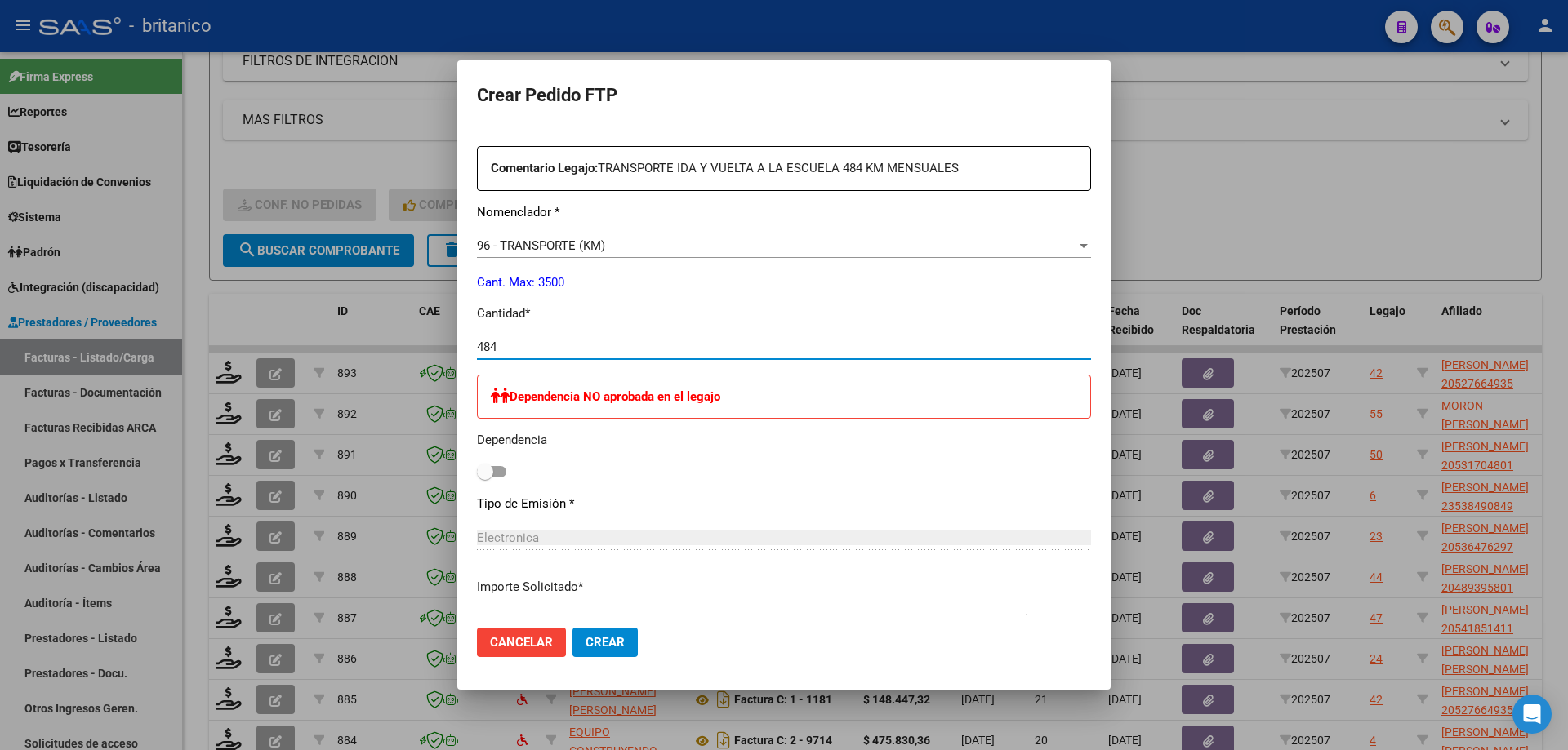
scroll to position [553, 0]
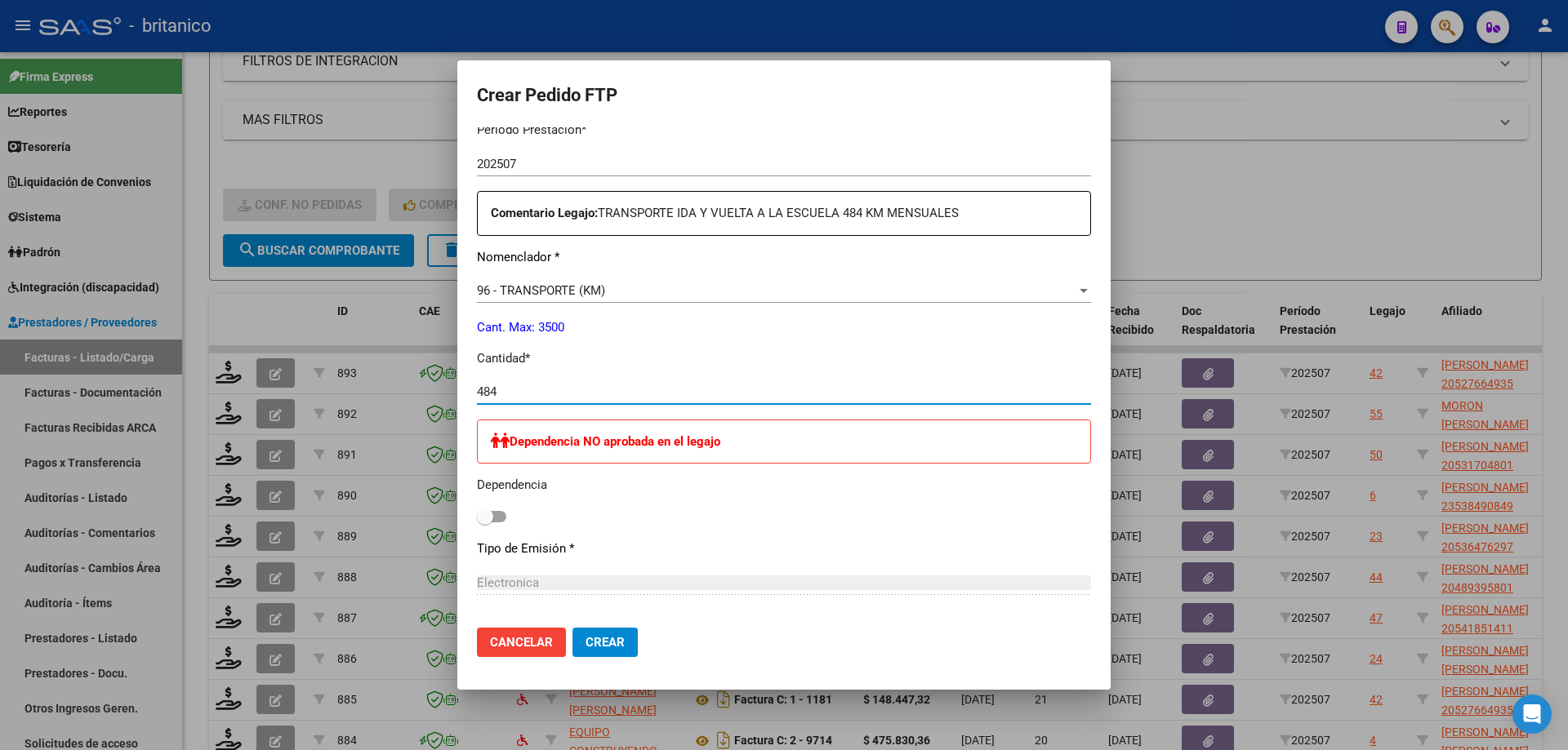
click at [613, 638] on span "Crear" at bounding box center [605, 642] width 39 height 15
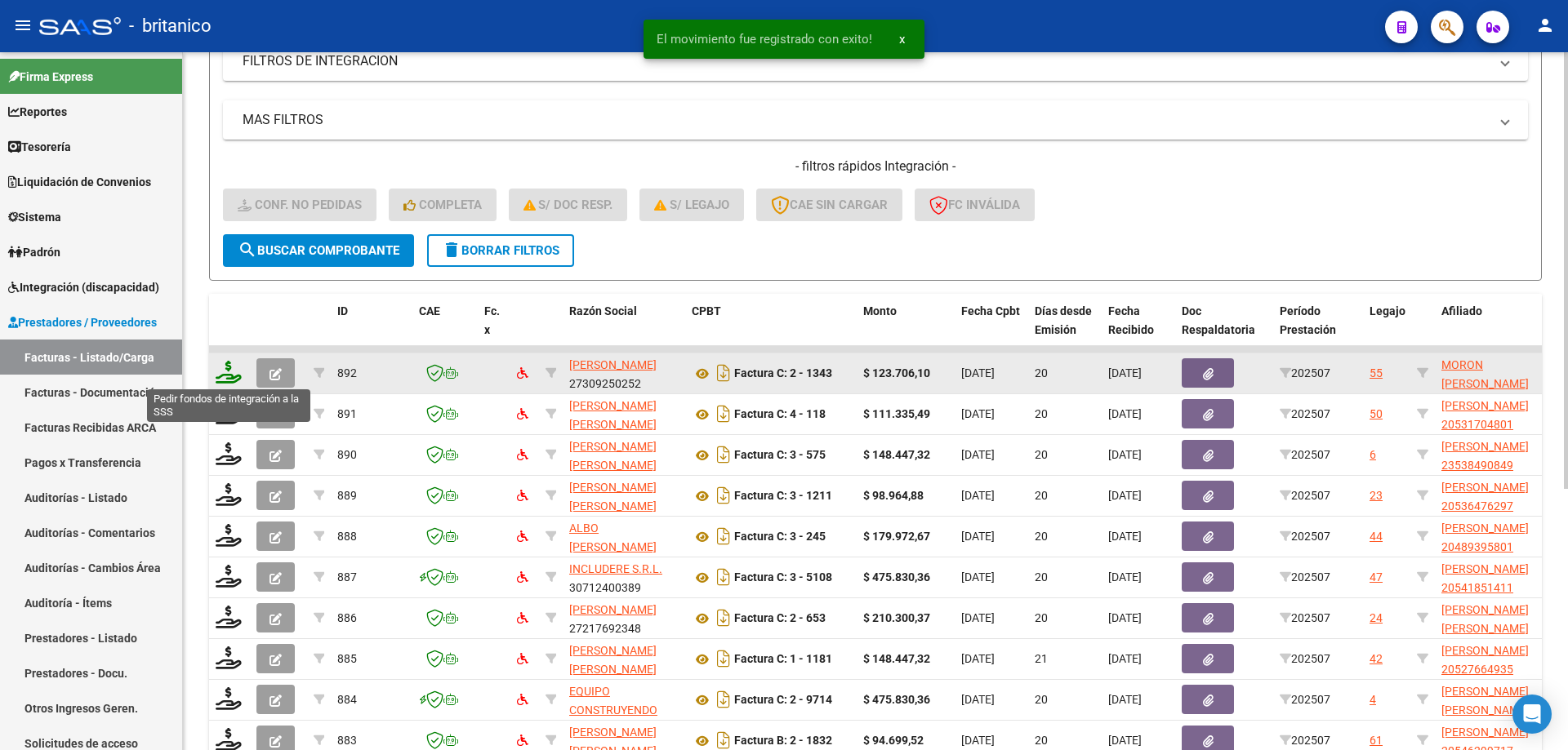
click at [220, 371] on icon at bounding box center [228, 372] width 26 height 23
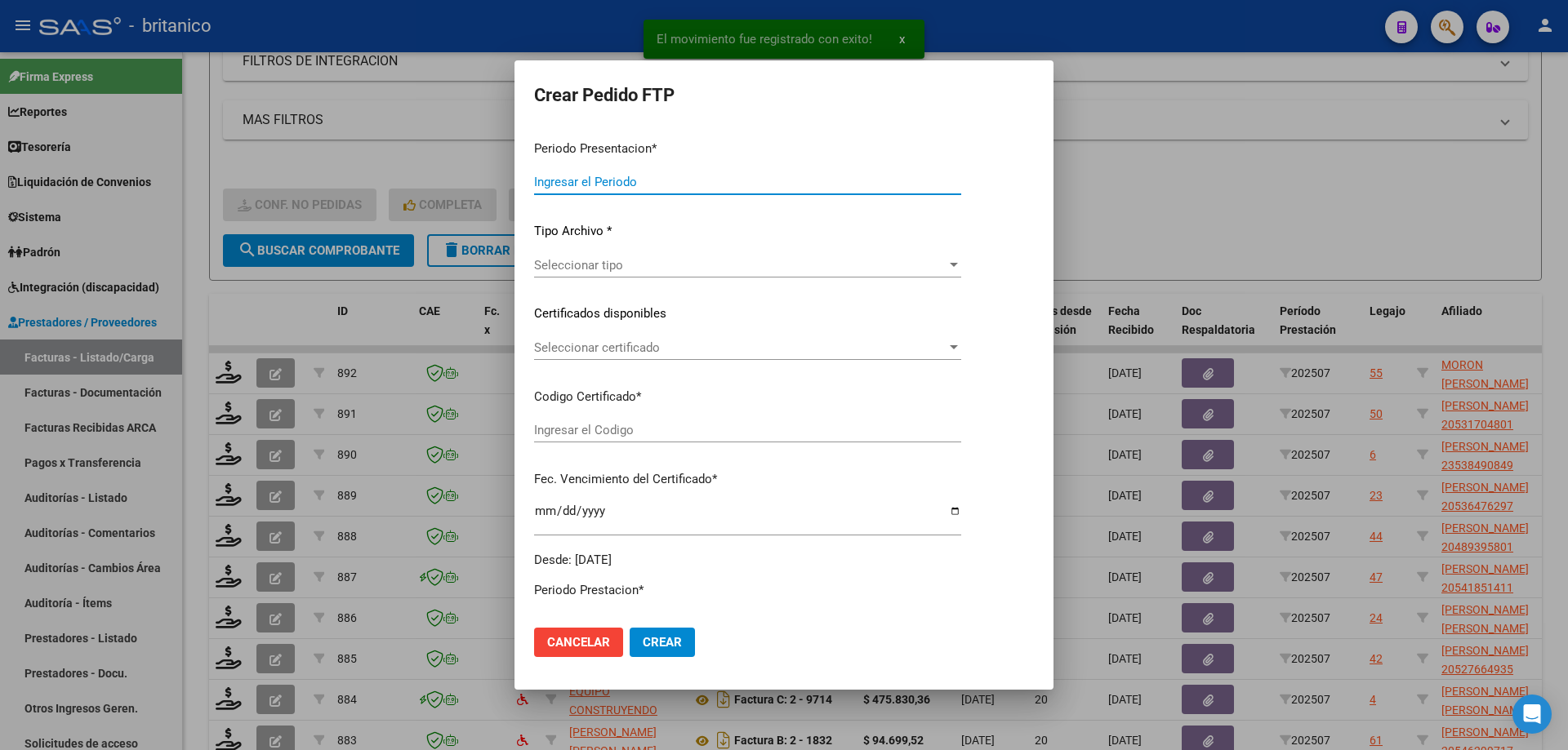
type input "202507"
type input "$ 123.706,10"
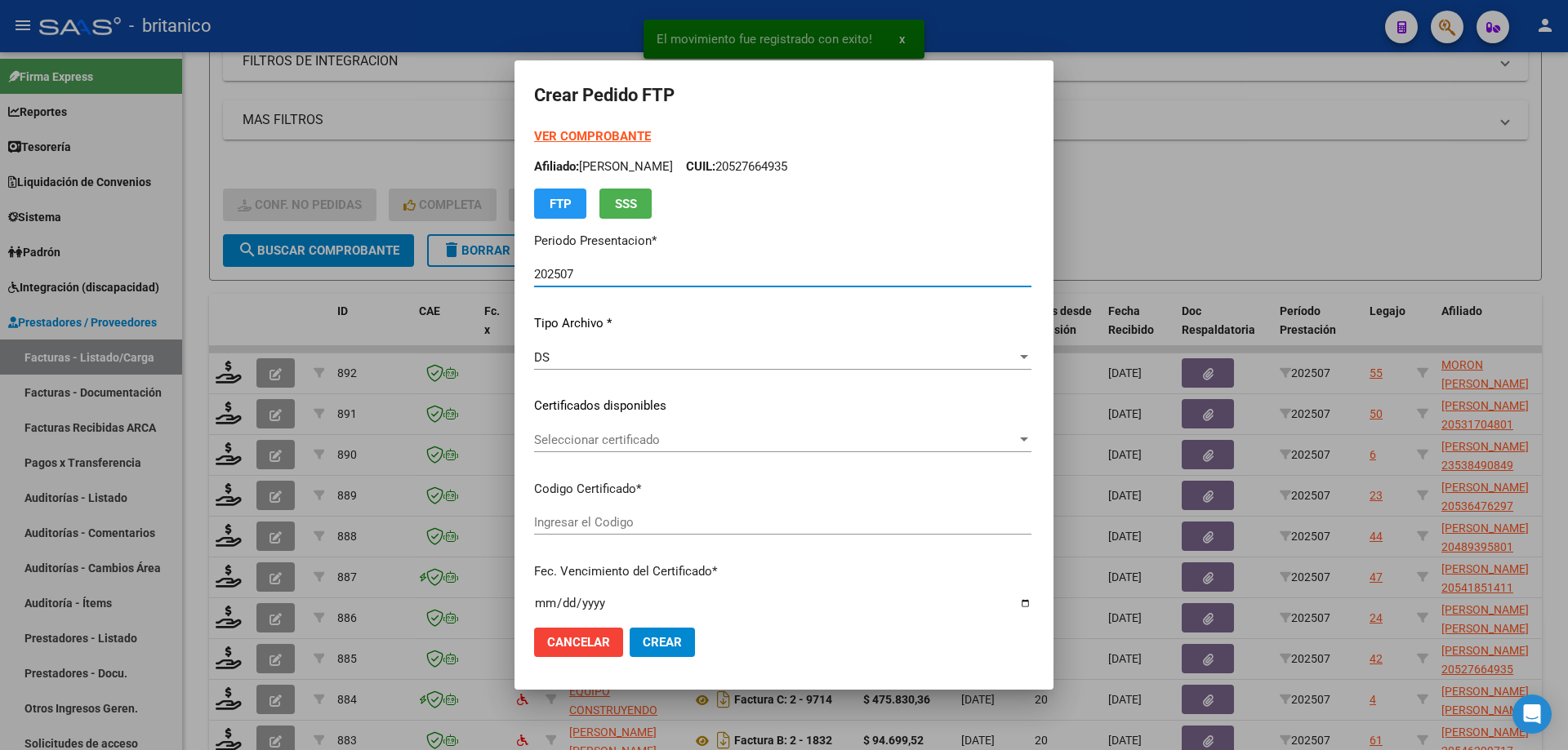
type input "ARG020004879536920220125-20240825CBA536"
type input "[DATE]"
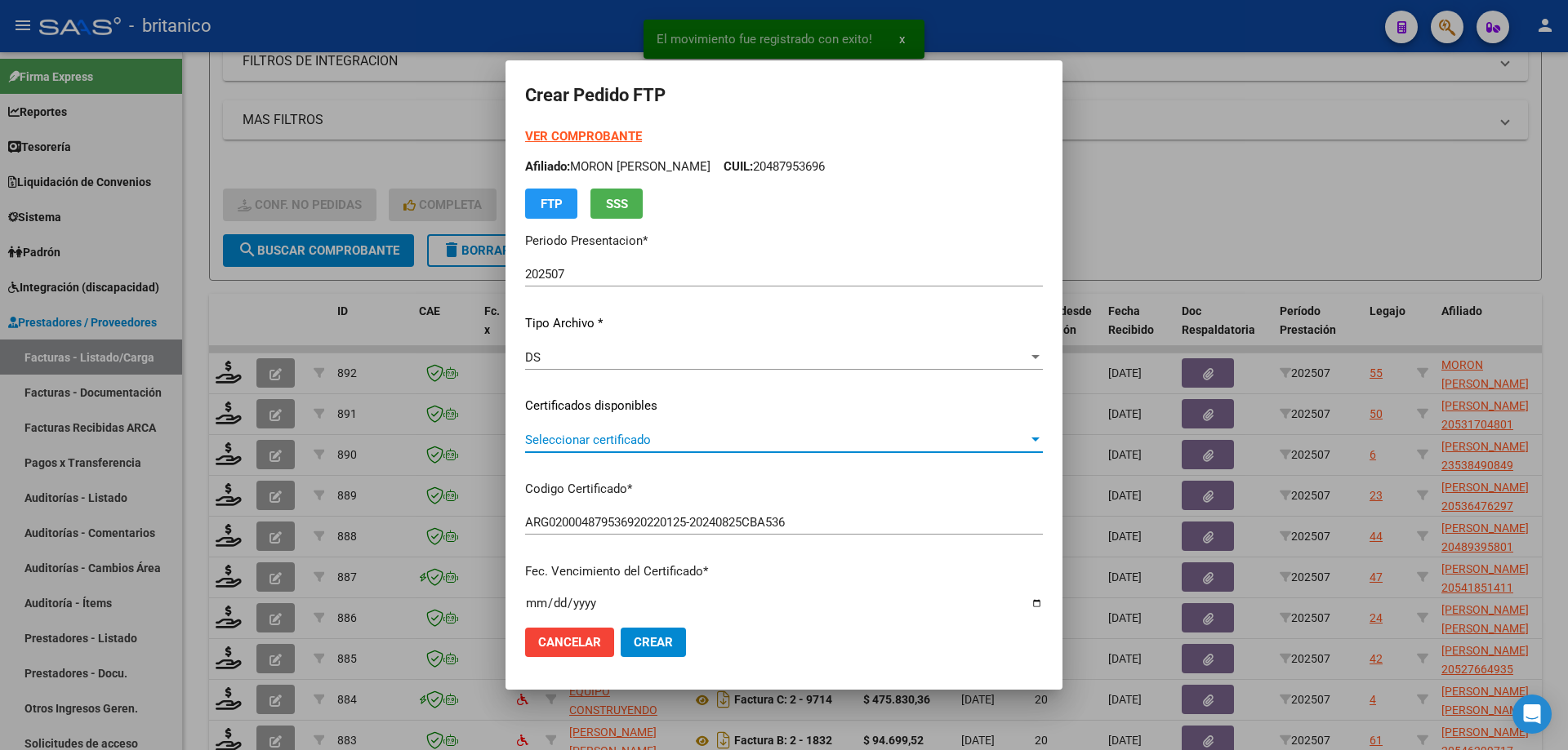
click at [637, 439] on span "Seleccionar certificado" at bounding box center [776, 439] width 503 height 15
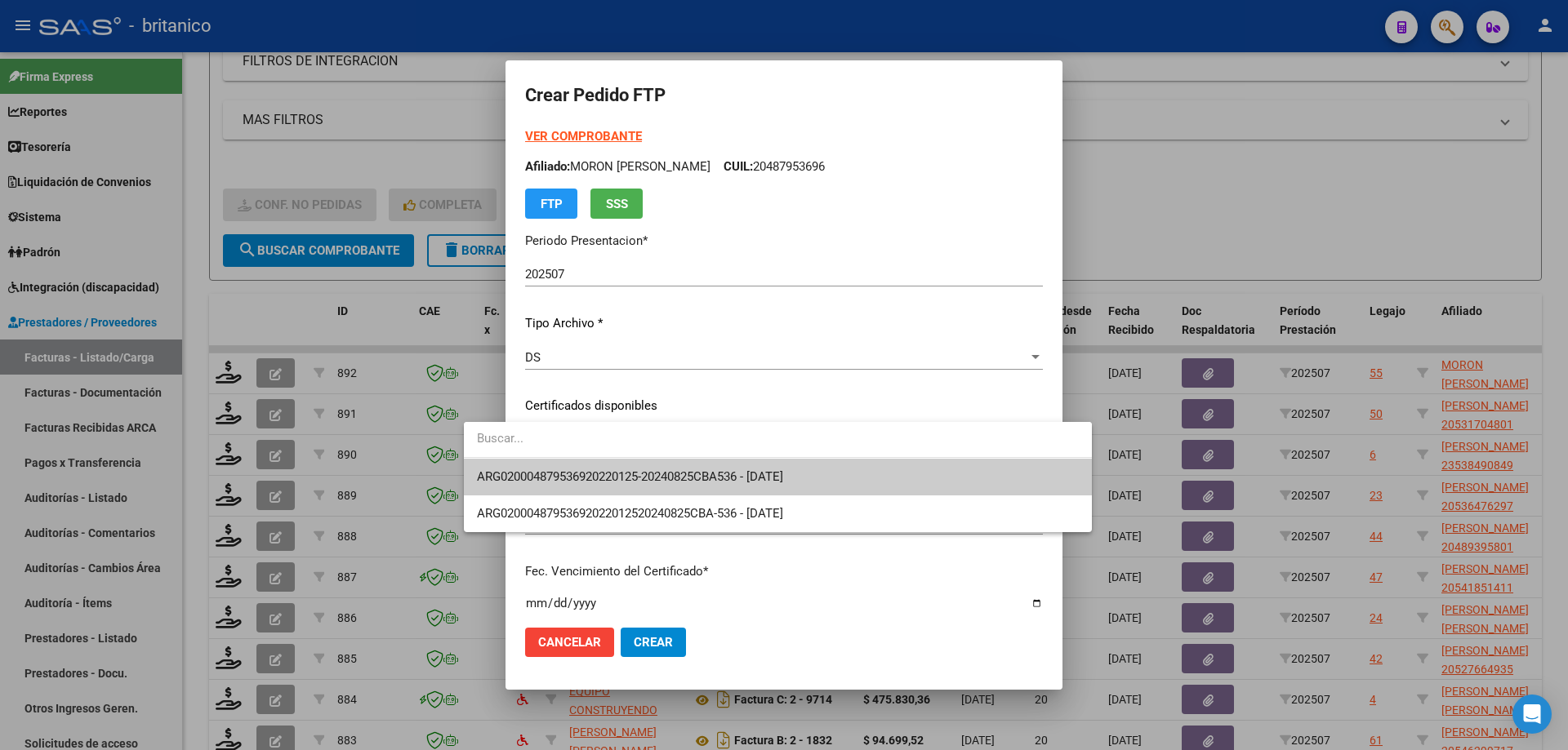
click at [642, 463] on span "ARG020004879536920220125-20240825CBA536 - [DATE]" at bounding box center [777, 477] width 601 height 37
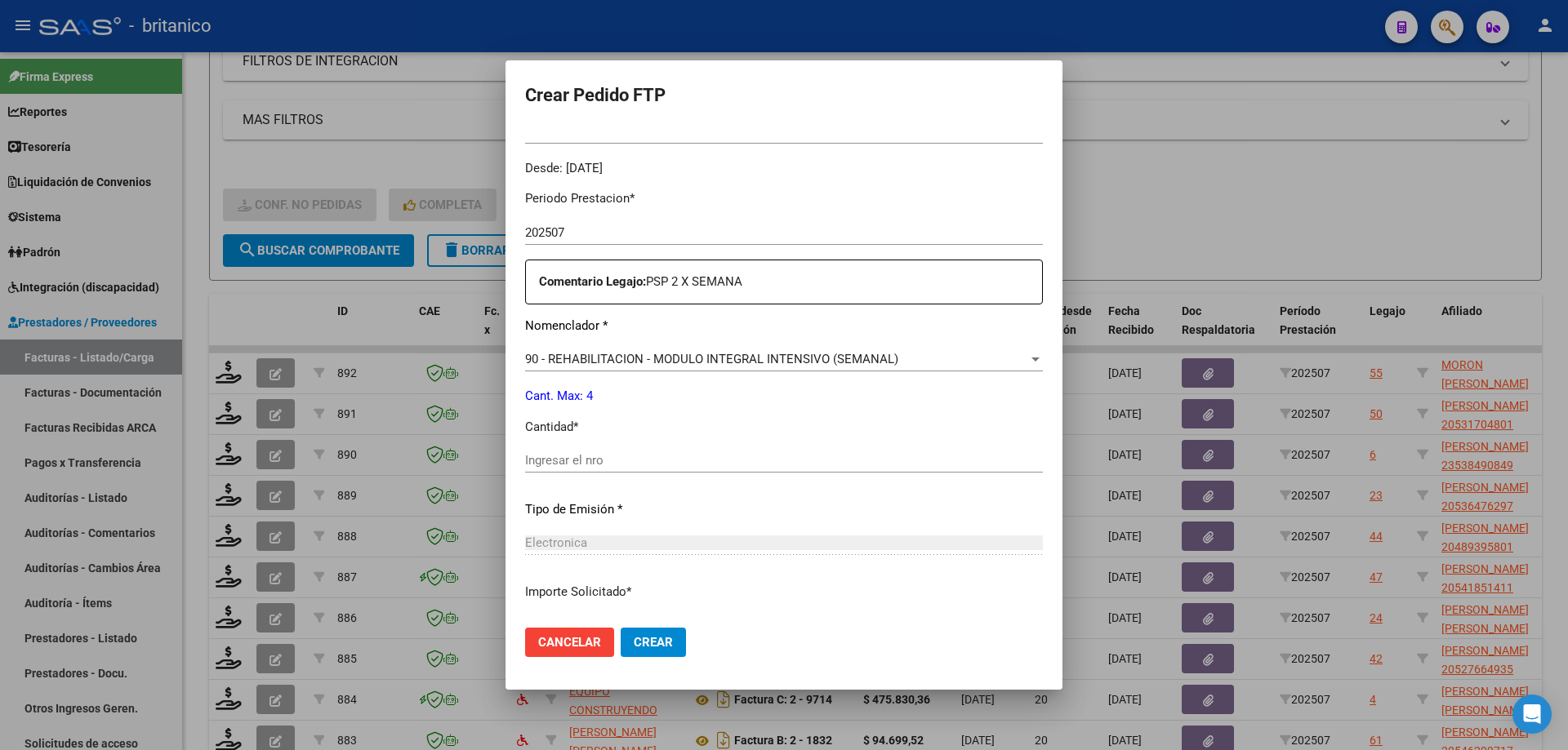
scroll to position [490, 0]
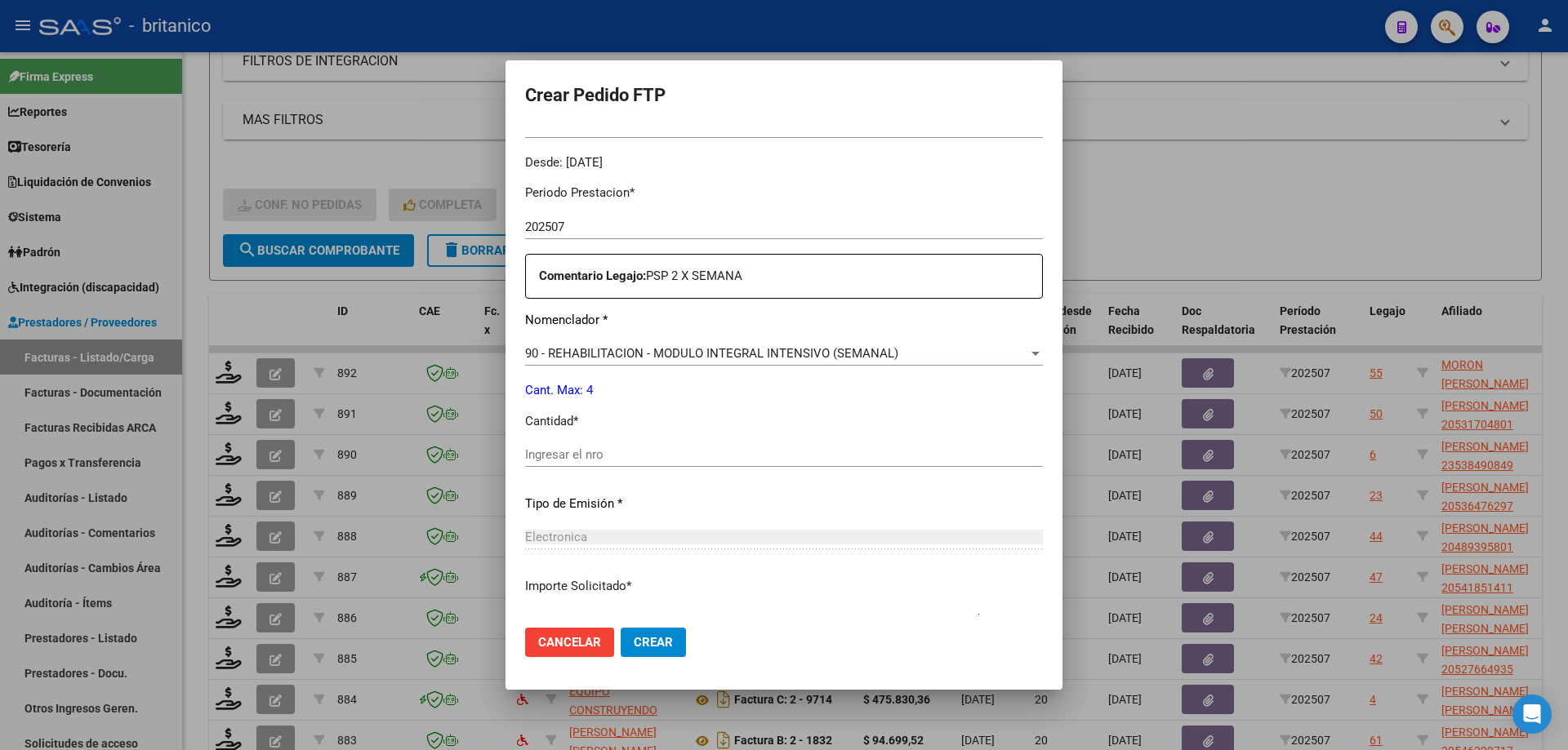
click at [560, 452] on input "Ingresar el nro" at bounding box center [783, 455] width 518 height 15
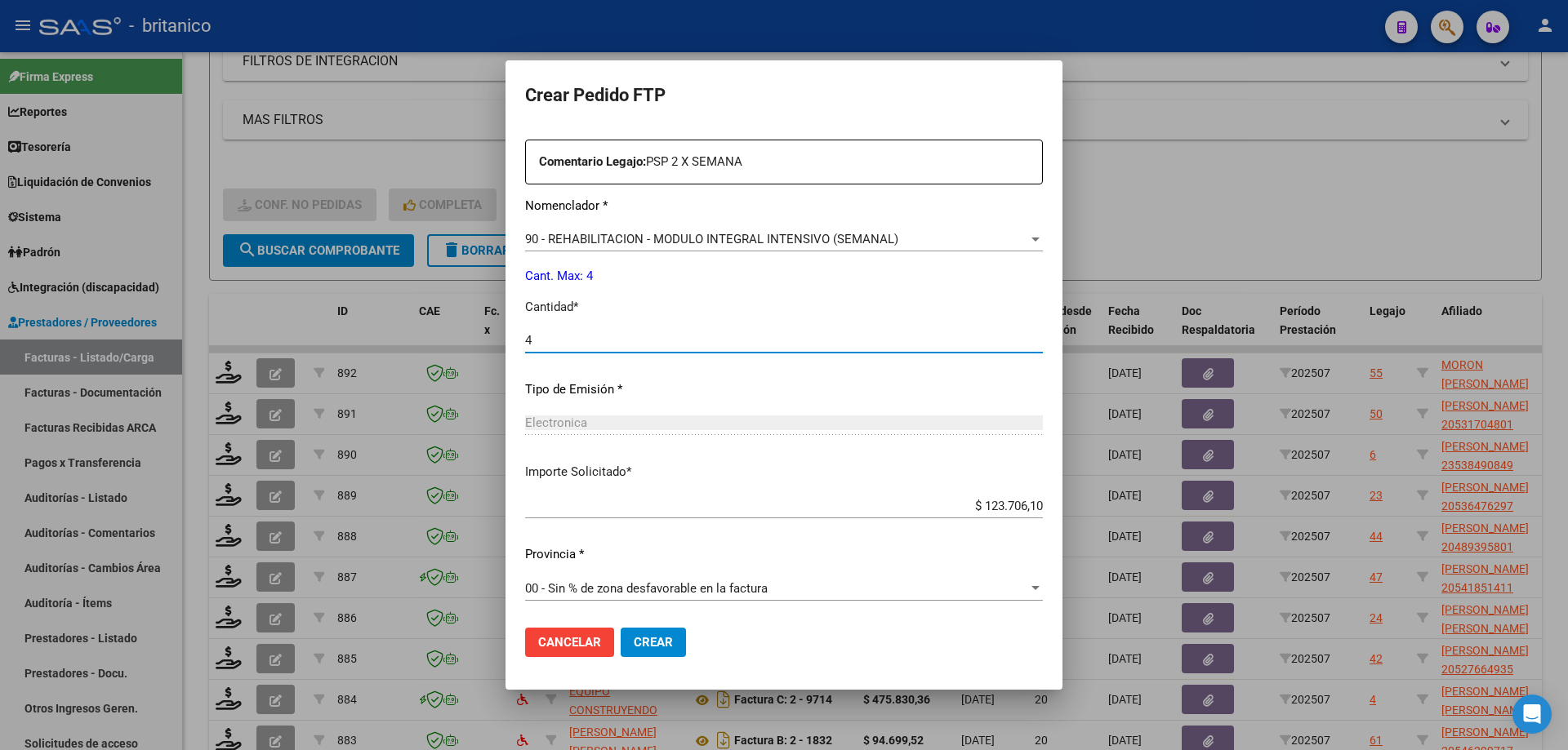
scroll to position [606, 0]
type input "4"
click at [633, 641] on span "Crear" at bounding box center [653, 642] width 39 height 15
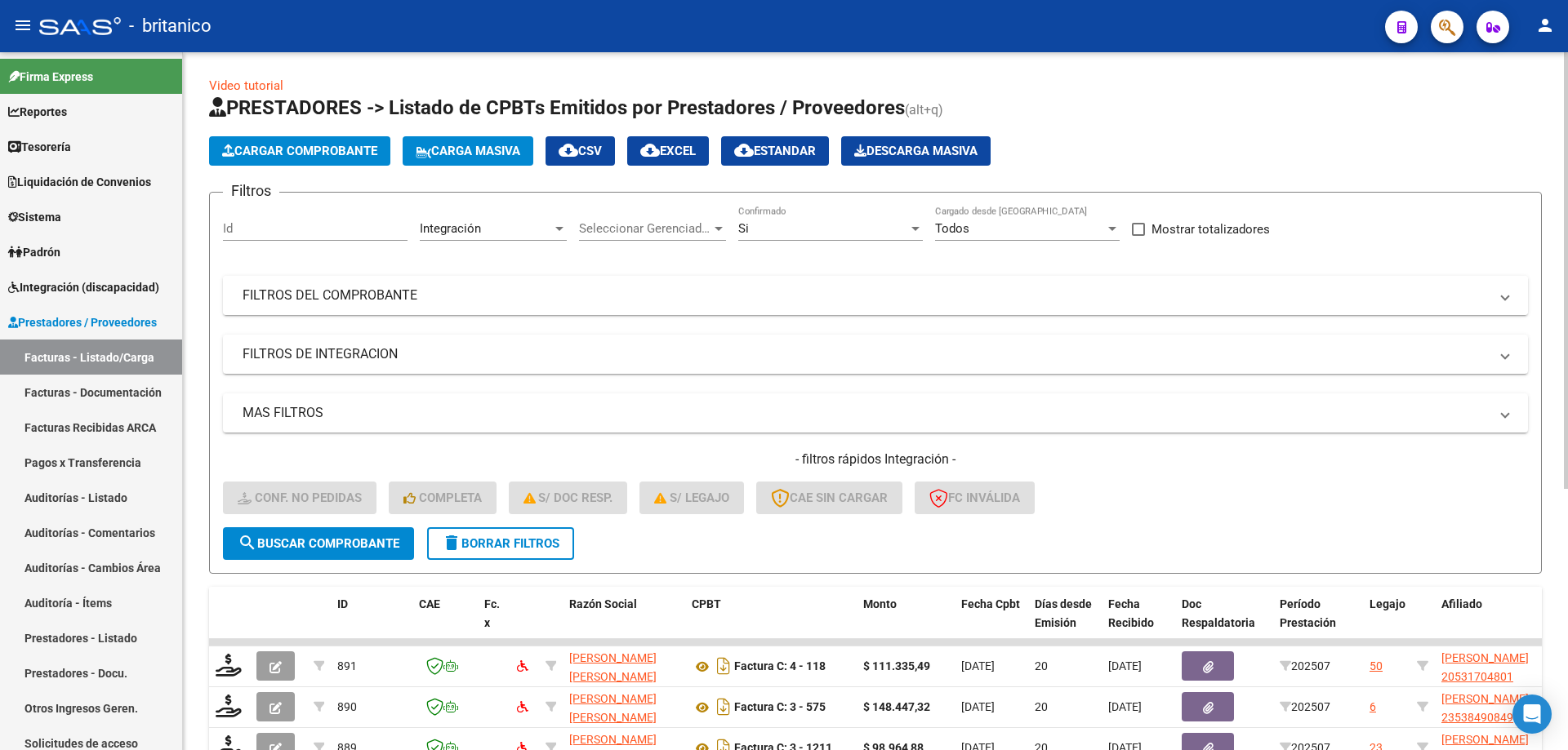
scroll to position [0, 0]
